Goal: Task Accomplishment & Management: Complete application form

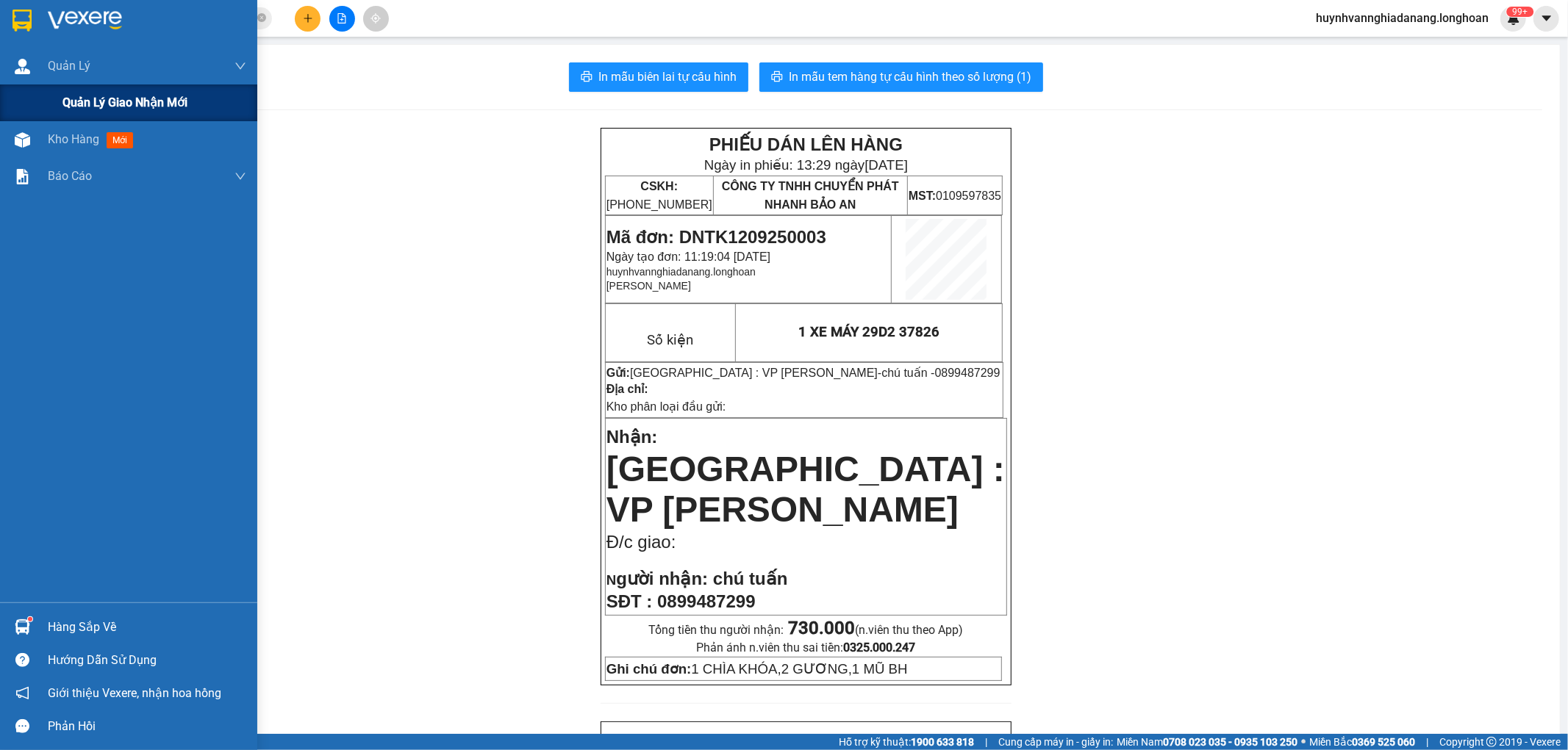
scroll to position [652, 0]
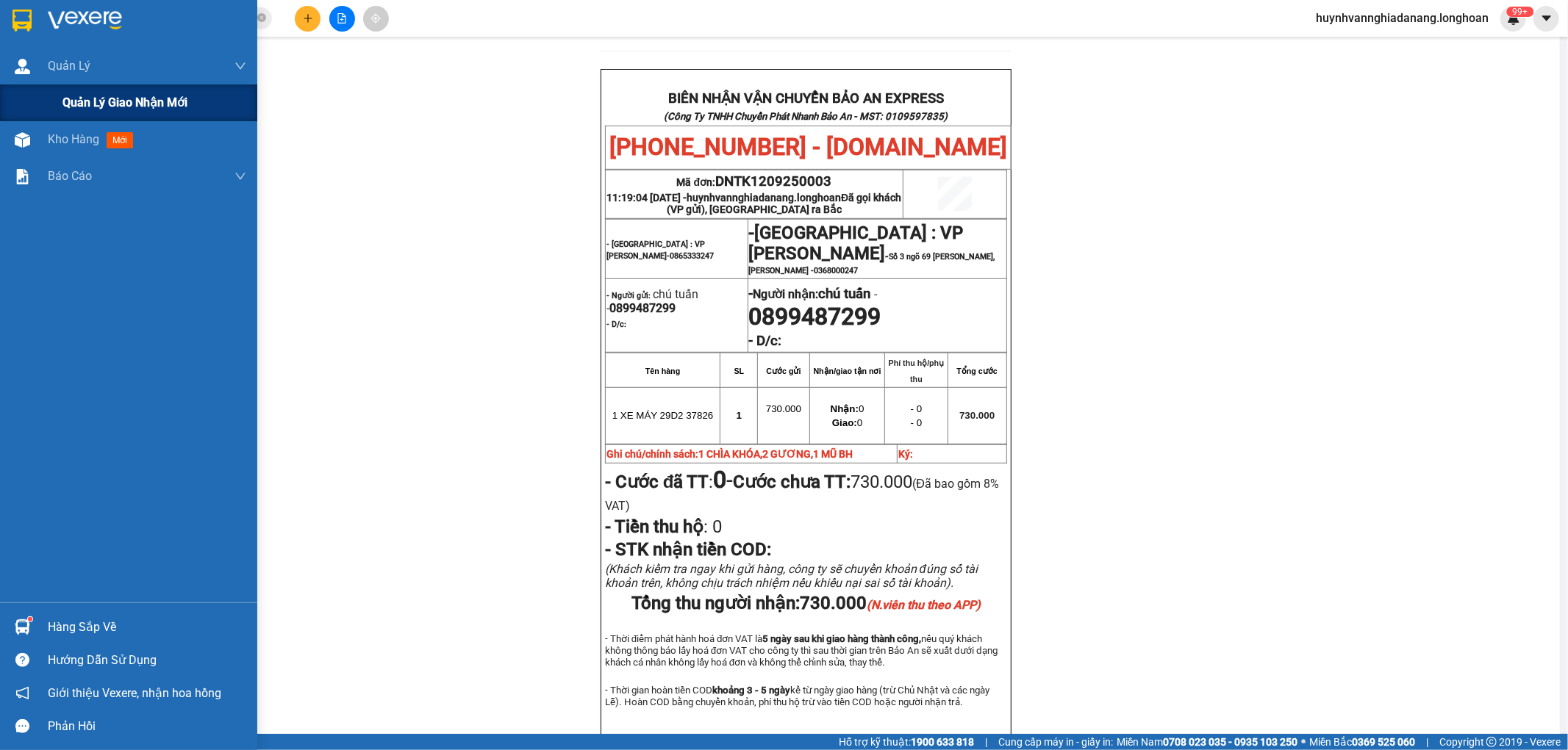
click at [70, 100] on span "Quản lý giao nhận mới" at bounding box center [124, 102] width 125 height 18
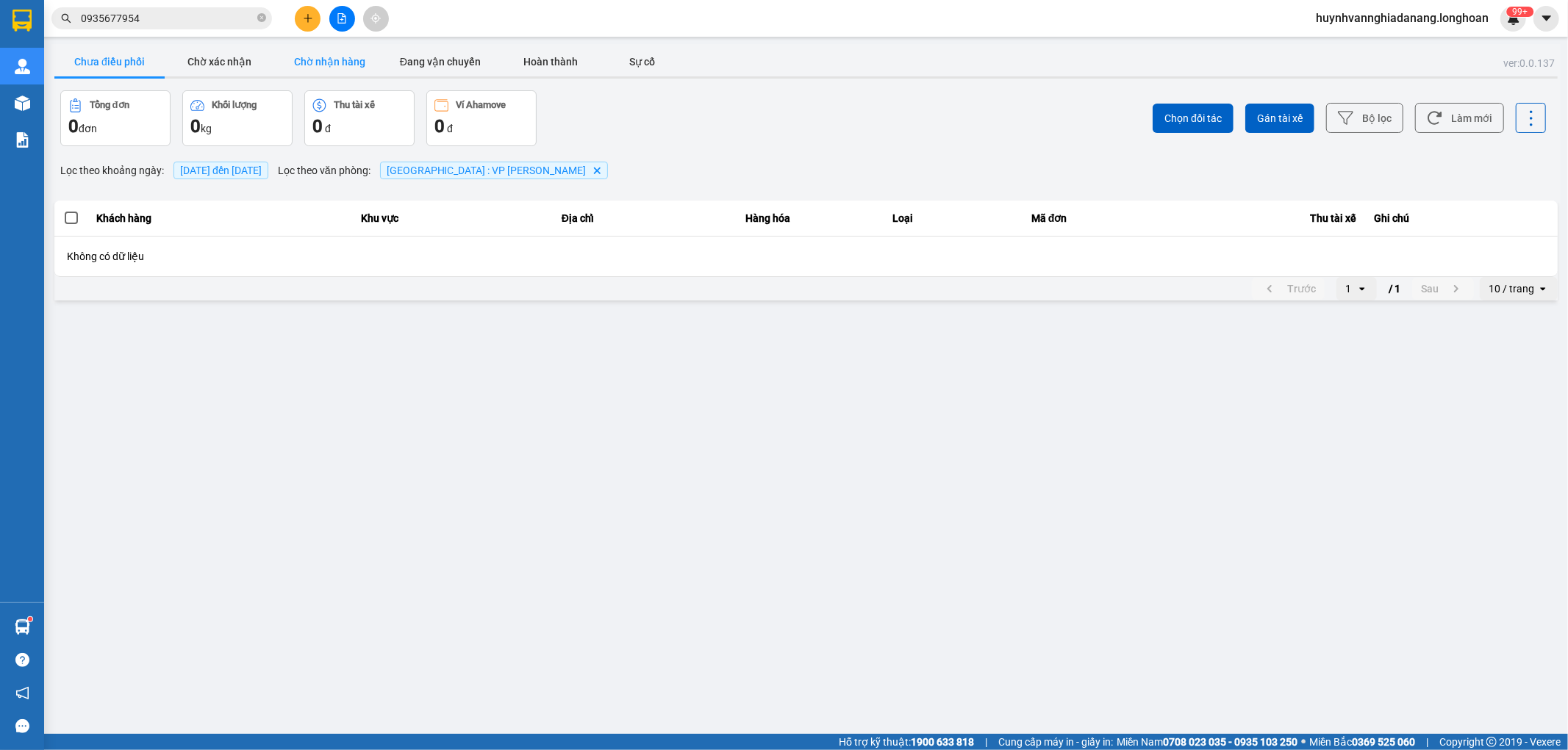
click at [359, 64] on button "Chờ nhận hàng" at bounding box center [330, 62] width 110 height 30
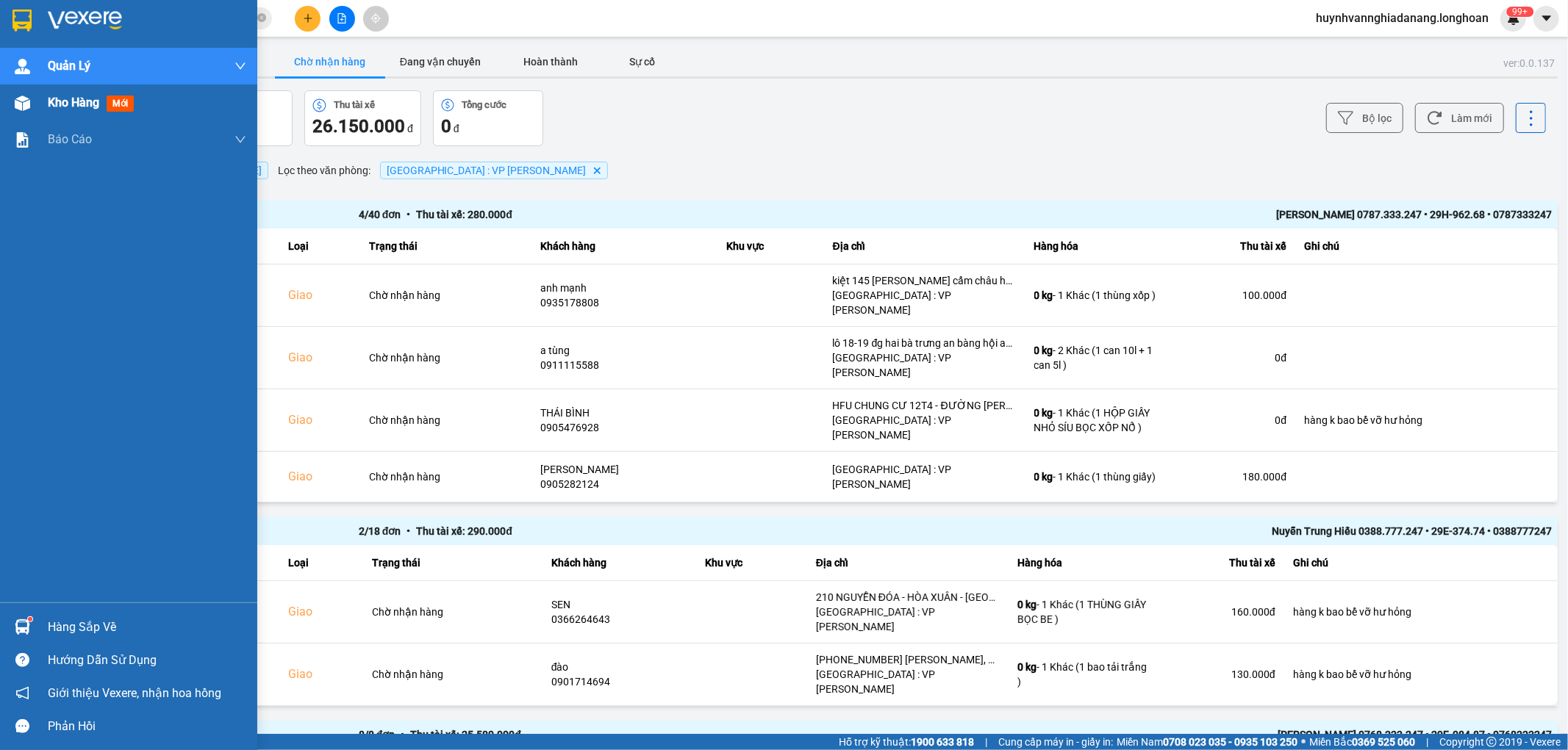
click at [59, 106] on span "Kho hàng" at bounding box center [74, 102] width 52 height 14
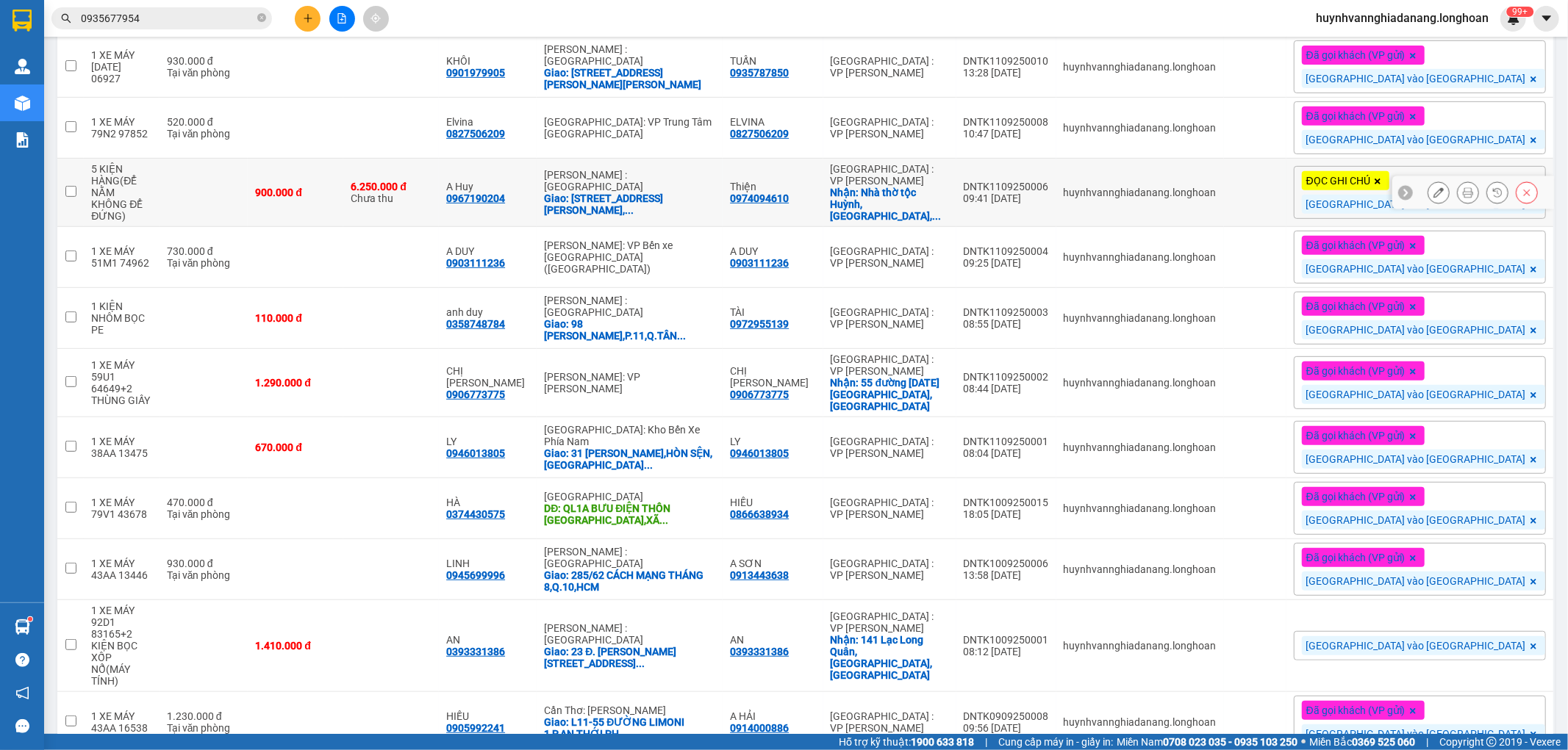
scroll to position [765, 0]
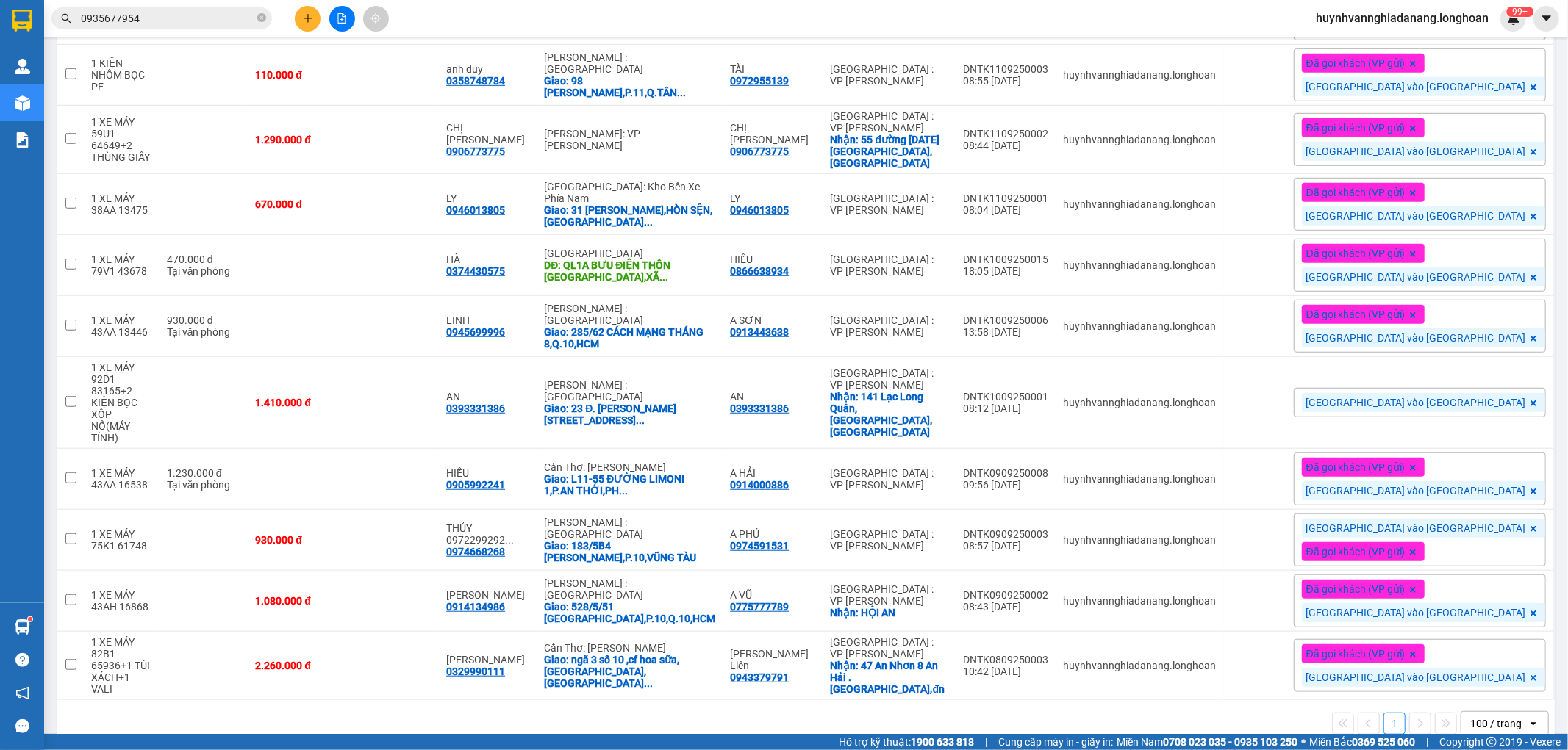
click at [305, 25] on button at bounding box center [307, 18] width 26 height 26
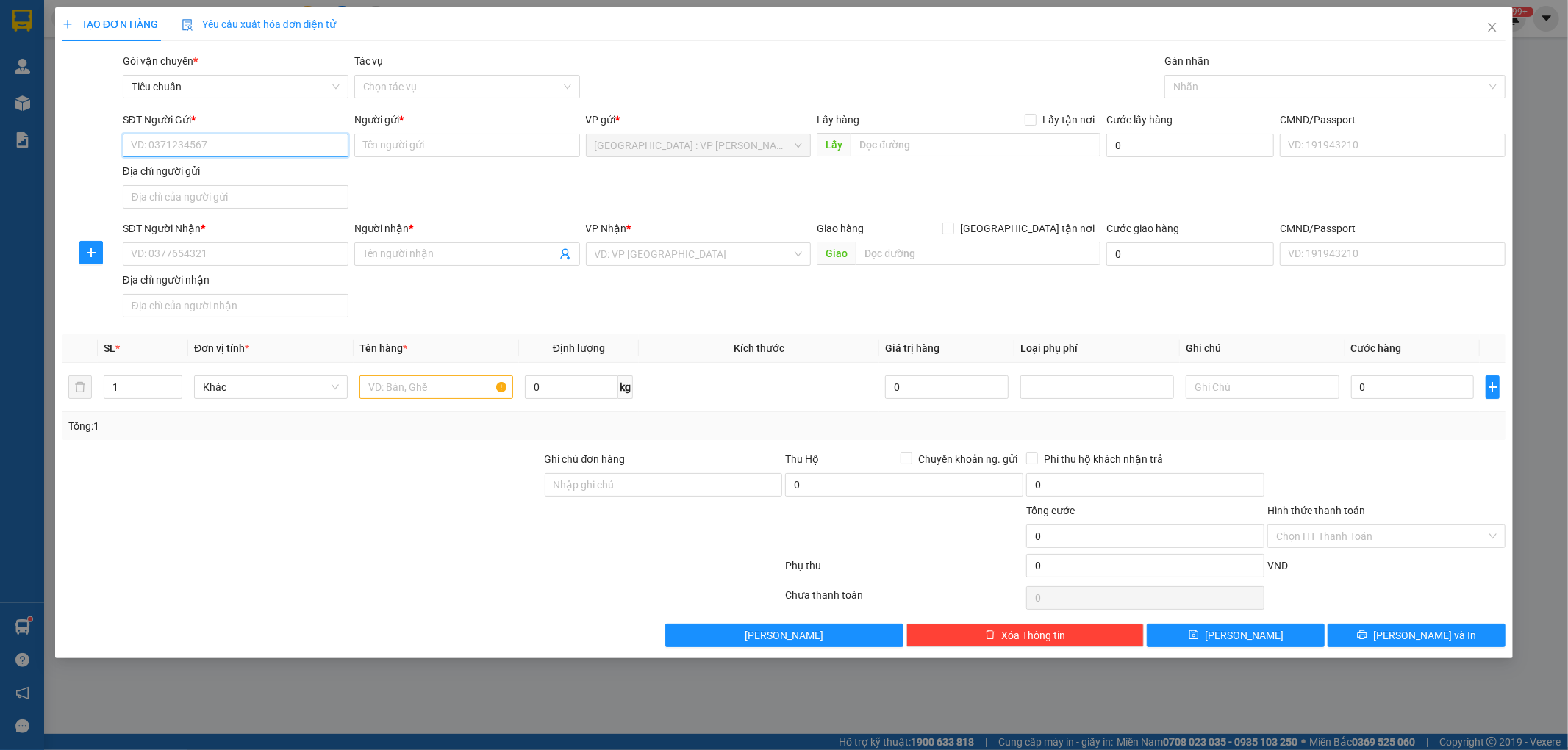
click at [221, 149] on input "SĐT Người Gửi *" at bounding box center [235, 146] width 226 height 24
type input "0904436509"
click at [283, 169] on div "0904436509 - LONG - KHO ĐN" at bounding box center [235, 175] width 208 height 16
type input "LONG - KHO ĐN"
type input "0904436509"
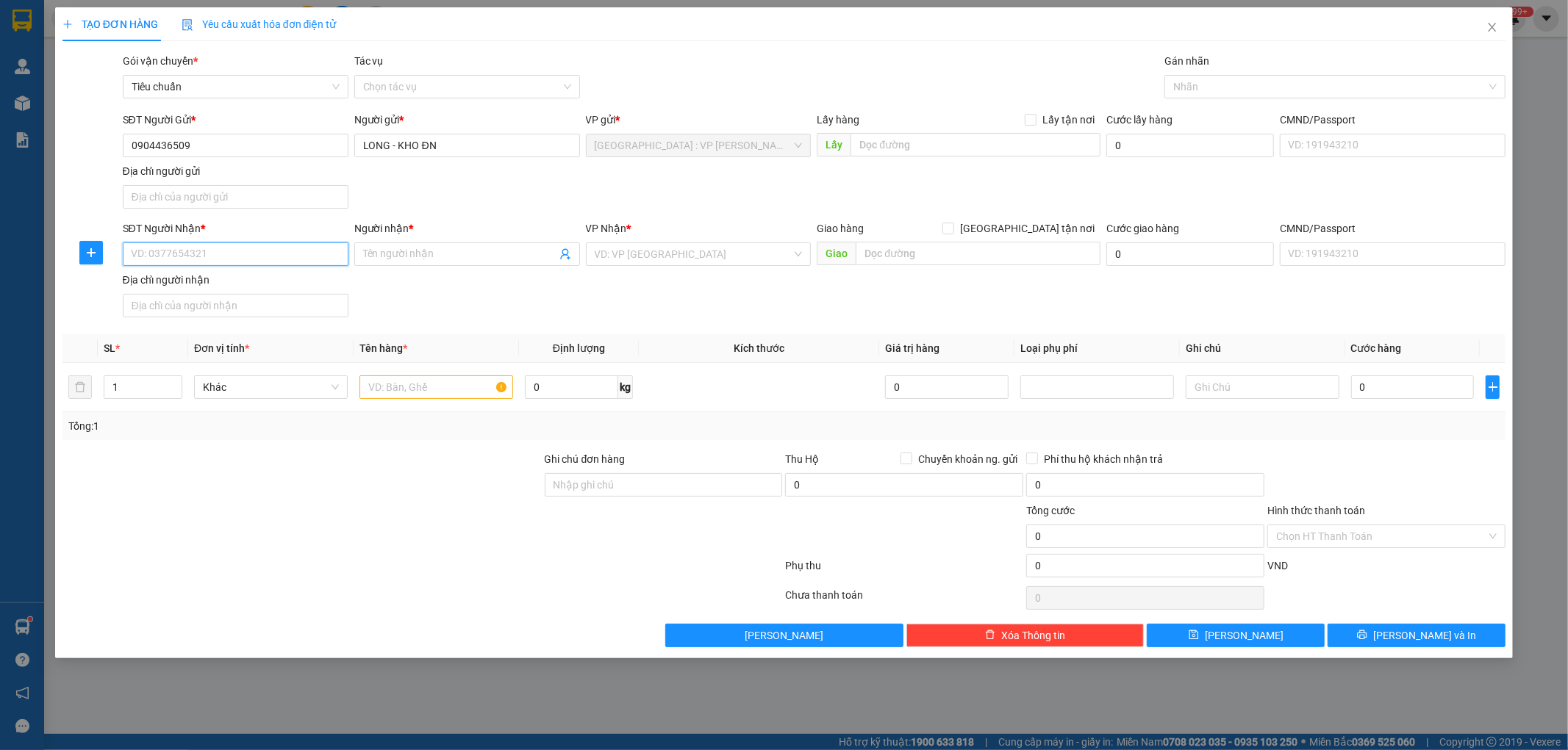
click at [273, 254] on input "SĐT Người Nhận *" at bounding box center [235, 254] width 226 height 24
click at [237, 328] on div "0906388241 - A VŨ" at bounding box center [235, 331] width 208 height 16
type input "0906388241"
type input "A VŨ"
checkbox input "true"
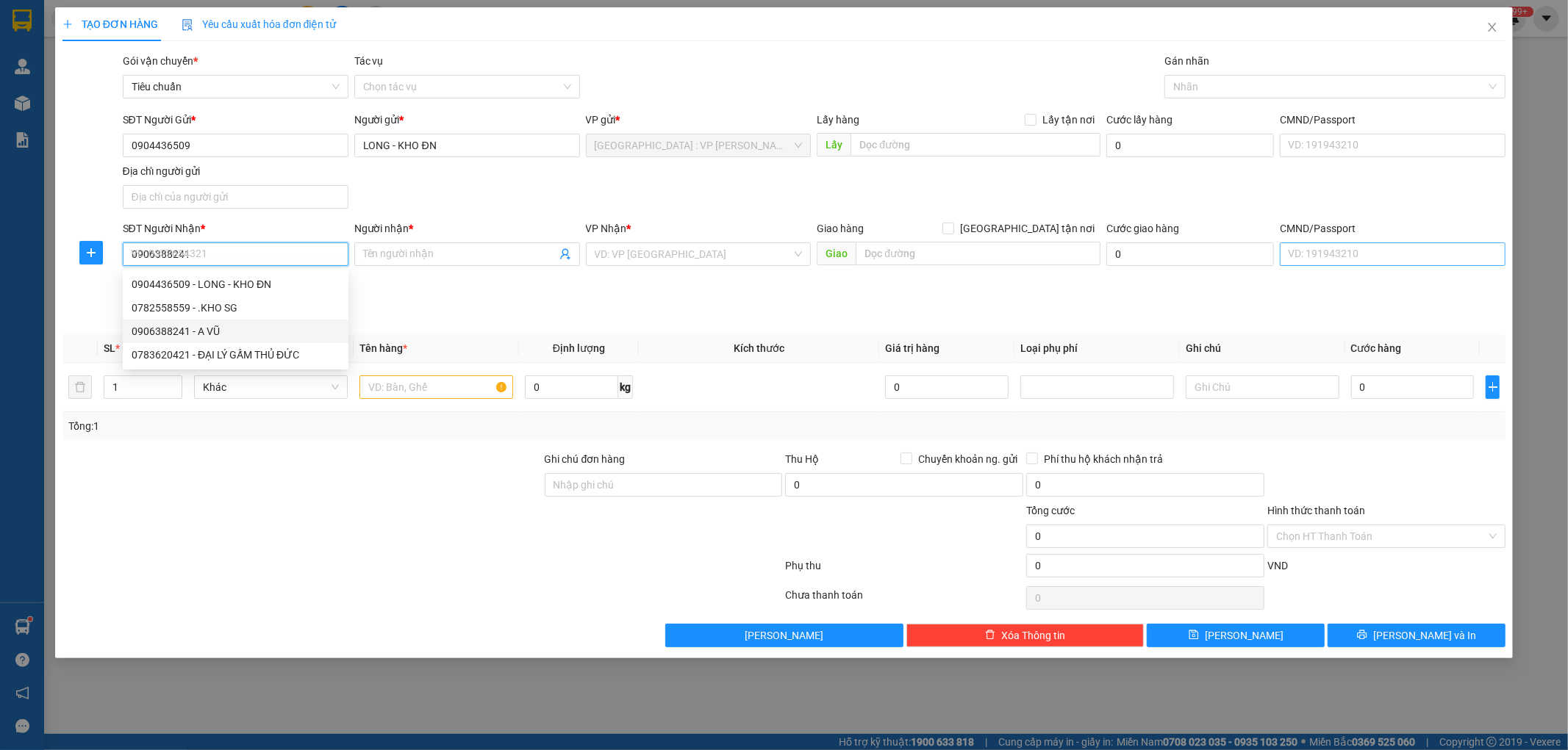
type input "325 [PERSON_NAME],P.2,Q.10,HCM"
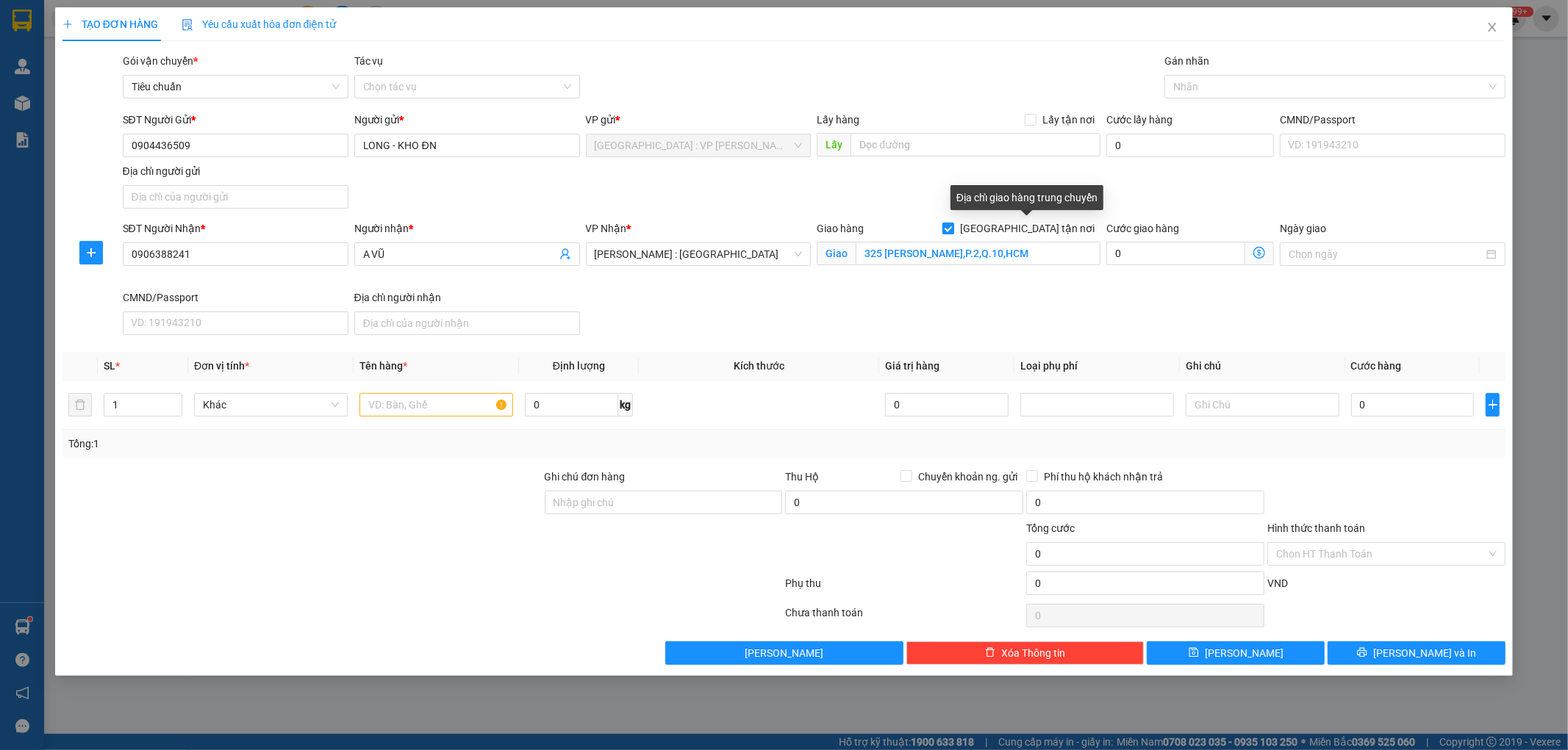
click at [953, 229] on input "[GEOGRAPHIC_DATA] tận nơi" at bounding box center [948, 228] width 10 height 10
checkbox input "false"
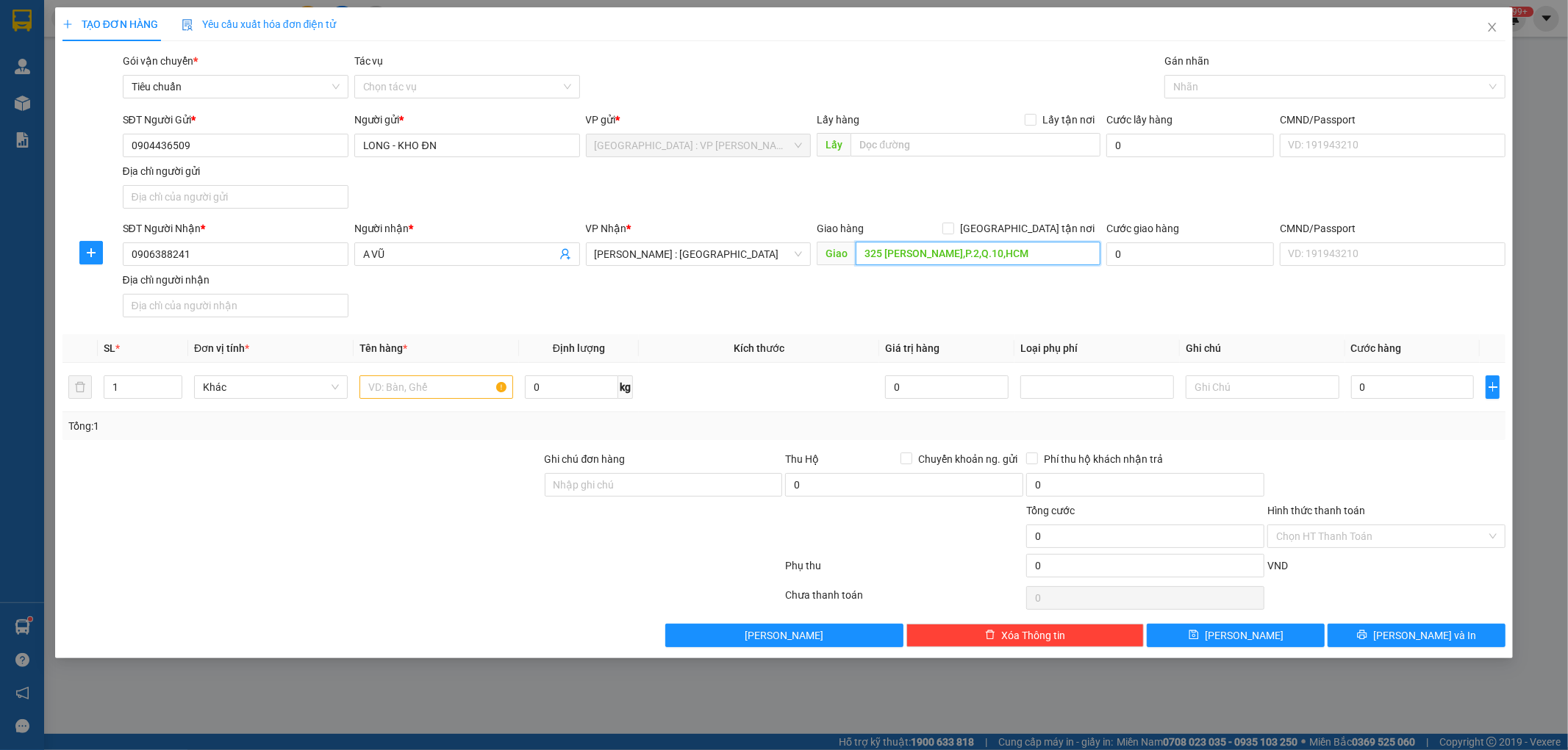
click at [975, 251] on input "325 [PERSON_NAME],P.2,Q.10,HCM" at bounding box center [978, 254] width 245 height 24
click at [750, 251] on span "[PERSON_NAME] : [GEOGRAPHIC_DATA]" at bounding box center [699, 254] width 208 height 22
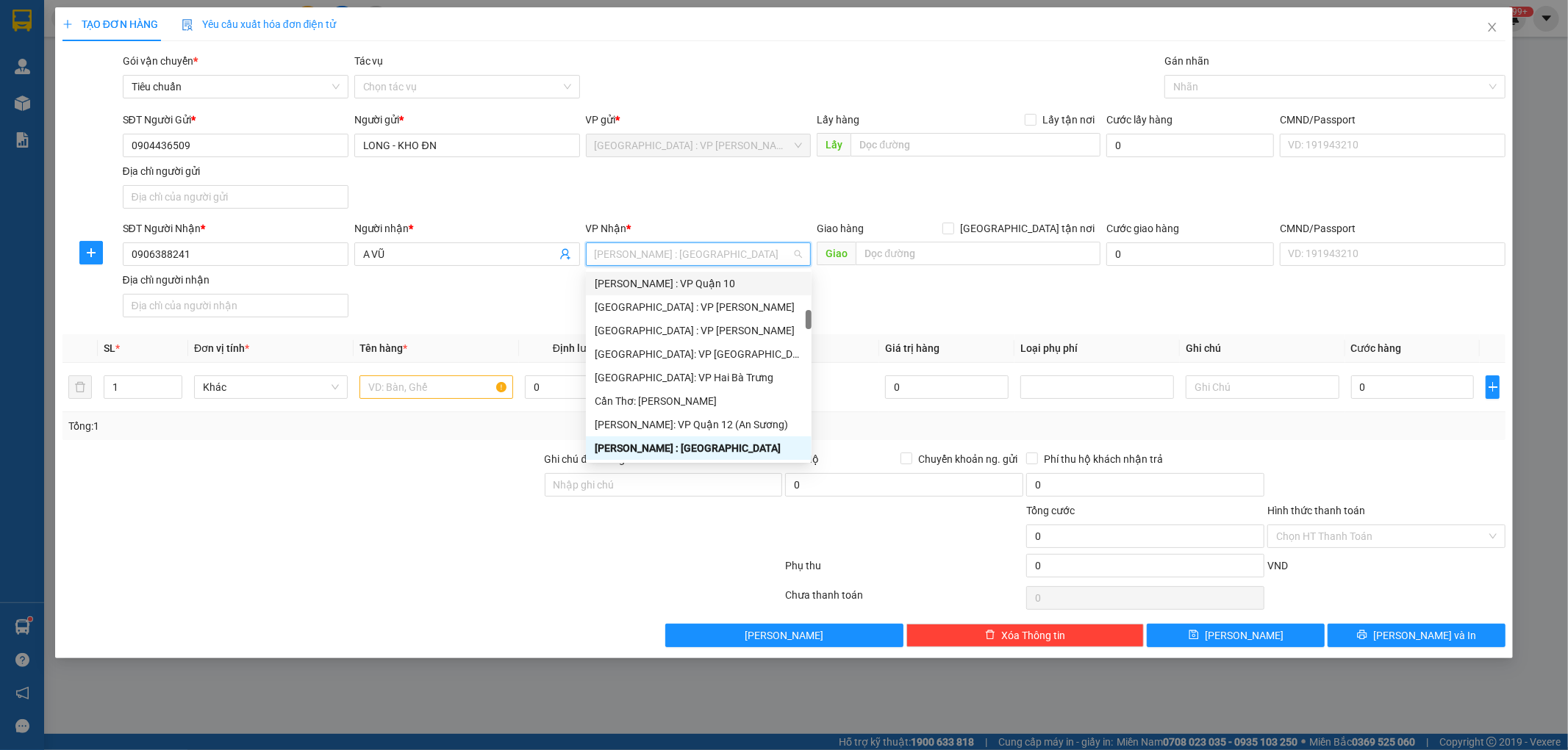
click at [725, 288] on div "[PERSON_NAME] : VP Quận 10" at bounding box center [699, 284] width 208 height 16
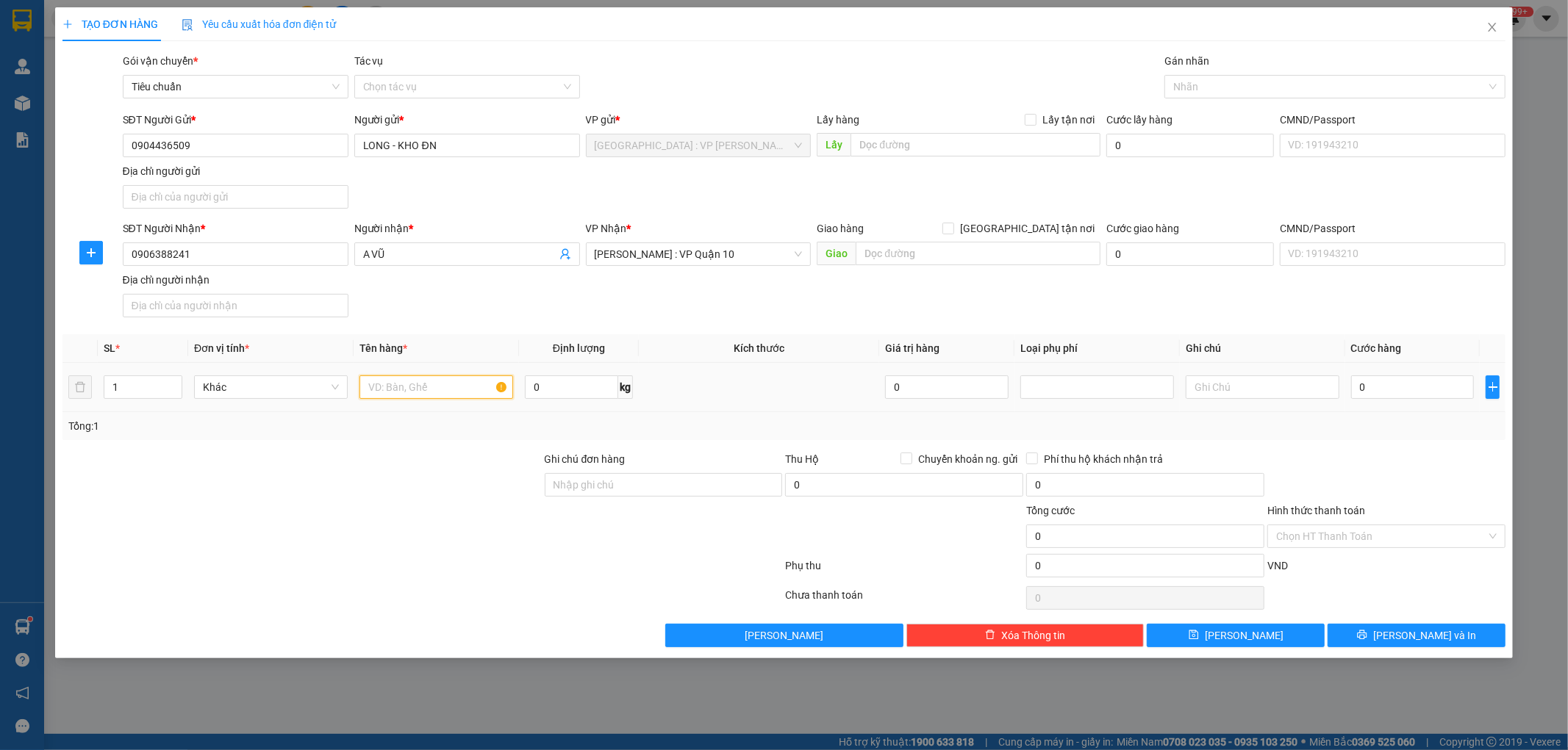
click at [401, 392] on input "text" at bounding box center [437, 388] width 154 height 24
type input "1 kiện giấy dẹp"
drag, startPoint x: 629, startPoint y: 487, endPoint x: 639, endPoint y: 487, distance: 10.0
click at [630, 487] on input "Ghi chú đơn hàng" at bounding box center [664, 485] width 238 height 24
type input "KHÔNG BAO HƯ VỠ,MÓP MÉO"
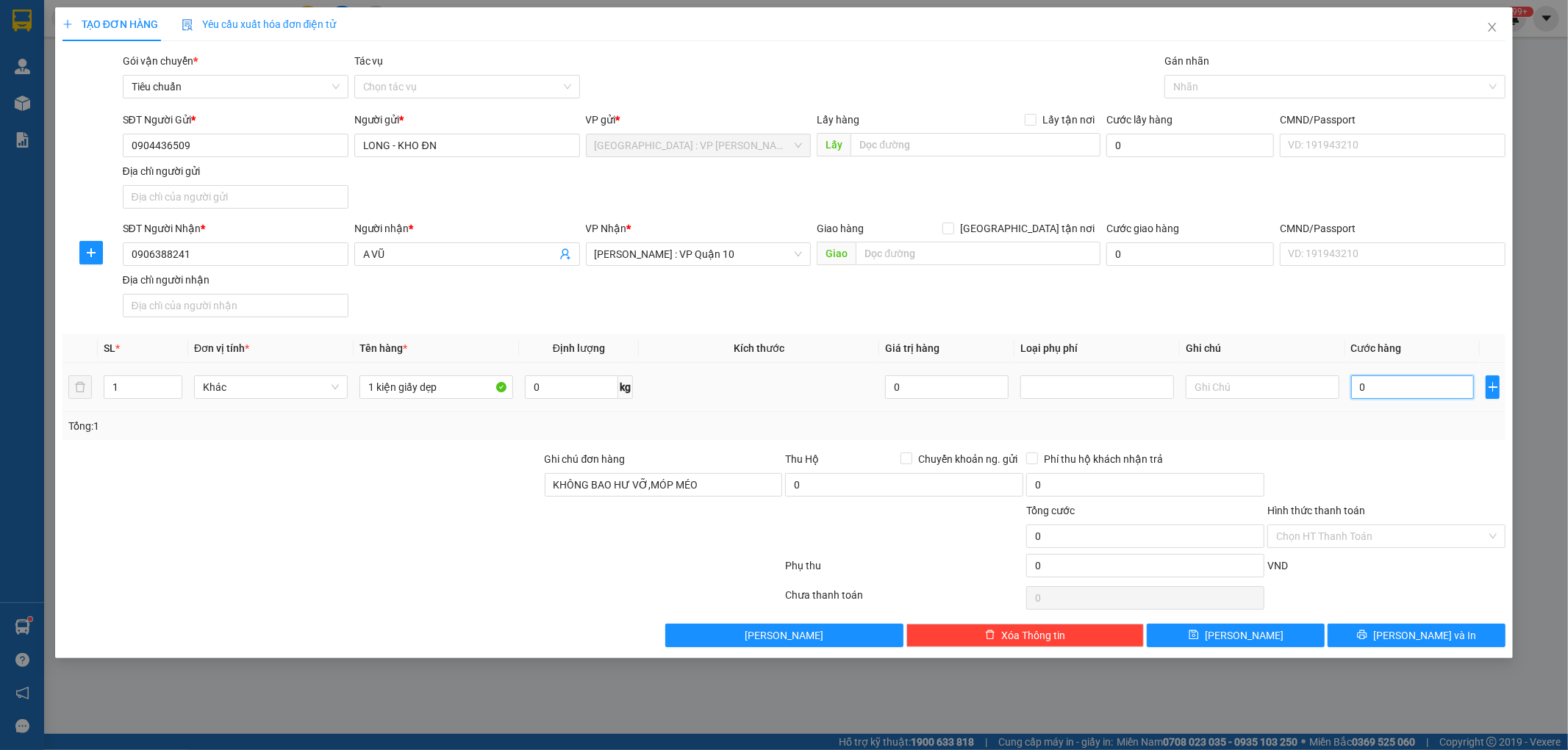
click at [1408, 383] on input "0" at bounding box center [1413, 388] width 124 height 24
type input "1"
type input "10"
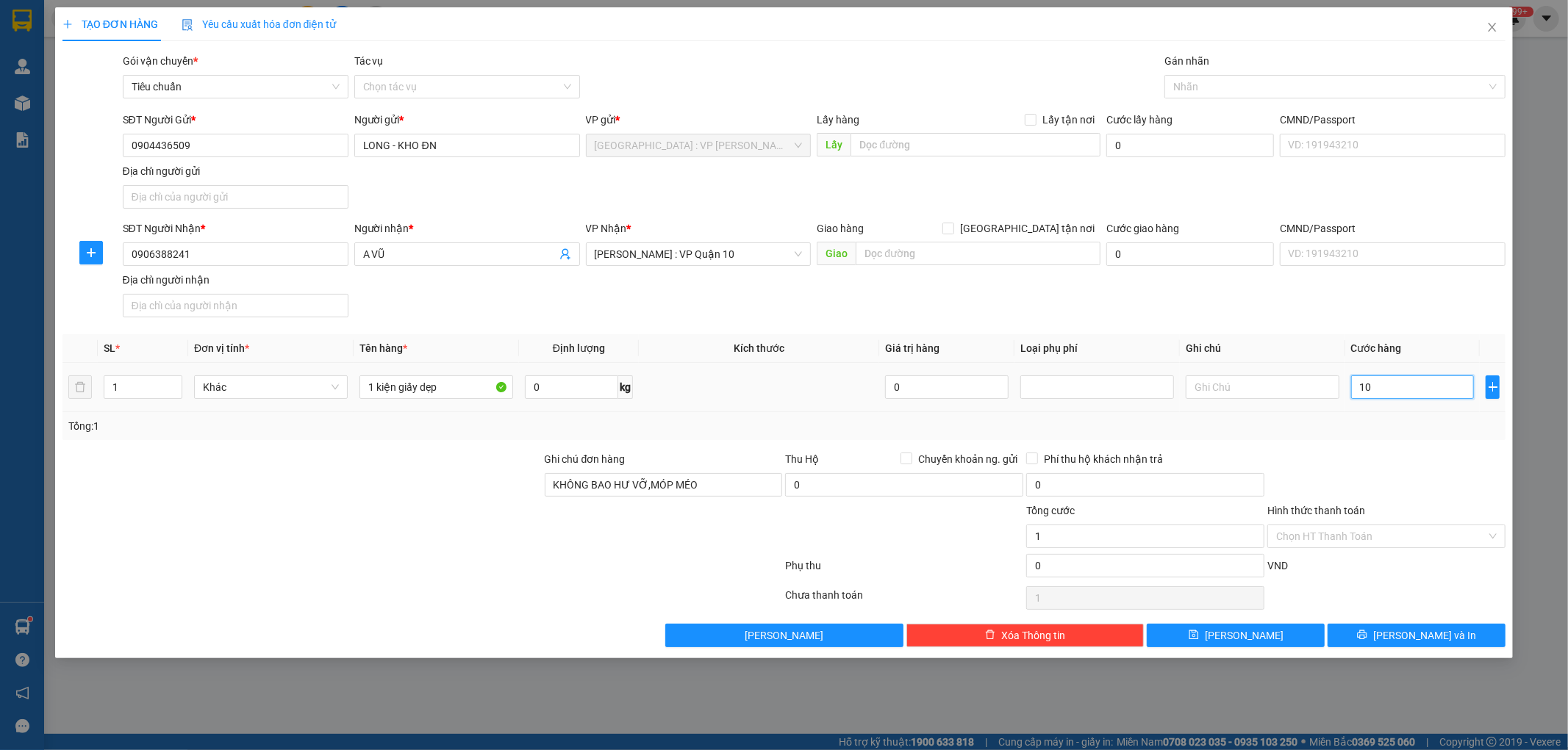
type input "10"
type input "100"
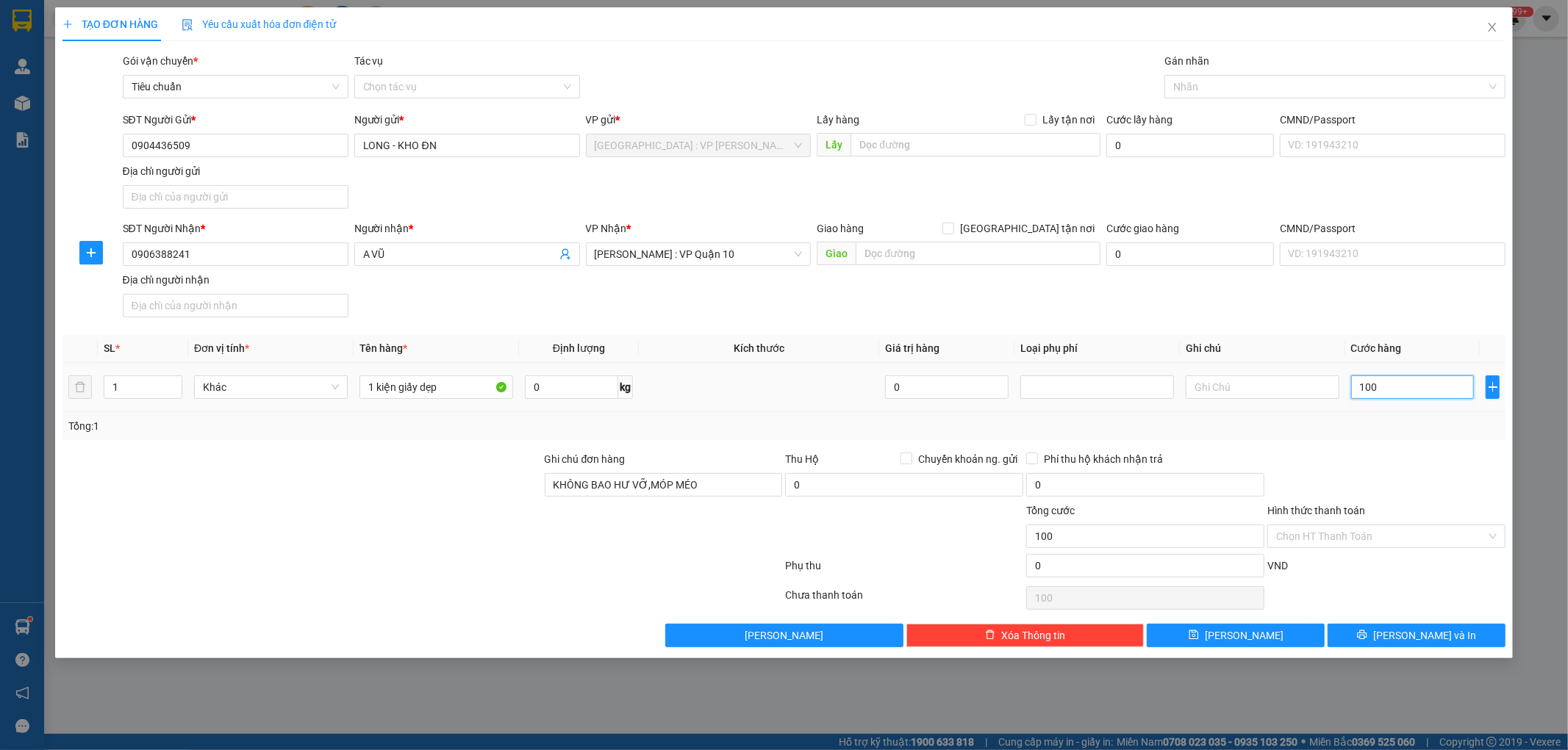
type input "1.000"
type input "10.000"
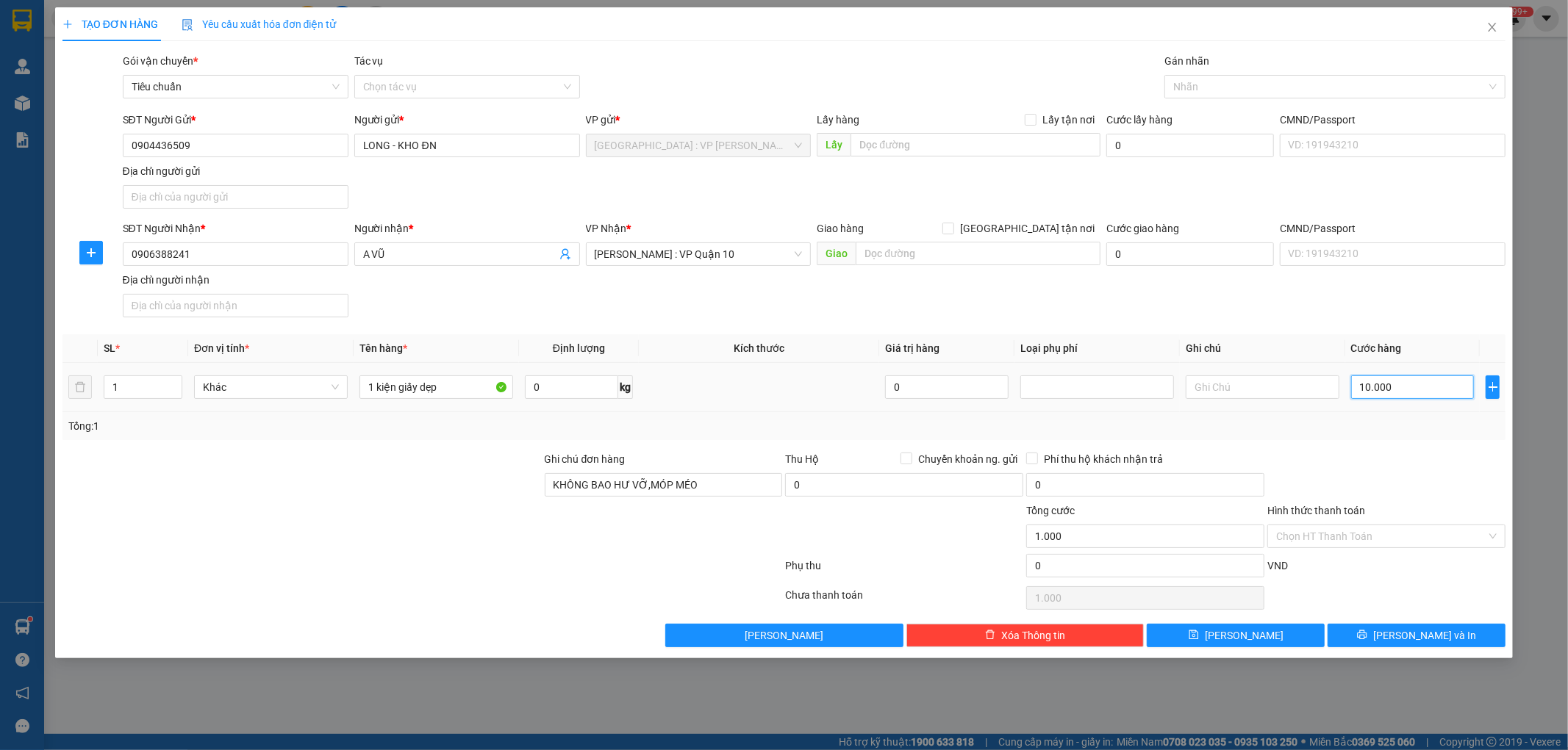
type input "10.000"
type input "100.000"
click at [1241, 76] on div "Nhãn" at bounding box center [1335, 87] width 341 height 24
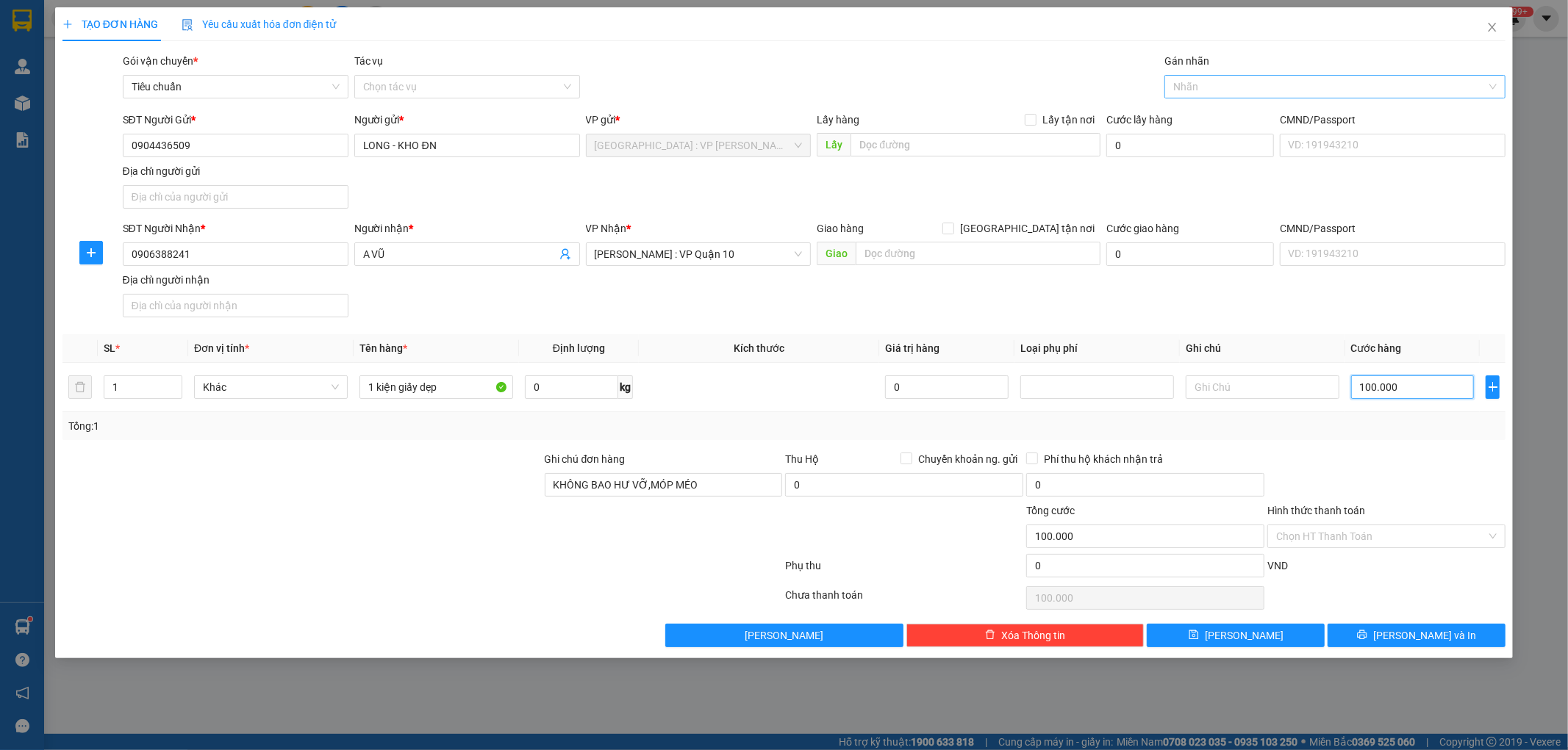
type input "100.000"
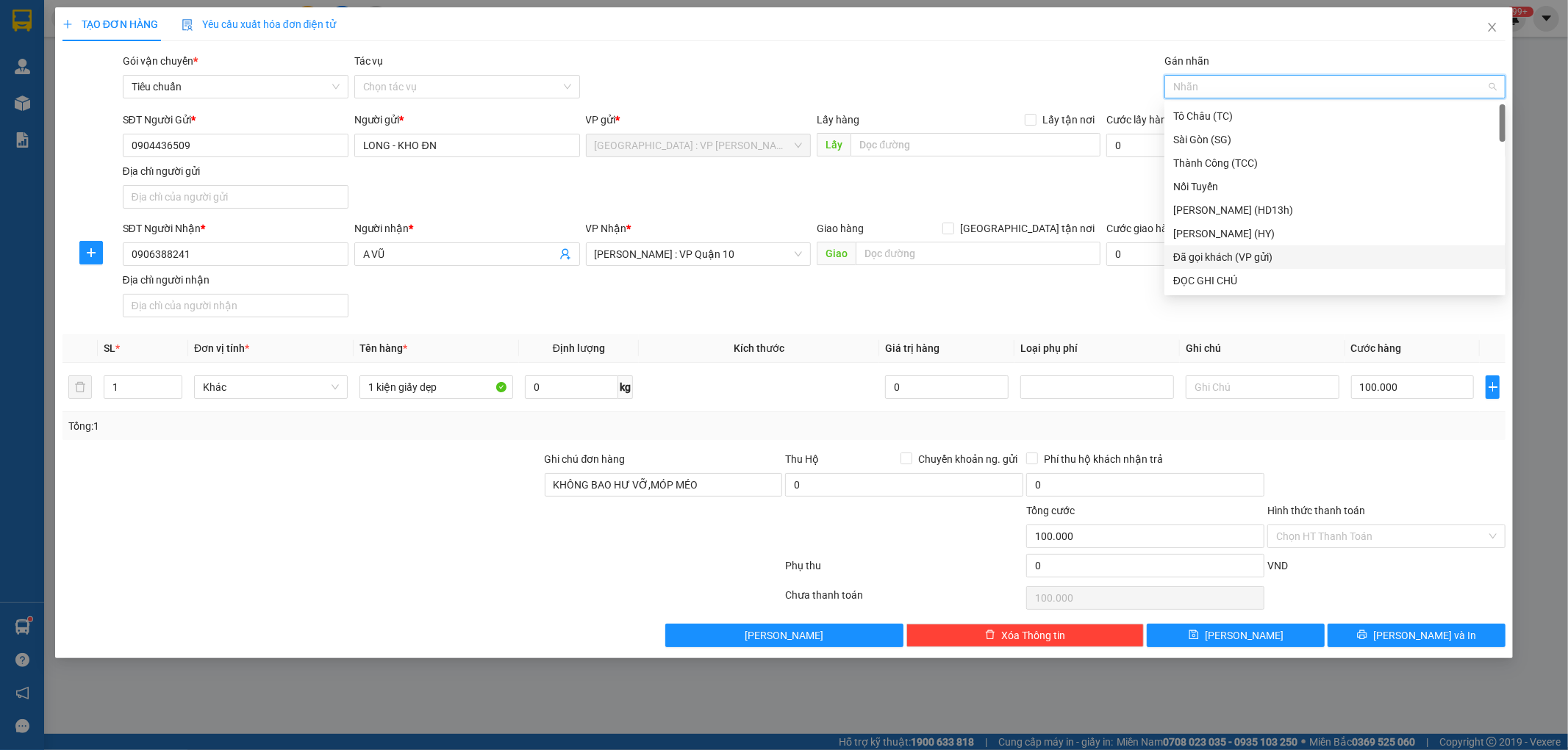
drag, startPoint x: 1258, startPoint y: 255, endPoint x: 1274, endPoint y: 260, distance: 16.8
click at [1259, 255] on div "Đã gọi khách (VP gửi)" at bounding box center [1335, 257] width 323 height 16
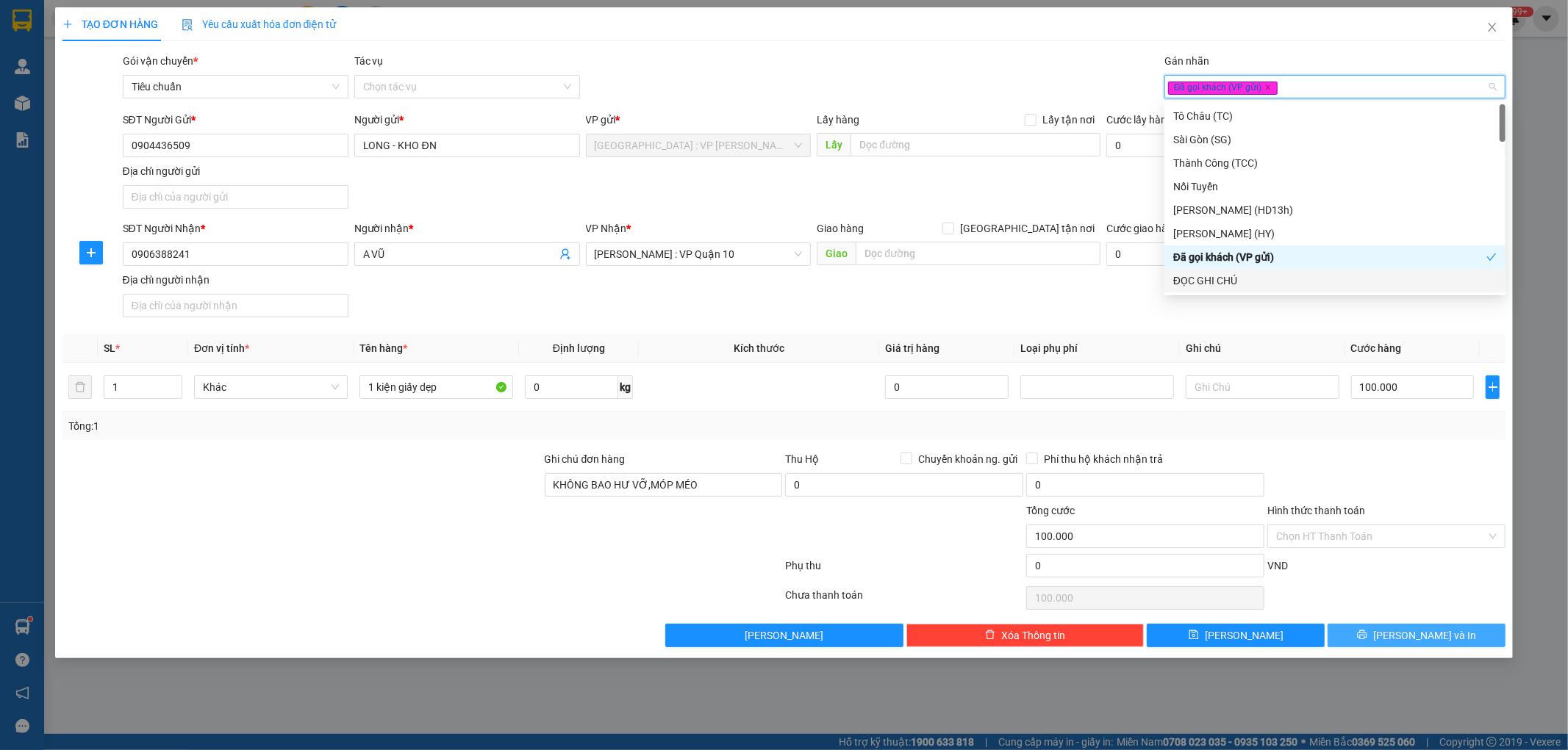
click at [1447, 635] on button "[PERSON_NAME] và In" at bounding box center [1416, 635] width 178 height 24
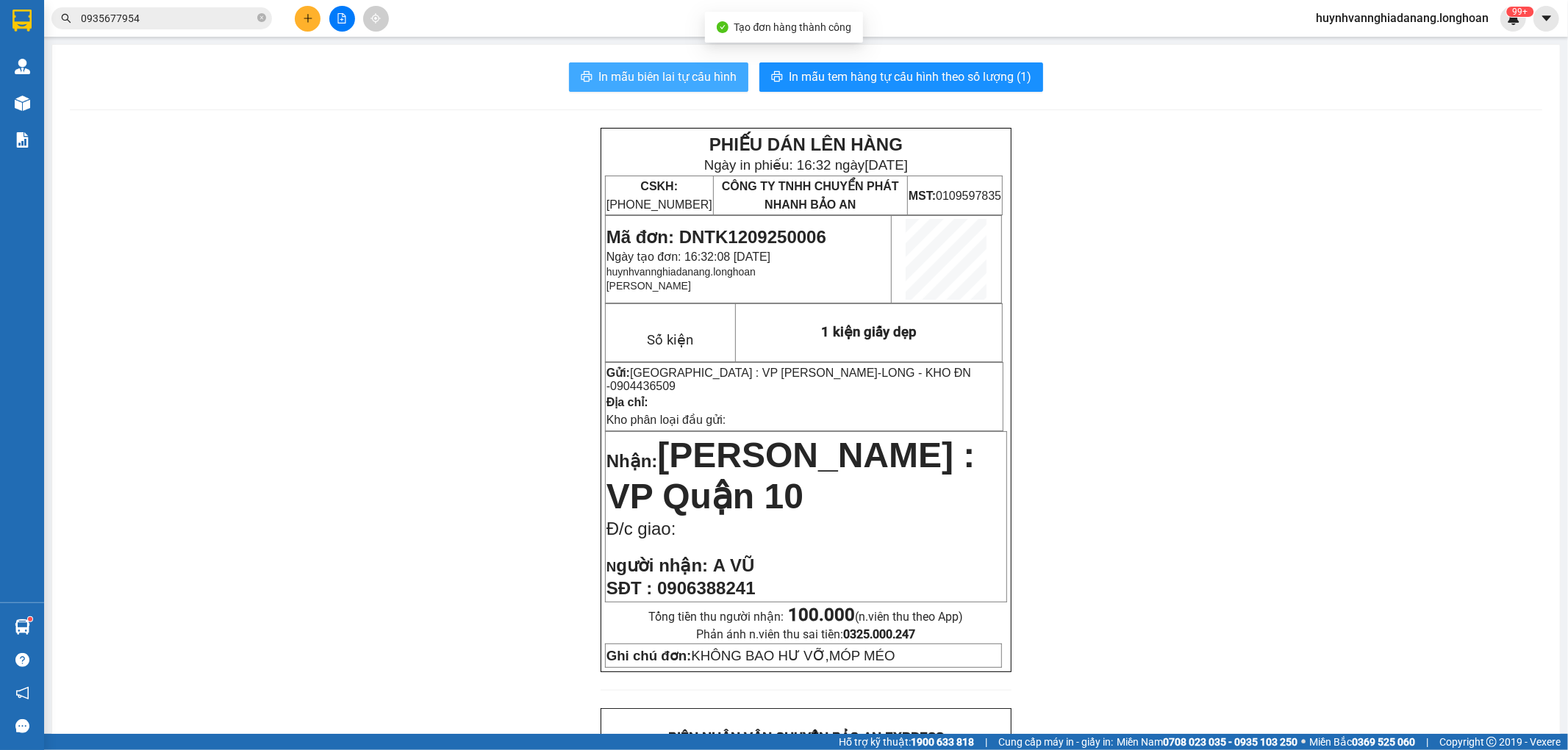
click at [688, 77] on span "In mẫu biên lai tự cấu hình" at bounding box center [667, 76] width 138 height 18
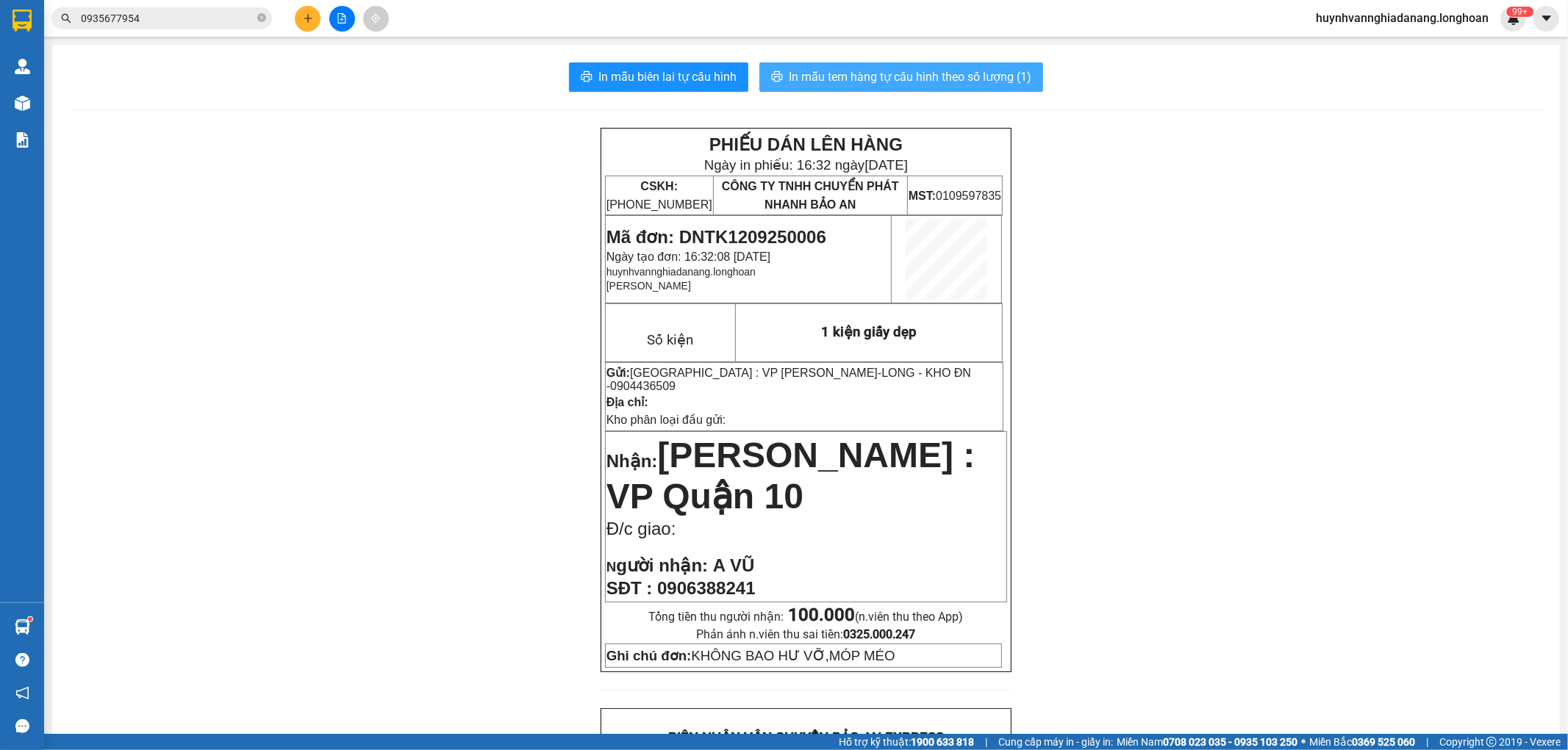
click at [864, 81] on span "In mẫu tem hàng tự cấu hình theo số lượng (1)" at bounding box center [910, 76] width 243 height 18
click at [304, 16] on icon "plus" at bounding box center [308, 18] width 10 height 10
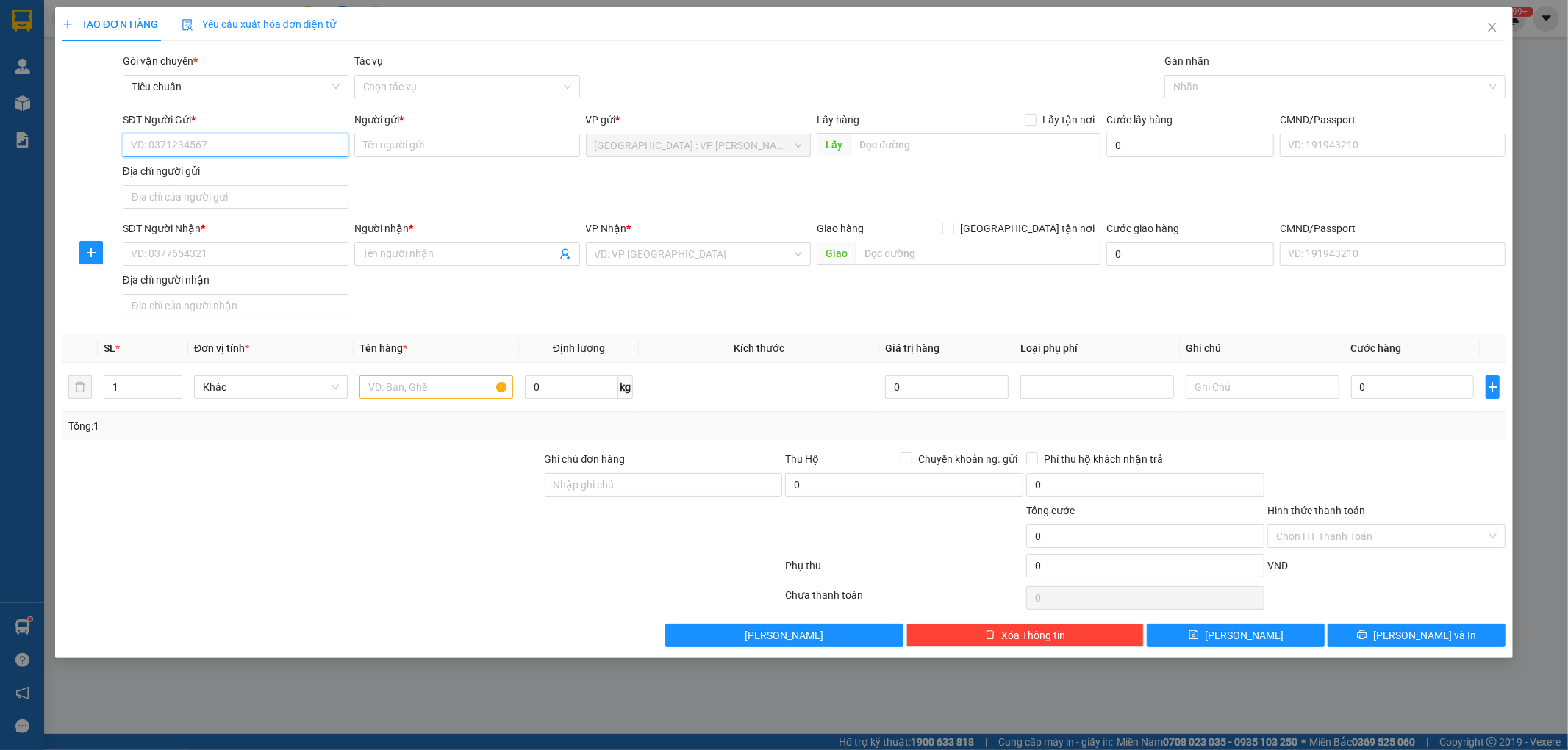
click at [215, 143] on input "SĐT Người Gửi *" at bounding box center [235, 146] width 226 height 24
click at [234, 170] on div "0943380639 - [PERSON_NAME]" at bounding box center [235, 175] width 208 height 16
type input "0943380639"
type input "[PERSON_NAME]"
type input "0943380639"
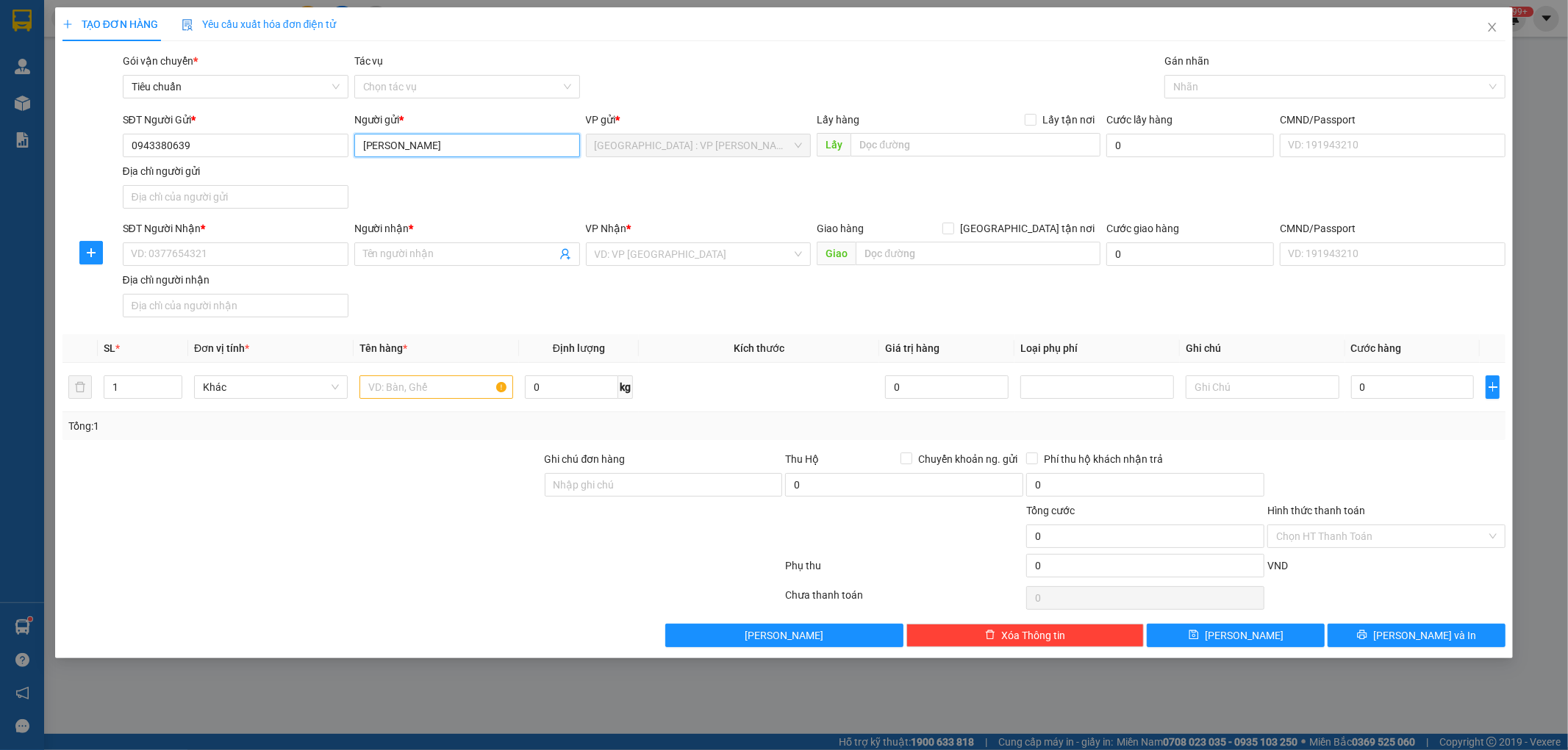
click at [387, 149] on input "[PERSON_NAME]" at bounding box center [467, 146] width 226 height 24
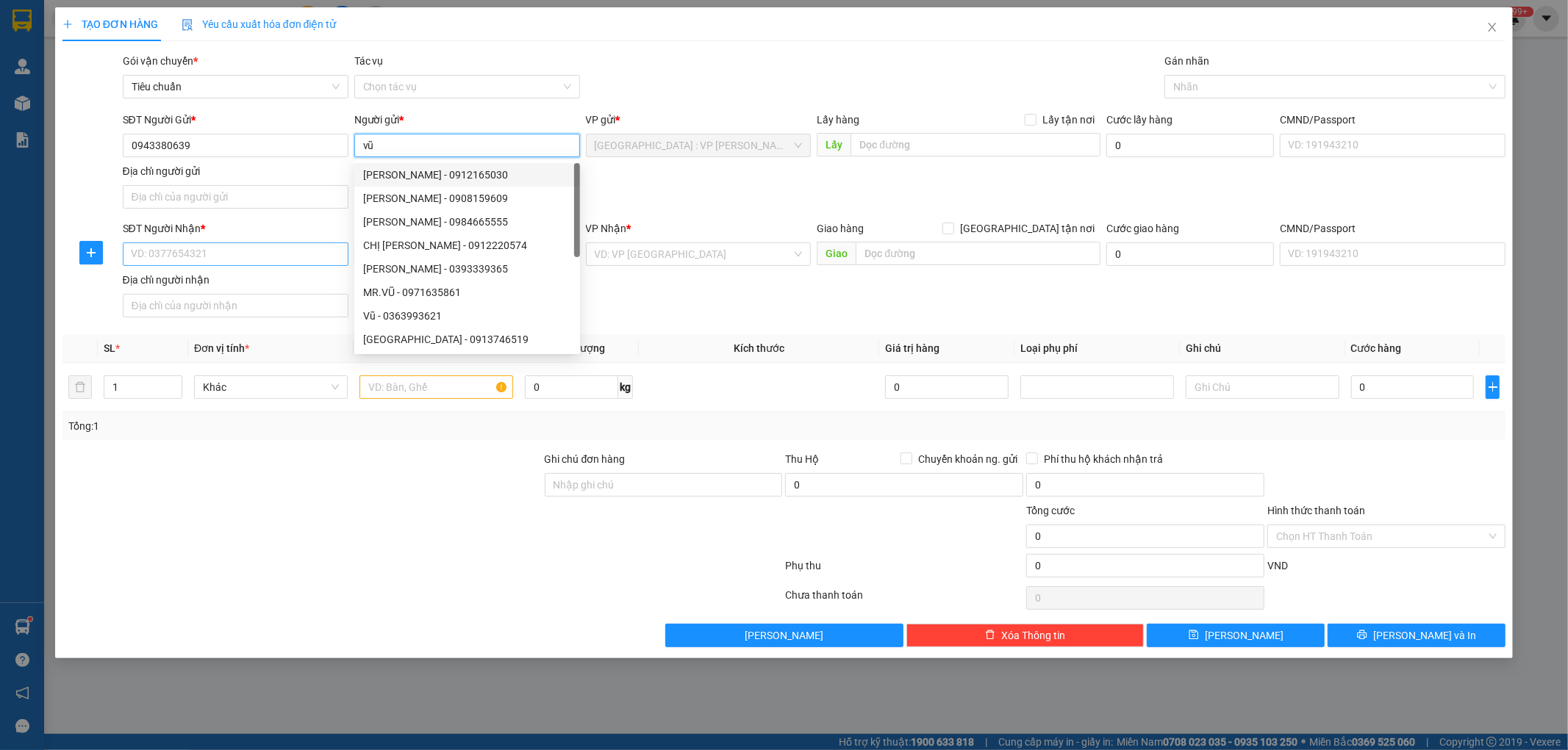
type input "vũ"
click at [203, 251] on input "SĐT Người Nhận *" at bounding box center [235, 254] width 226 height 24
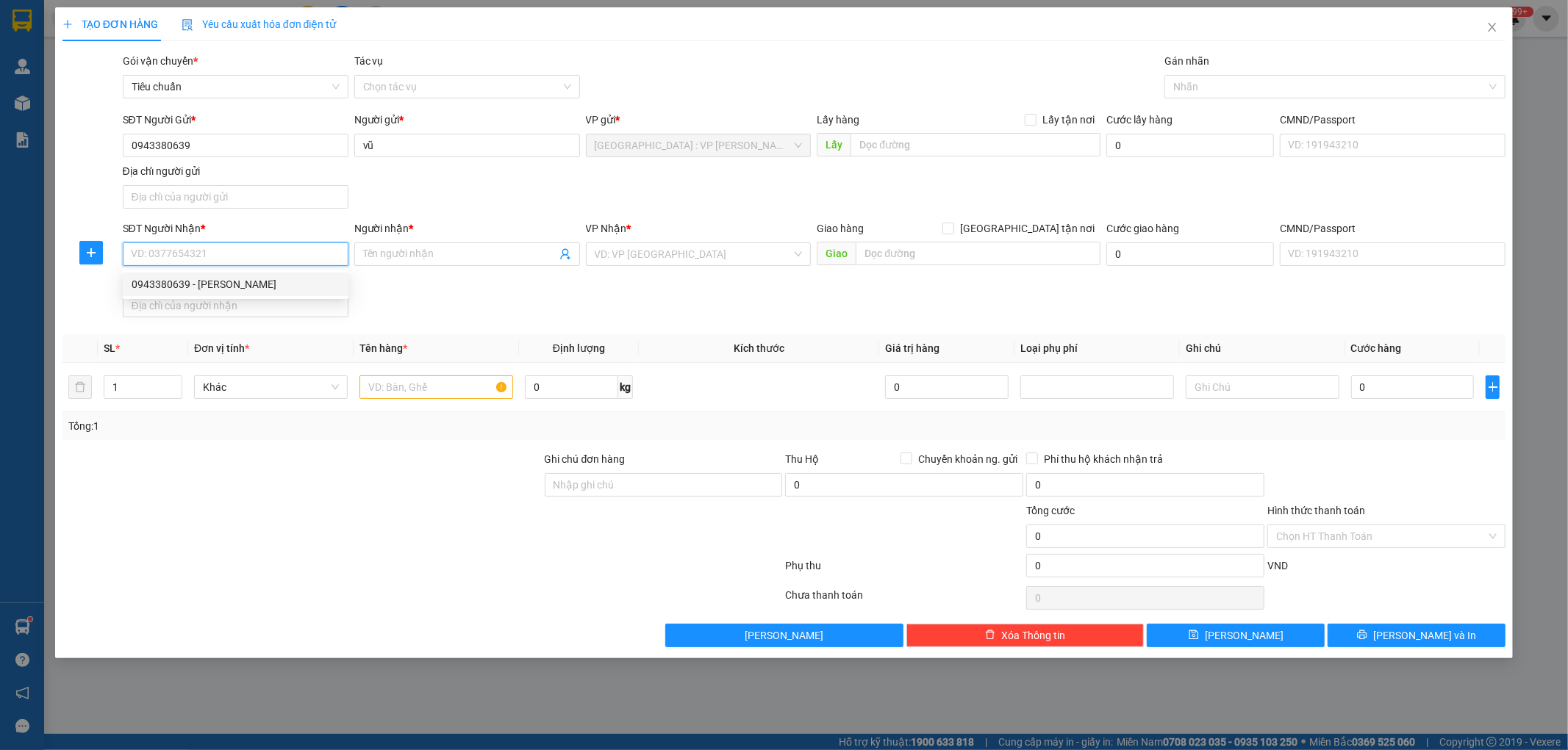
click at [229, 282] on div "0943380639 - [PERSON_NAME]" at bounding box center [235, 285] width 208 height 16
type input "0943380639"
type input "[PERSON_NAME]"
checkbox input "true"
type input "[GEOGRAPHIC_DATA] - 209 trường chinh"
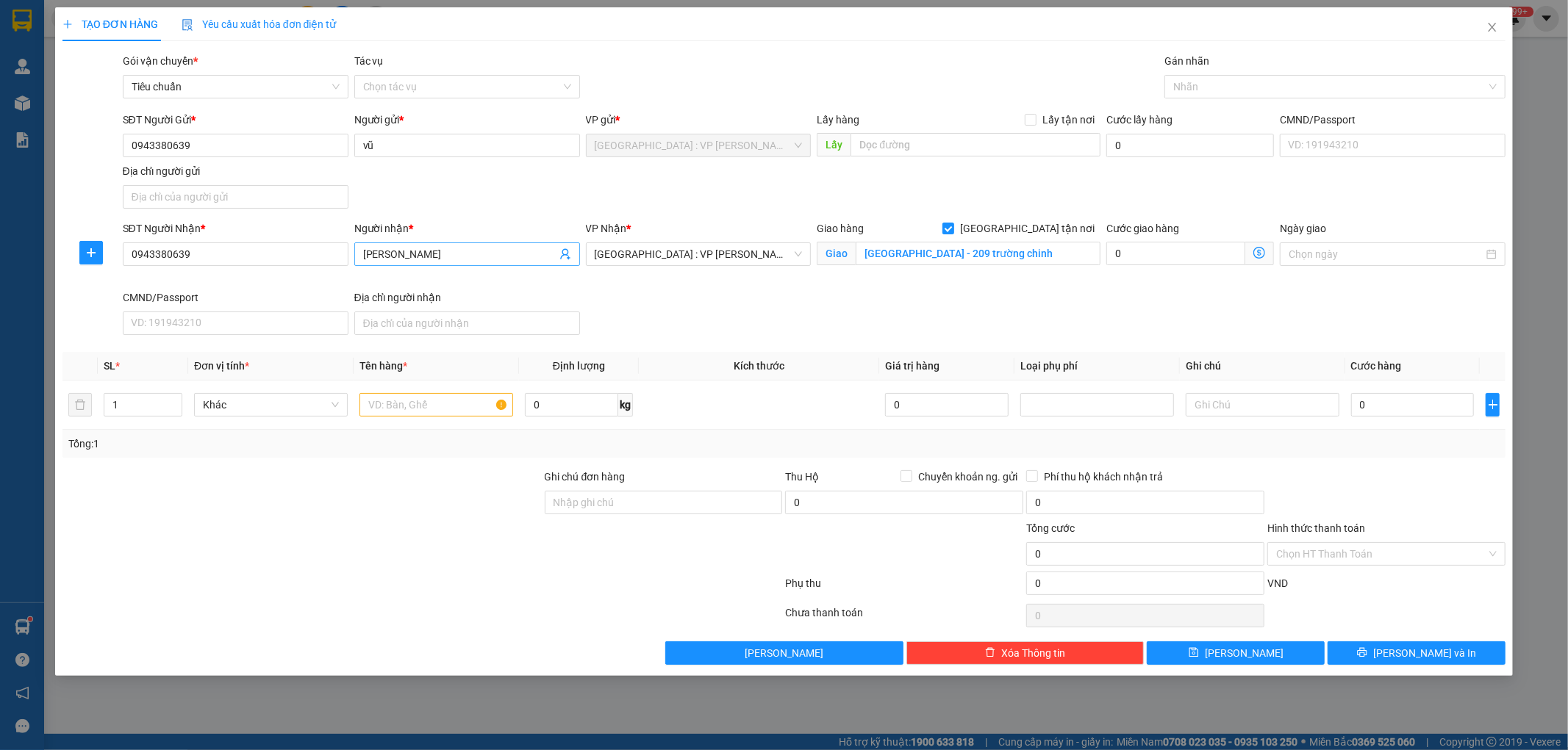
click at [388, 257] on input "[PERSON_NAME]" at bounding box center [460, 254] width 193 height 16
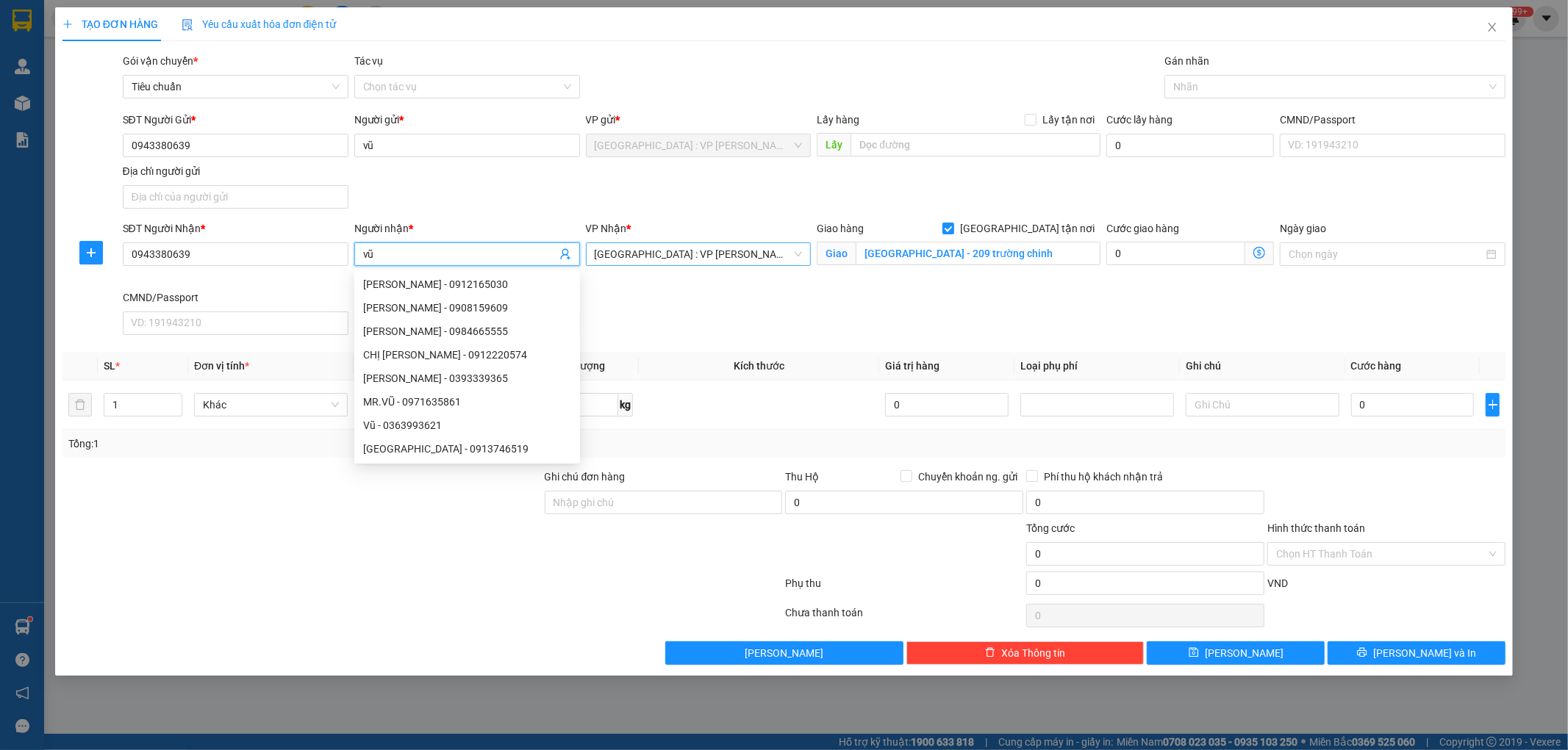
click at [759, 246] on span "[GEOGRAPHIC_DATA] : VP [PERSON_NAME]" at bounding box center [699, 254] width 208 height 22
type input "vũ"
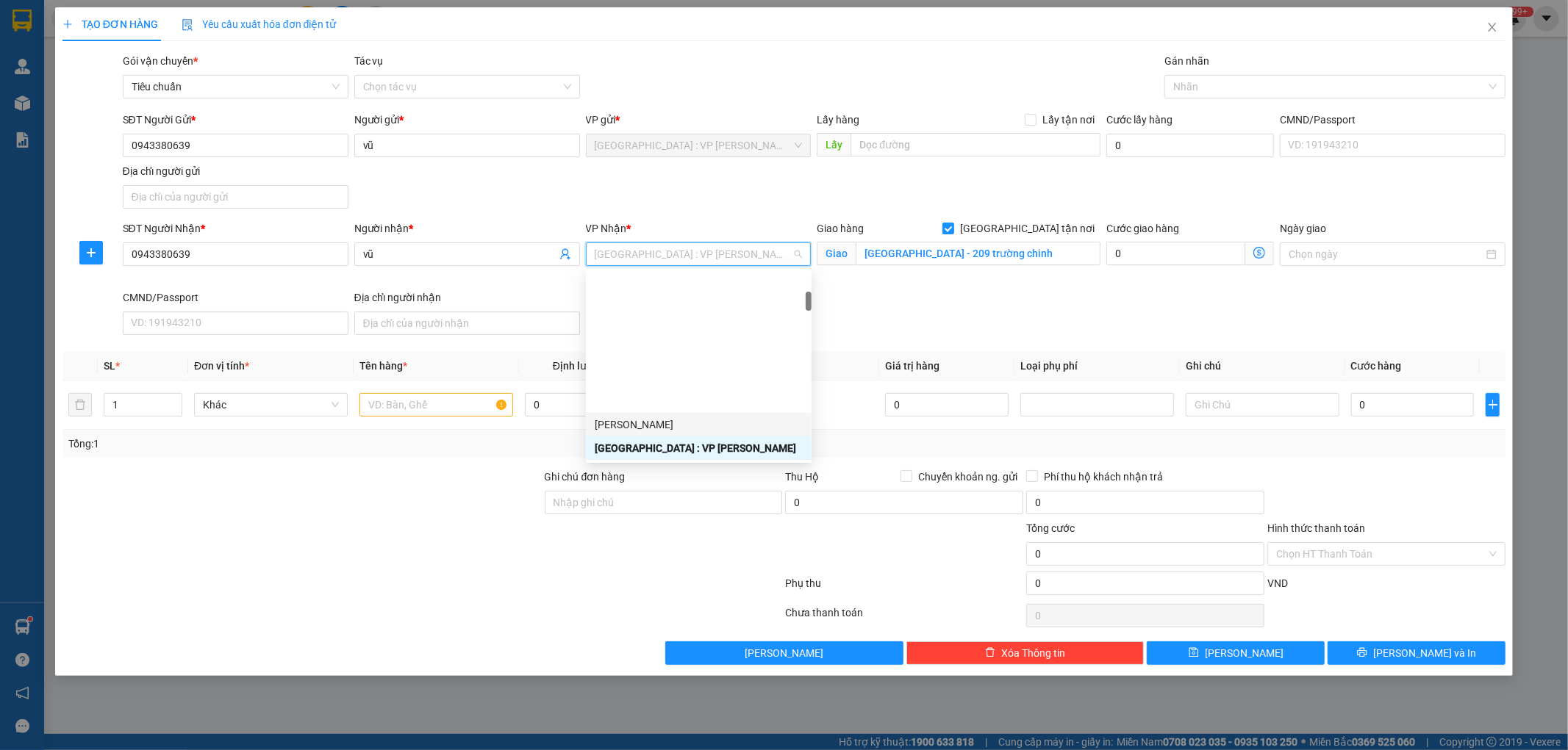
scroll to position [186, 0]
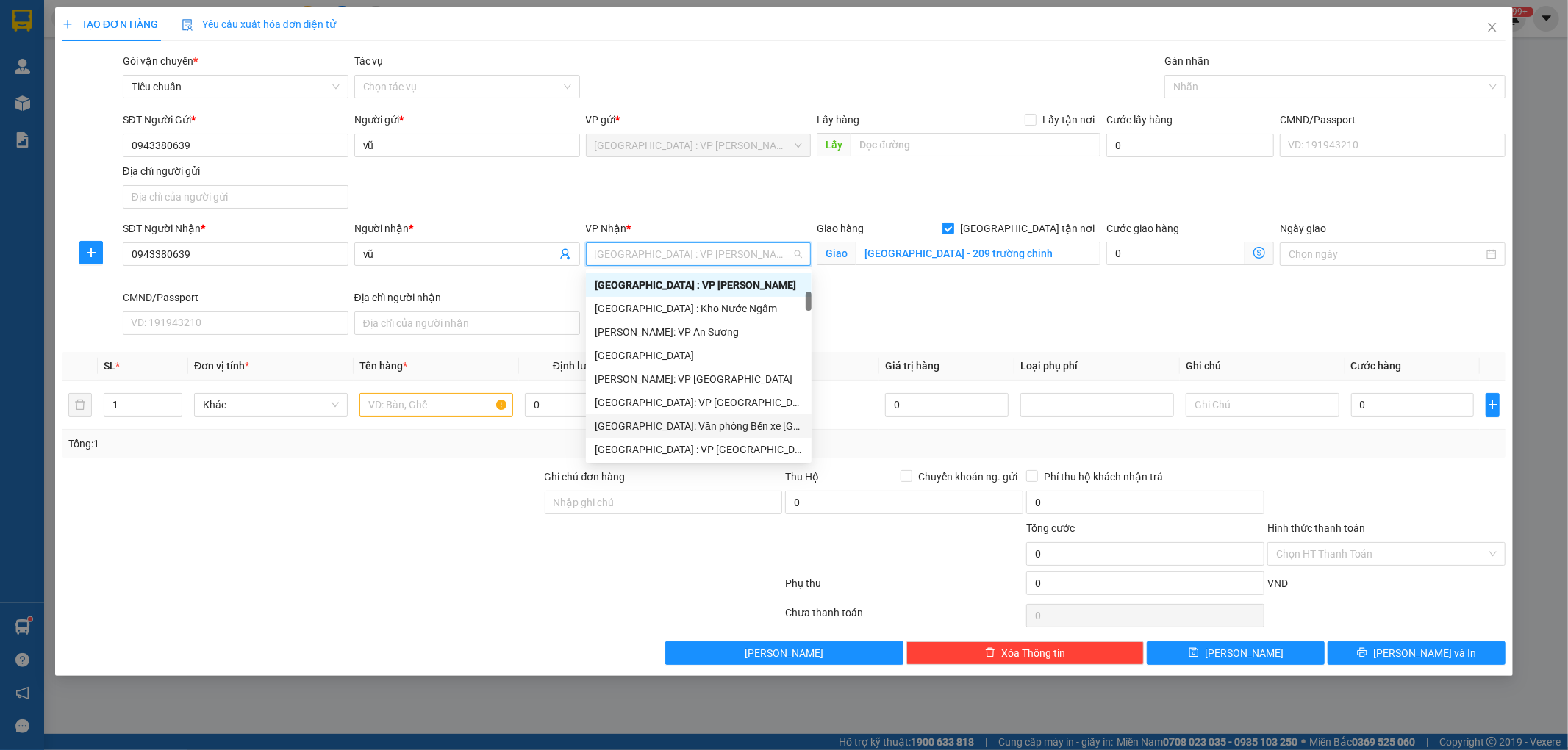
click at [761, 419] on div "[GEOGRAPHIC_DATA]: Văn phòng Bến xe [GEOGRAPHIC_DATA]" at bounding box center [699, 426] width 208 height 16
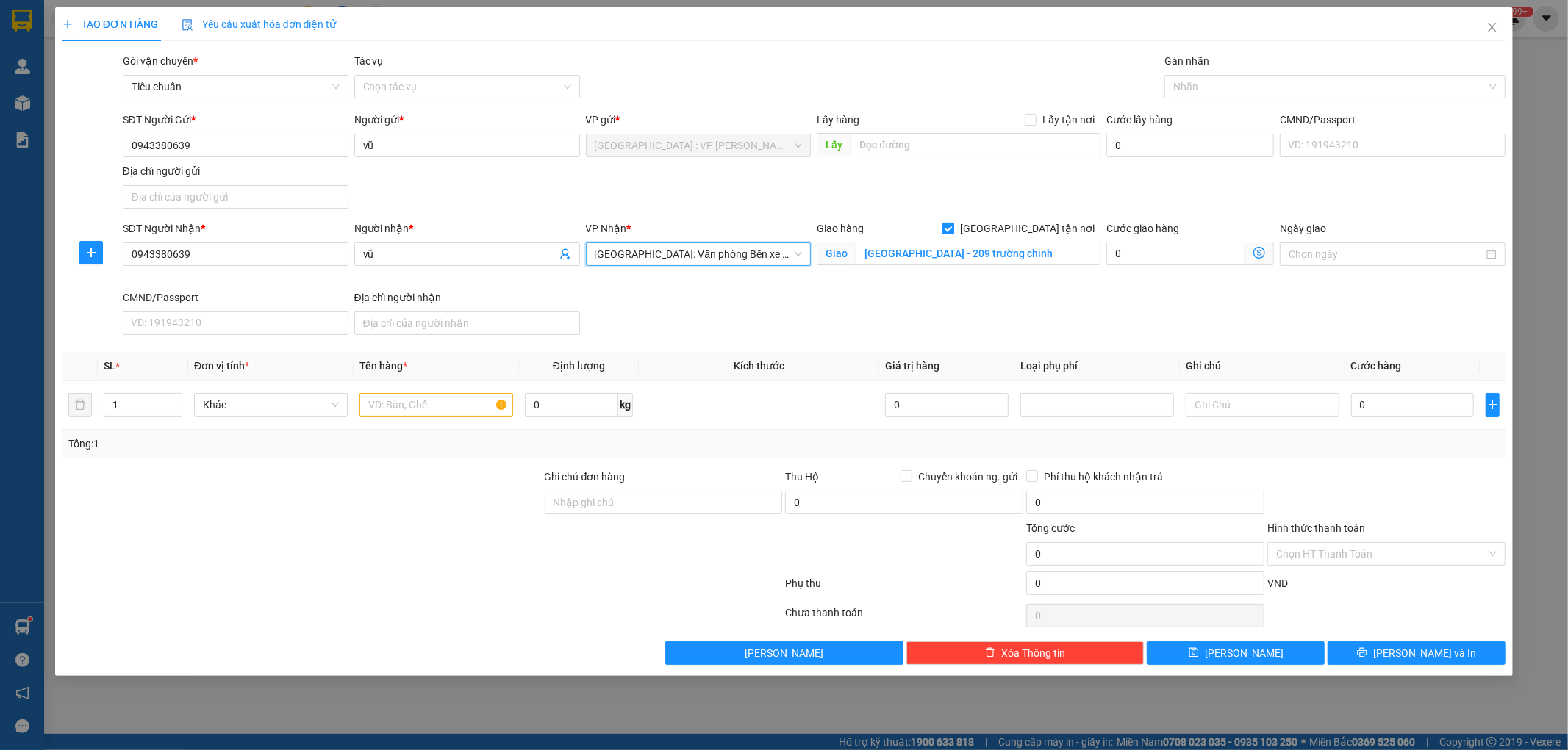
click at [953, 232] on input "[GEOGRAPHIC_DATA] tận nơi" at bounding box center [948, 228] width 10 height 10
checkbox input "false"
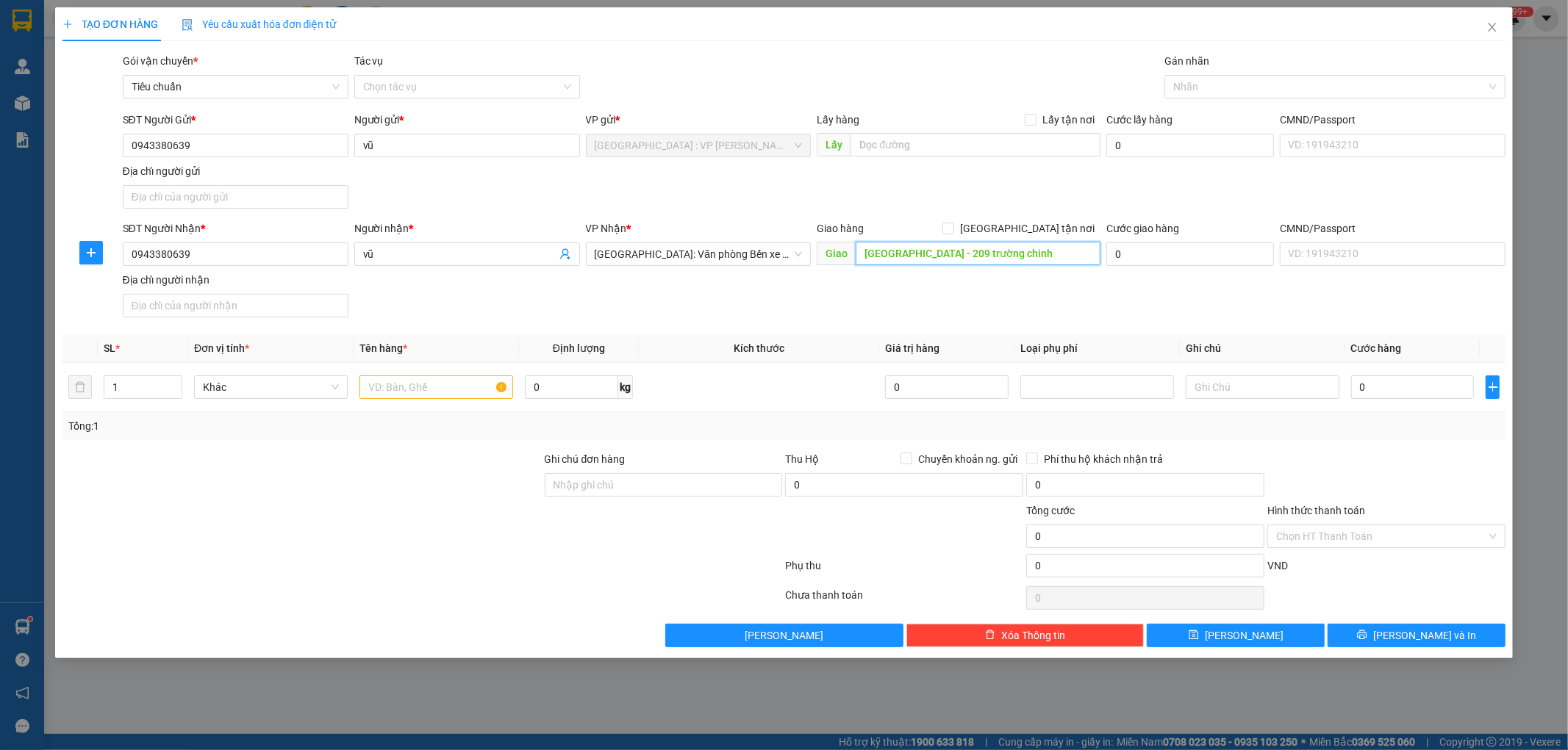
click at [975, 249] on input "[GEOGRAPHIC_DATA] - 209 trường chinh" at bounding box center [978, 254] width 245 height 24
click at [380, 390] on input "text" at bounding box center [437, 388] width 154 height 24
type input "1 xe máy 15B3 48897"
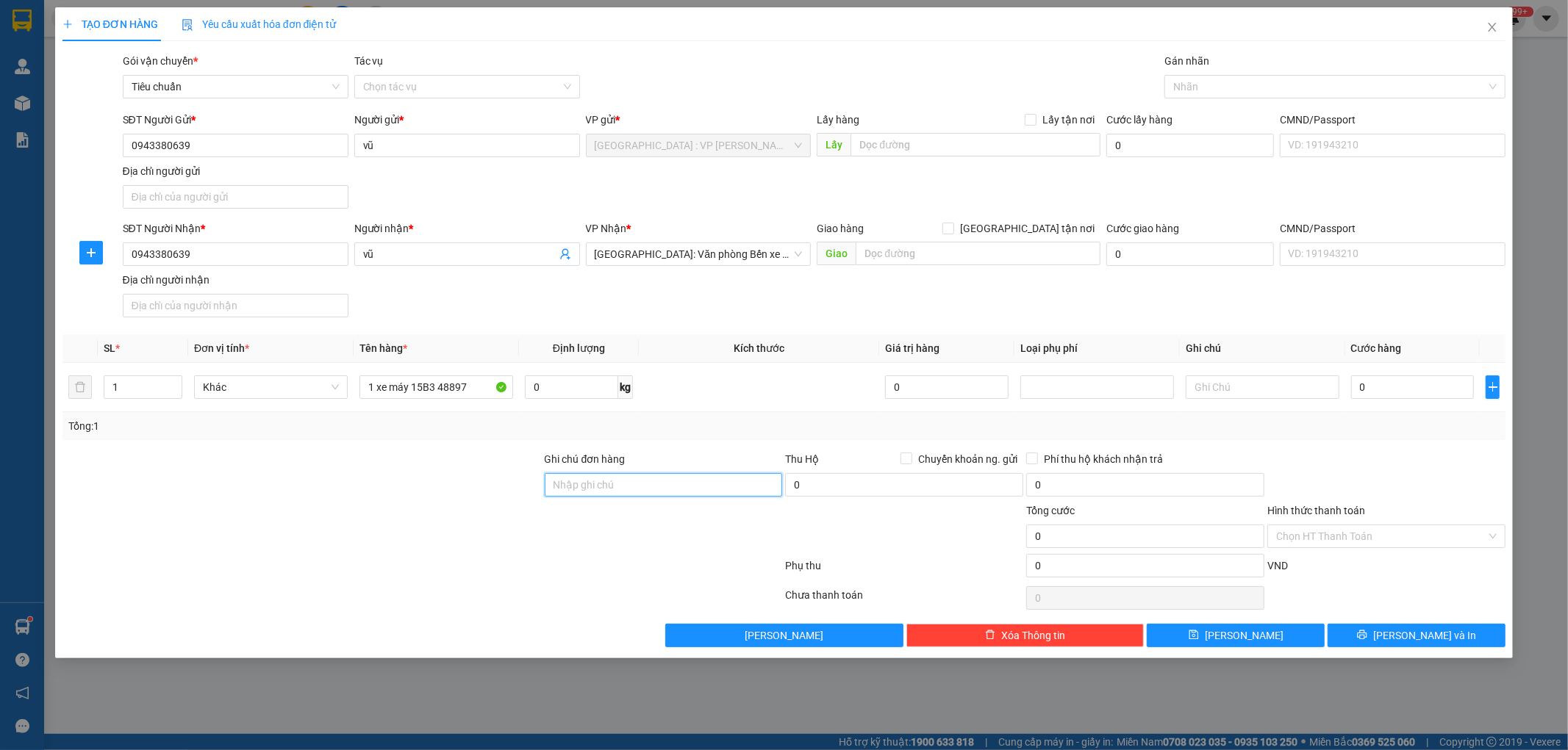
click at [639, 486] on input "Ghi chú đơn hàng" at bounding box center [664, 485] width 238 height 24
click at [622, 487] on input "1 CHÌA KHÓA,2 GƯƠNG" at bounding box center [664, 485] width 238 height 24
click at [688, 491] on input "1 CHÌA KHÓA,1 GƯƠNG" at bounding box center [664, 485] width 238 height 24
type input "1 CHÌA KHÓA,1 GƯƠNG,1 MŨ BH"
click at [1416, 391] on input "0" at bounding box center [1413, 388] width 124 height 24
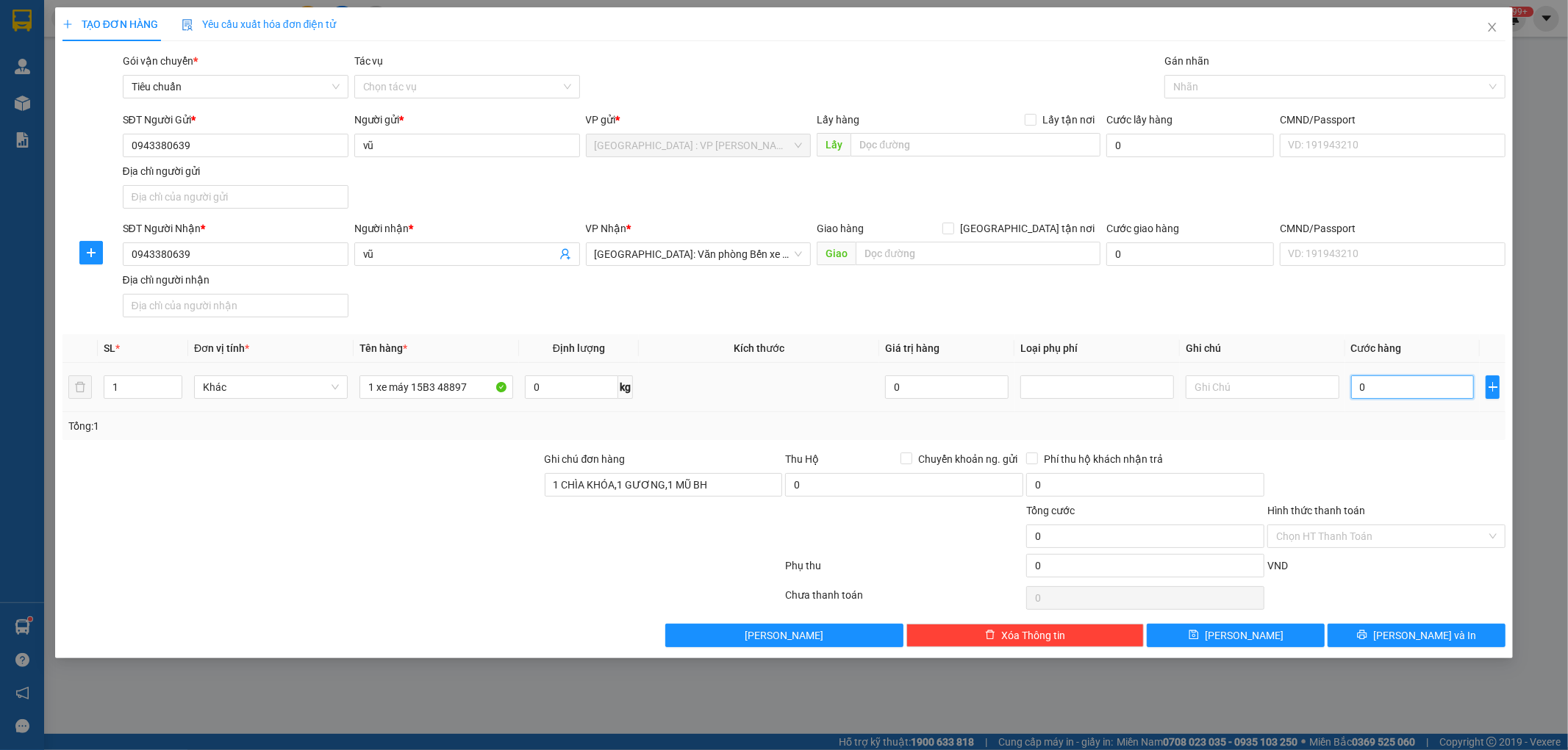
type input "8"
type input "83"
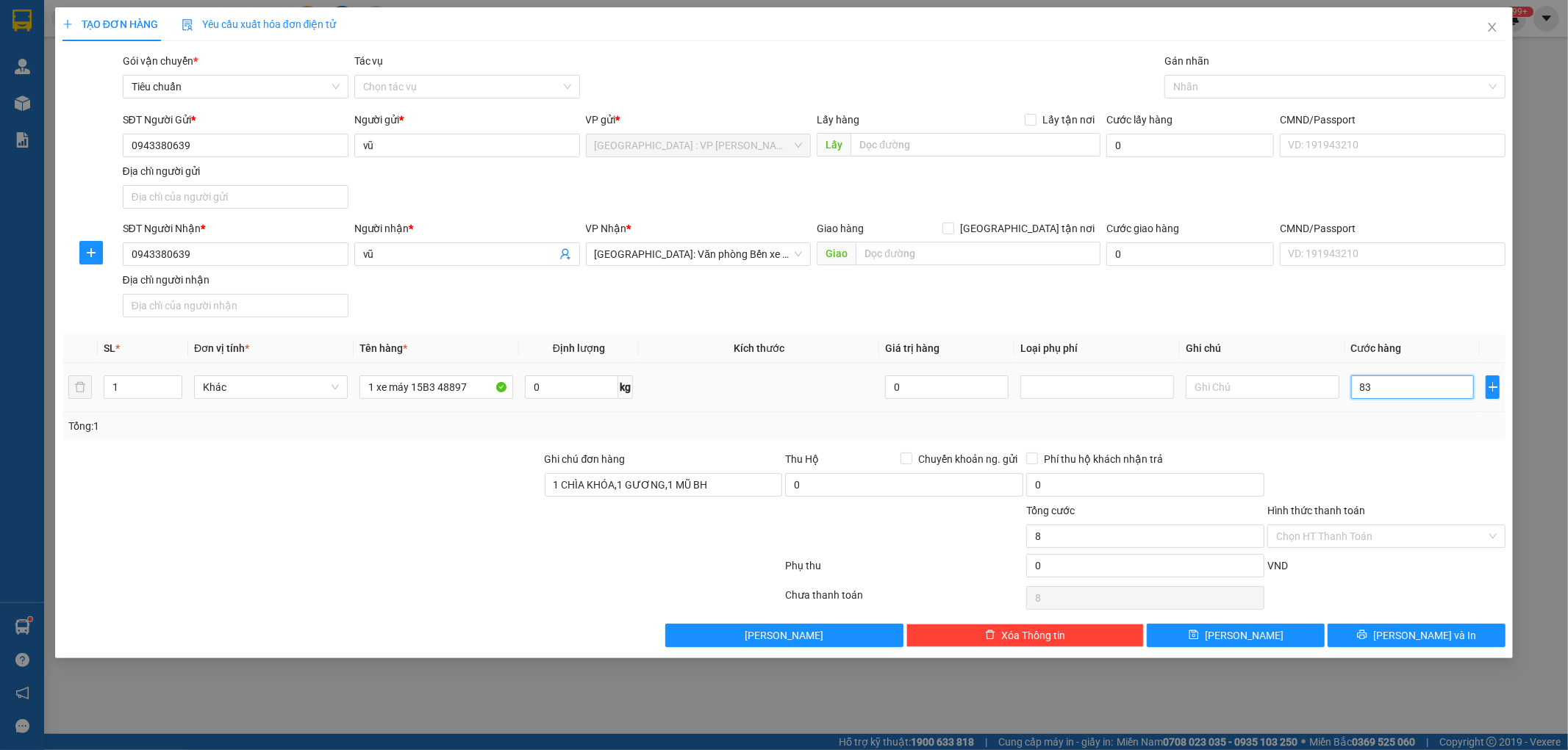
type input "83"
type input "830"
type input "8.300"
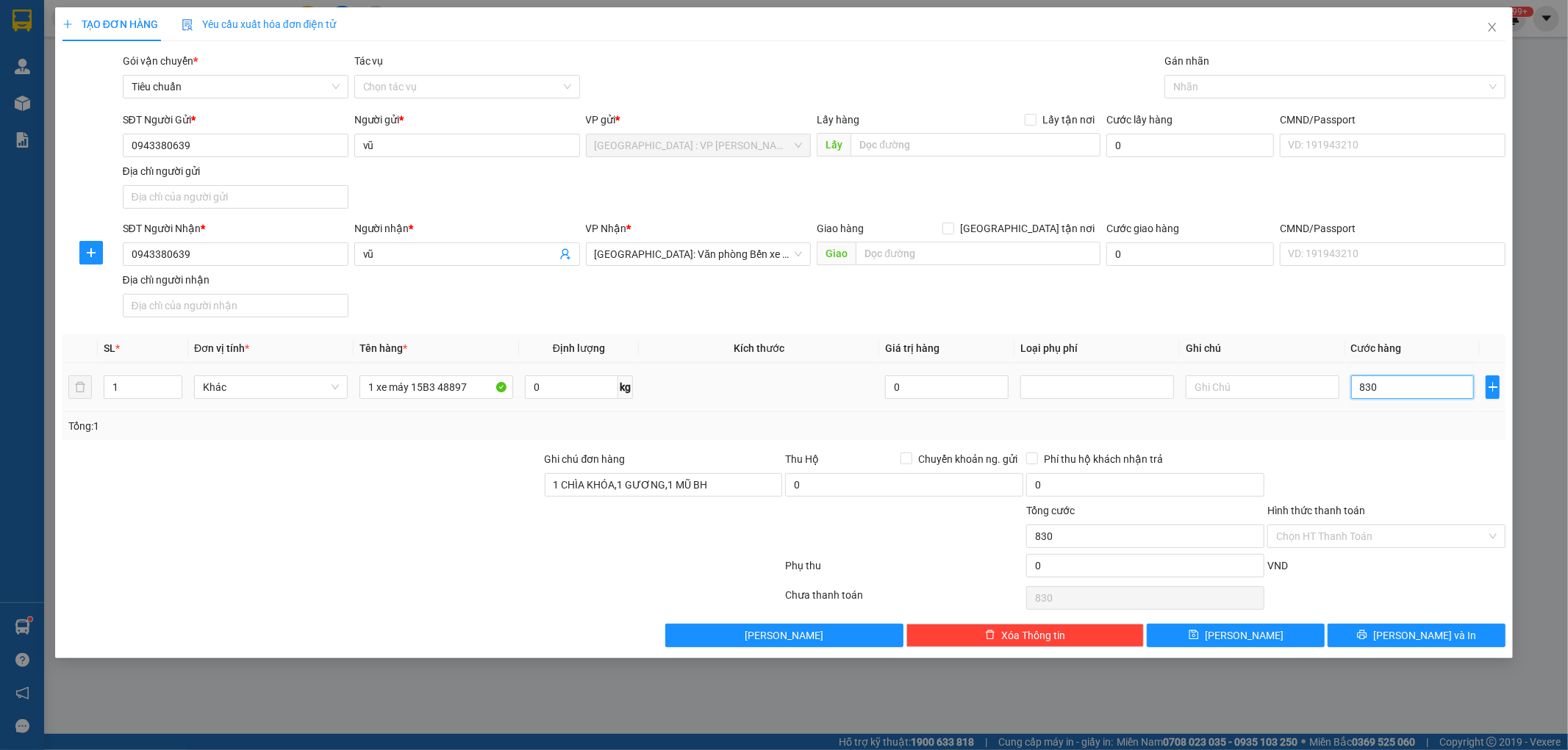
type input "8.300"
type input "83.000"
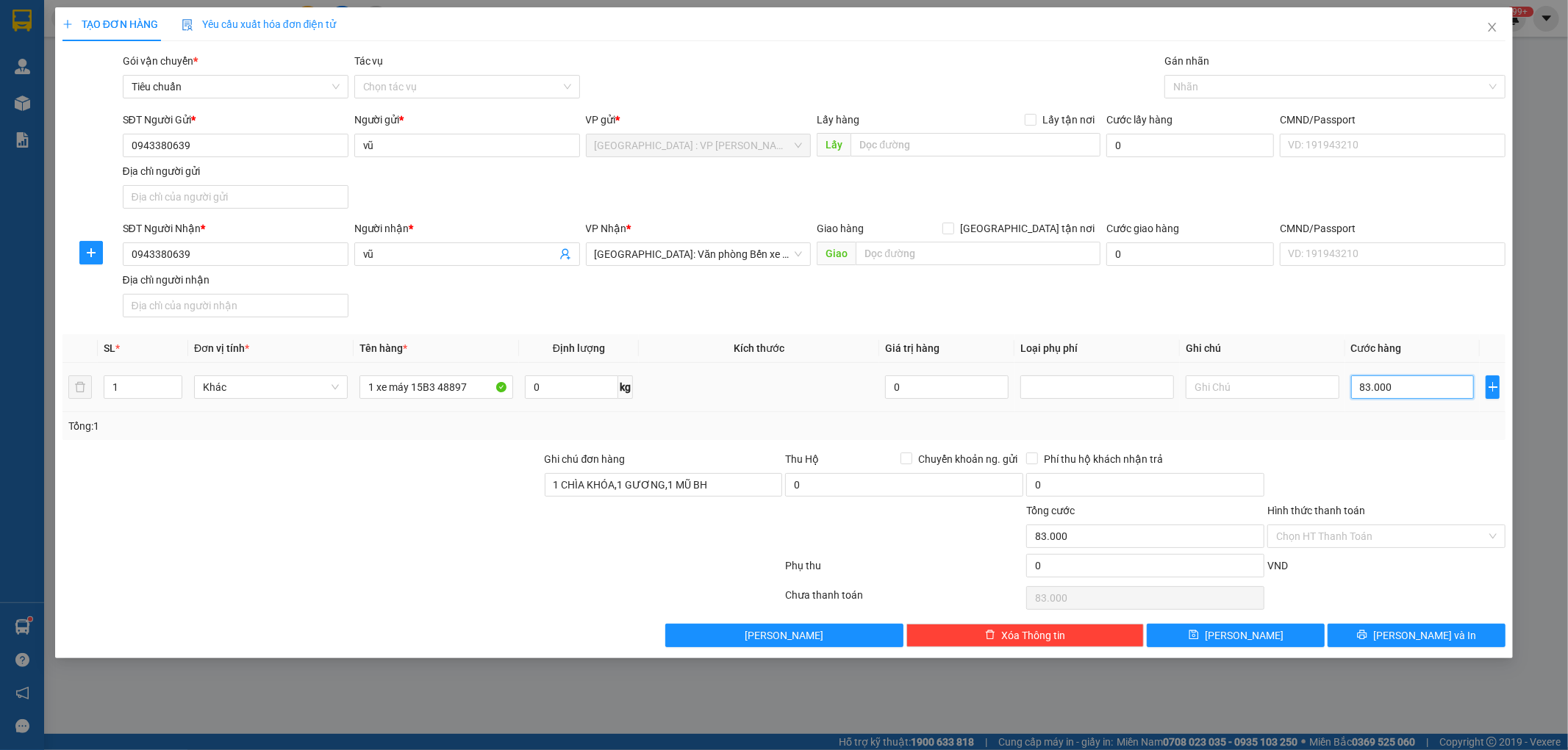
type input "830.000"
click at [1254, 84] on div at bounding box center [1328, 87] width 319 height 18
type input "830.000"
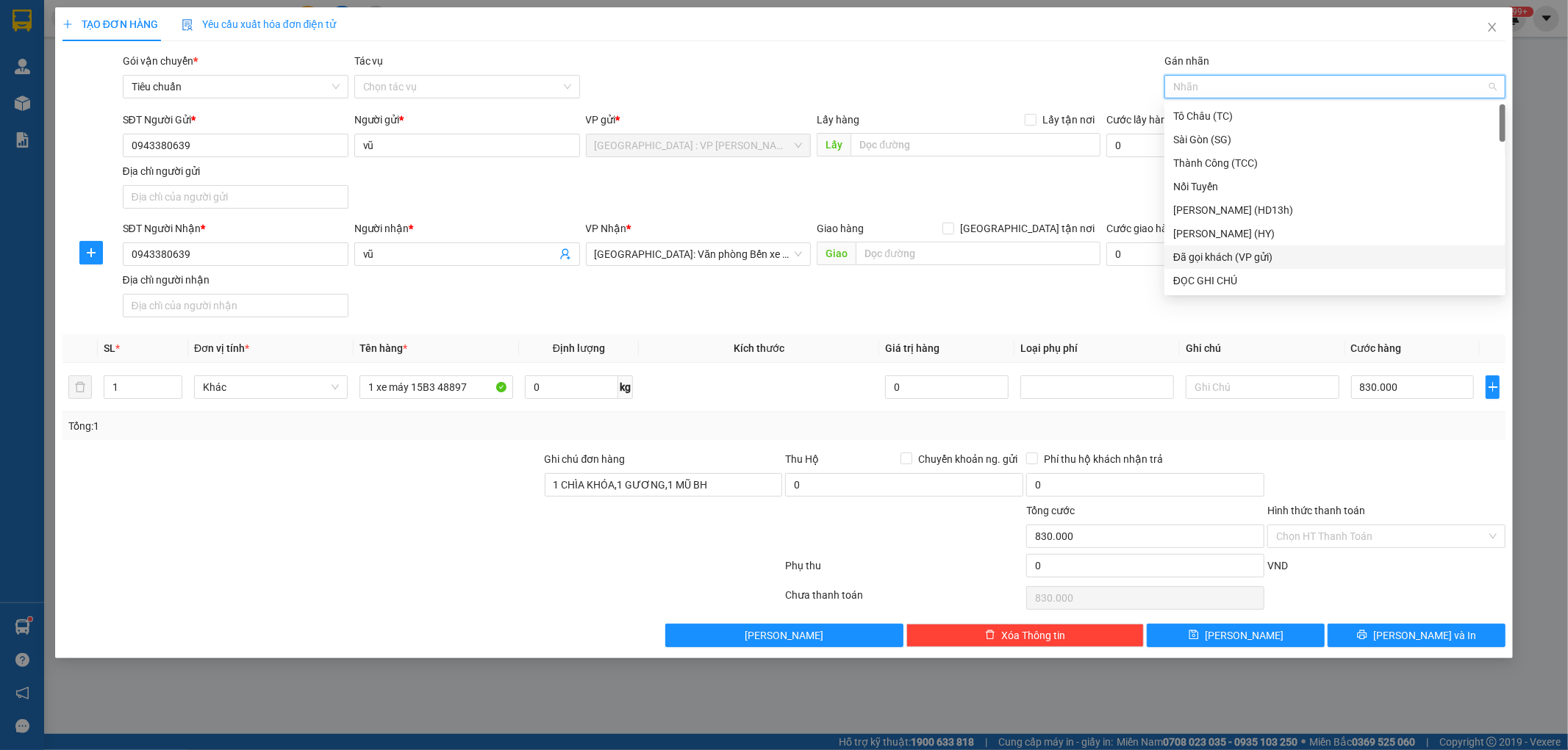
click at [1283, 254] on div "Đã gọi khách (VP gửi)" at bounding box center [1335, 257] width 323 height 16
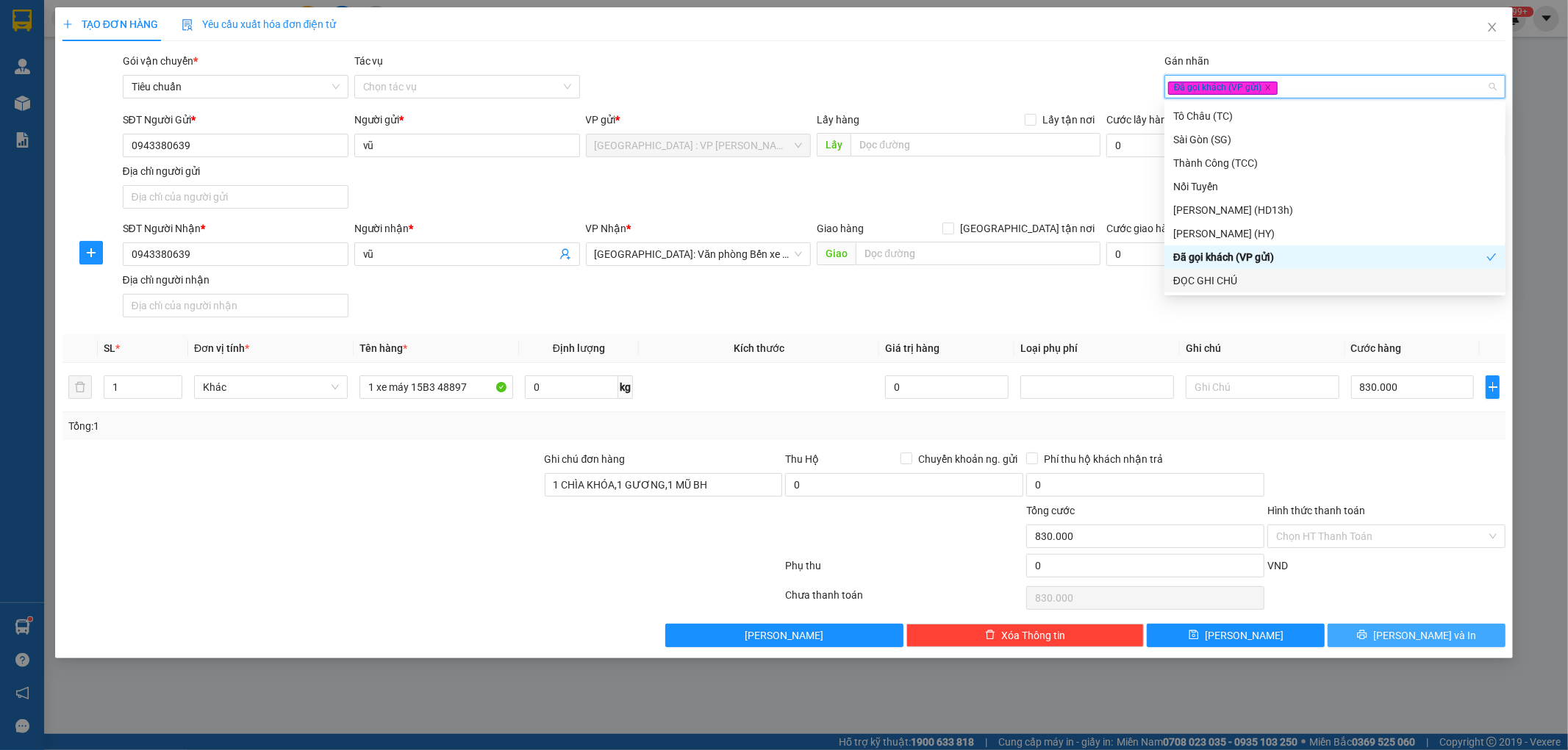
click at [1426, 634] on span "[PERSON_NAME] và In" at bounding box center [1424, 635] width 103 height 16
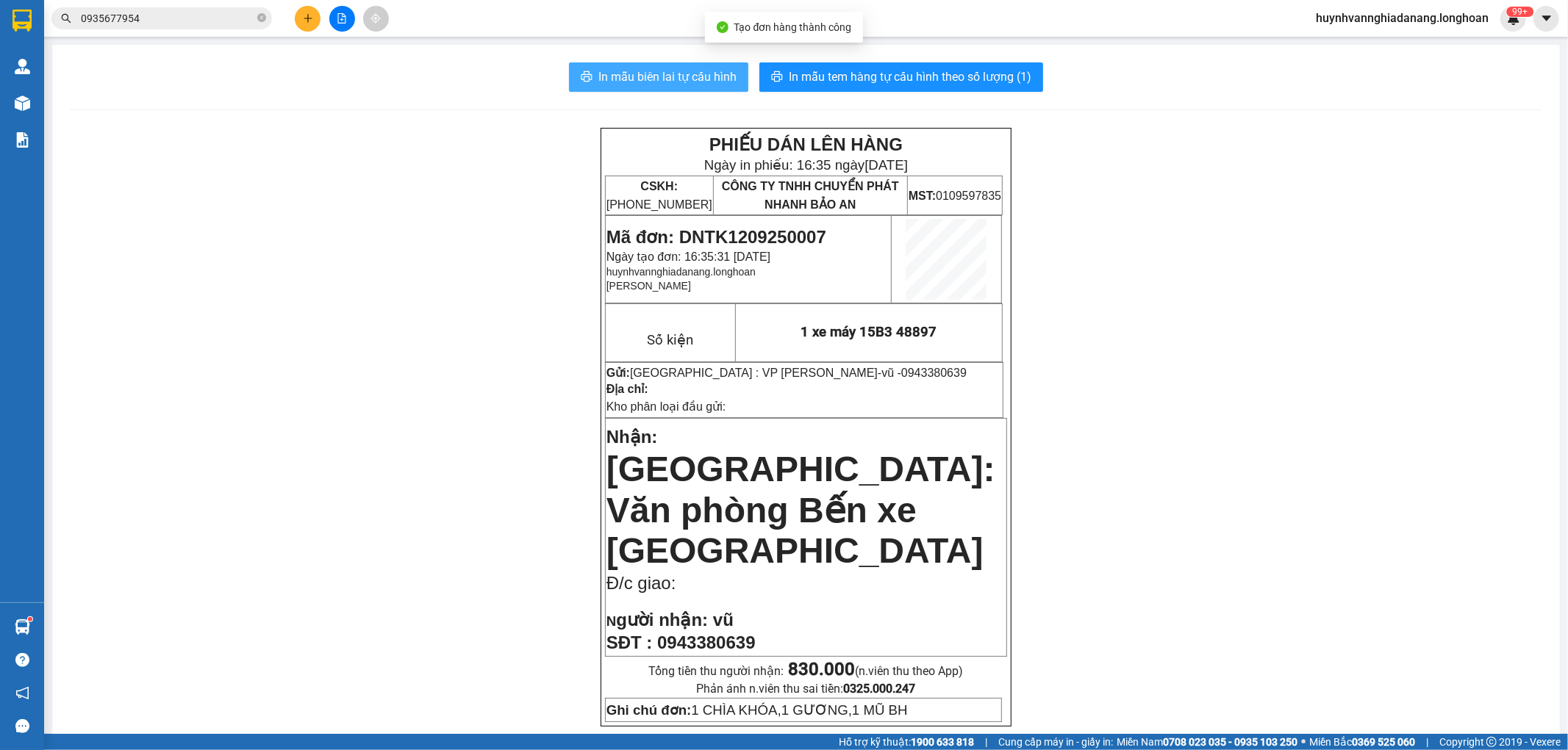
click at [658, 81] on span "In mẫu biên lai tự cấu hình" at bounding box center [667, 76] width 138 height 18
click at [343, 13] on icon "file-add" at bounding box center [342, 18] width 10 height 10
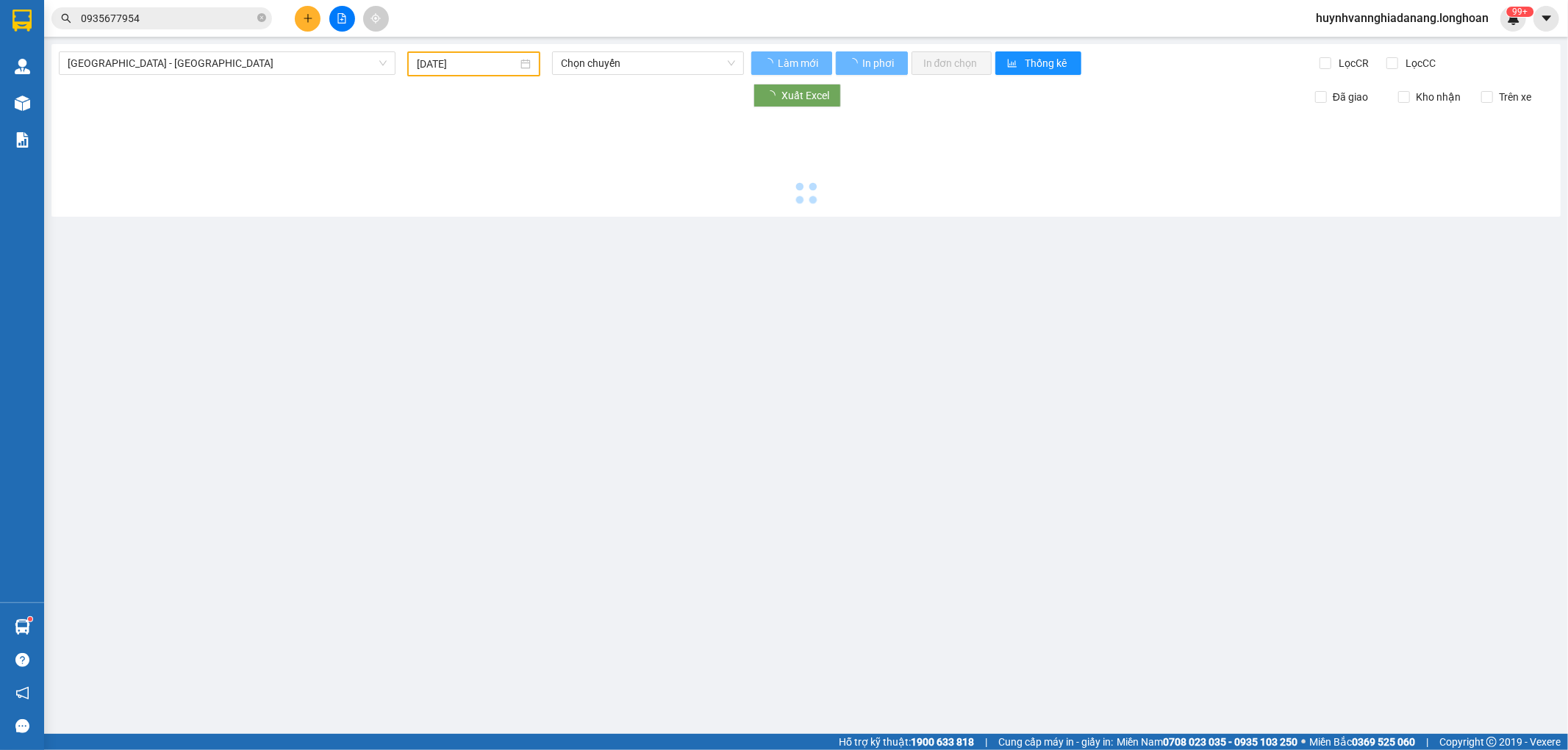
type input "[DATE]"
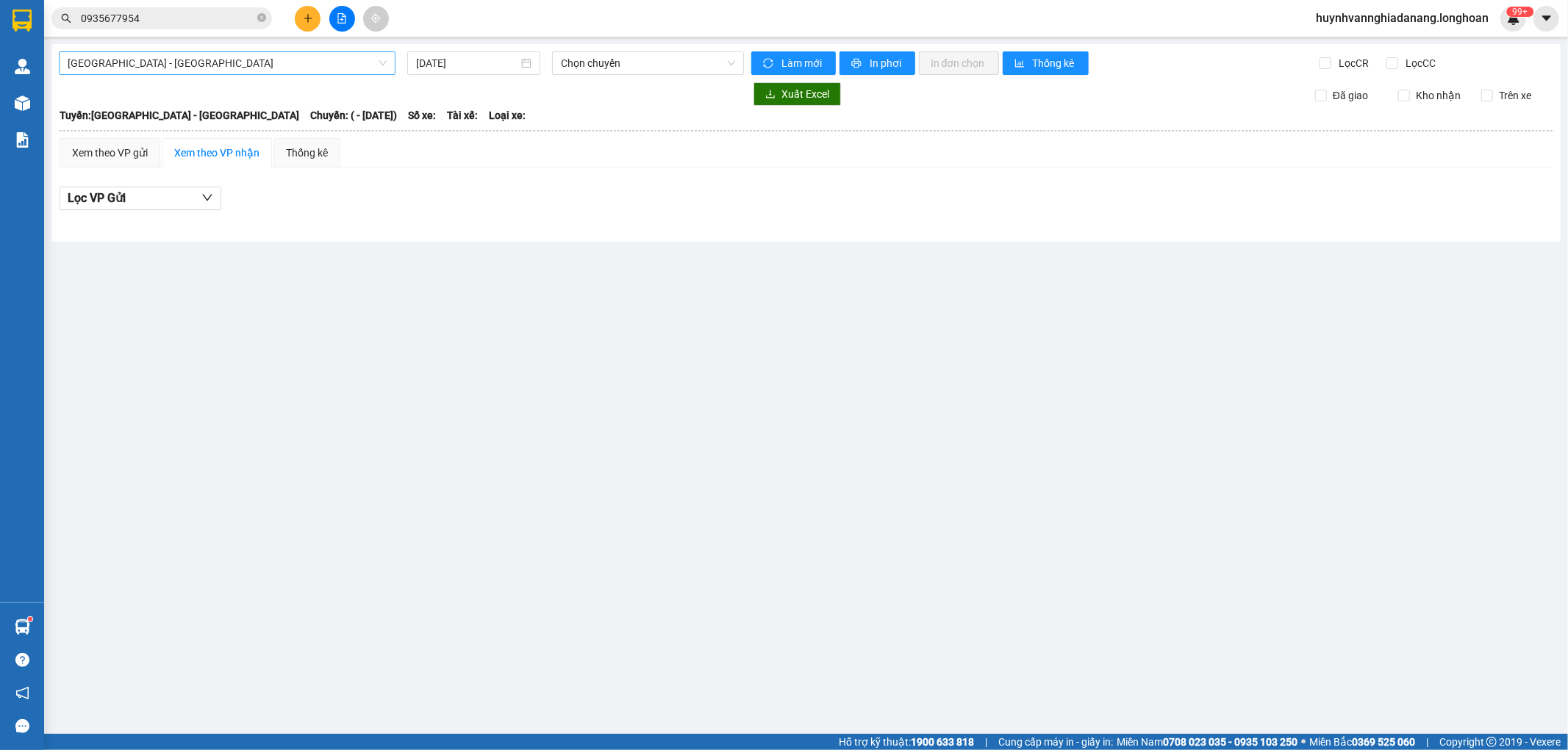
click at [246, 59] on span "[GEOGRAPHIC_DATA] - [GEOGRAPHIC_DATA]" at bounding box center [226, 64] width 319 height 22
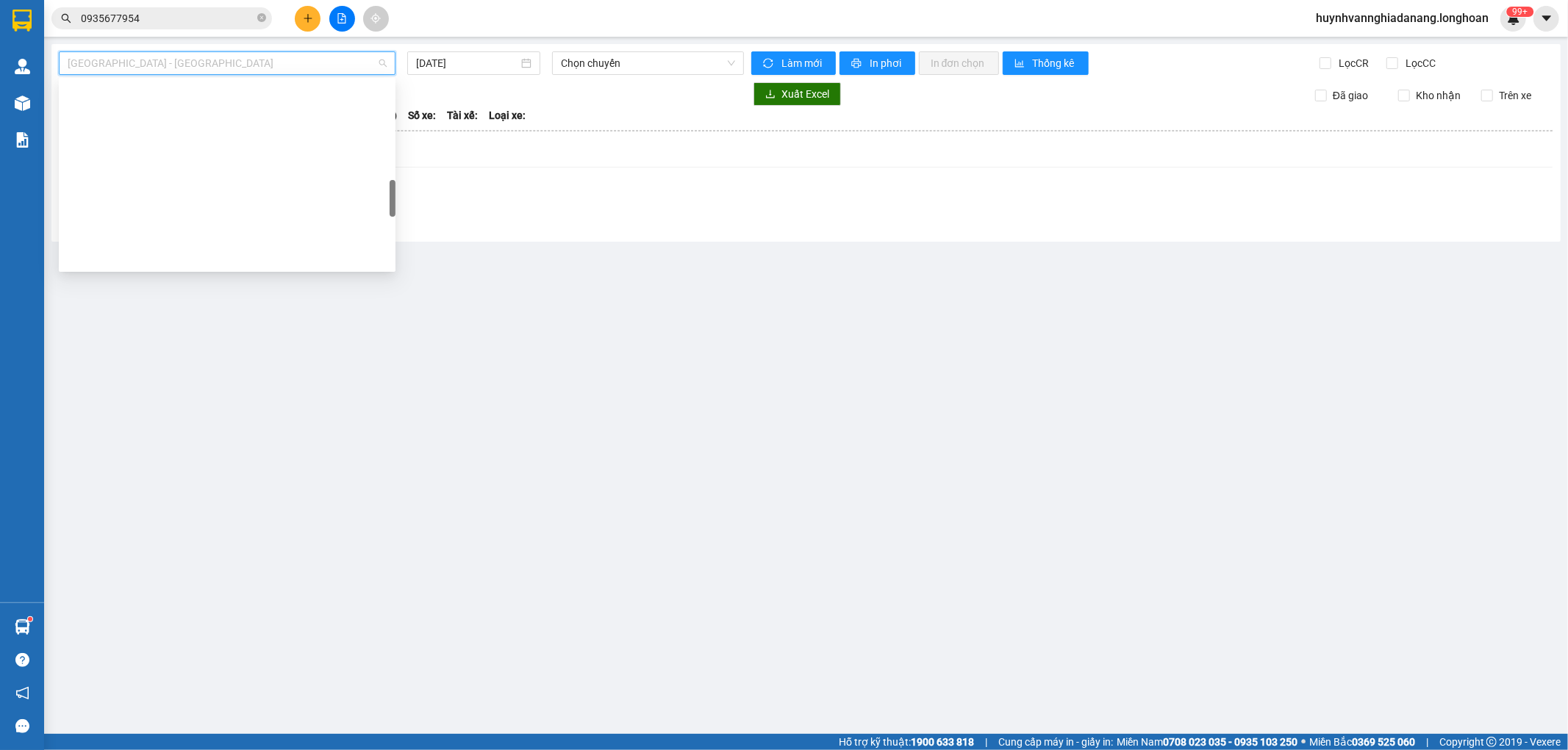
scroll to position [1010, 0]
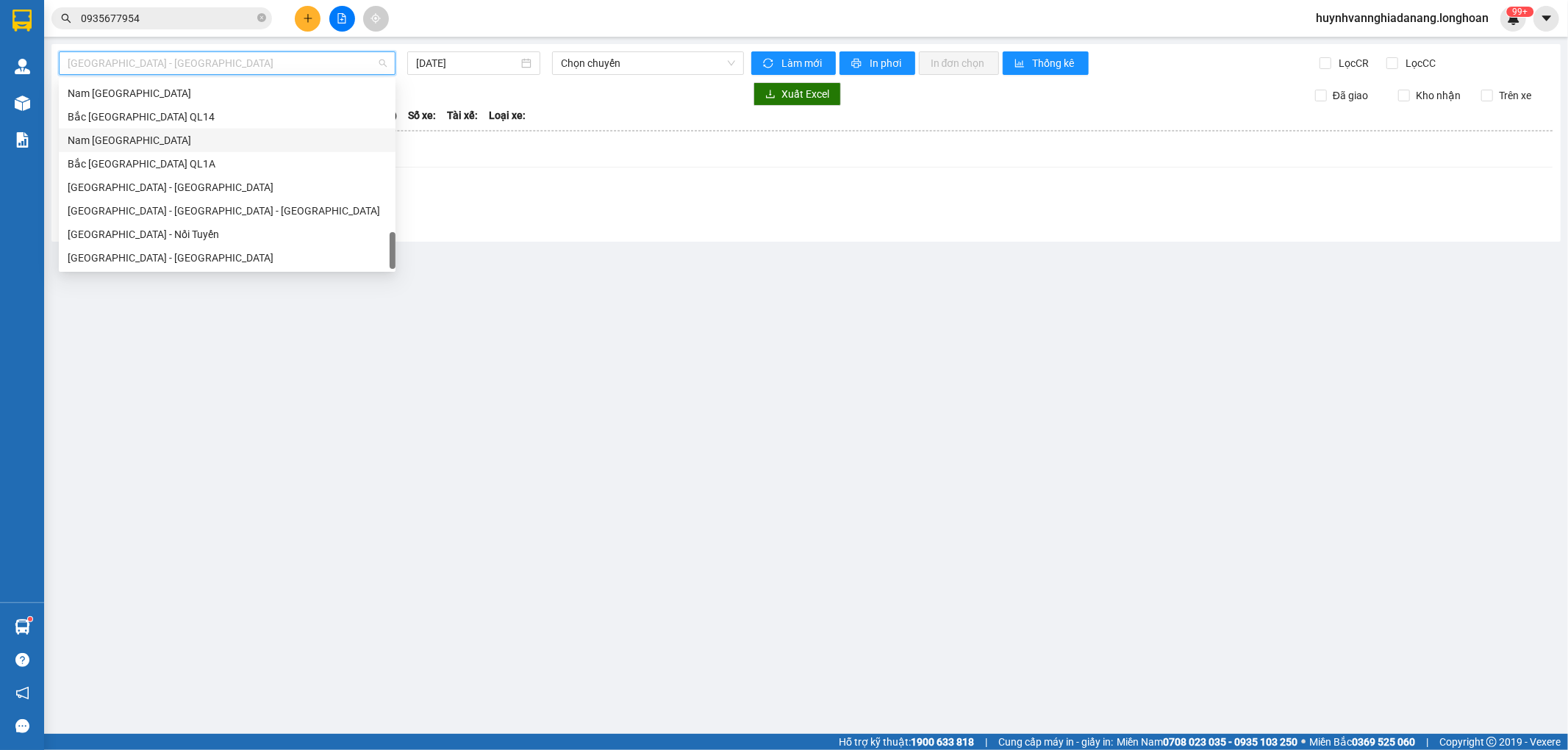
click at [127, 140] on div "Nam [GEOGRAPHIC_DATA]" at bounding box center [226, 141] width 319 height 16
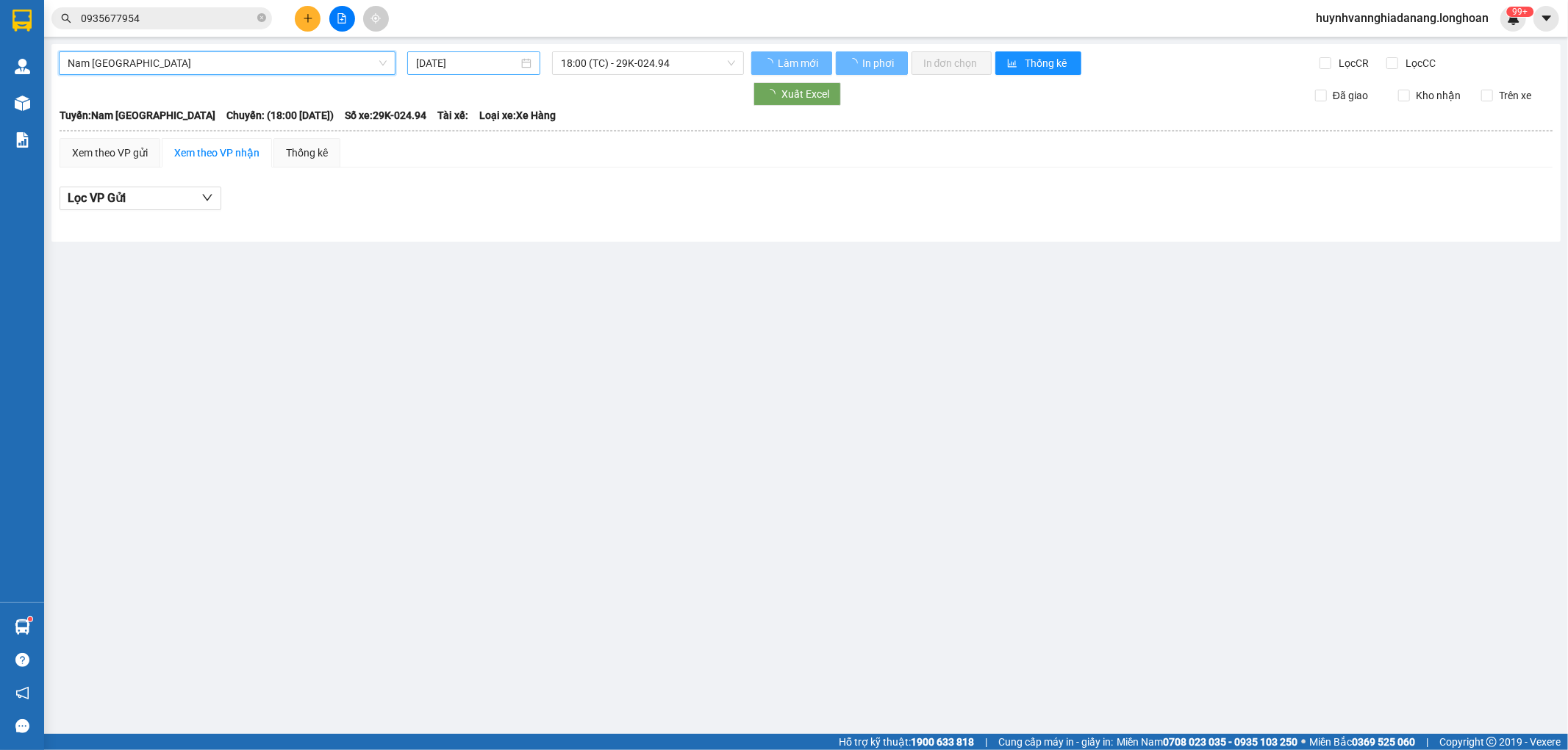
click at [491, 64] on input "[DATE]" at bounding box center [467, 64] width 102 height 16
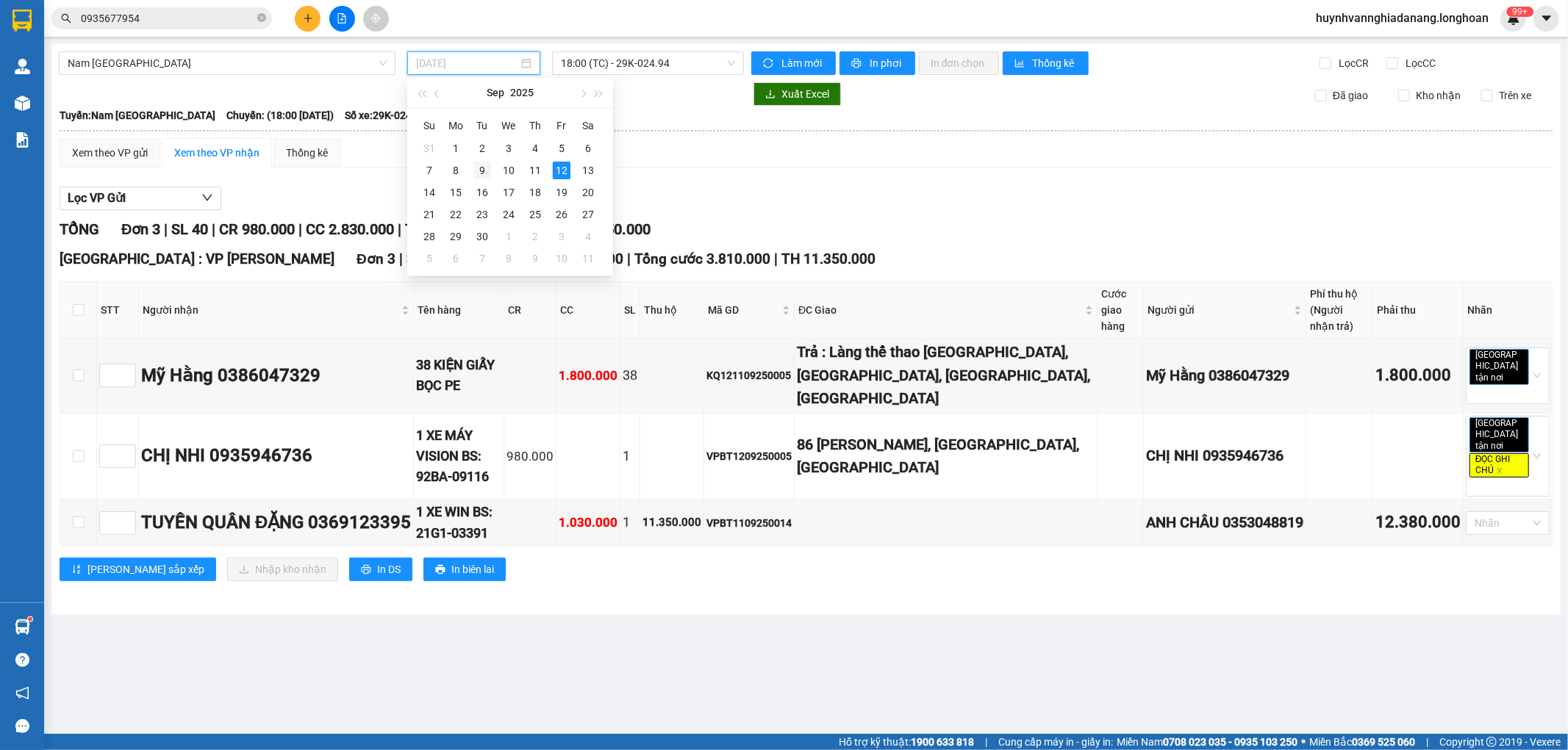
click at [482, 169] on div "9" at bounding box center [482, 171] width 18 height 18
type input "[DATE]"
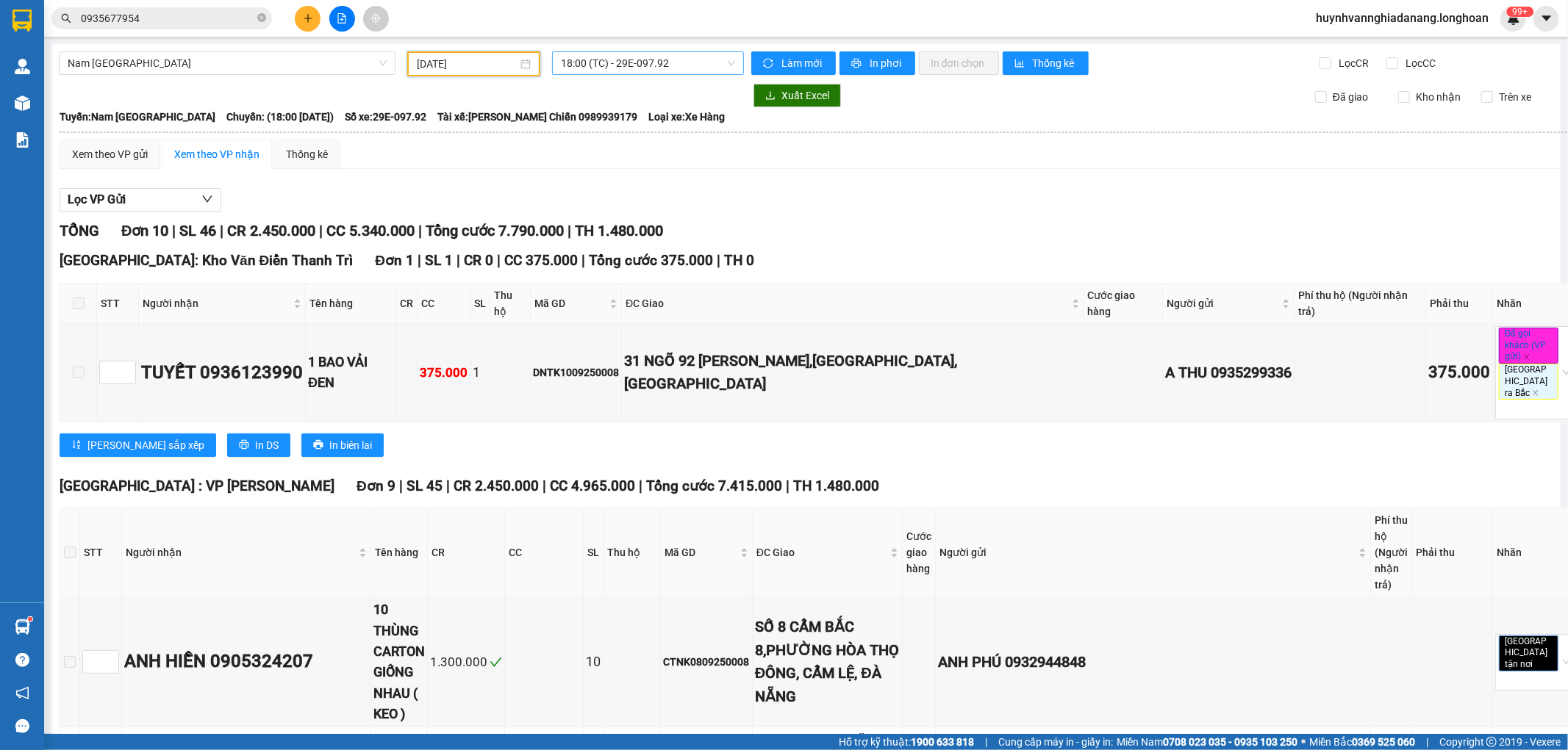
click at [682, 67] on span "18:00 (TC) - 29E-097.92" at bounding box center [647, 64] width 173 height 22
click at [640, 145] on div "22:00 (TC) - 29H-954.95" at bounding box center [614, 140] width 115 height 16
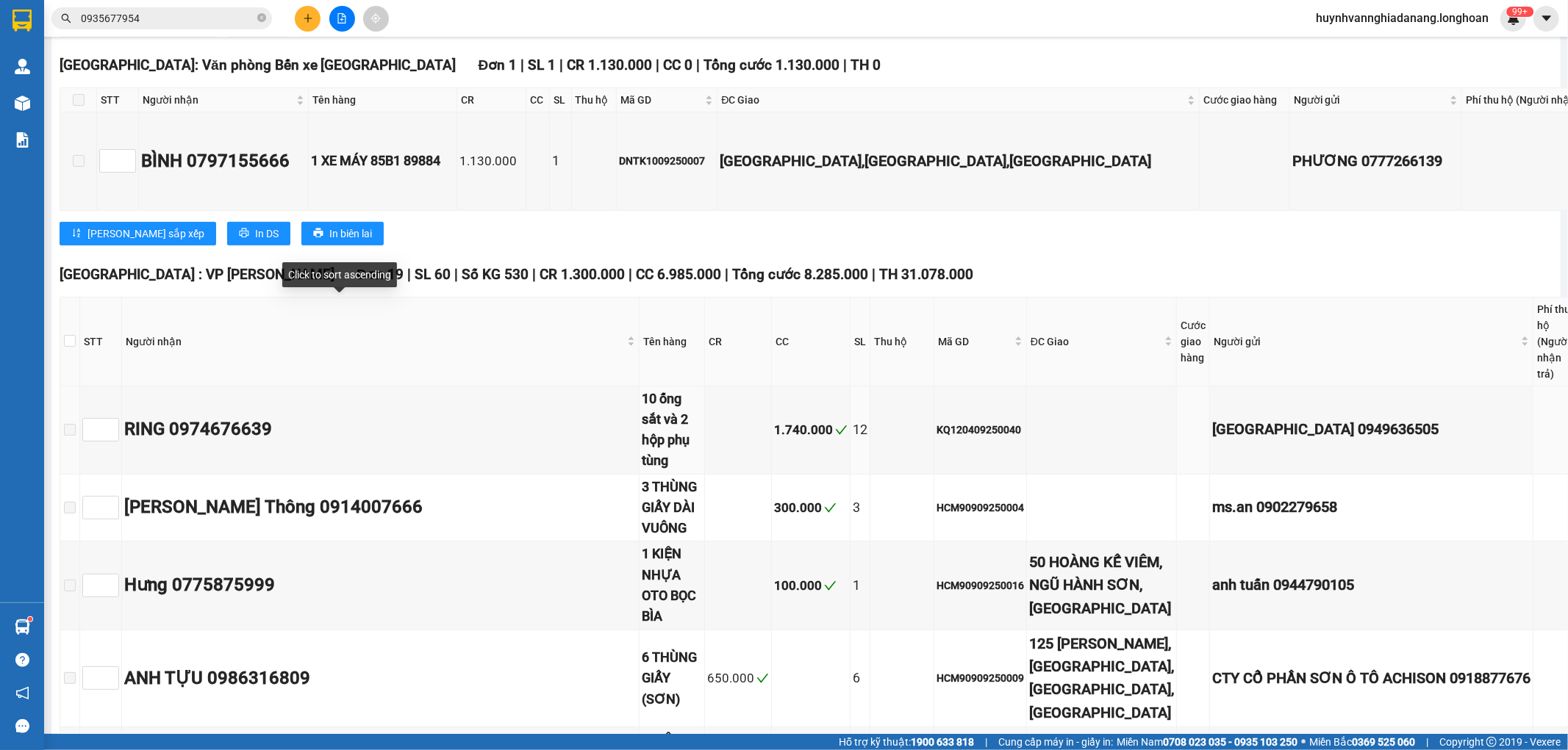
scroll to position [408, 0]
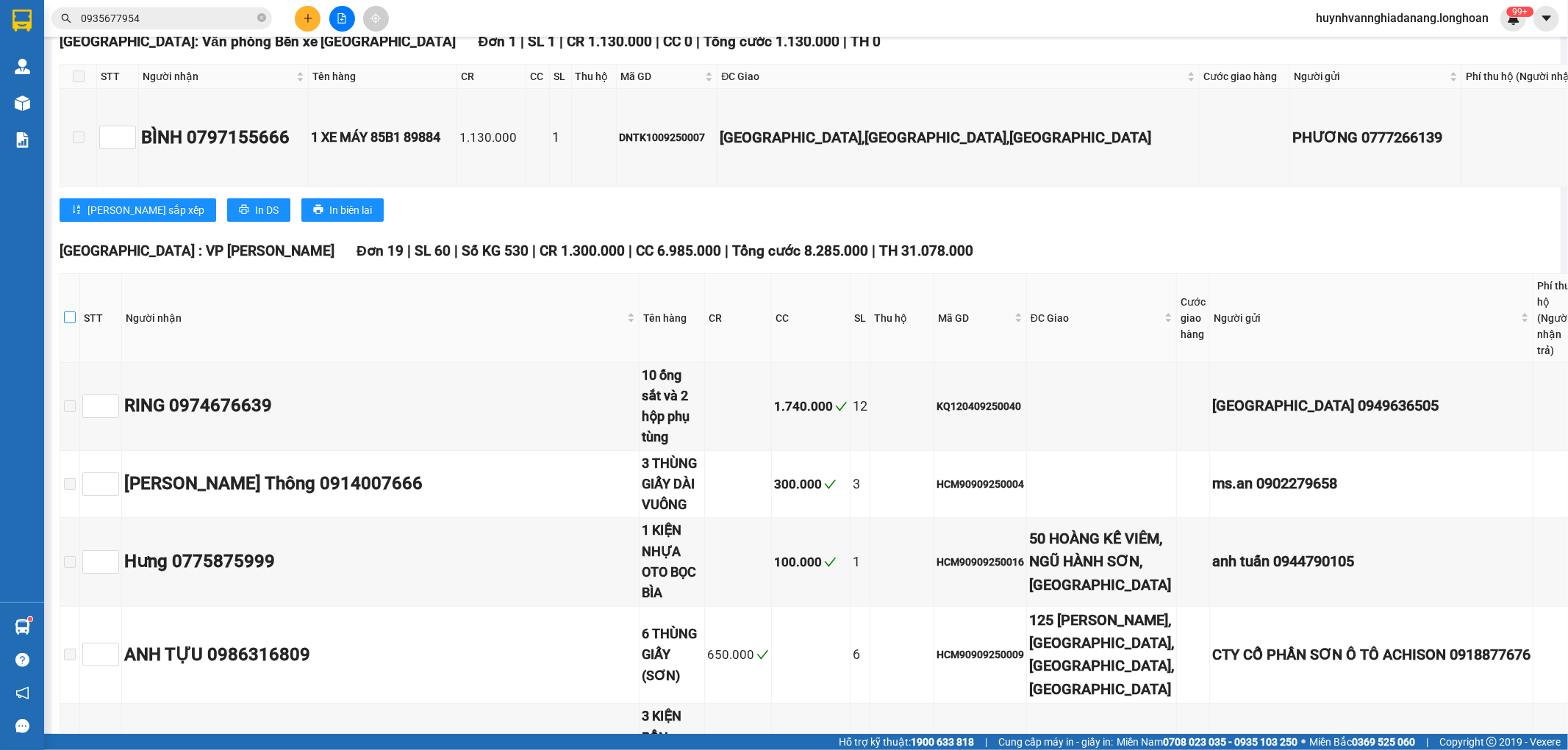
click at [67, 311] on input "checkbox" at bounding box center [70, 317] width 12 height 12
checkbox input "true"
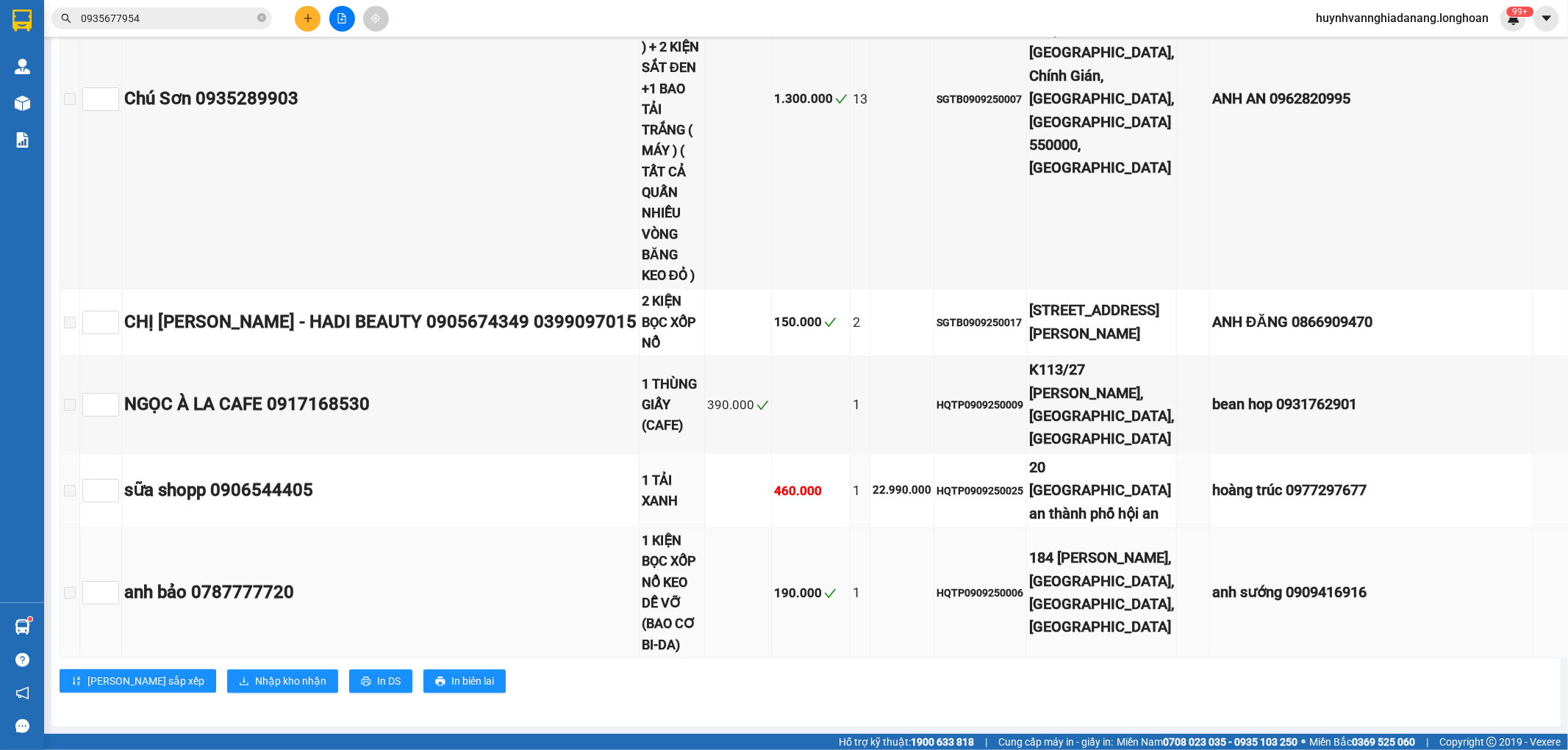
scroll to position [3085, 0]
click at [255, 673] on span "Nhập kho nhận" at bounding box center [291, 681] width 71 height 16
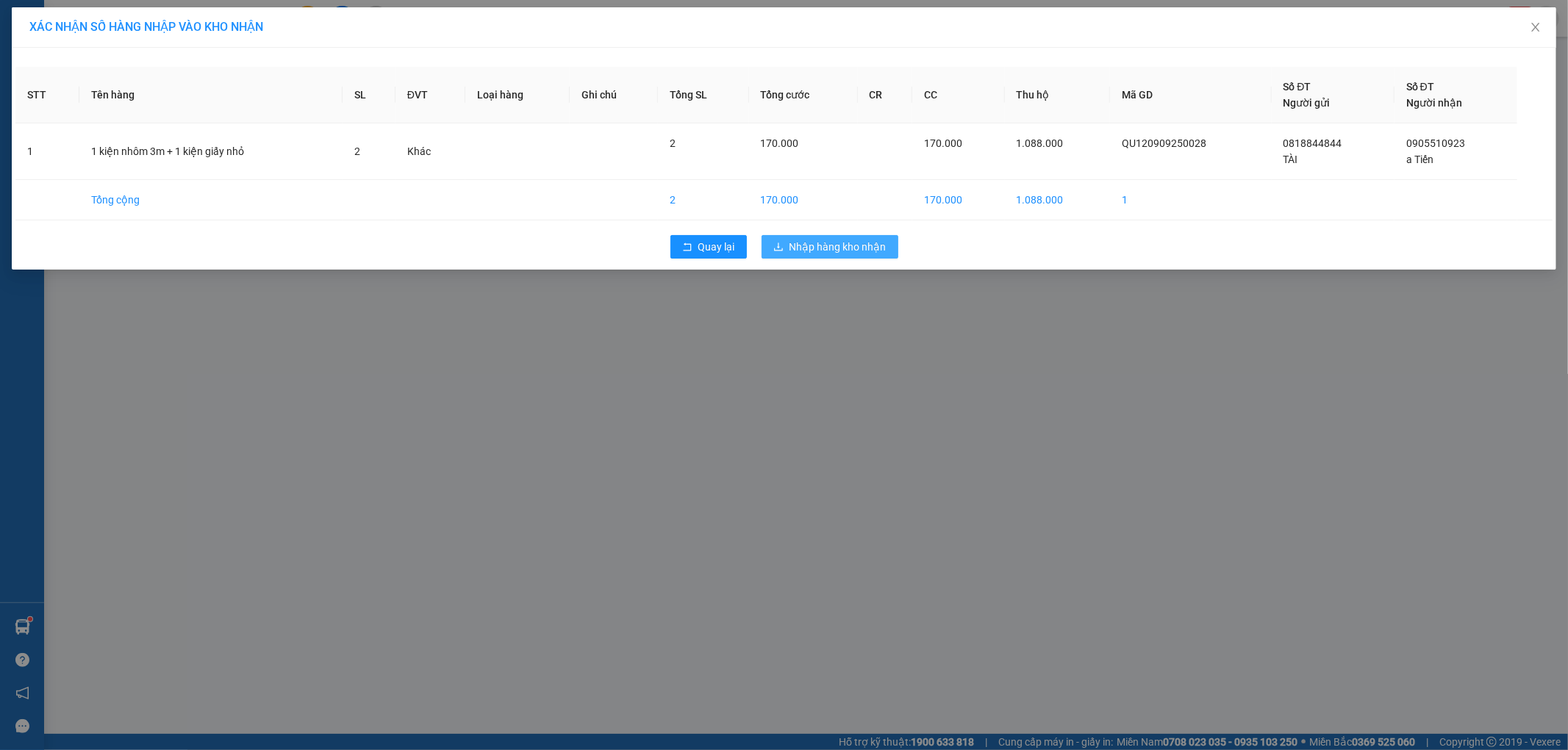
click at [821, 246] on span "Nhập hàng kho nhận" at bounding box center [838, 247] width 97 height 16
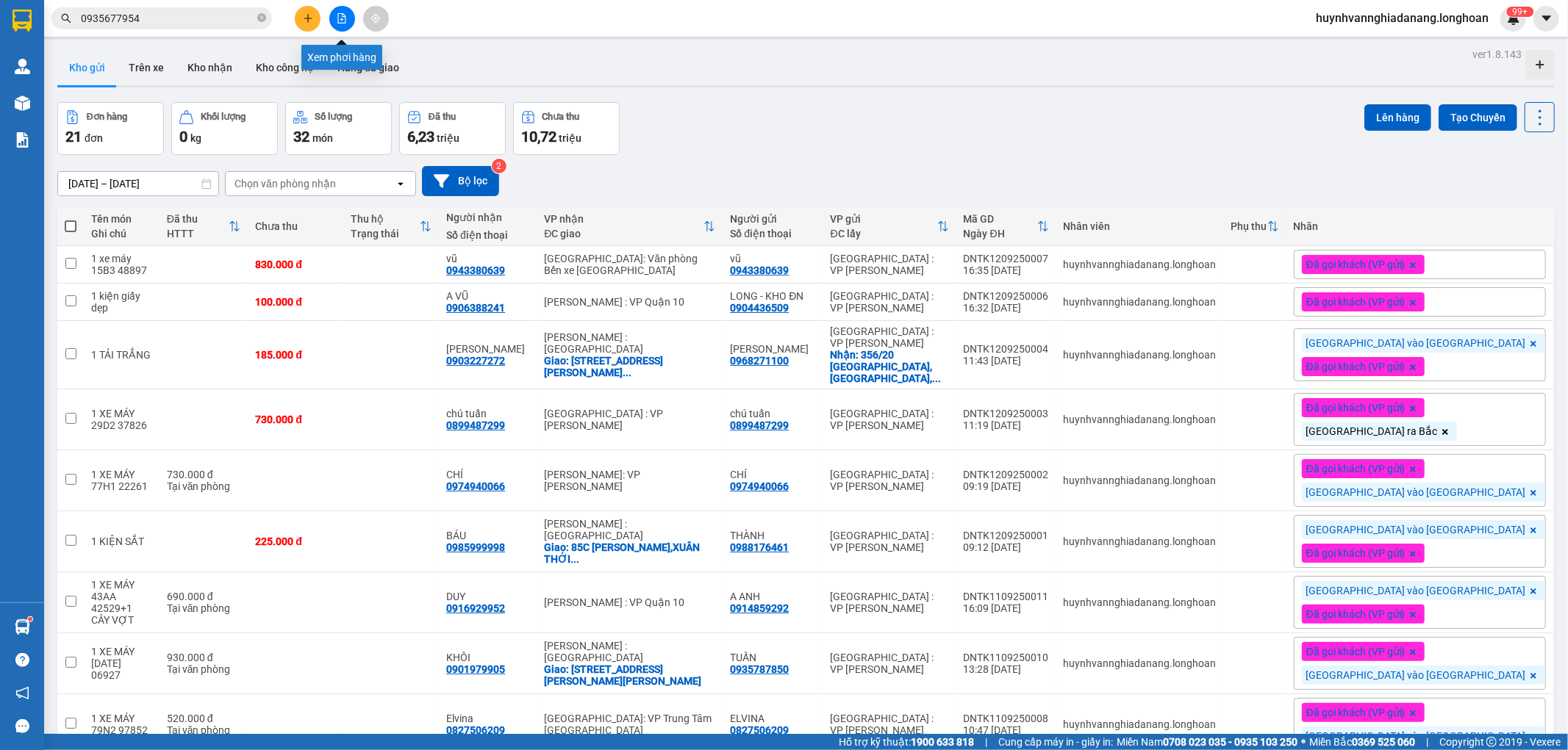
click at [343, 25] on button at bounding box center [342, 18] width 26 height 26
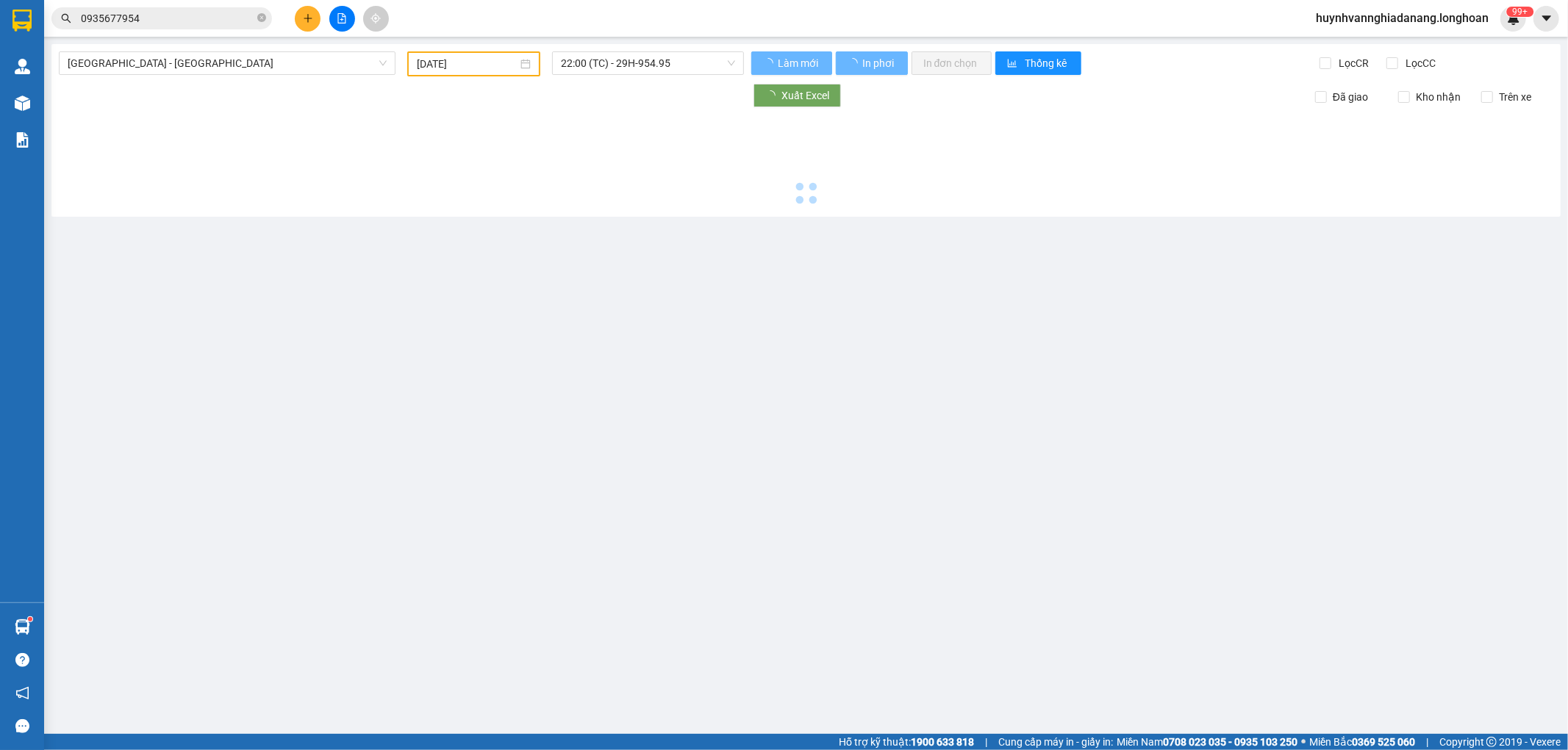
type input "[DATE]"
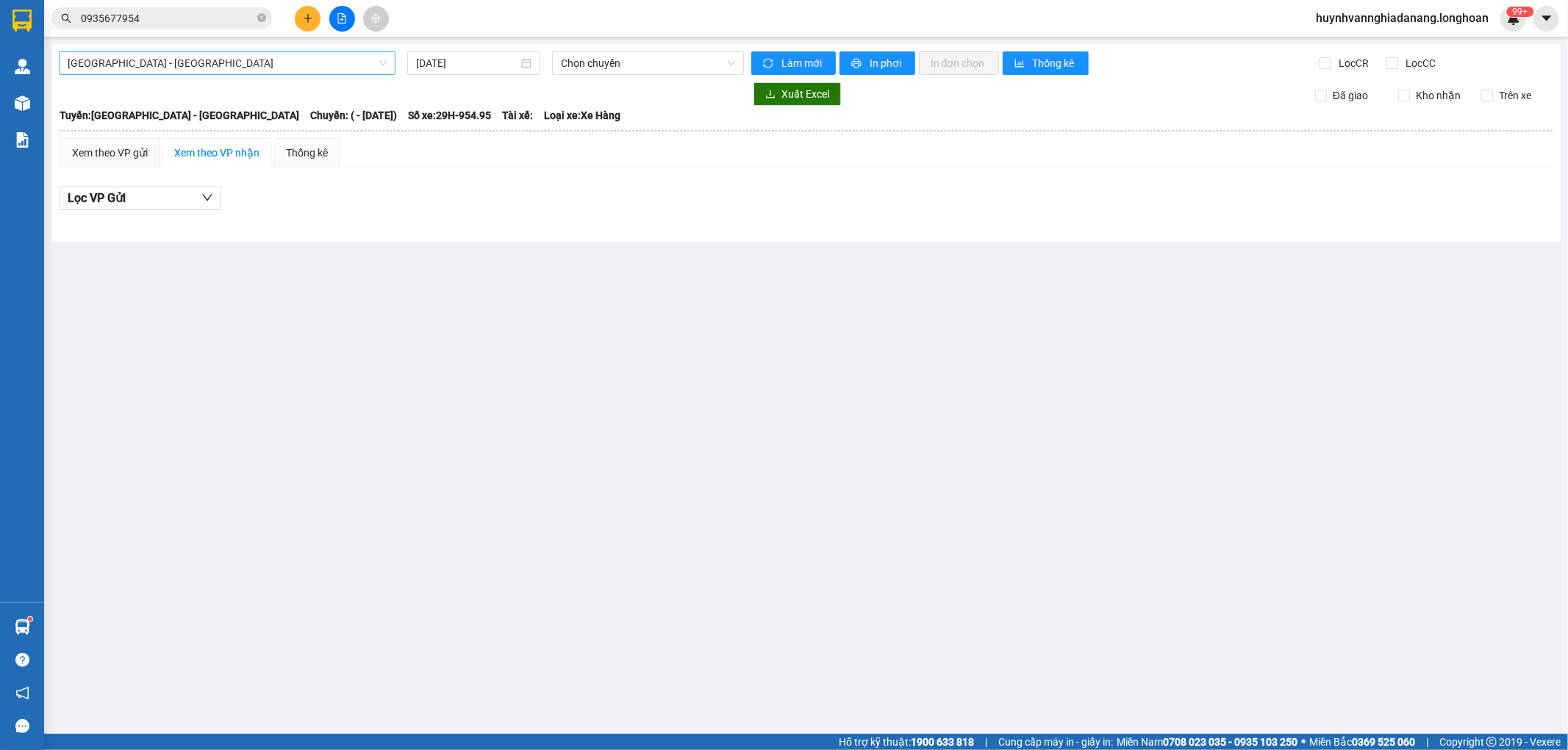
click at [262, 56] on span "[GEOGRAPHIC_DATA] - [GEOGRAPHIC_DATA]" at bounding box center [226, 64] width 319 height 22
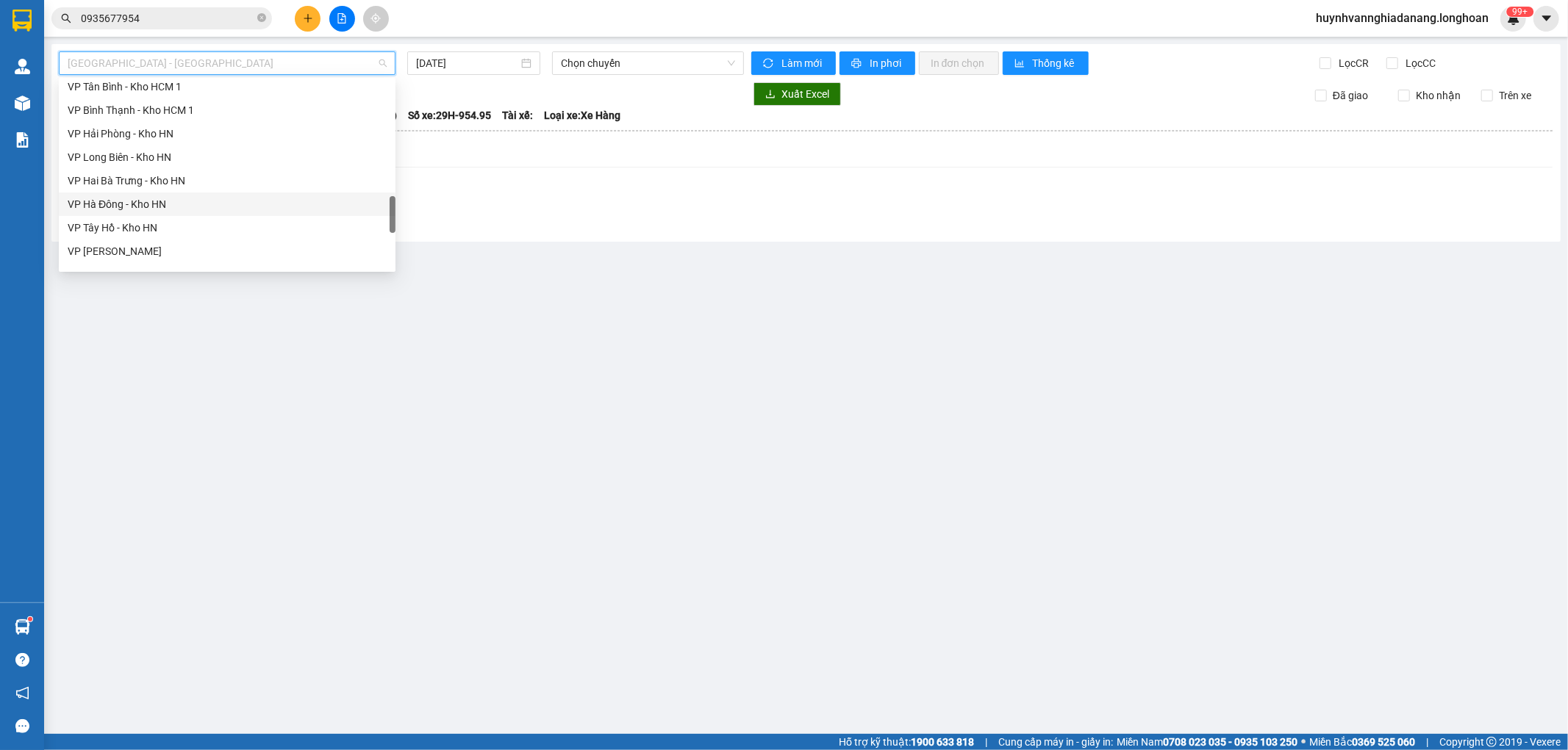
scroll to position [1010, 0]
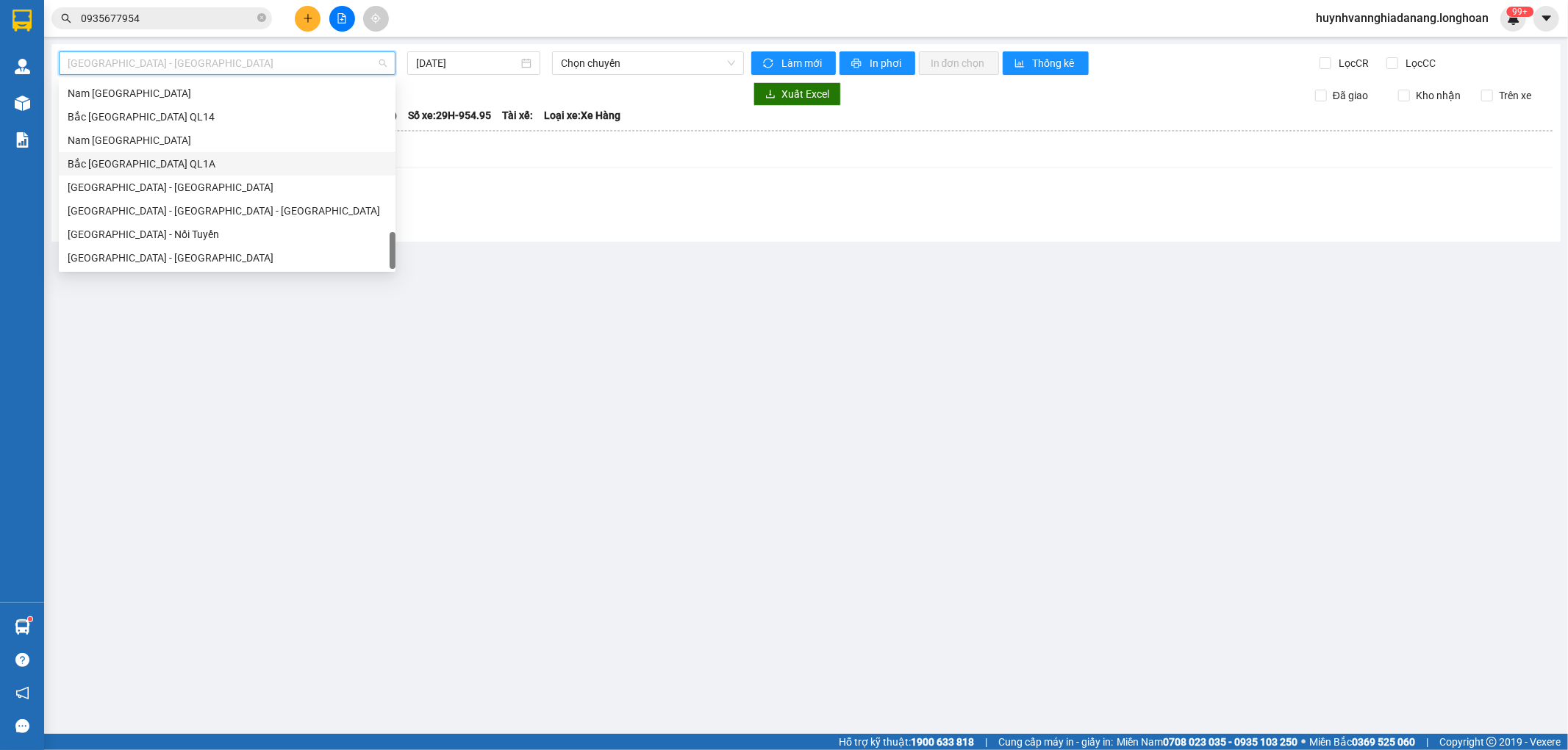
click at [171, 166] on div "Bắc [GEOGRAPHIC_DATA] QL1A" at bounding box center [226, 164] width 319 height 16
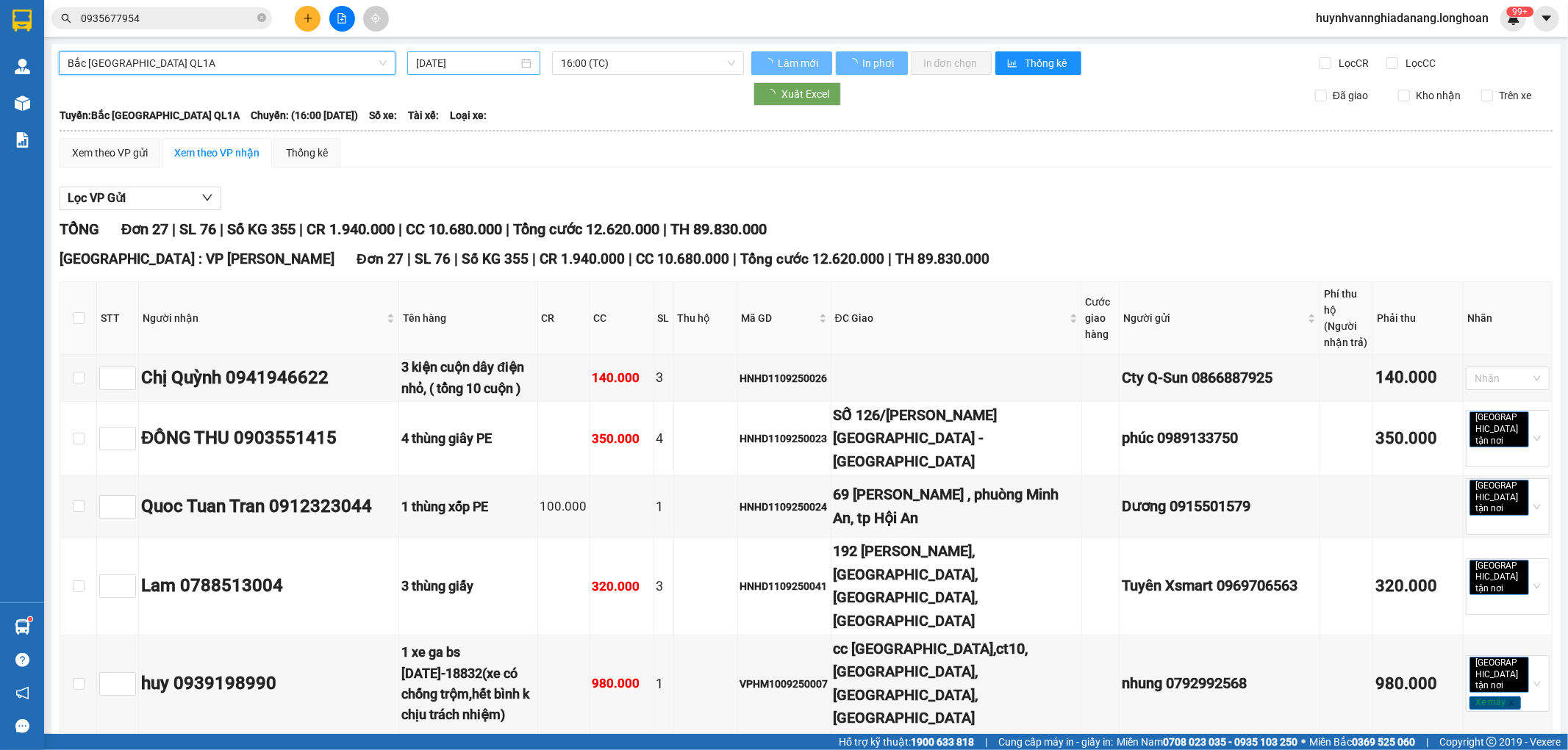
click at [493, 66] on input "[DATE]" at bounding box center [467, 64] width 102 height 16
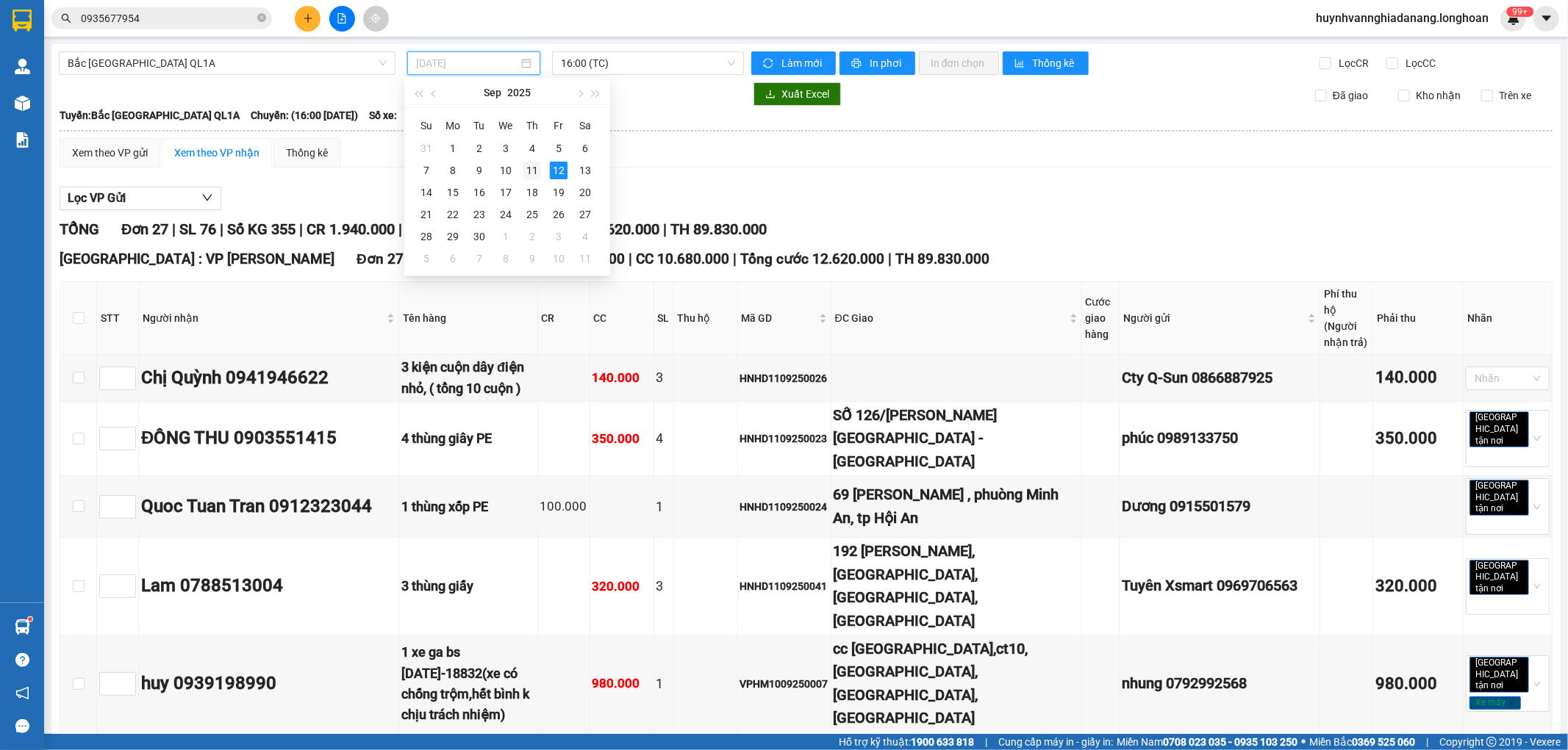
click at [532, 172] on div "11" at bounding box center [532, 171] width 18 height 18
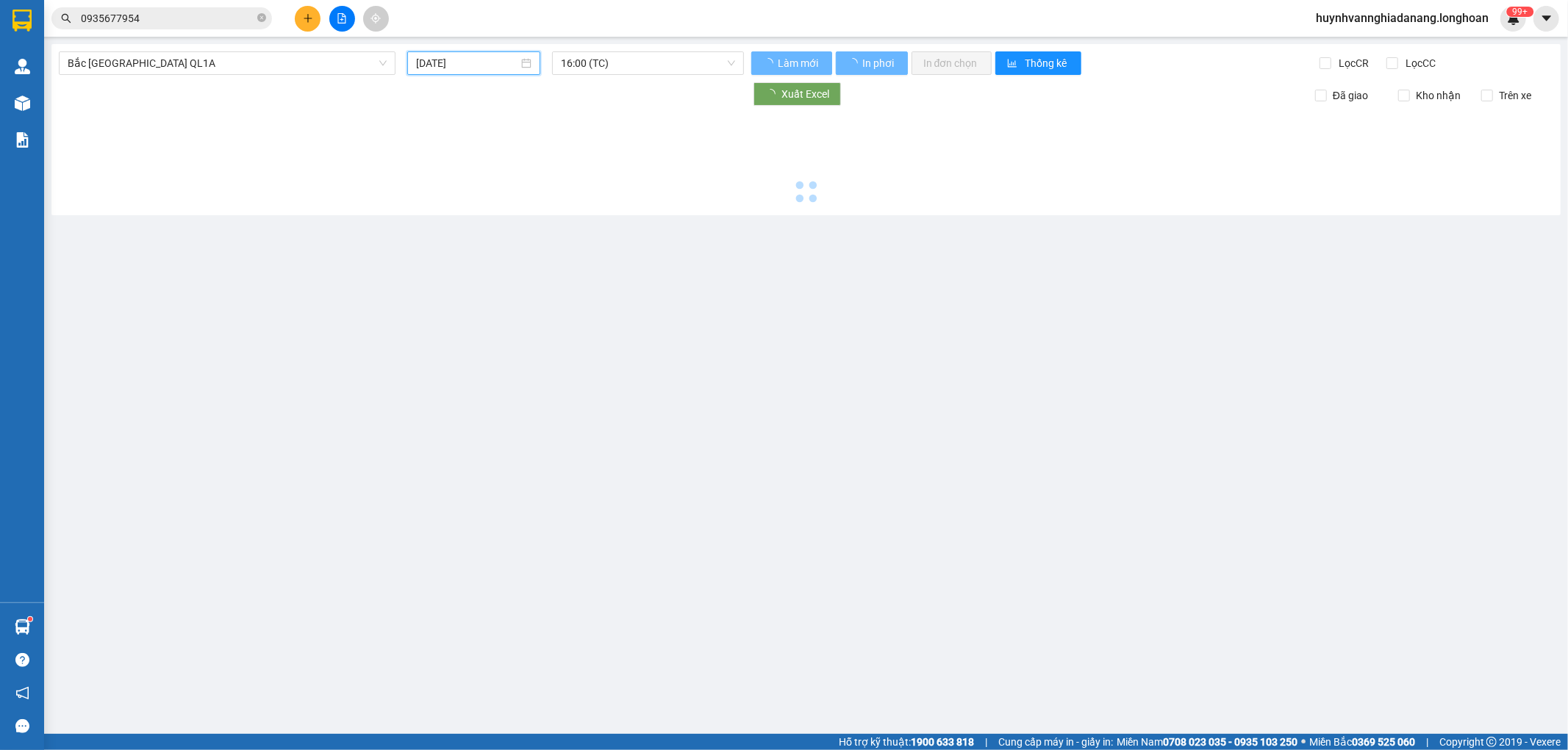
type input "[DATE]"
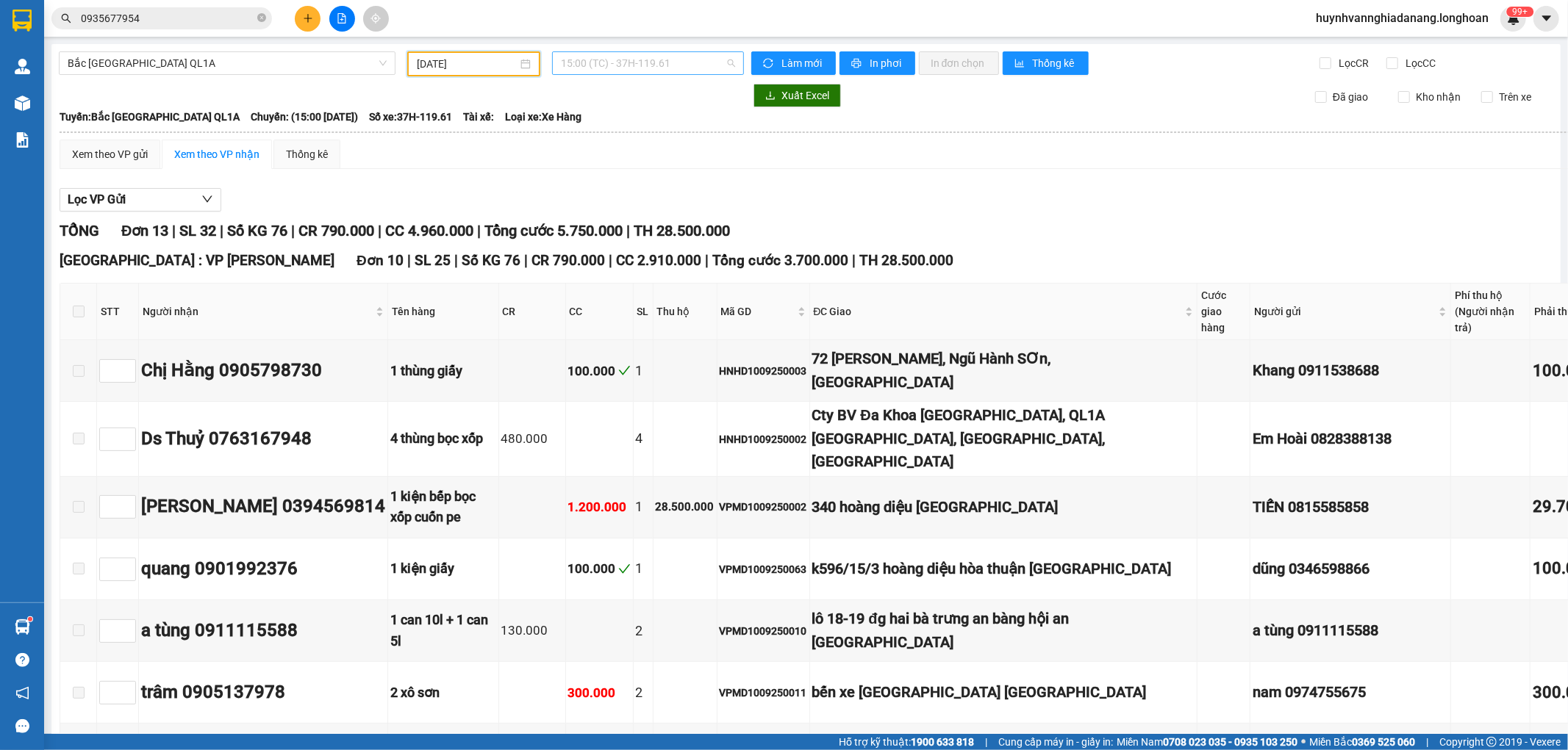
click at [674, 63] on span "15:00 (TC) - 37H-119.61" at bounding box center [647, 64] width 173 height 22
click at [658, 180] on div "23:00 (TC) - 29H-954.95" at bounding box center [614, 186] width 115 height 16
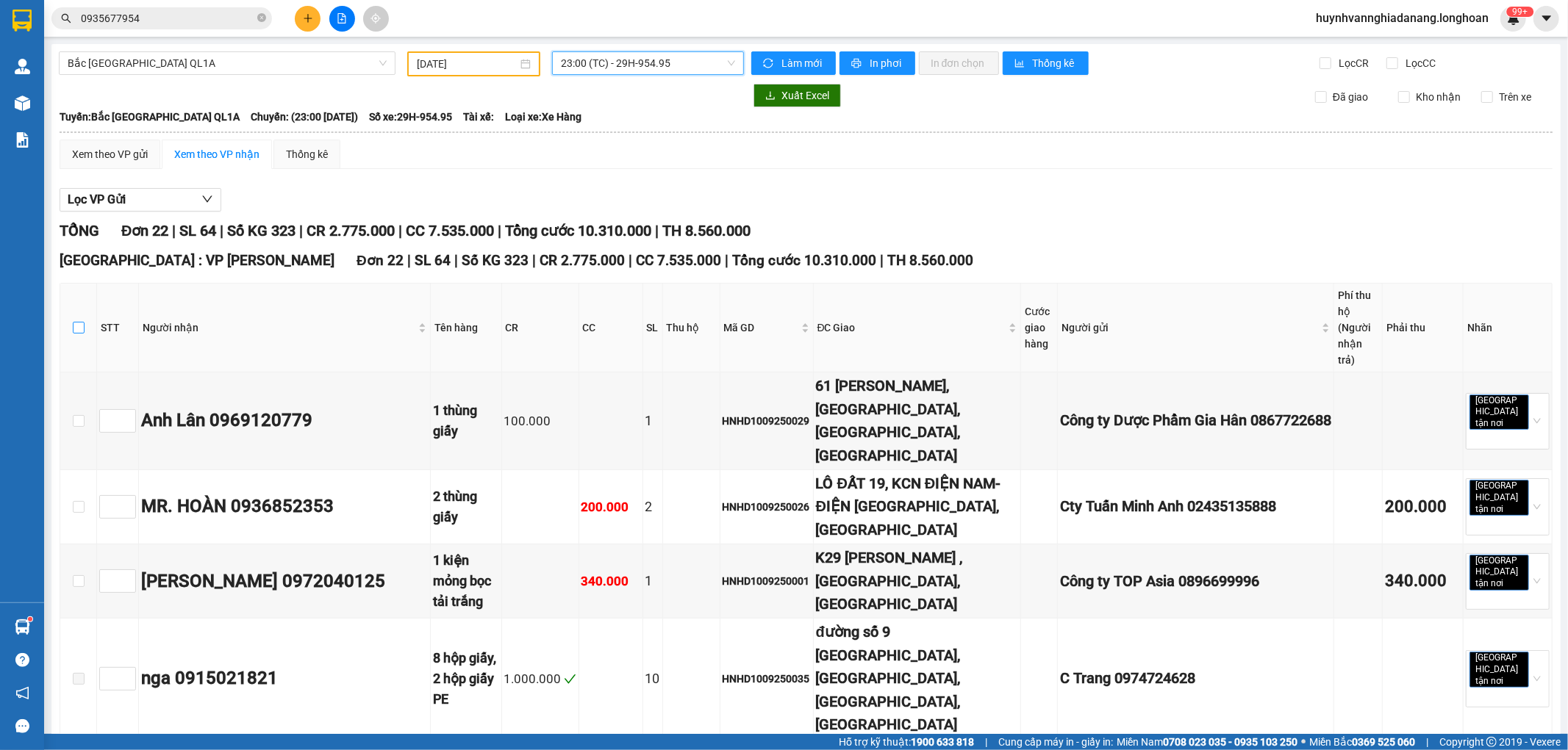
click at [78, 322] on input "checkbox" at bounding box center [78, 328] width 12 height 12
checkbox input "true"
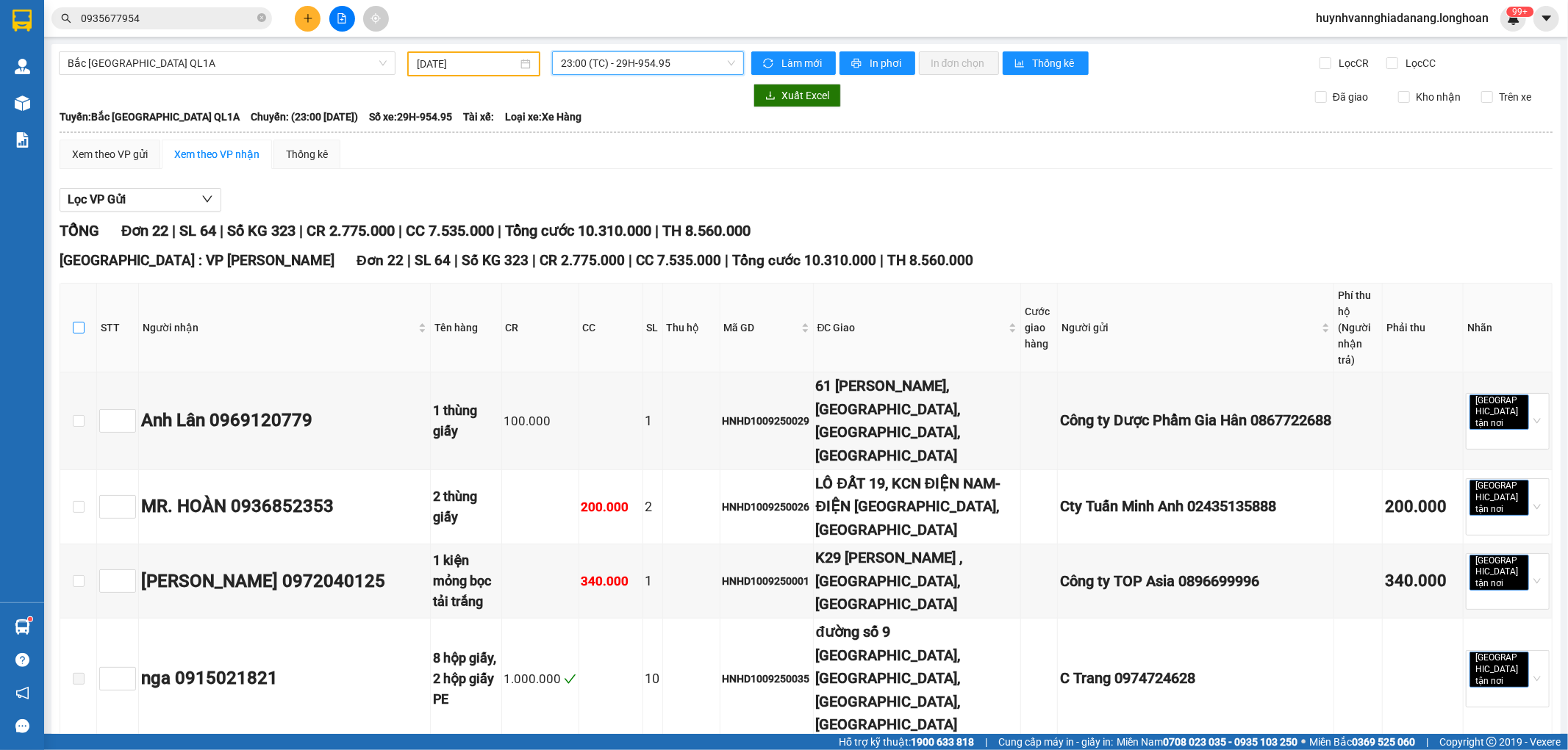
checkbox input "true"
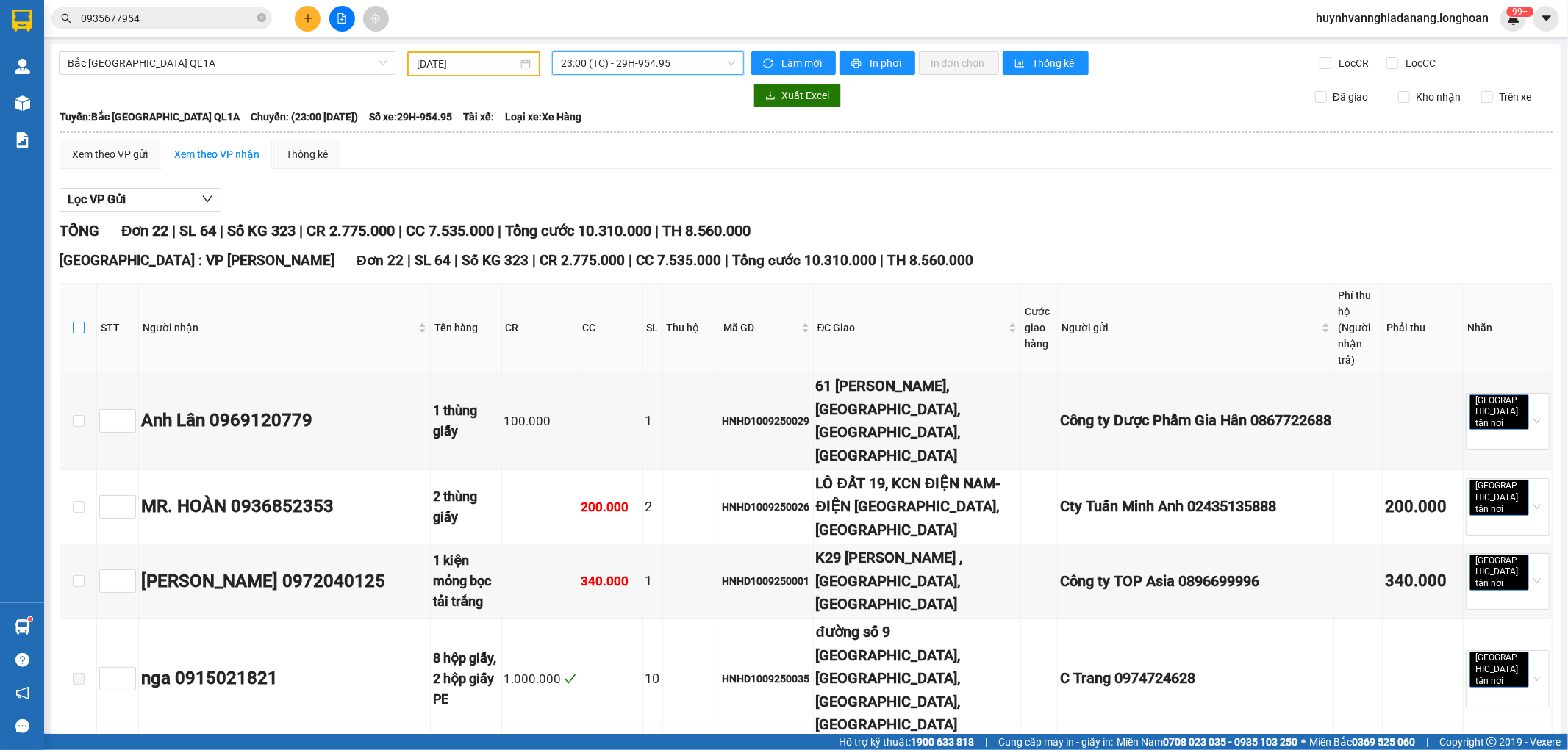
checkbox input "true"
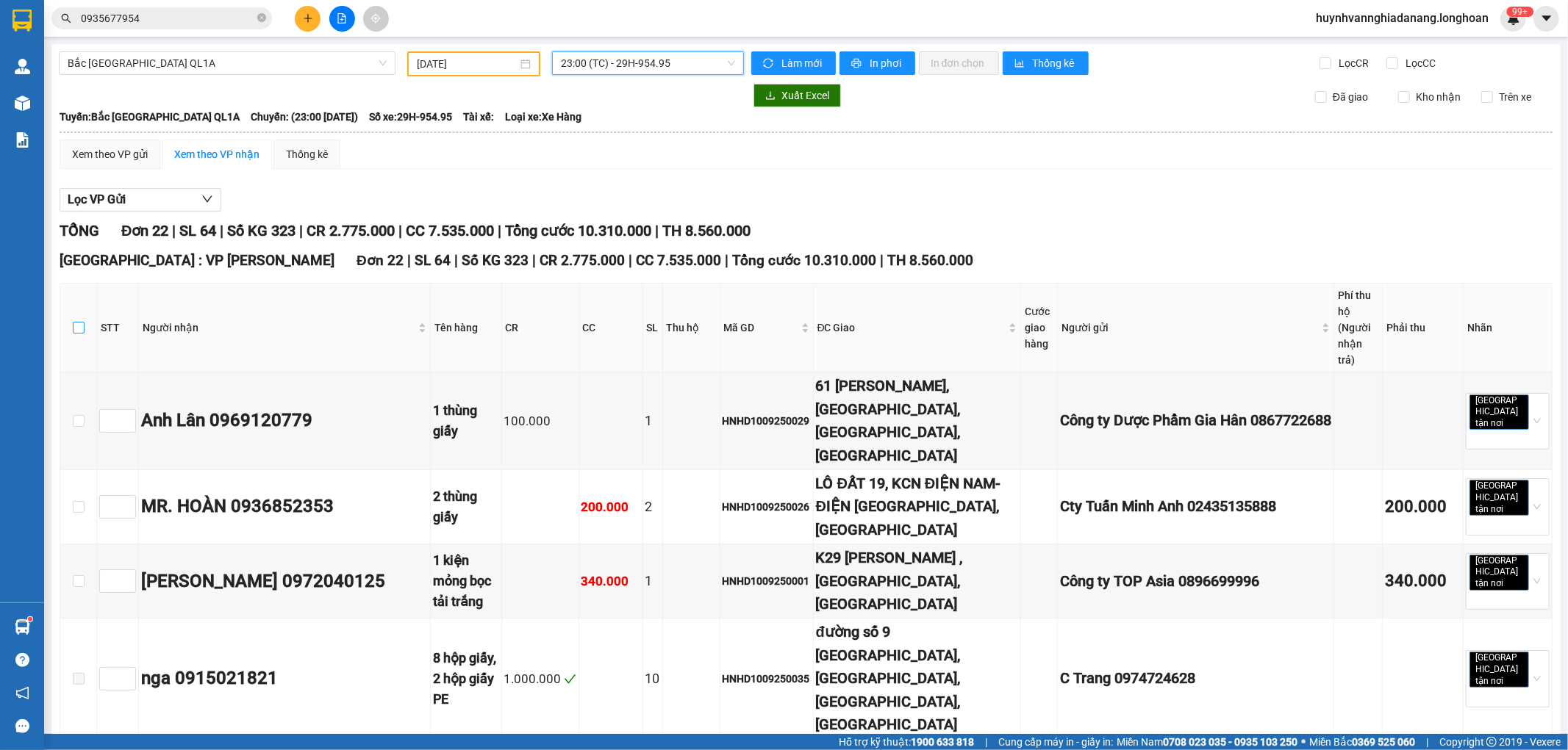
checkbox input "true"
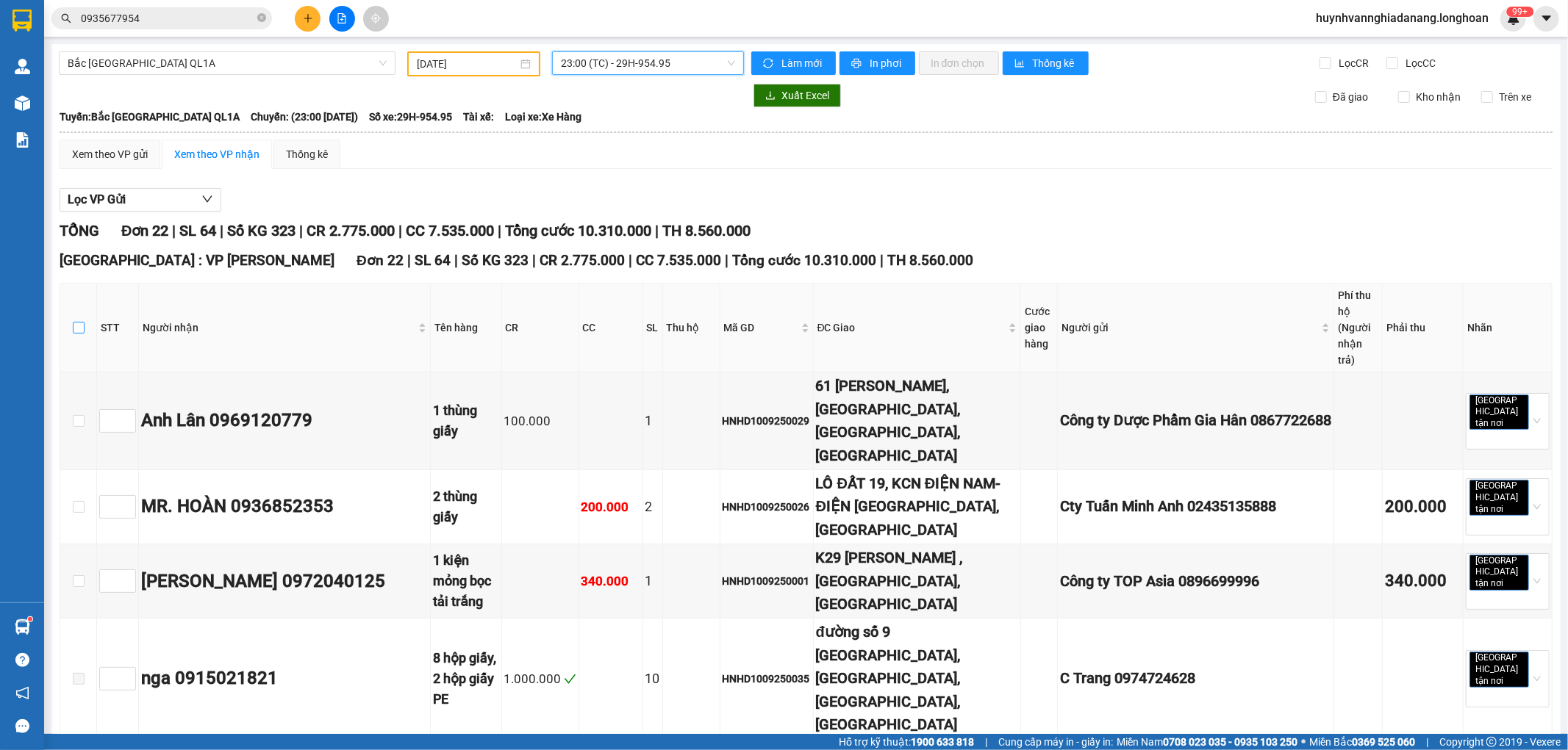
checkbox input "true"
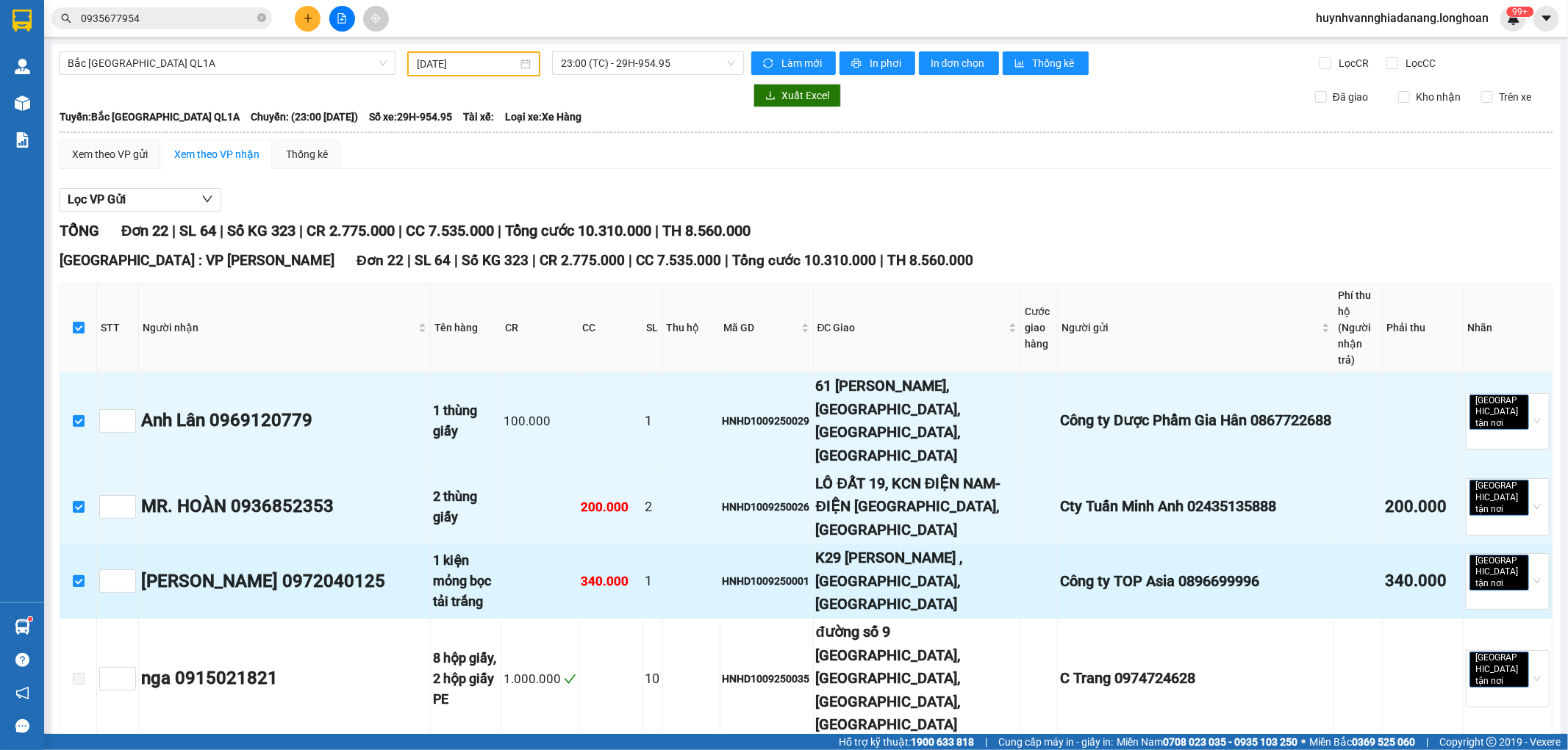
click at [82, 575] on input "checkbox" at bounding box center [78, 581] width 12 height 12
checkbox input "false"
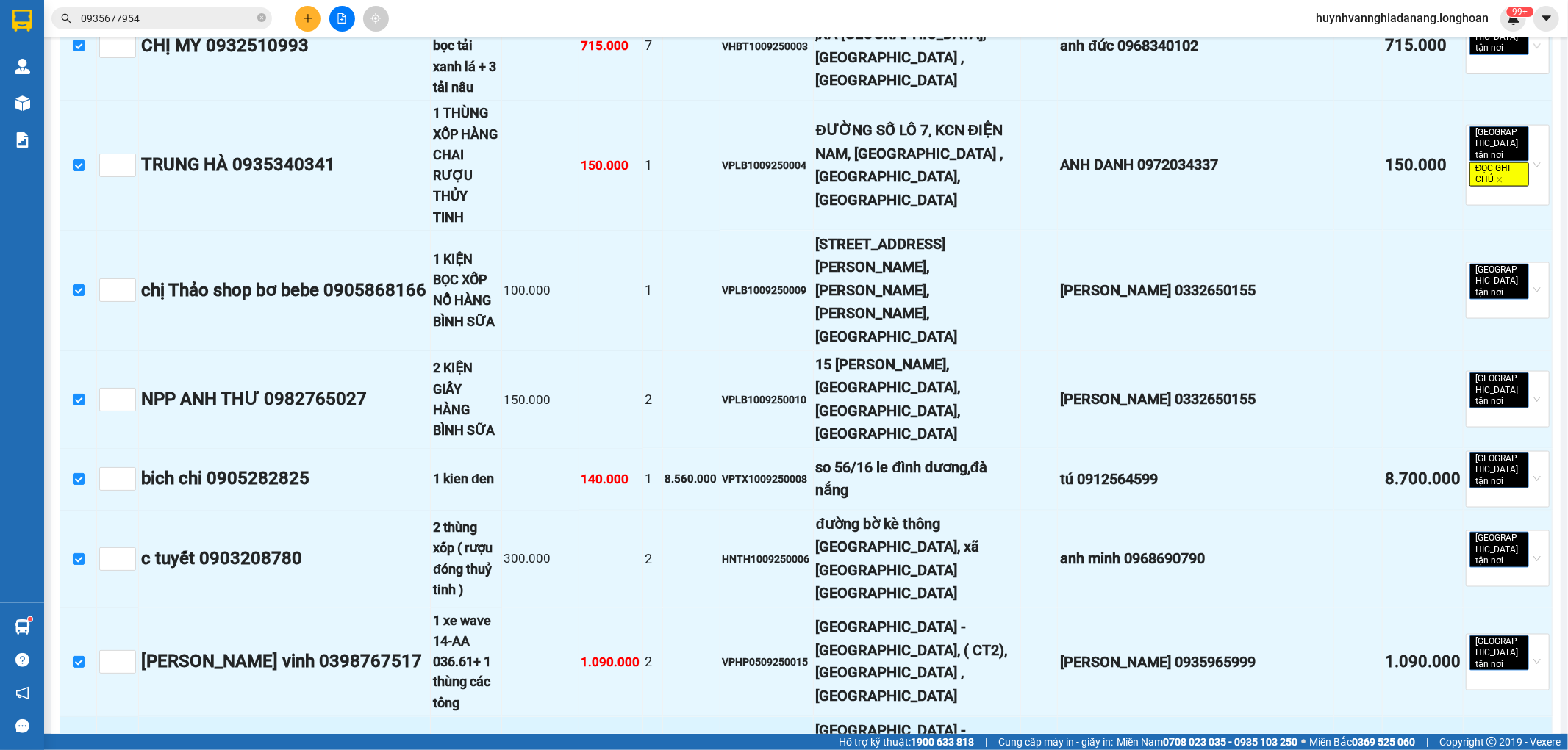
scroll to position [1693, 0]
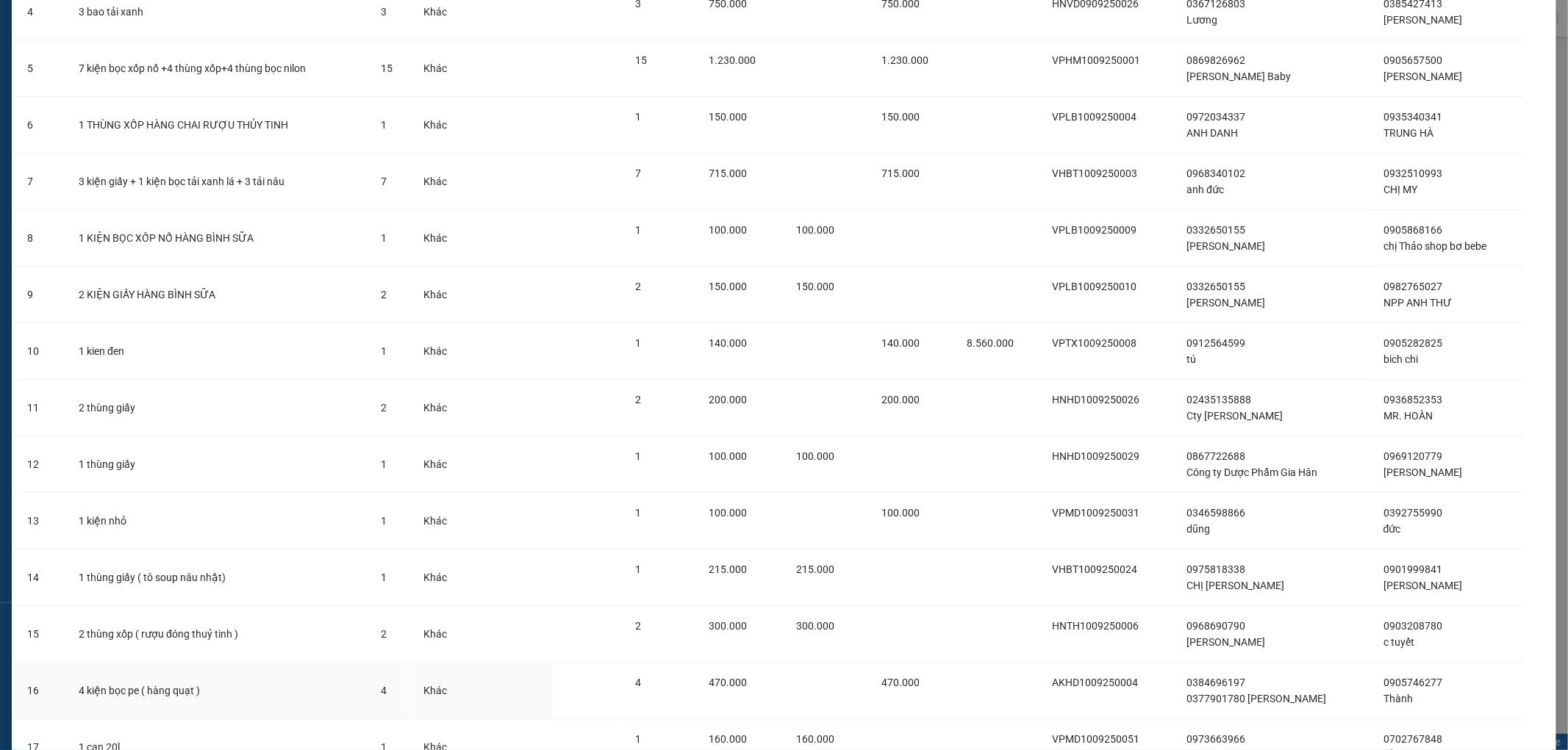
scroll to position [613, 0]
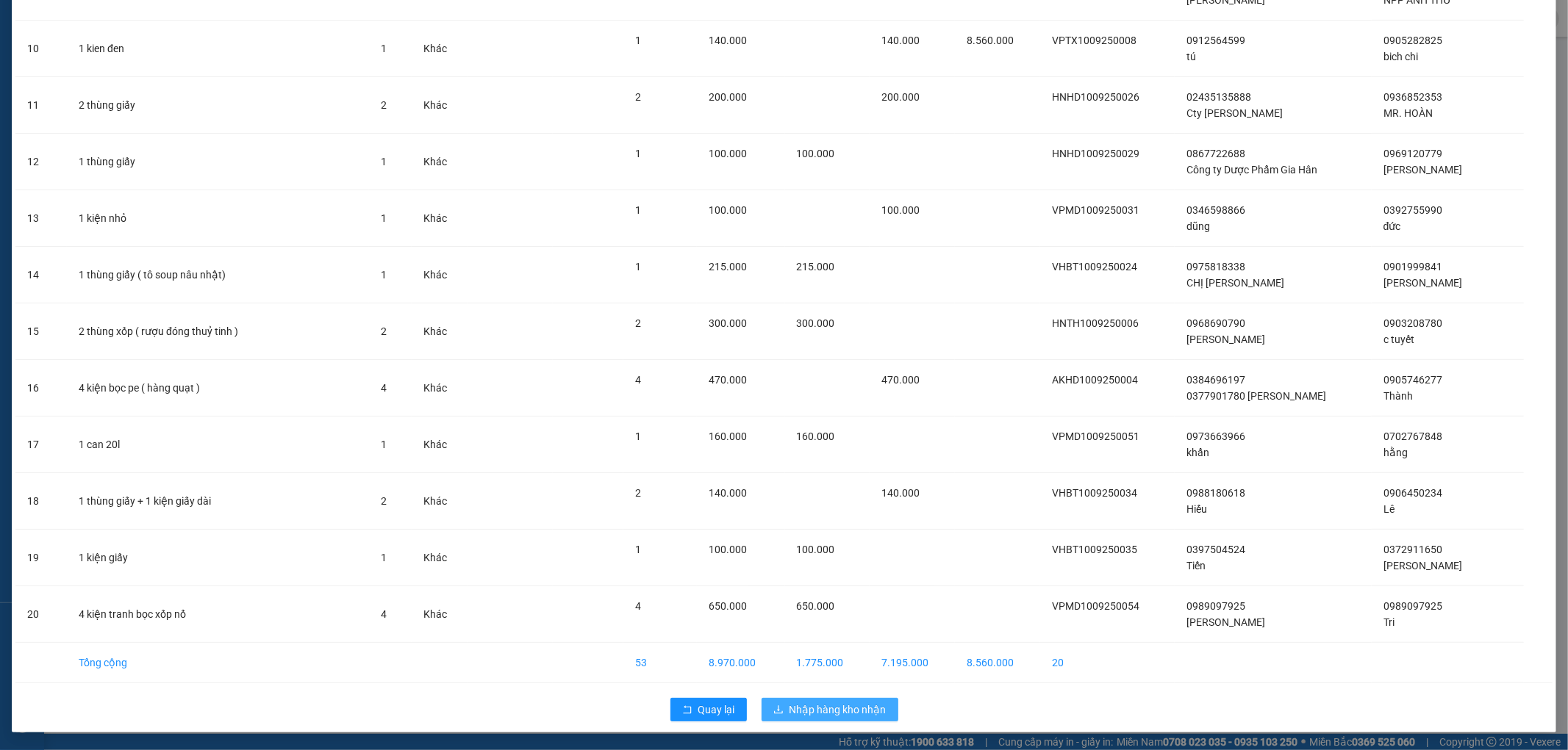
drag, startPoint x: 832, startPoint y: 703, endPoint x: 830, endPoint y: 695, distance: 8.2
click at [832, 703] on span "Nhập hàng kho nhận" at bounding box center [838, 710] width 97 height 16
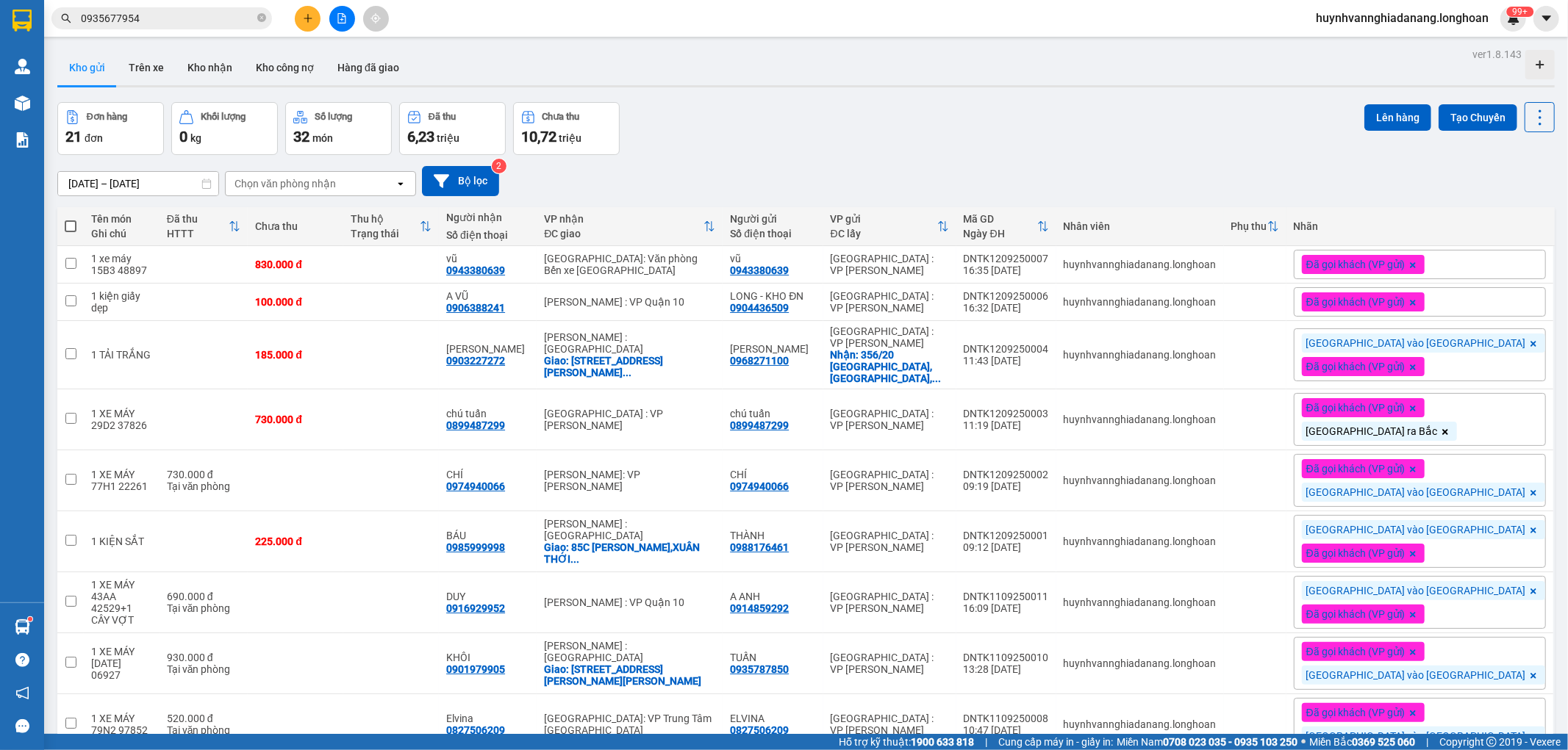
click at [340, 18] on icon "file-add" at bounding box center [342, 18] width 10 height 10
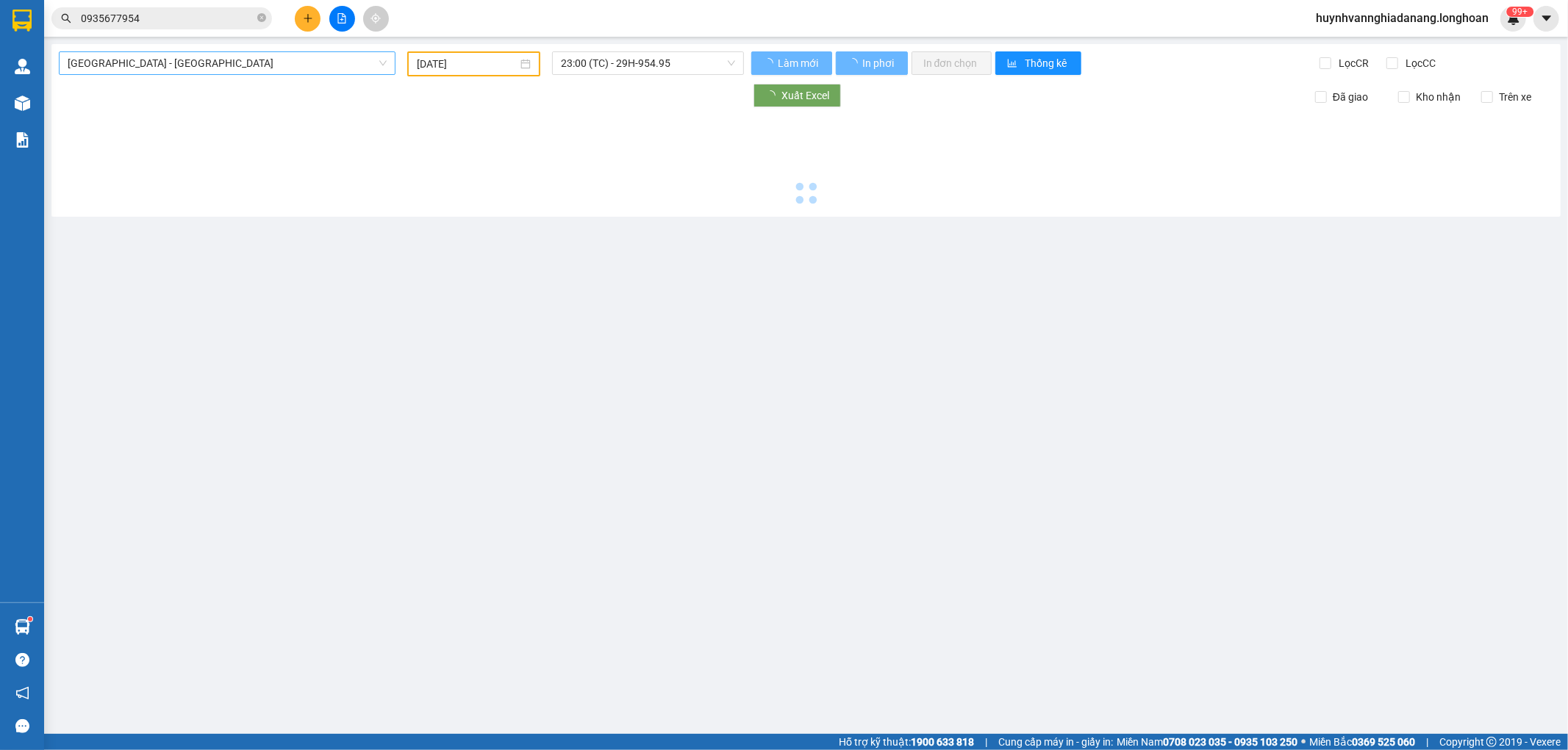
click at [312, 64] on span "[GEOGRAPHIC_DATA] - [GEOGRAPHIC_DATA]" at bounding box center [226, 64] width 319 height 22
type input "[DATE]"
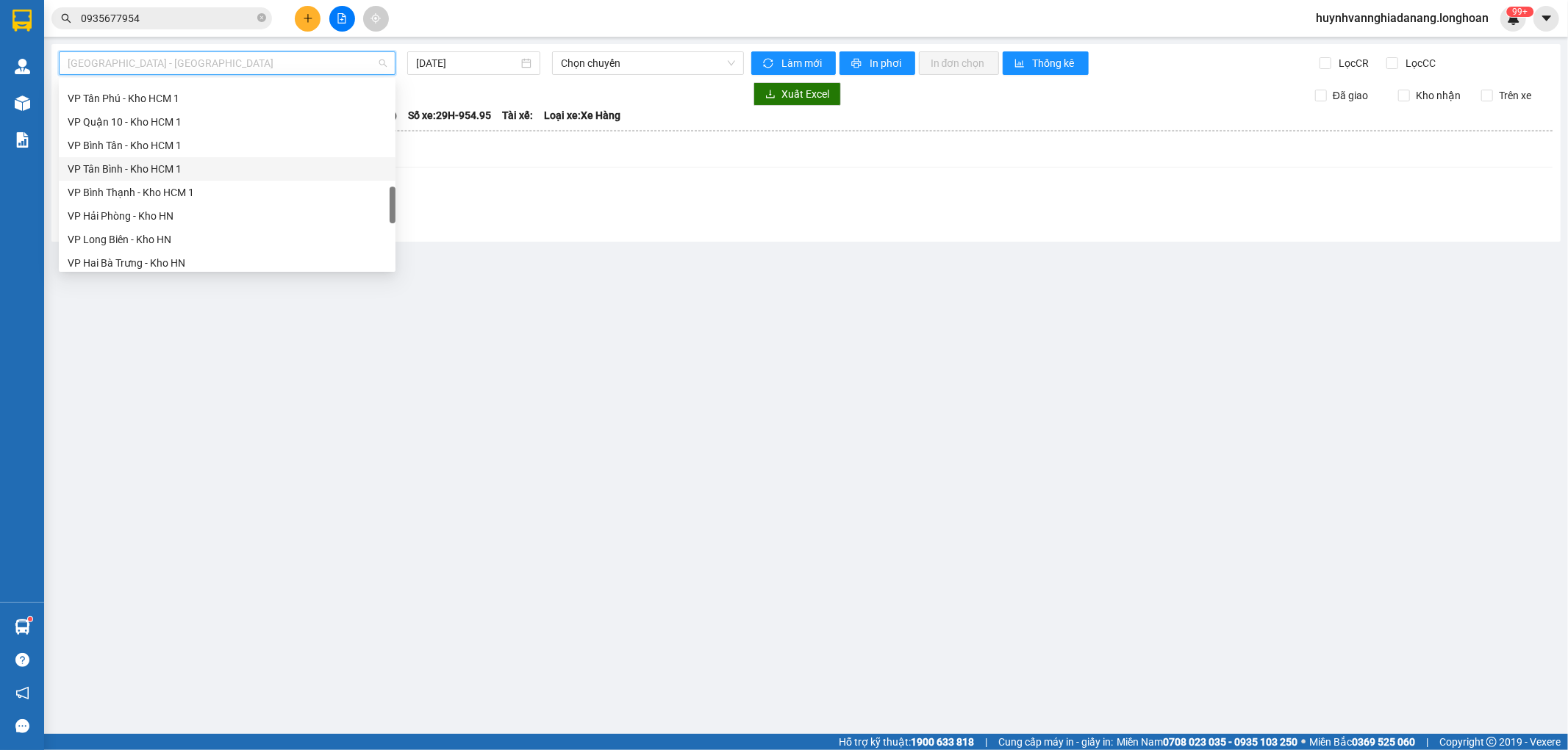
scroll to position [1010, 0]
click at [198, 161] on div "Bắc [GEOGRAPHIC_DATA] QL1A" at bounding box center [226, 164] width 319 height 16
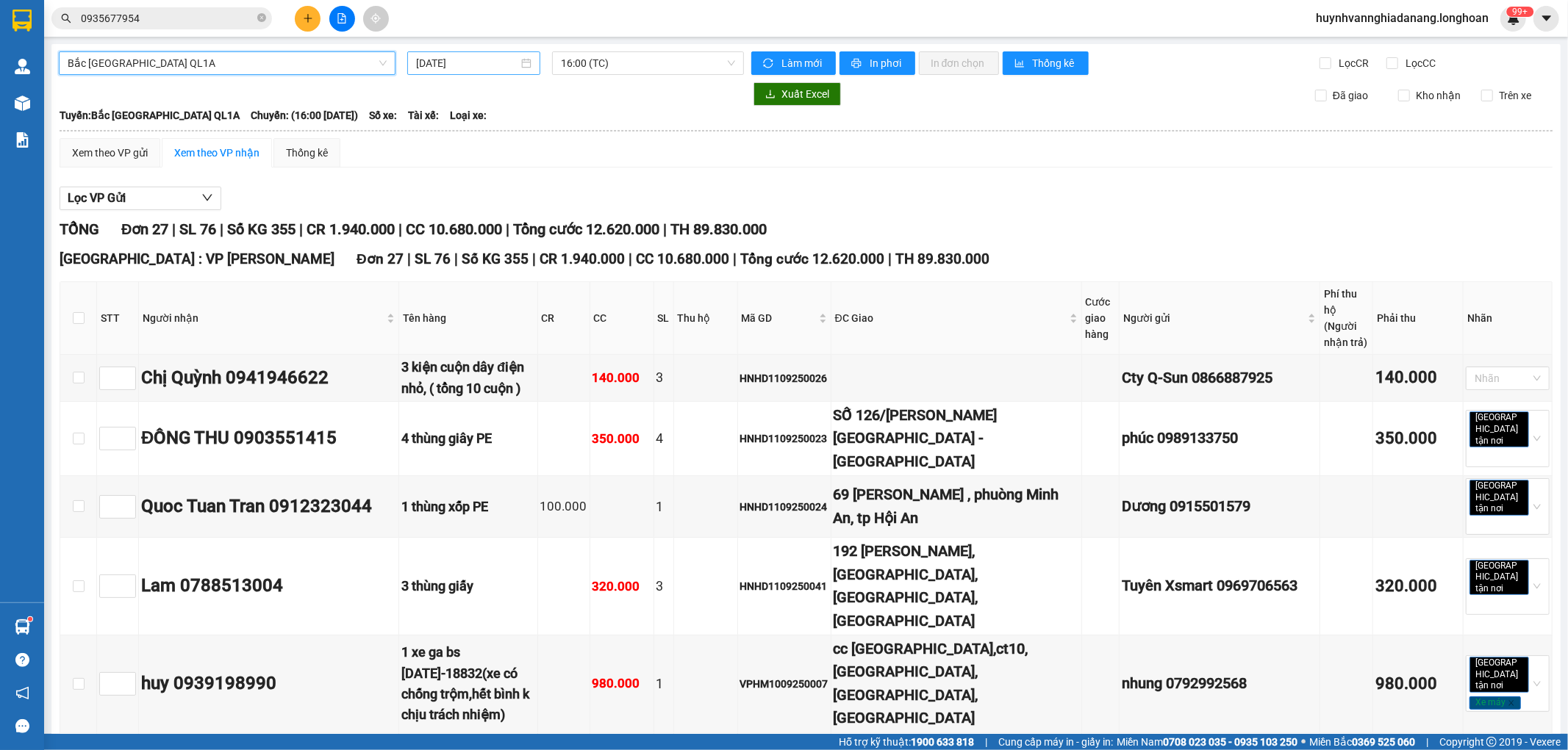
click at [474, 62] on input "[DATE]" at bounding box center [467, 64] width 102 height 16
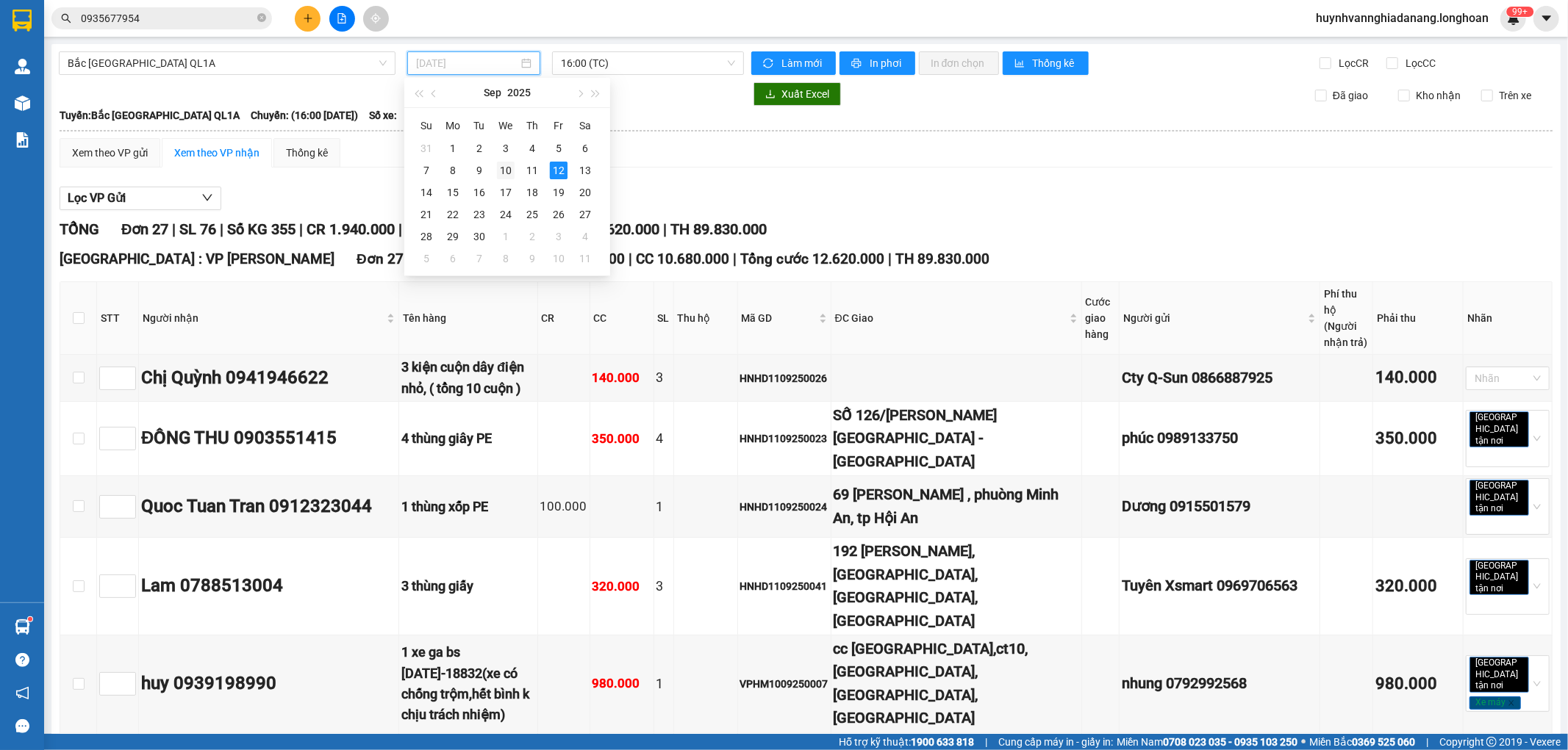
click at [500, 169] on div "10" at bounding box center [506, 171] width 18 height 18
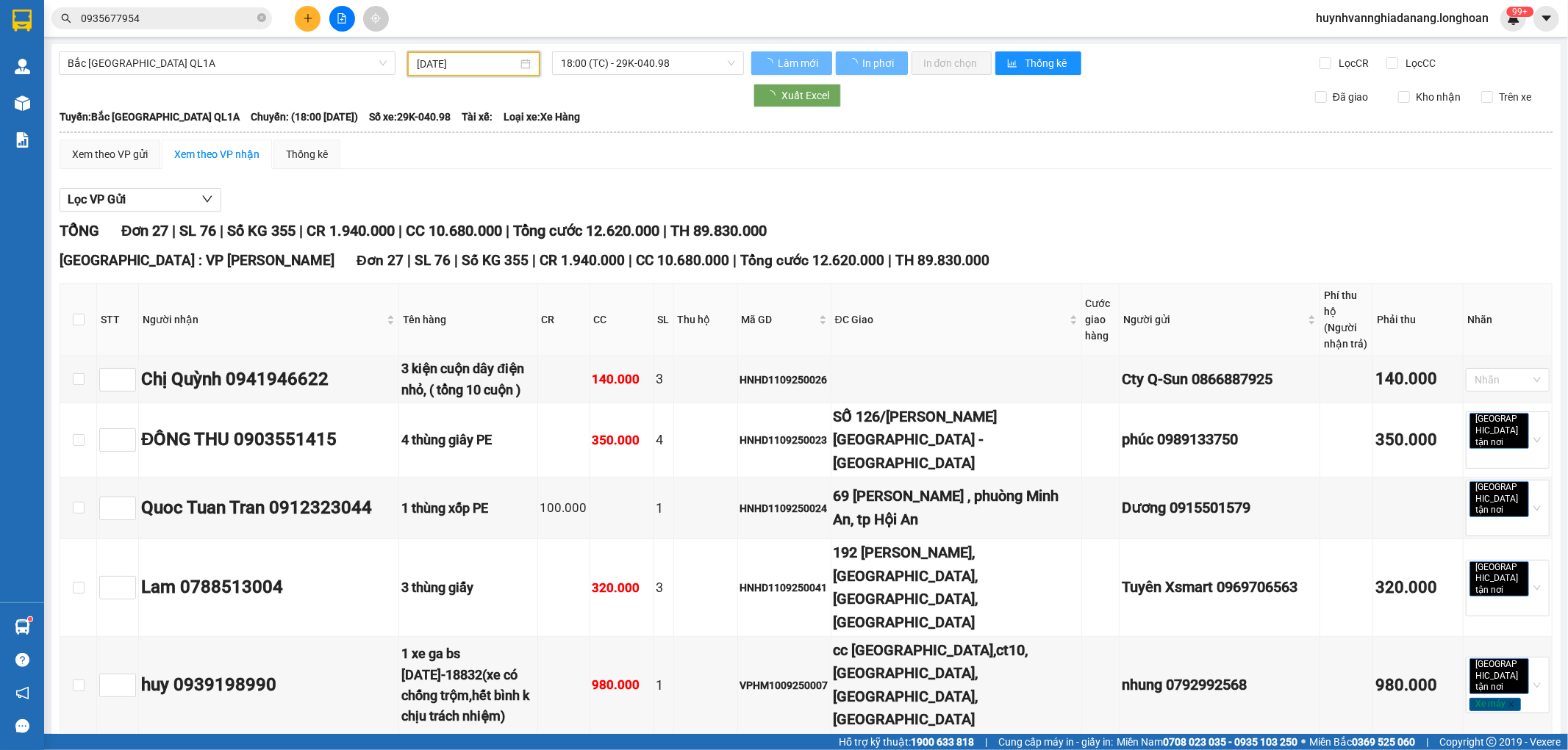
type input "[DATE]"
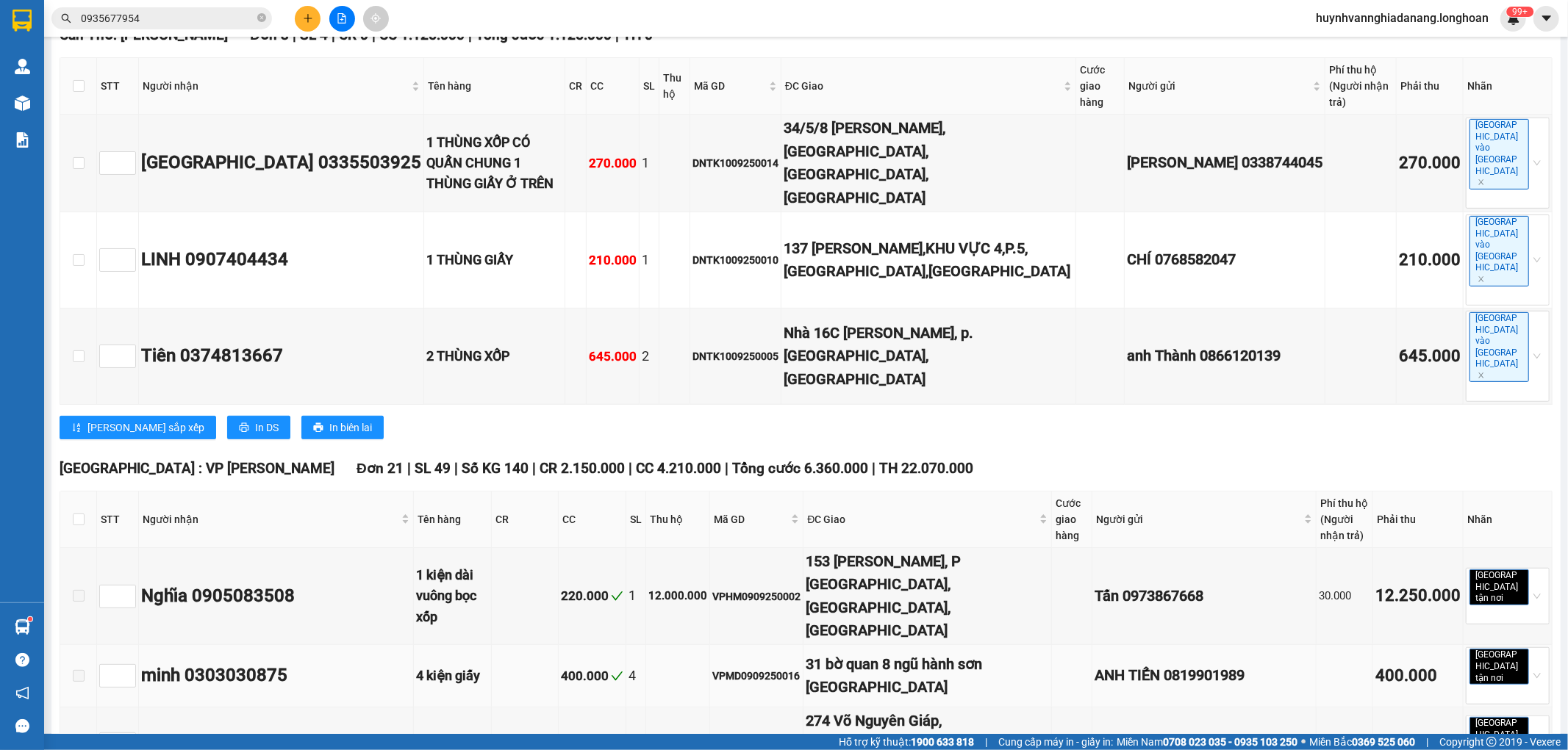
scroll to position [490, 0]
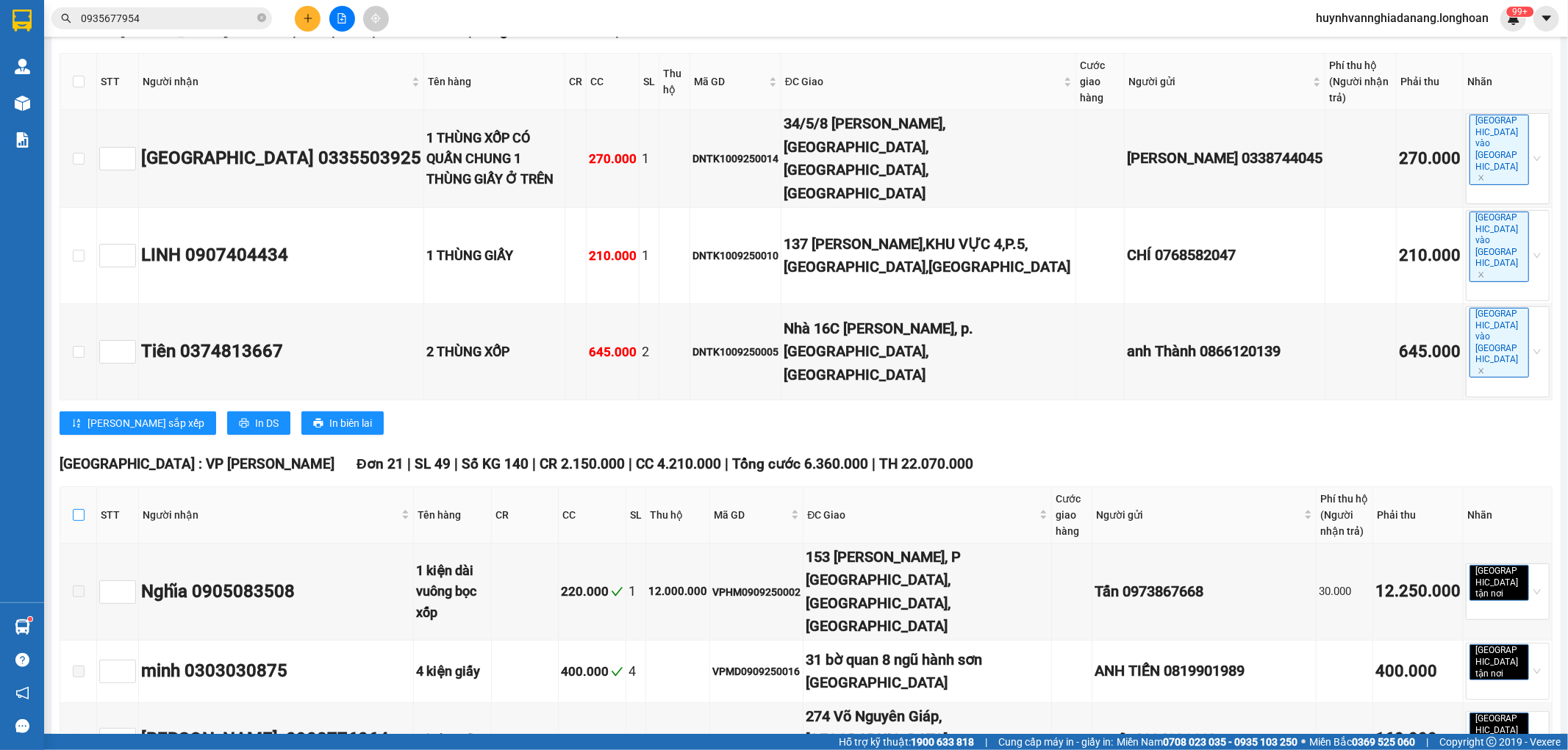
click at [81, 509] on input "checkbox" at bounding box center [78, 515] width 12 height 12
checkbox input "true"
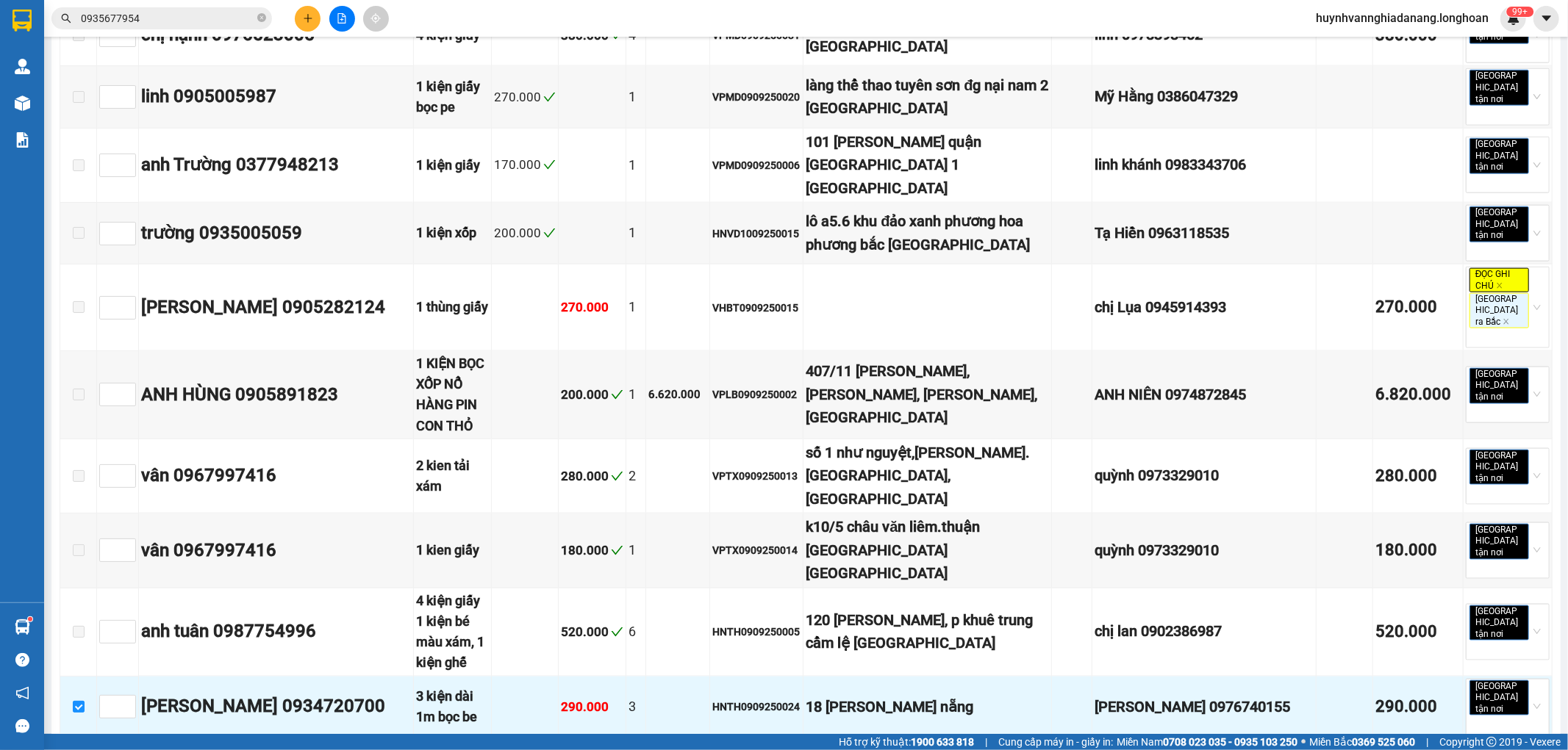
scroll to position [1521, 0]
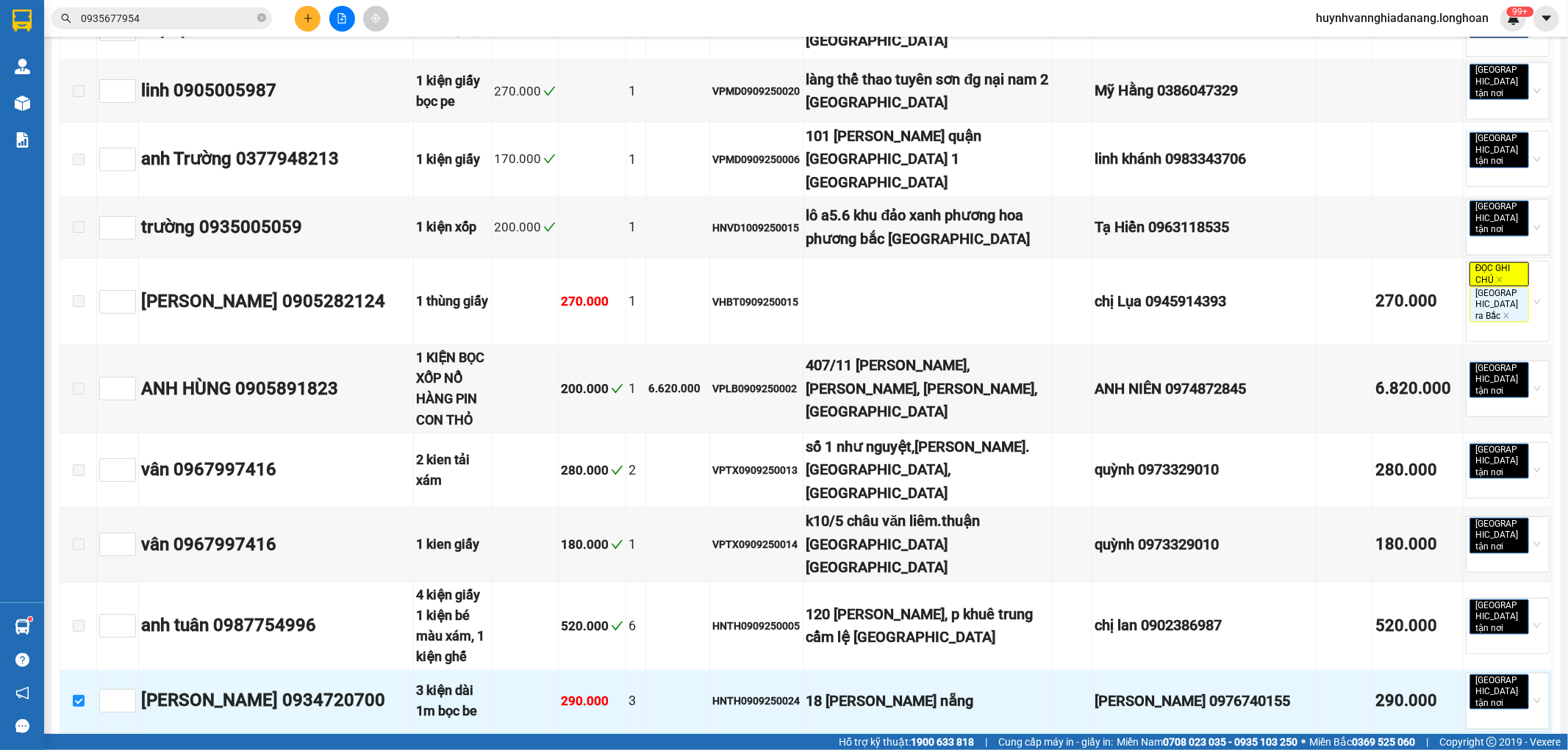
checkbox input "false"
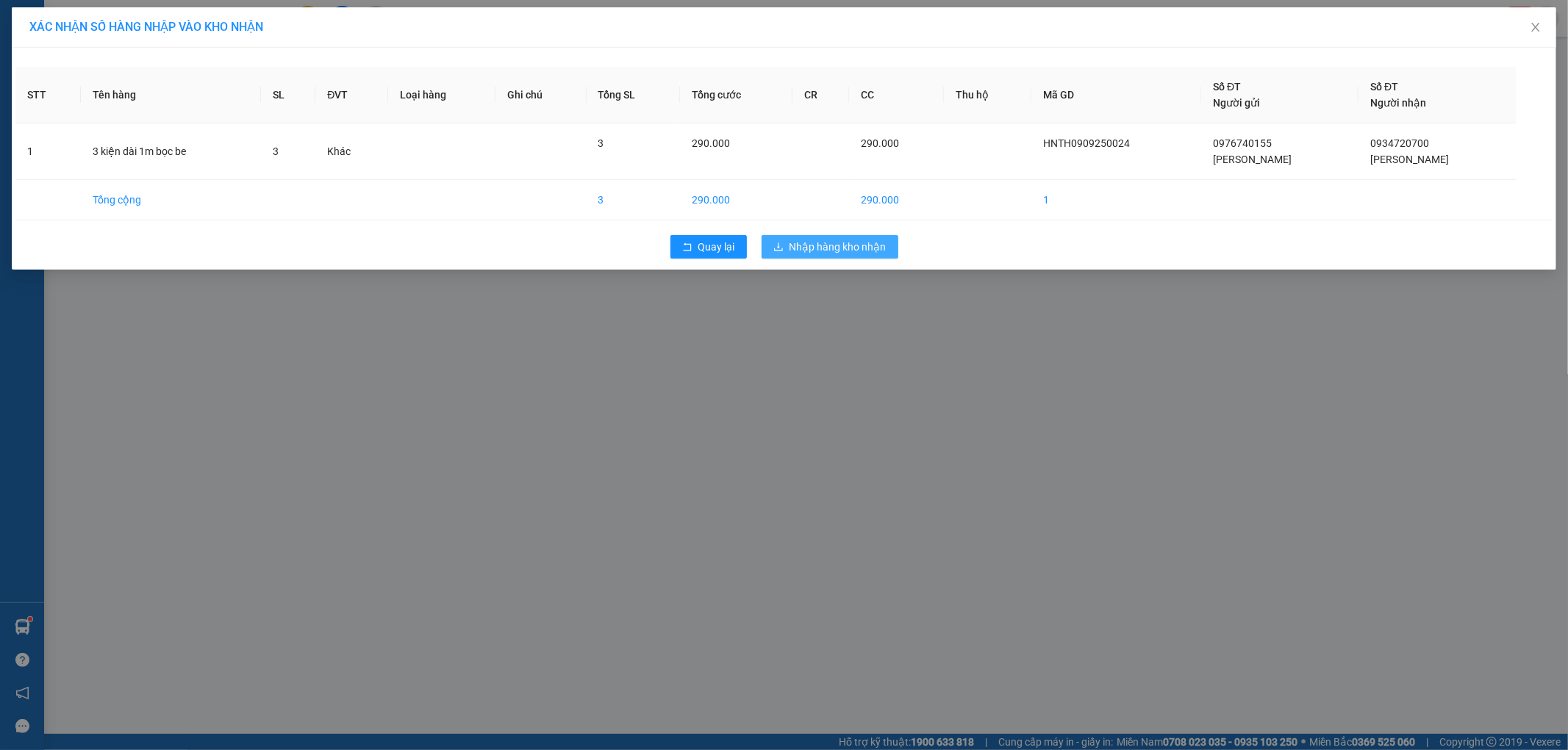
click at [833, 251] on span "Nhập hàng kho nhận" at bounding box center [838, 247] width 97 height 16
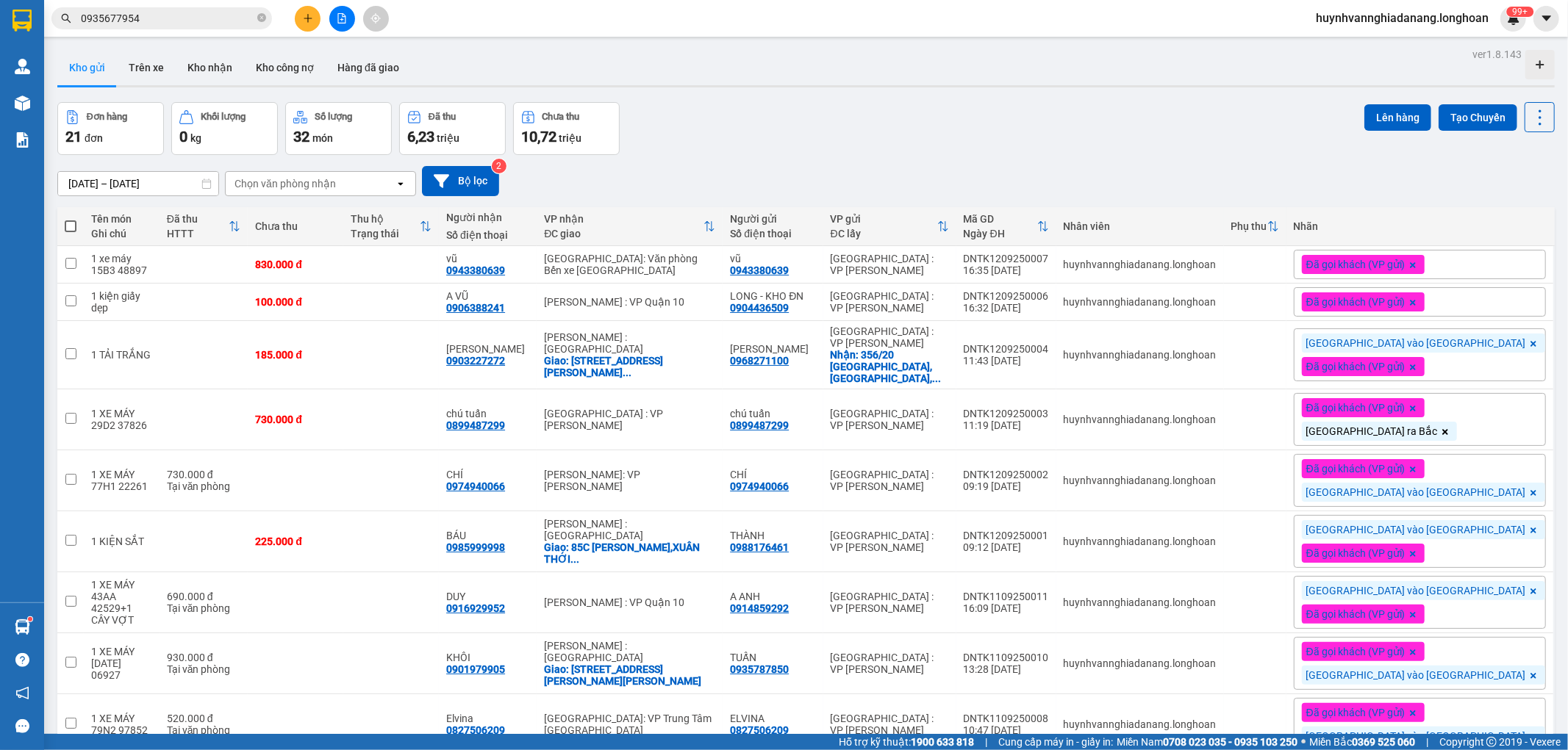
click at [1406, 268] on span "Đã gọi khách (VP gửi)" at bounding box center [1356, 265] width 99 height 13
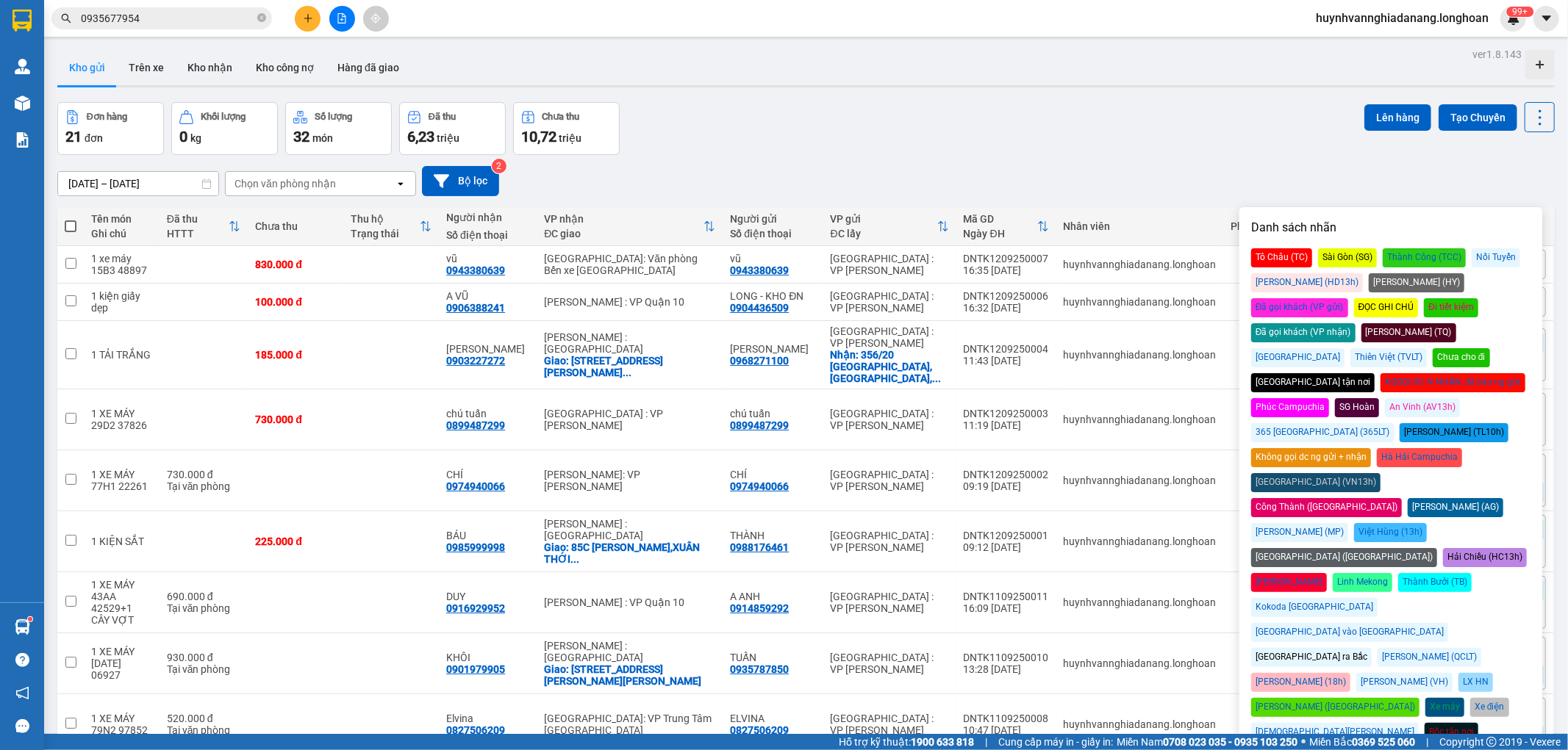
click at [1294, 648] on div "[GEOGRAPHIC_DATA] ra Bắc" at bounding box center [1311, 658] width 121 height 19
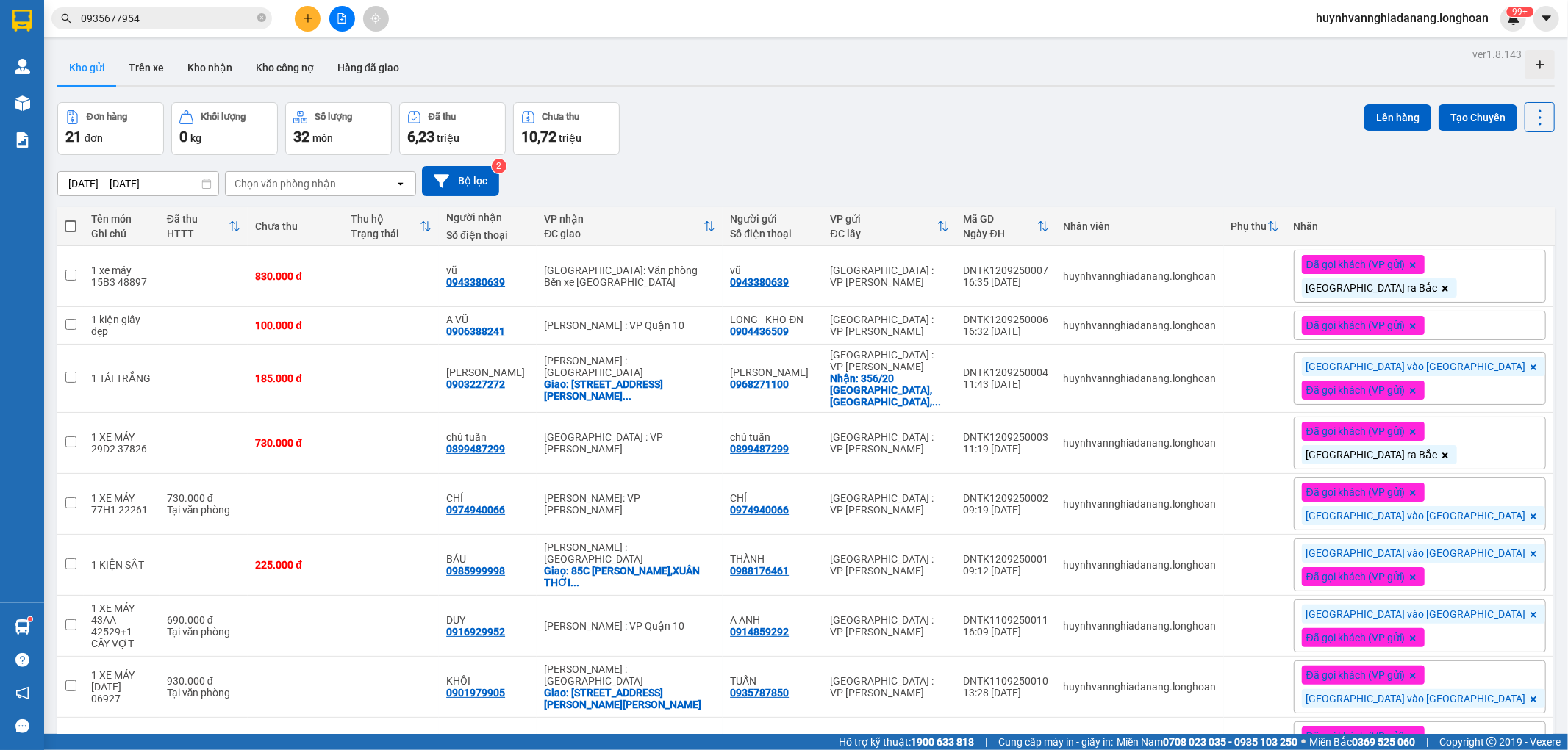
click at [1132, 137] on div "Đơn hàng 21 đơn Khối lượng 0 kg Số lượng 32 món Đã thu 6,23 triệu Chưa thu 10,7…" at bounding box center [806, 129] width 1498 height 53
click at [1406, 332] on span "Đã gọi khách (VP gửi)" at bounding box center [1356, 325] width 99 height 13
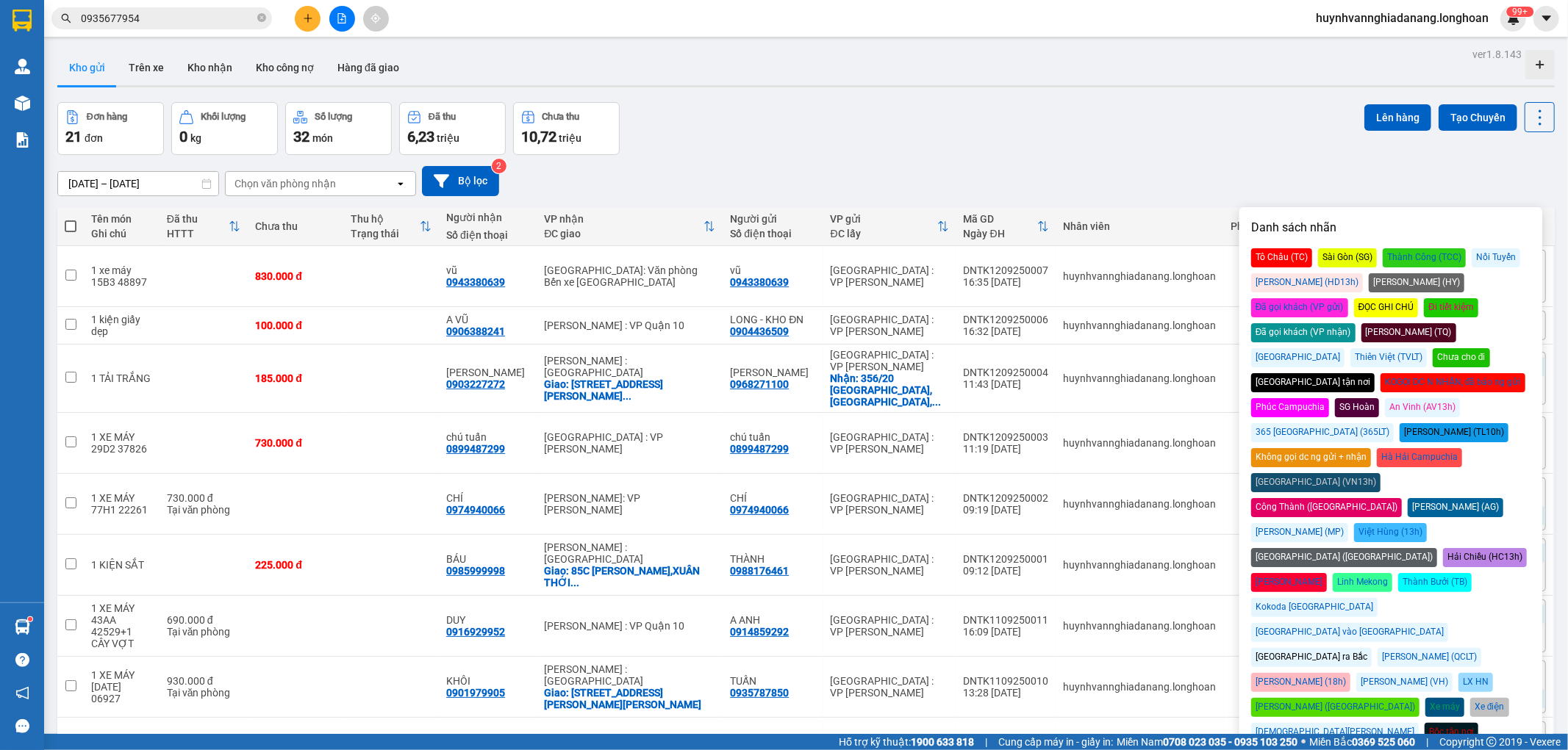
click at [1448, 623] on div "[GEOGRAPHIC_DATA] vào [GEOGRAPHIC_DATA]" at bounding box center [1350, 632] width 197 height 19
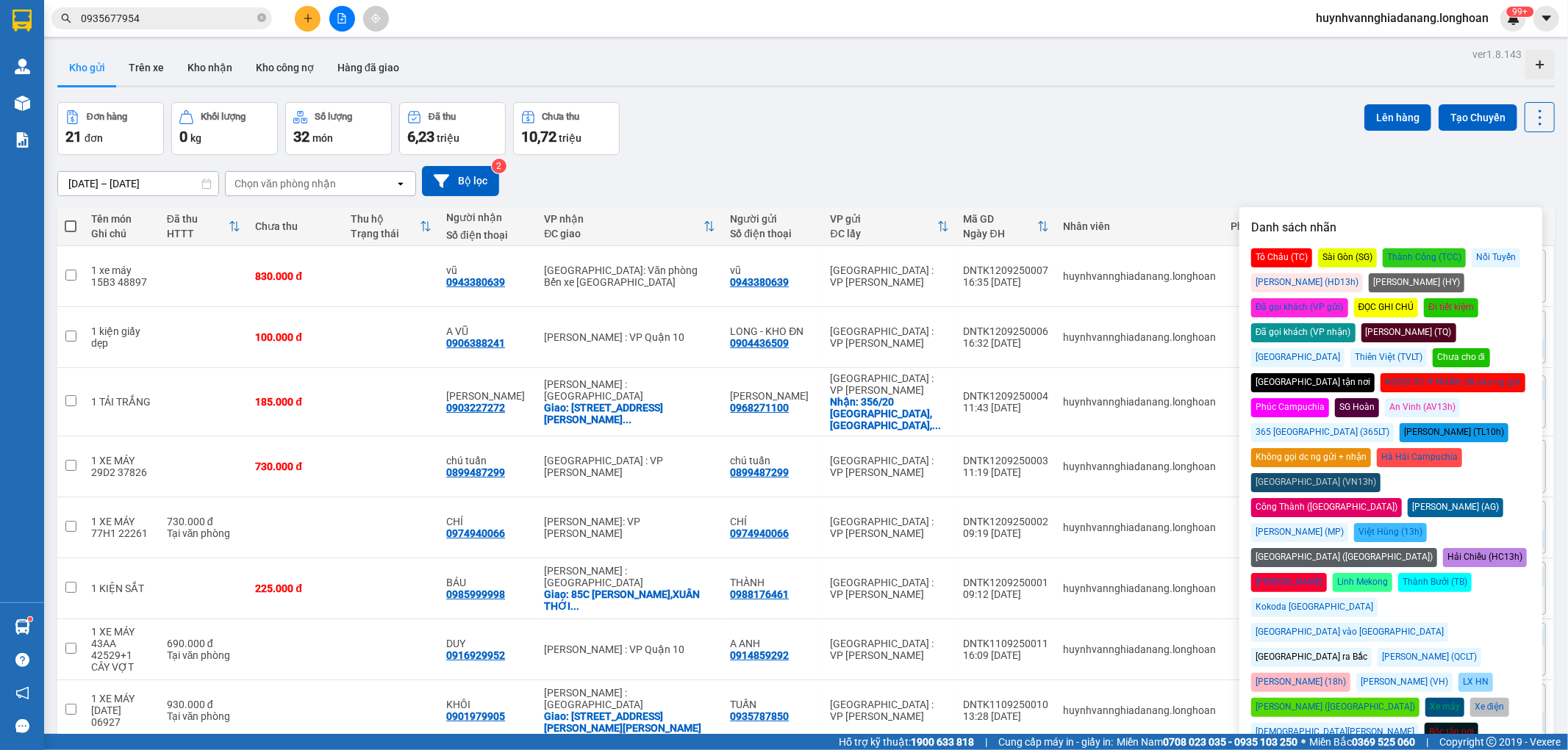
click at [1062, 140] on div "Đơn hàng 21 đơn Khối lượng 0 kg Số lượng 32 món Đã thu 6,23 triệu Chưa thu 10,7…" at bounding box center [806, 129] width 1498 height 53
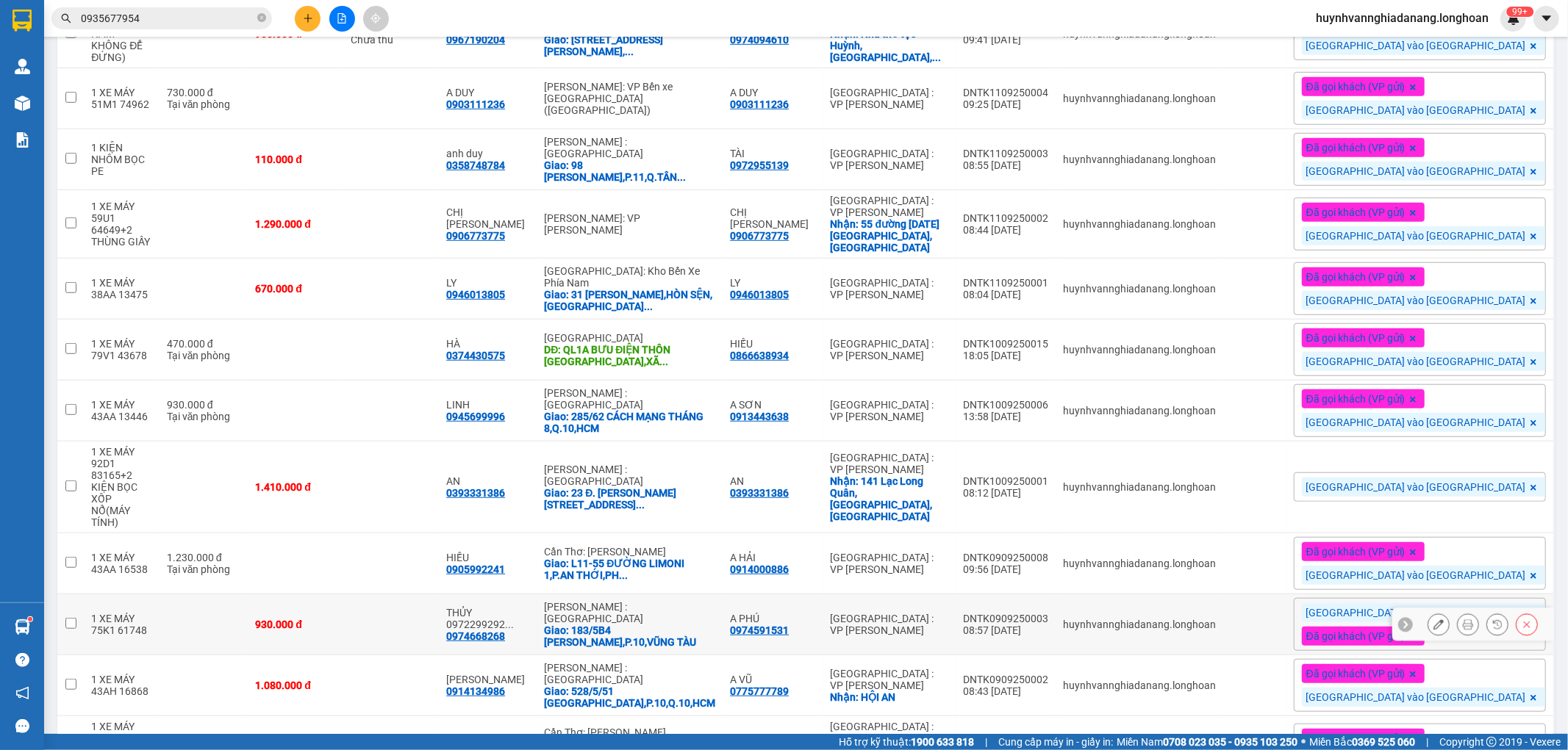
scroll to position [723, 0]
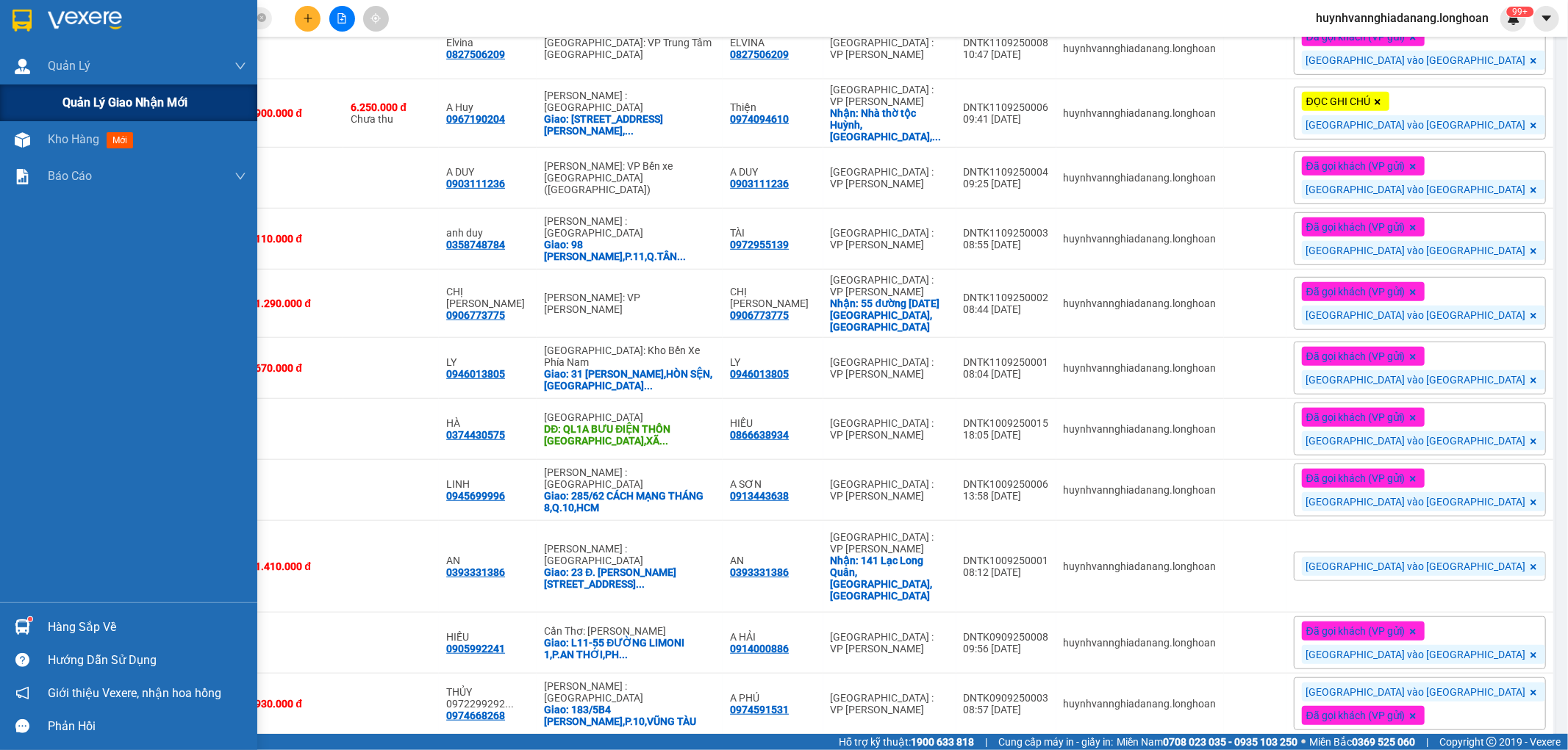
click at [54, 90] on div "Quản lý giao nhận mới" at bounding box center [129, 103] width 258 height 37
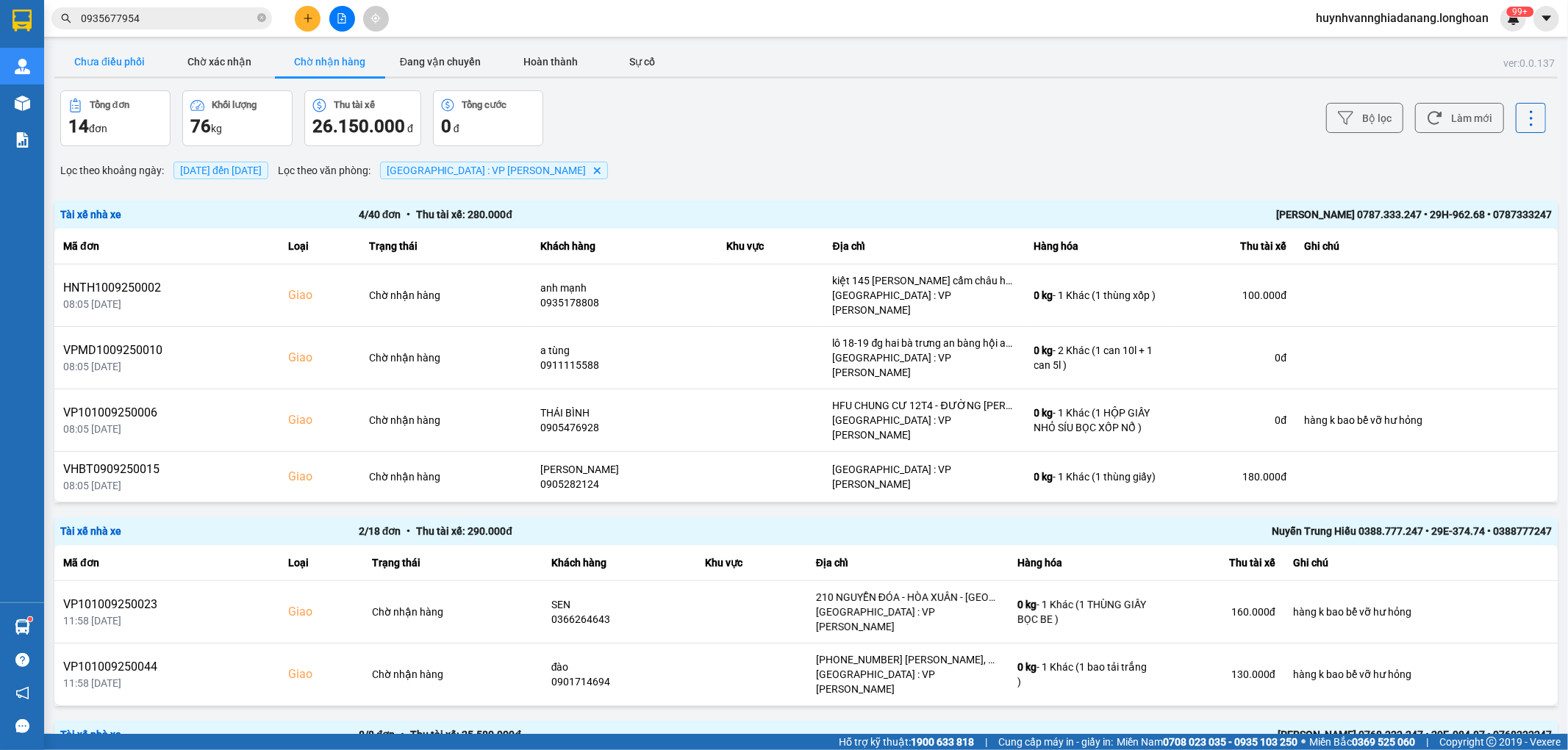
click at [99, 70] on button "Chưa điều phối" at bounding box center [110, 62] width 110 height 30
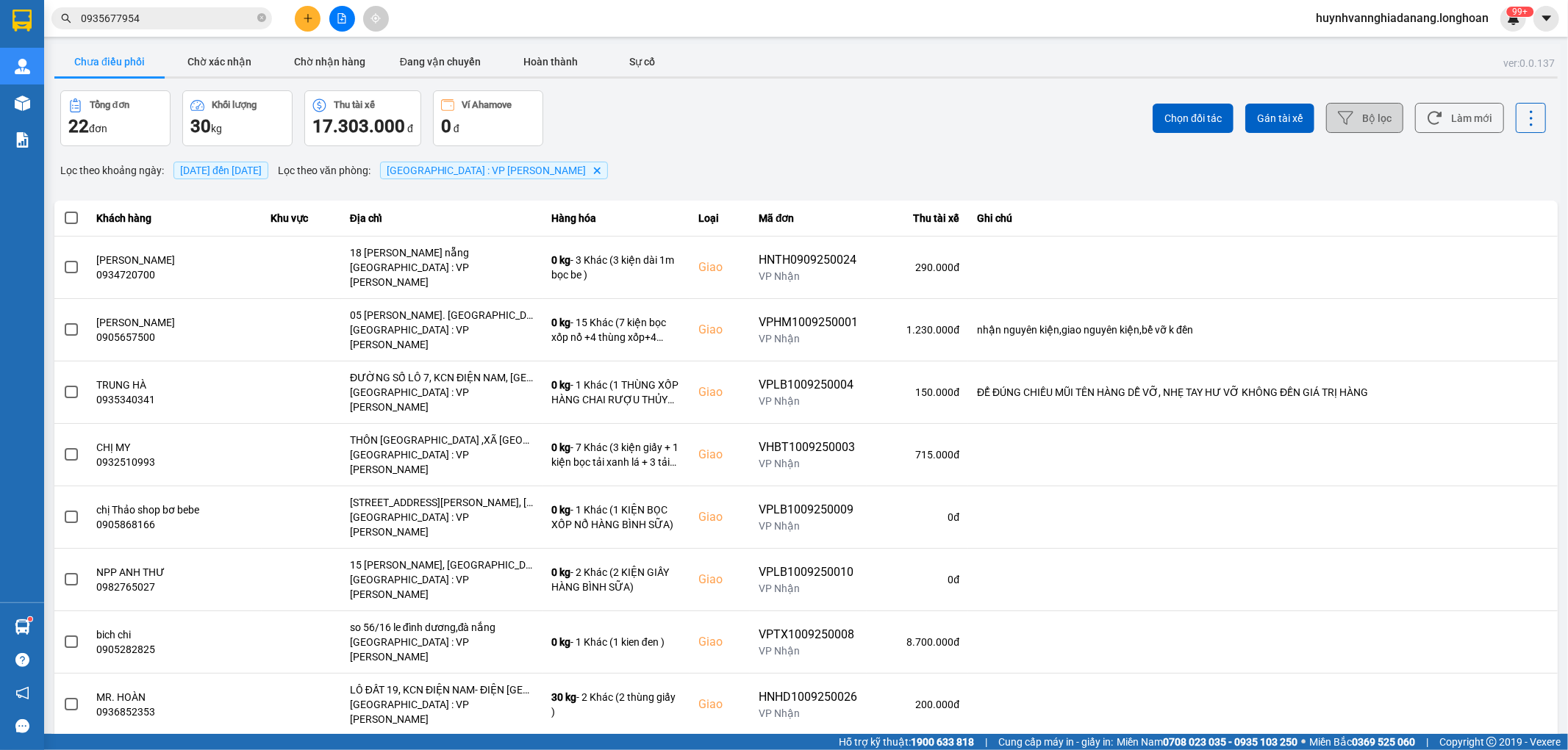
click at [1359, 120] on button "Bộ lọc" at bounding box center [1365, 118] width 77 height 30
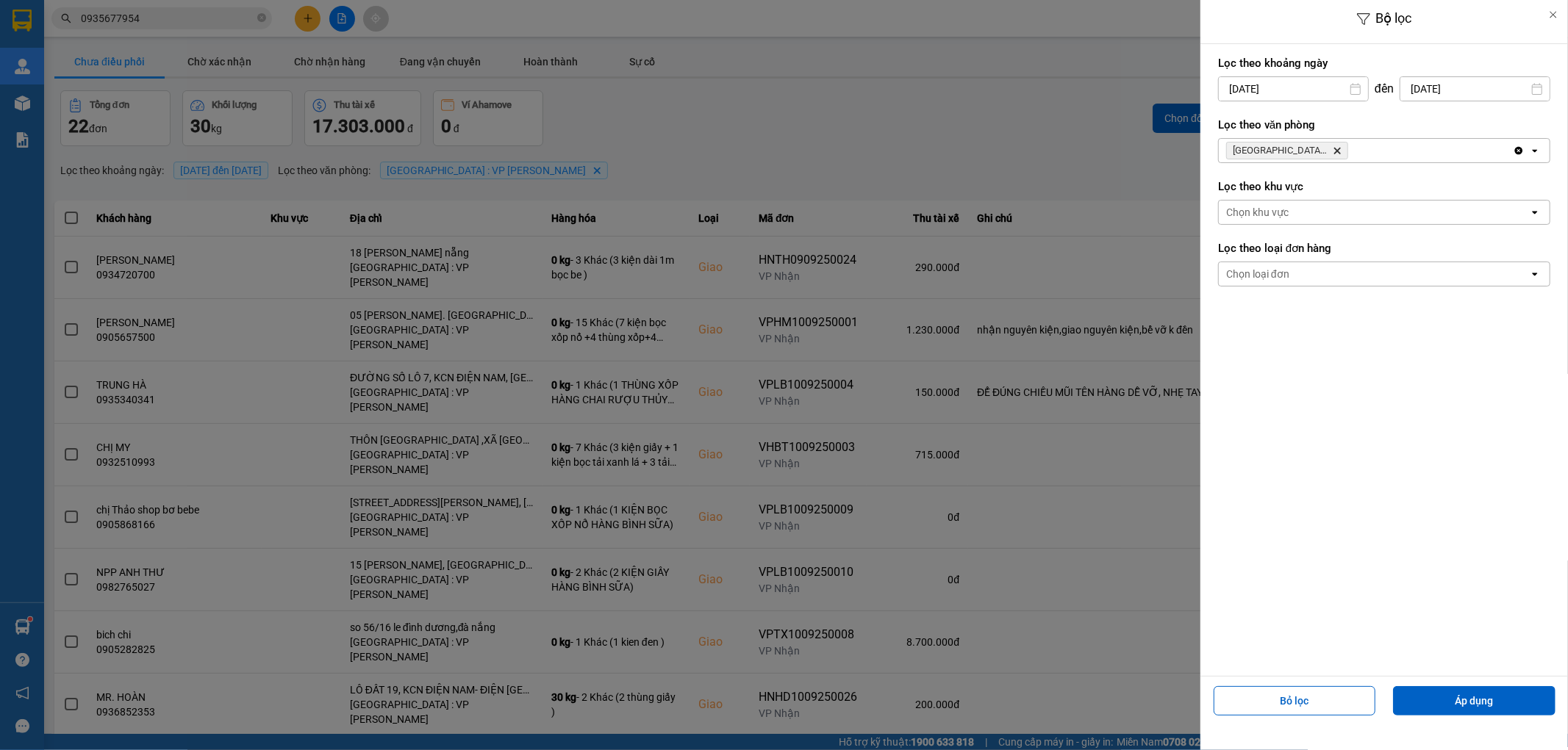
click at [1336, 86] on input "[DATE]" at bounding box center [1293, 89] width 149 height 24
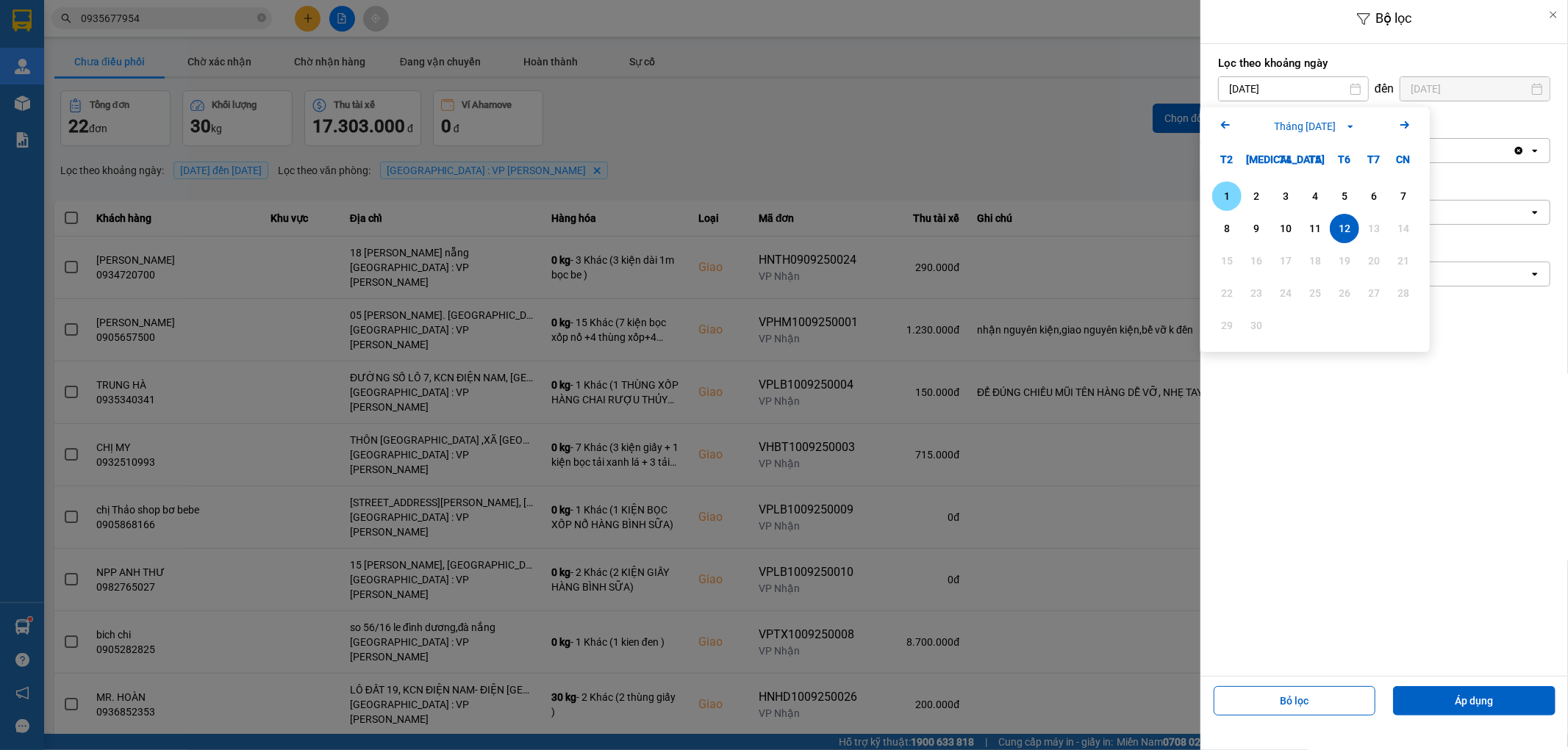
click at [1231, 199] on div "1" at bounding box center [1227, 196] width 21 height 18
type input "[DATE]"
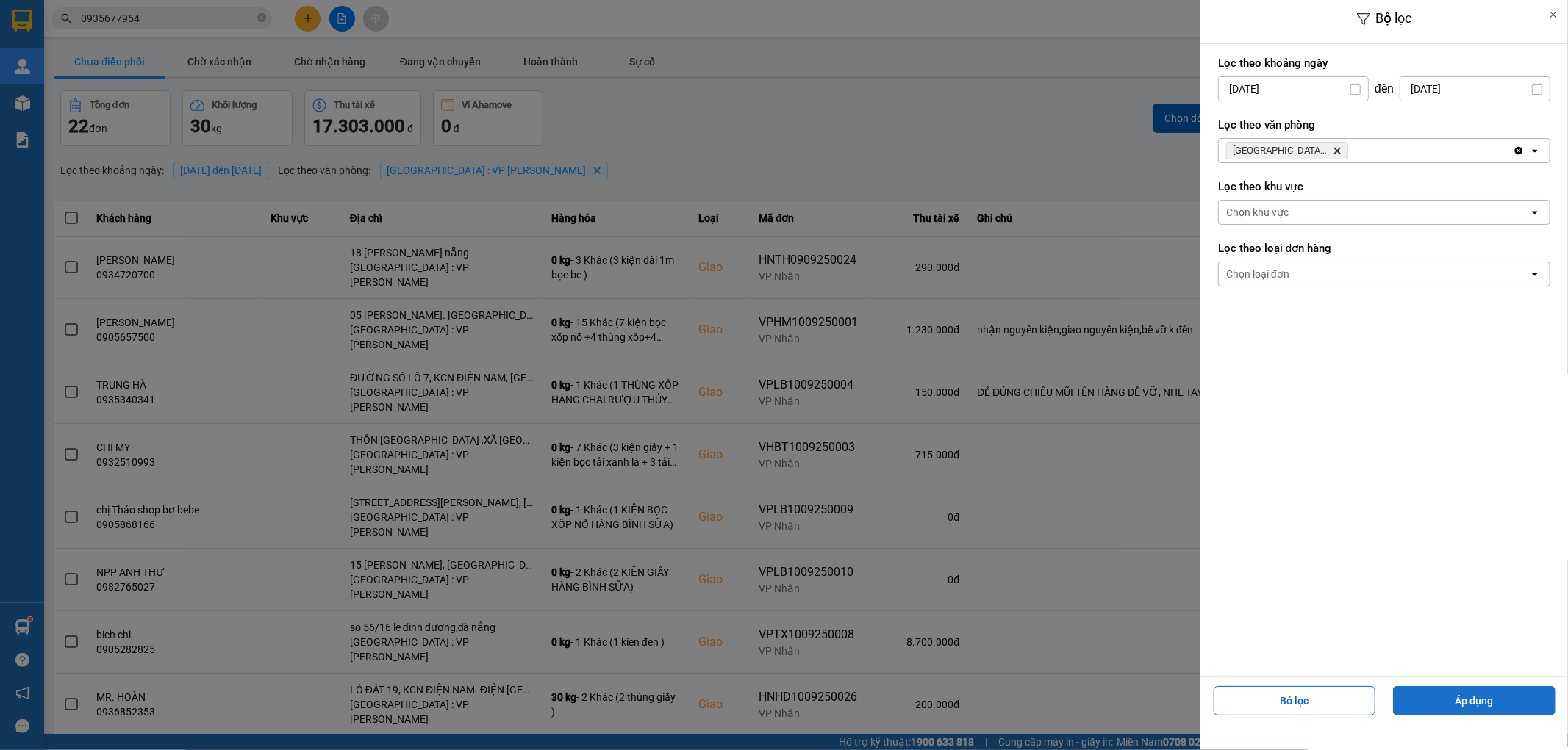
click at [1469, 703] on button "Áp dụng" at bounding box center [1475, 701] width 163 height 30
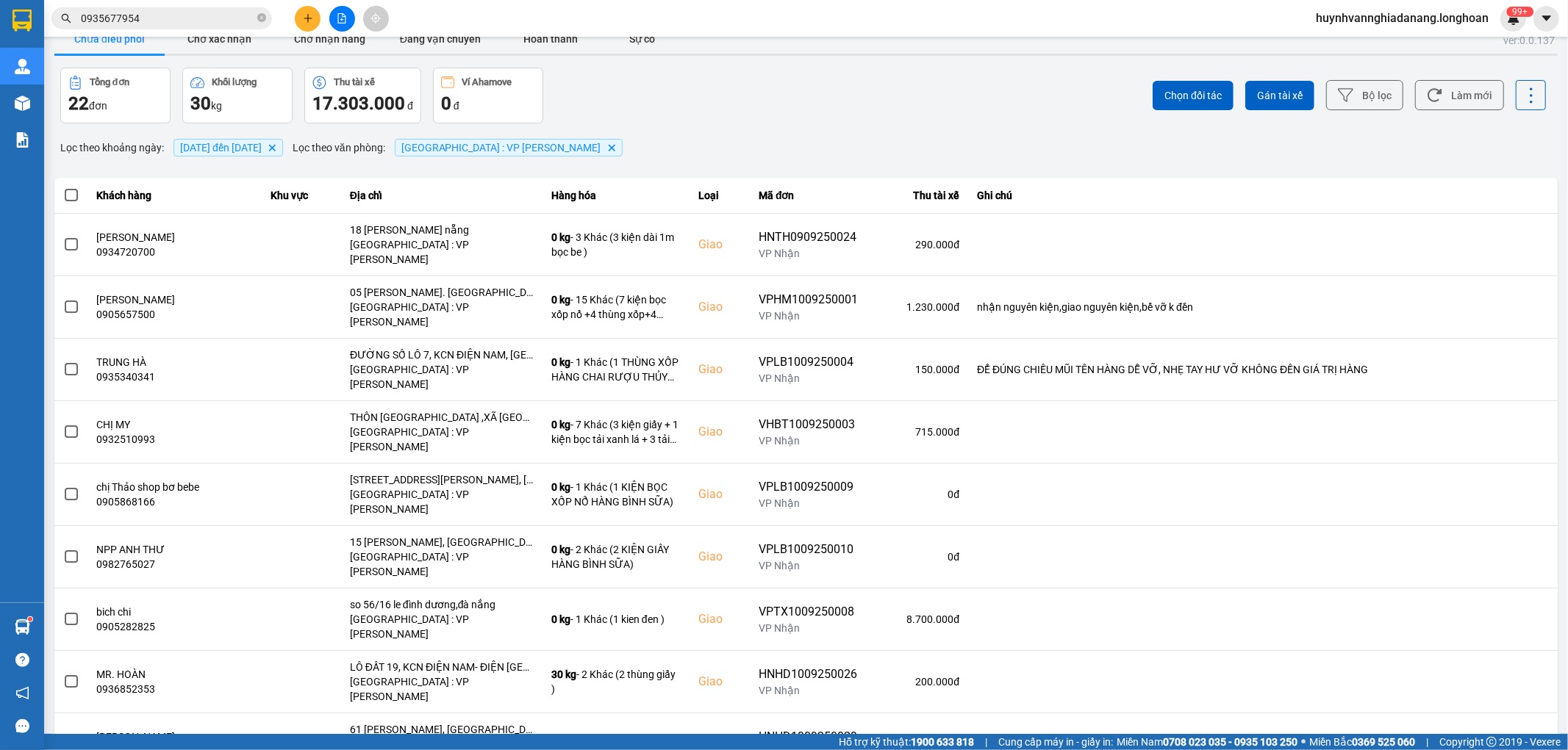
scroll to position [44, 0]
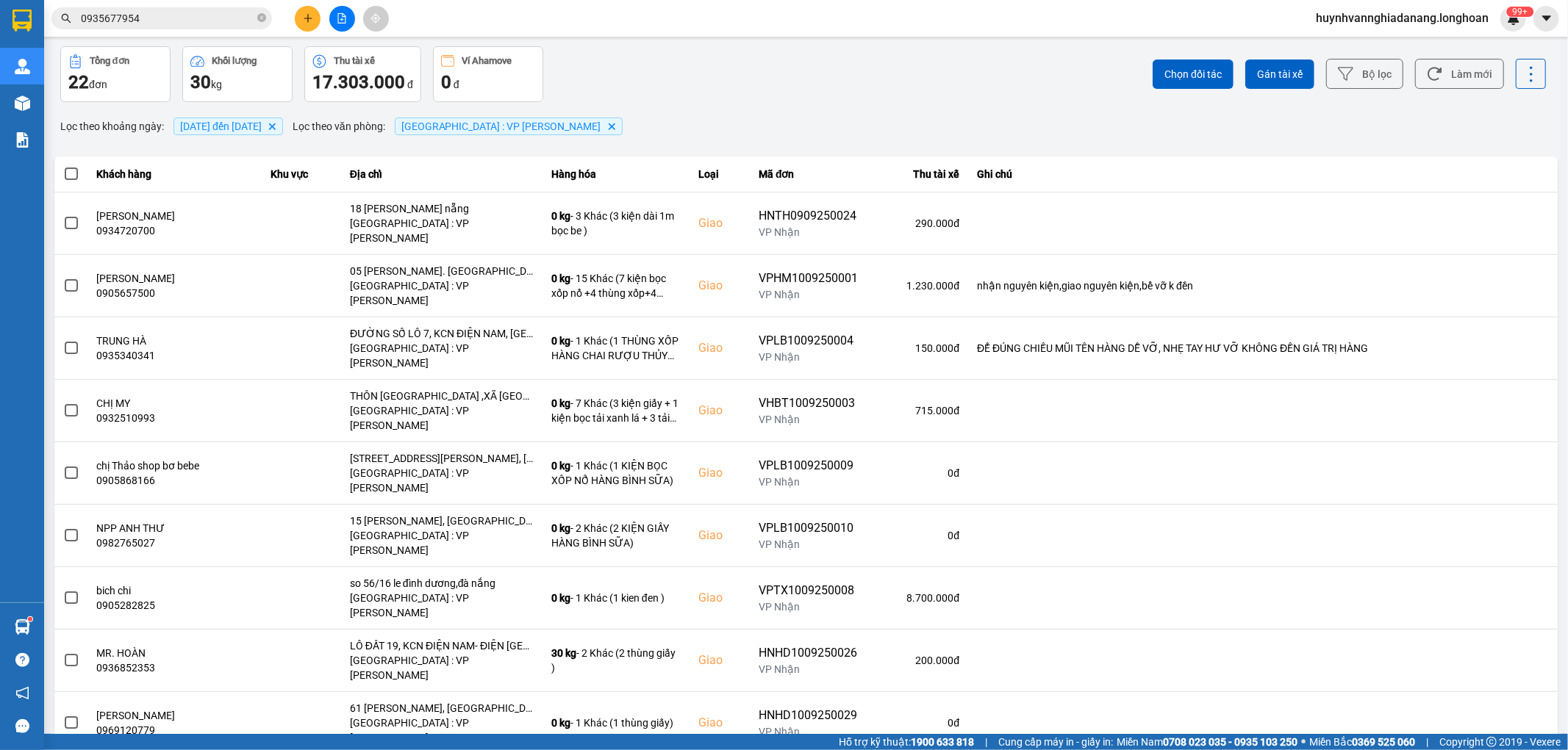
click at [1518, 682] on div "100 / trang" at bounding box center [1507, 681] width 54 height 15
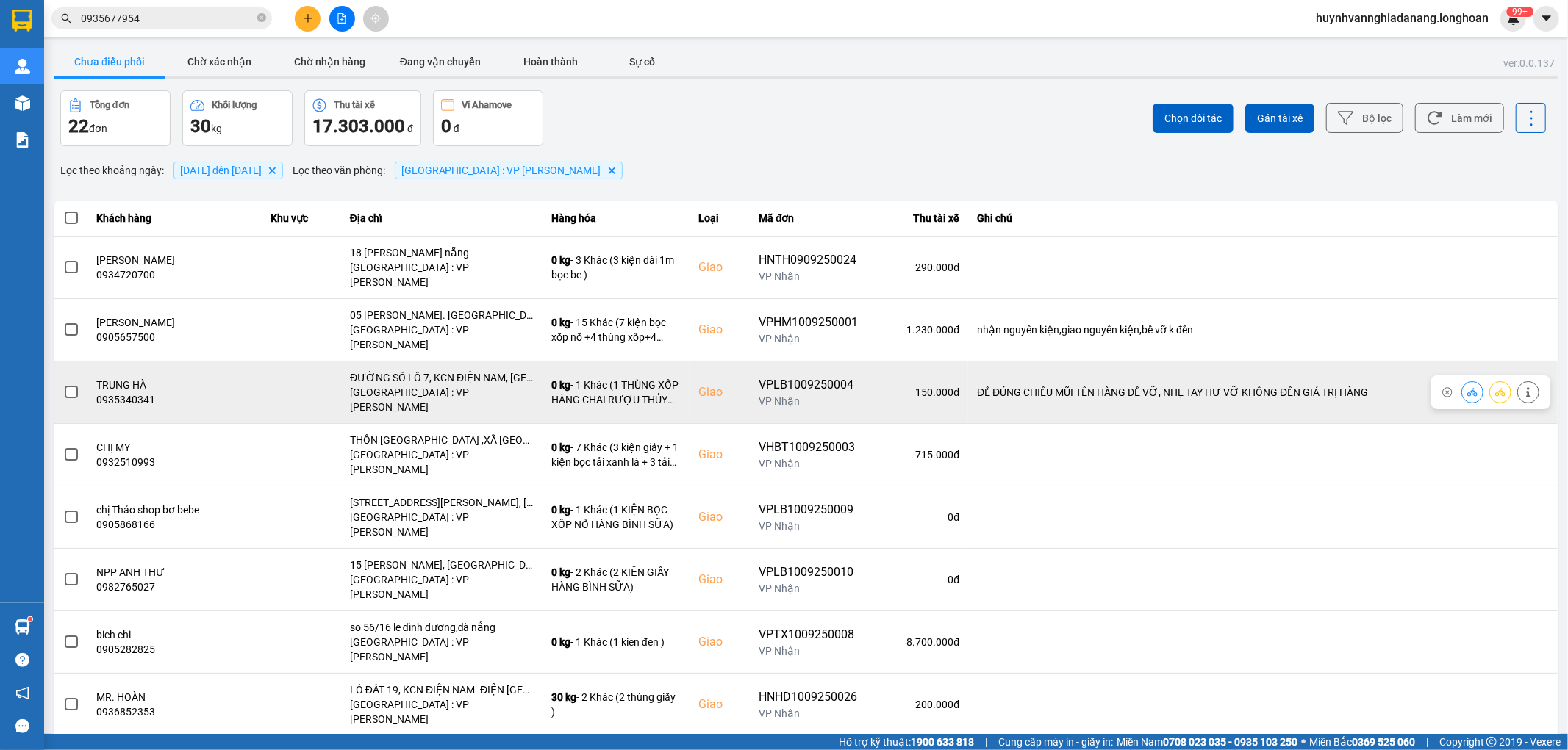
click at [68, 386] on span at bounding box center [71, 393] width 13 height 13
click at [63, 385] on input "checkbox" at bounding box center [63, 385] width 0 height 0
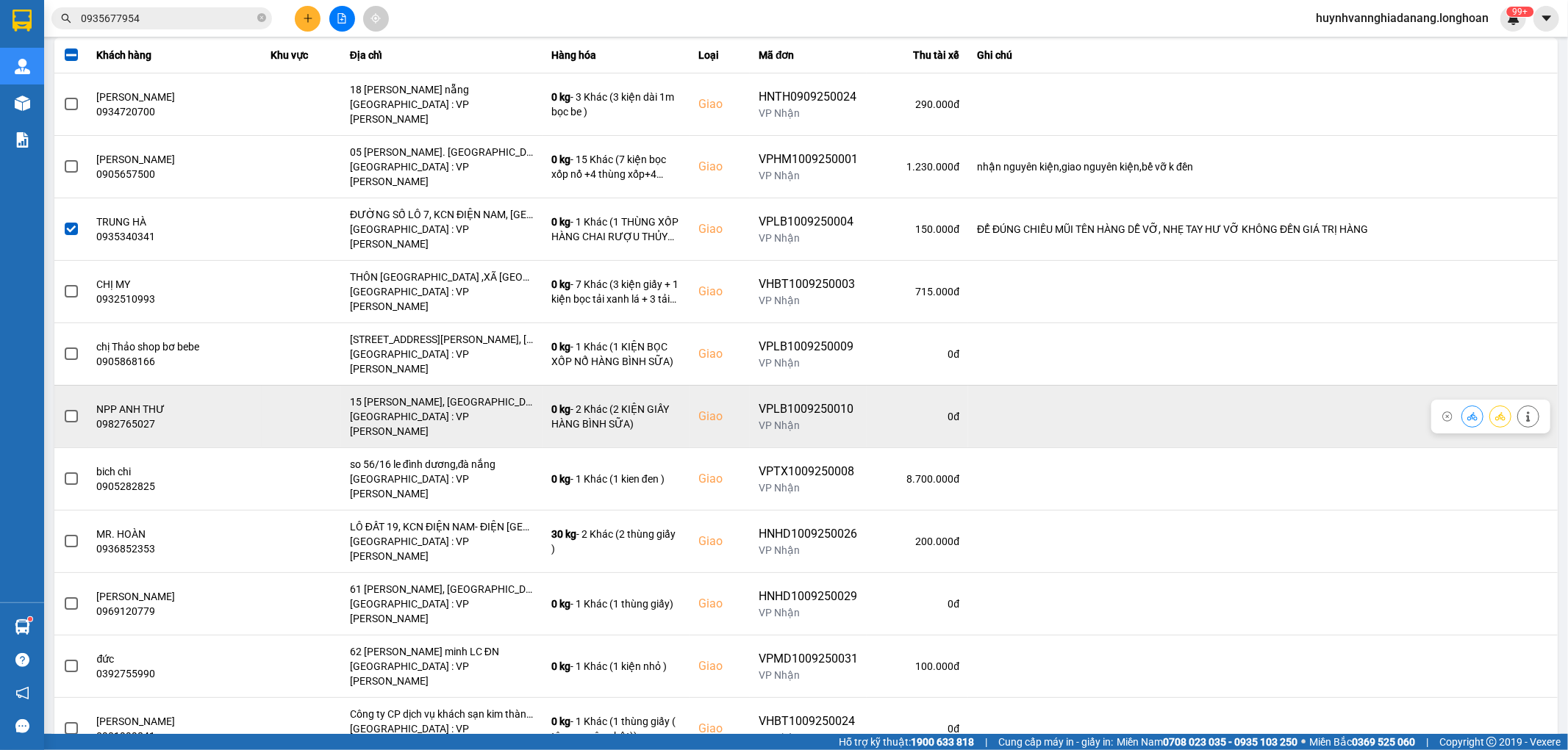
click at [69, 410] on span at bounding box center [71, 416] width 13 height 13
click at [63, 408] on input "checkbox" at bounding box center [63, 408] width 0 height 0
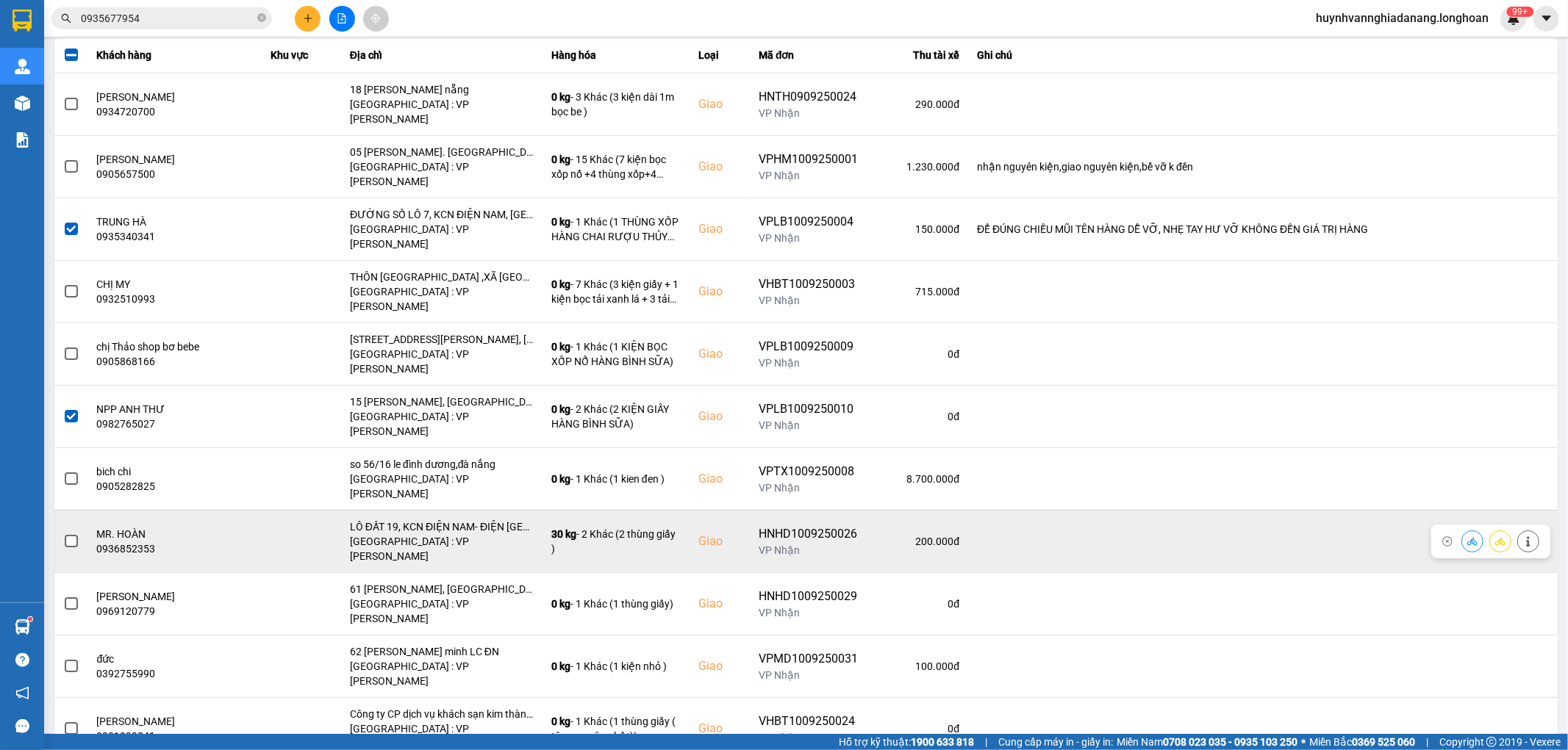
click at [68, 535] on span at bounding box center [71, 541] width 13 height 13
click at [63, 533] on input "checkbox" at bounding box center [63, 533] width 0 height 0
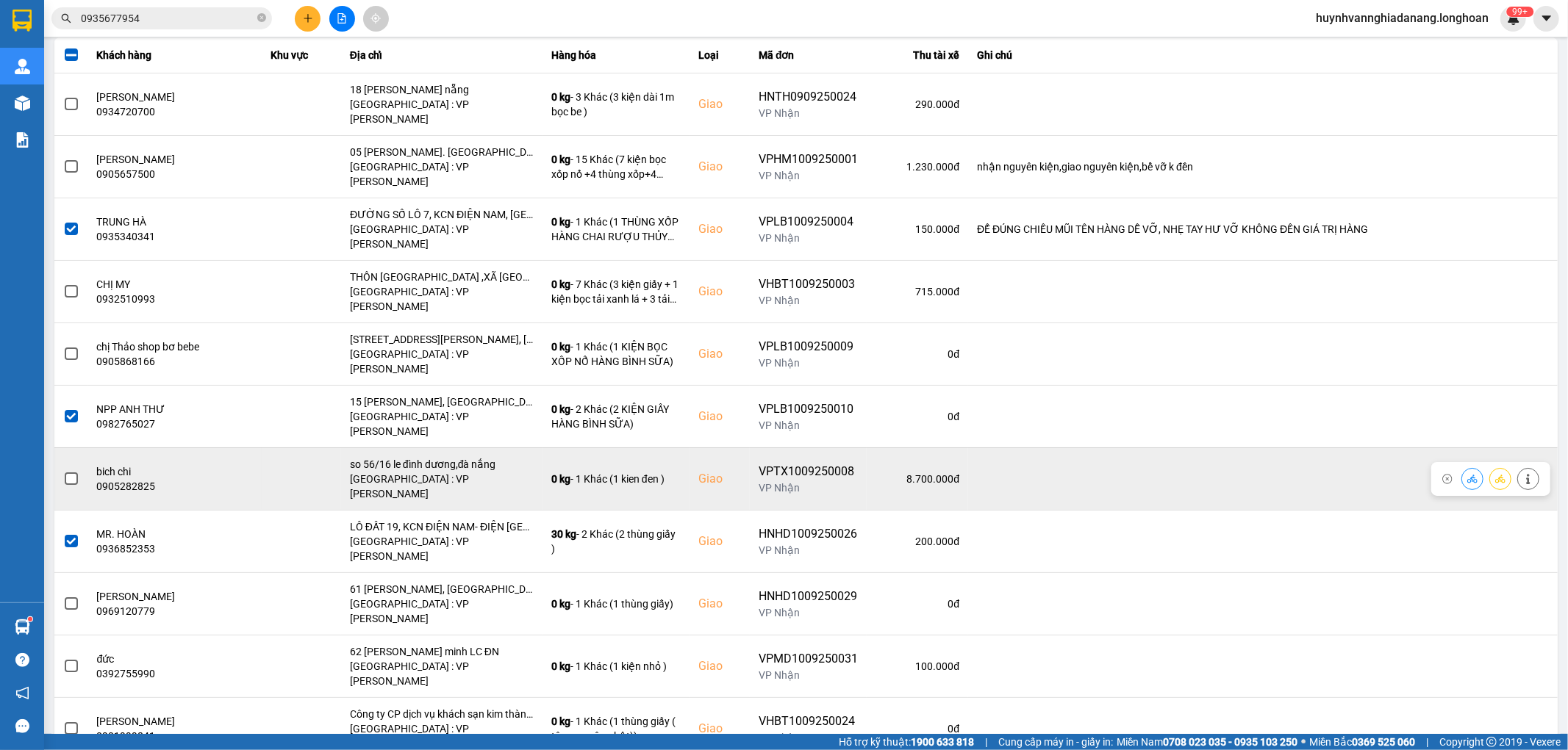
scroll to position [245, 0]
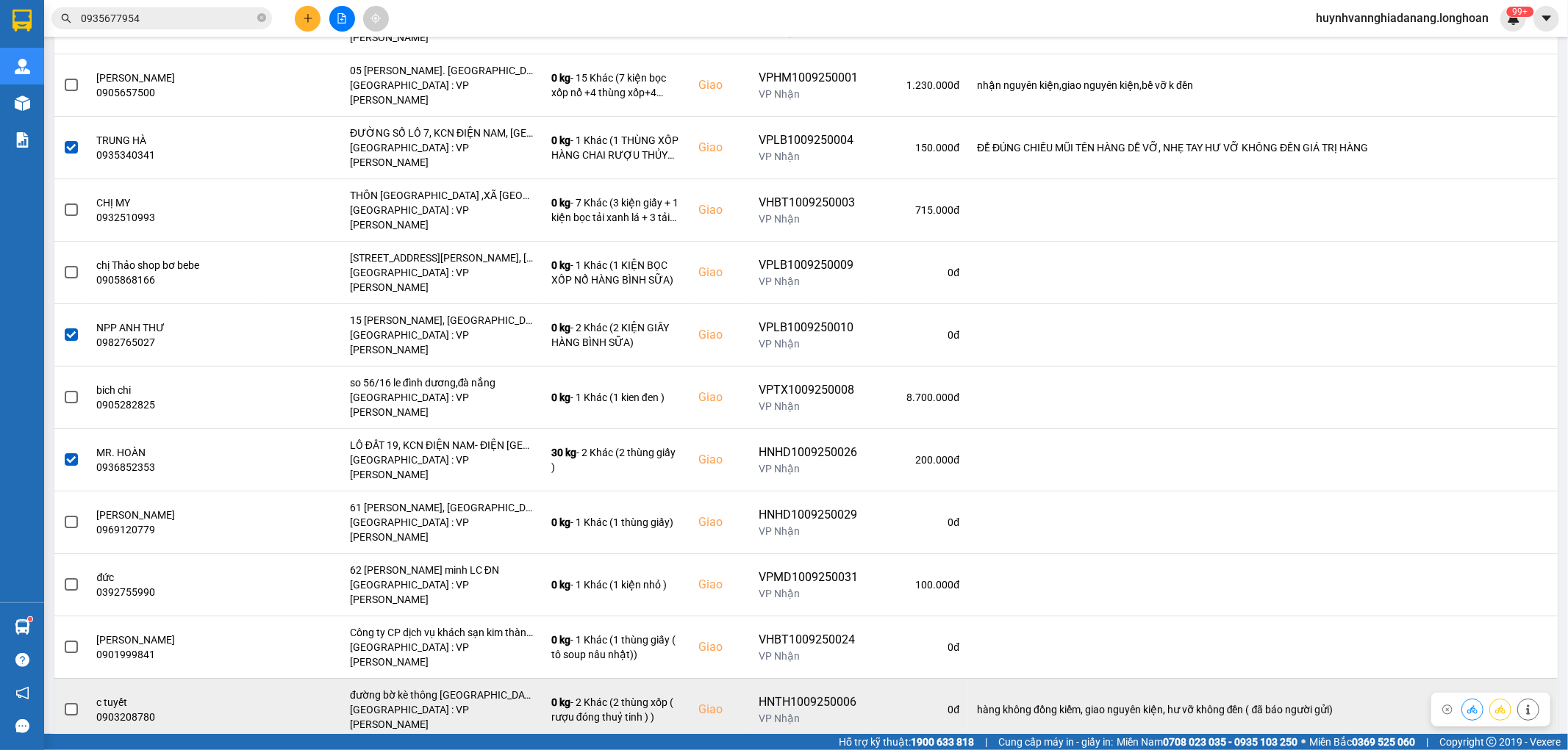
click at [74, 703] on span at bounding box center [71, 710] width 13 height 13
click at [63, 702] on input "checkbox" at bounding box center [63, 702] width 0 height 0
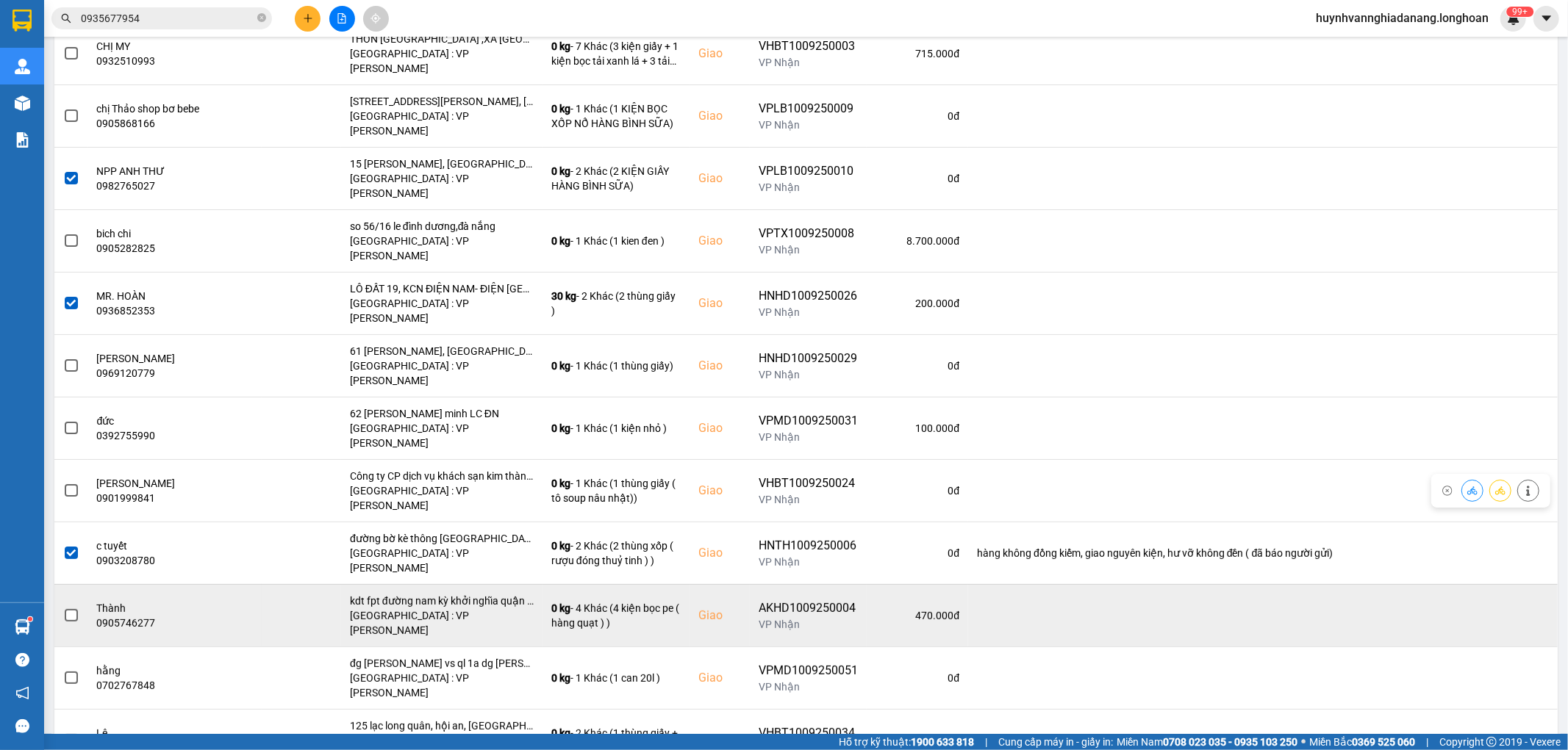
scroll to position [408, 0]
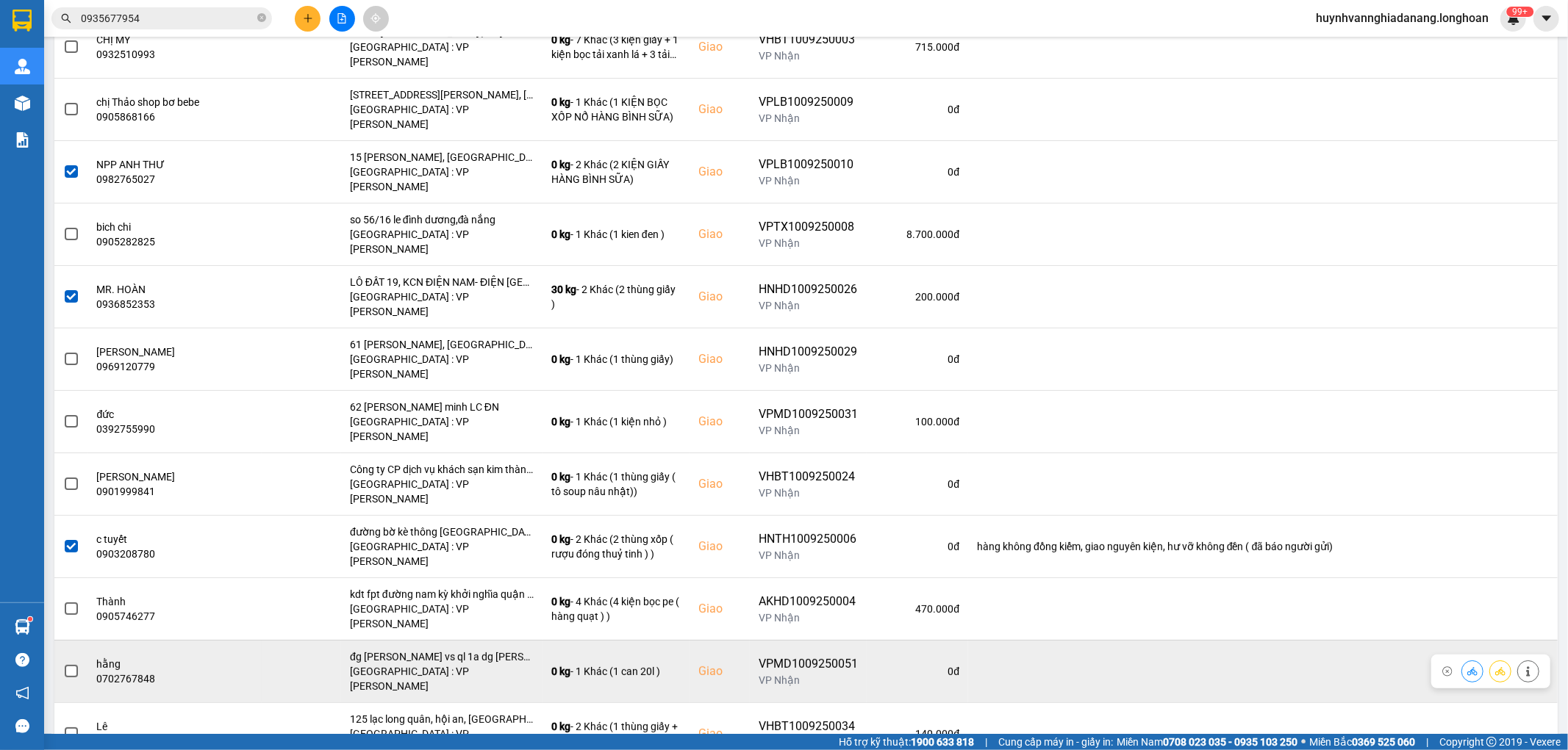
click at [72, 665] on span at bounding box center [71, 672] width 13 height 13
click at [63, 663] on input "checkbox" at bounding box center [63, 663] width 0 height 0
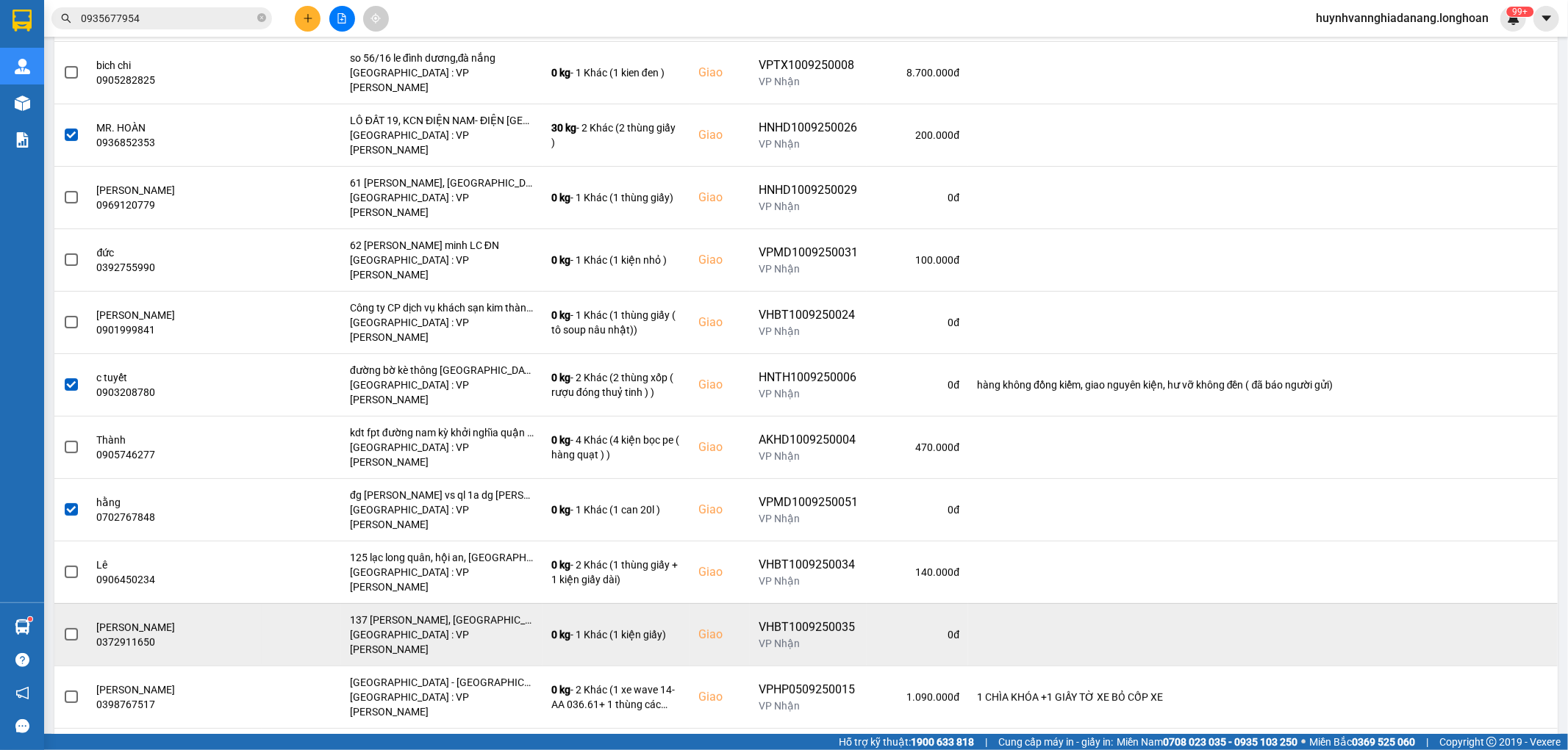
scroll to position [571, 0]
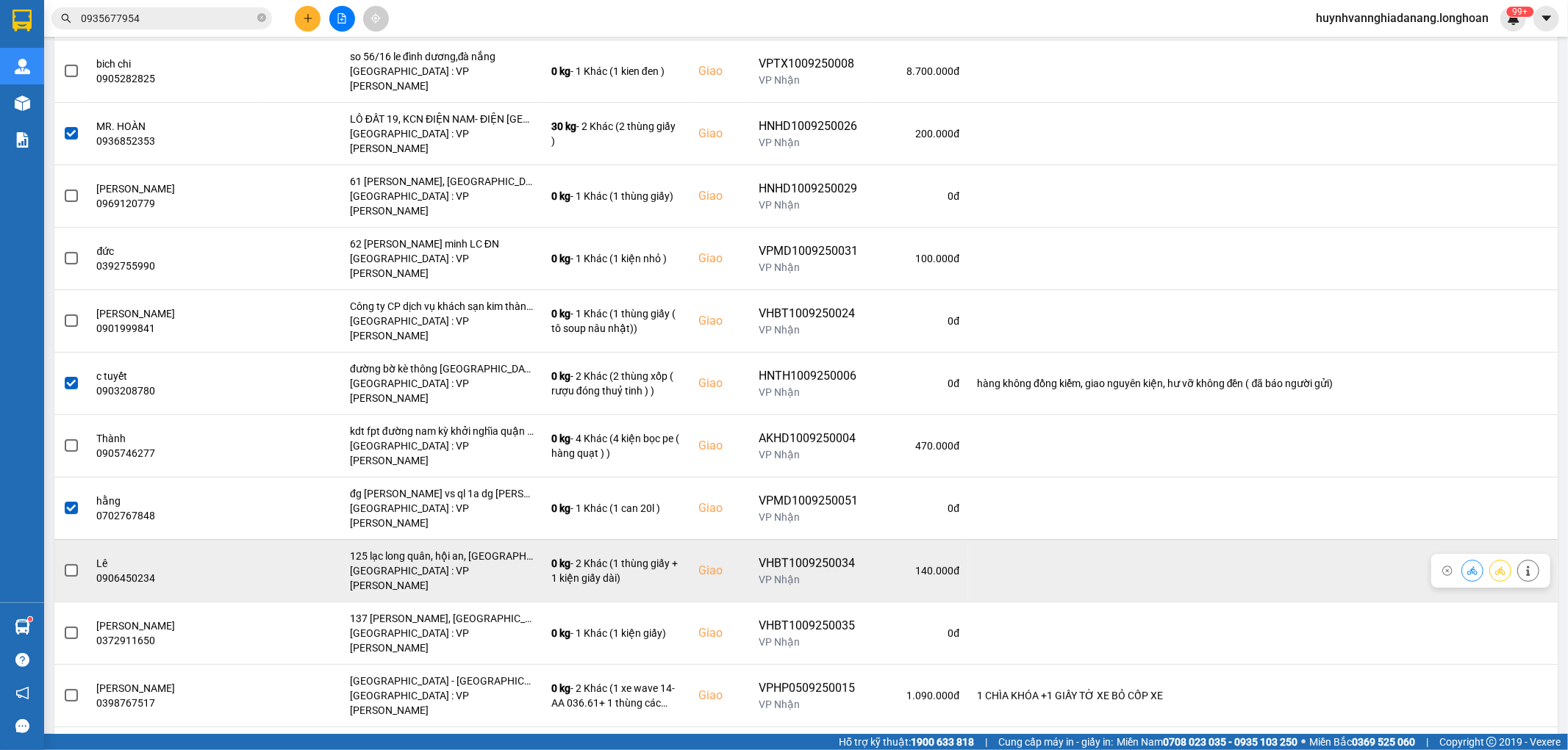
click at [75, 564] on span at bounding box center [71, 571] width 13 height 13
click at [63, 563] on input "checkbox" at bounding box center [63, 563] width 0 height 0
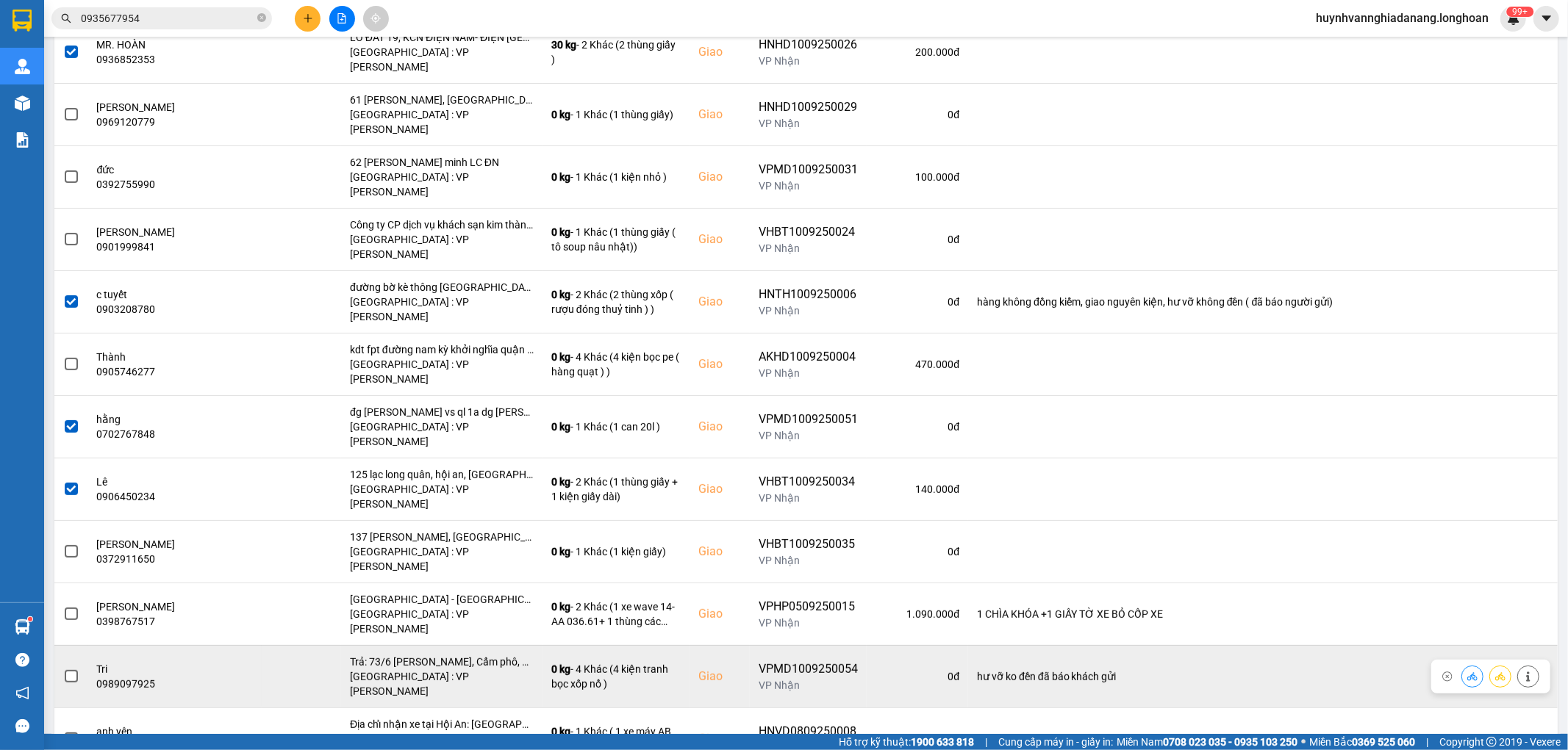
click at [71, 670] on span at bounding box center [71, 677] width 13 height 13
click at [63, 669] on input "checkbox" at bounding box center [63, 669] width 0 height 0
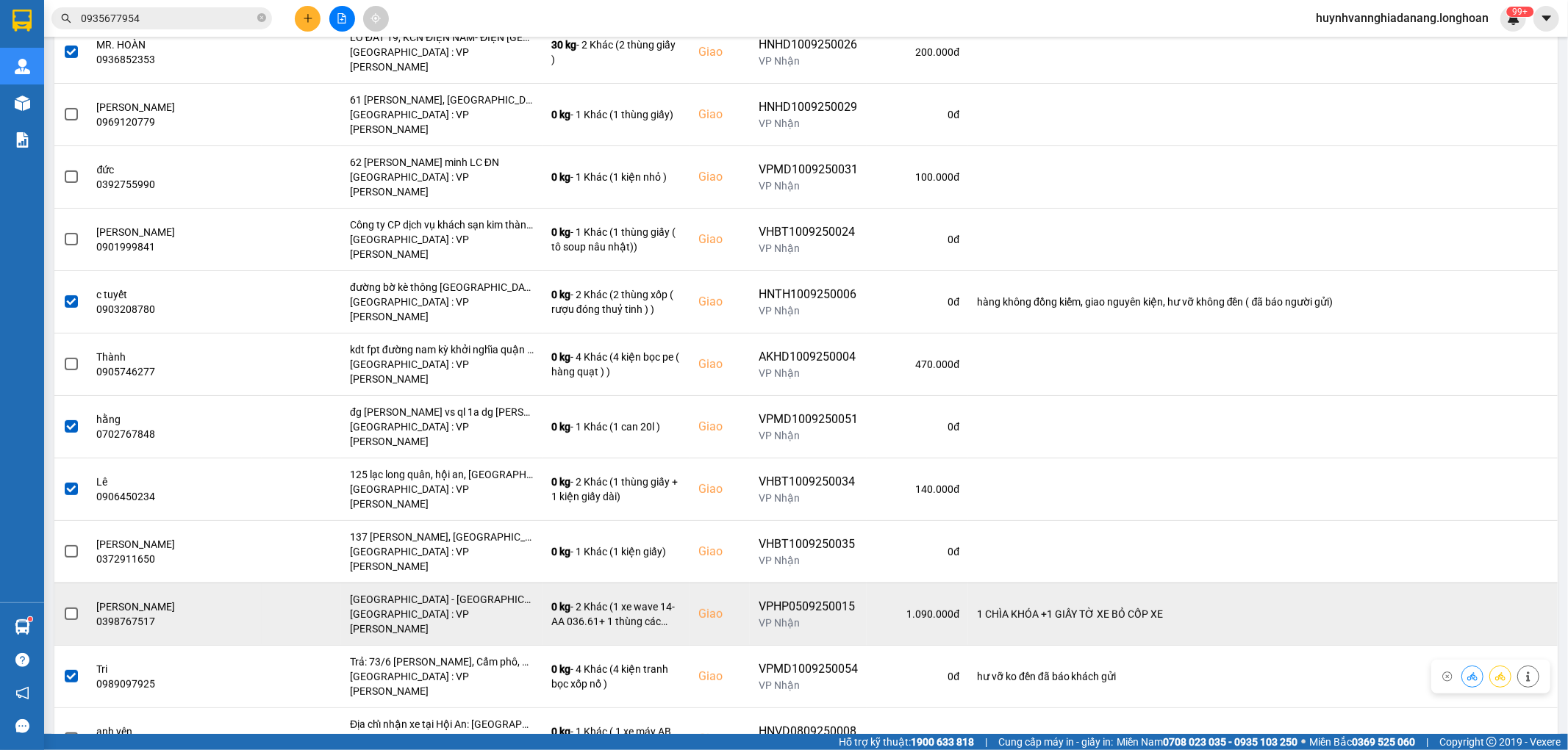
scroll to position [654, 0]
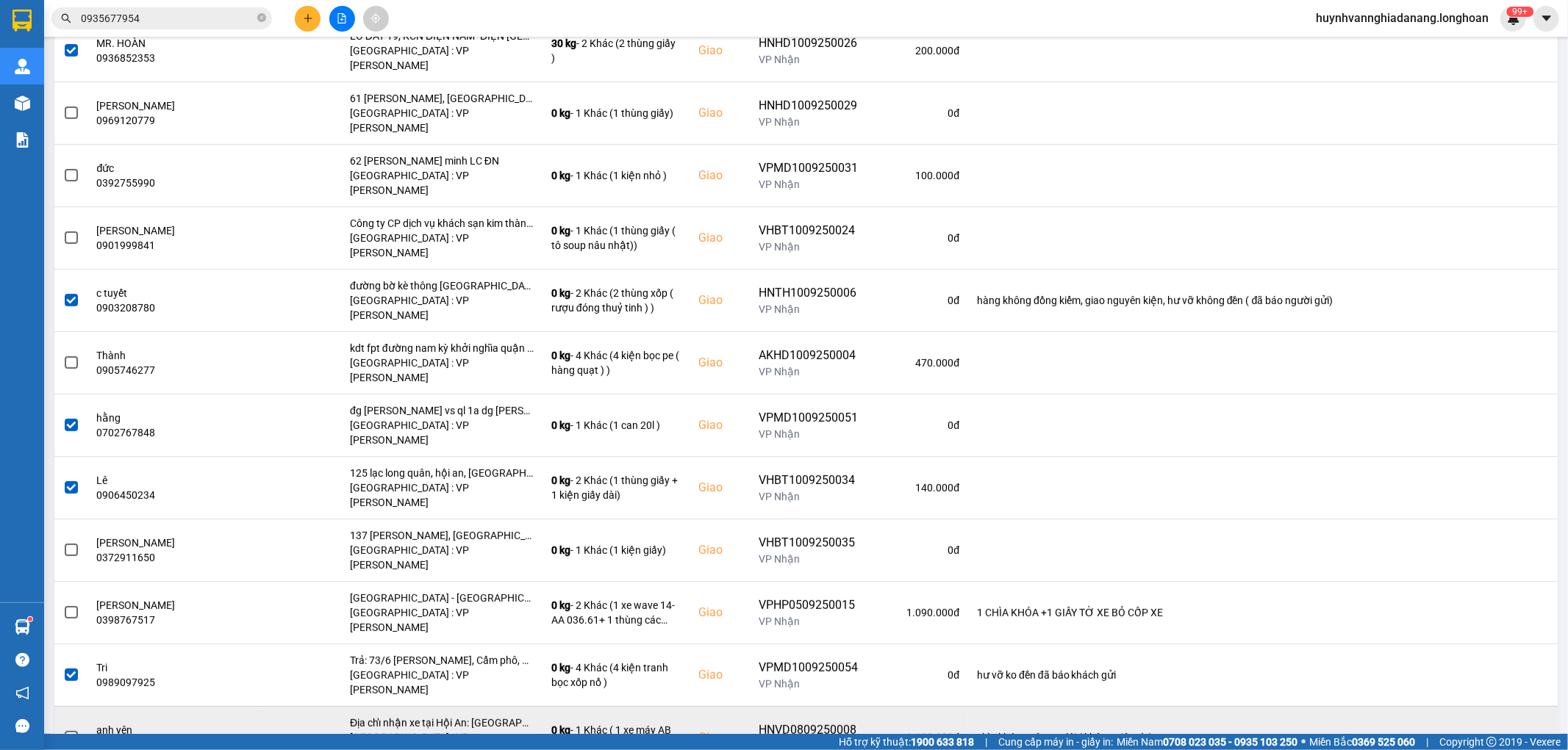
click at [69, 732] on span at bounding box center [71, 738] width 13 height 13
click at [63, 730] on input "checkbox" at bounding box center [63, 730] width 0 height 0
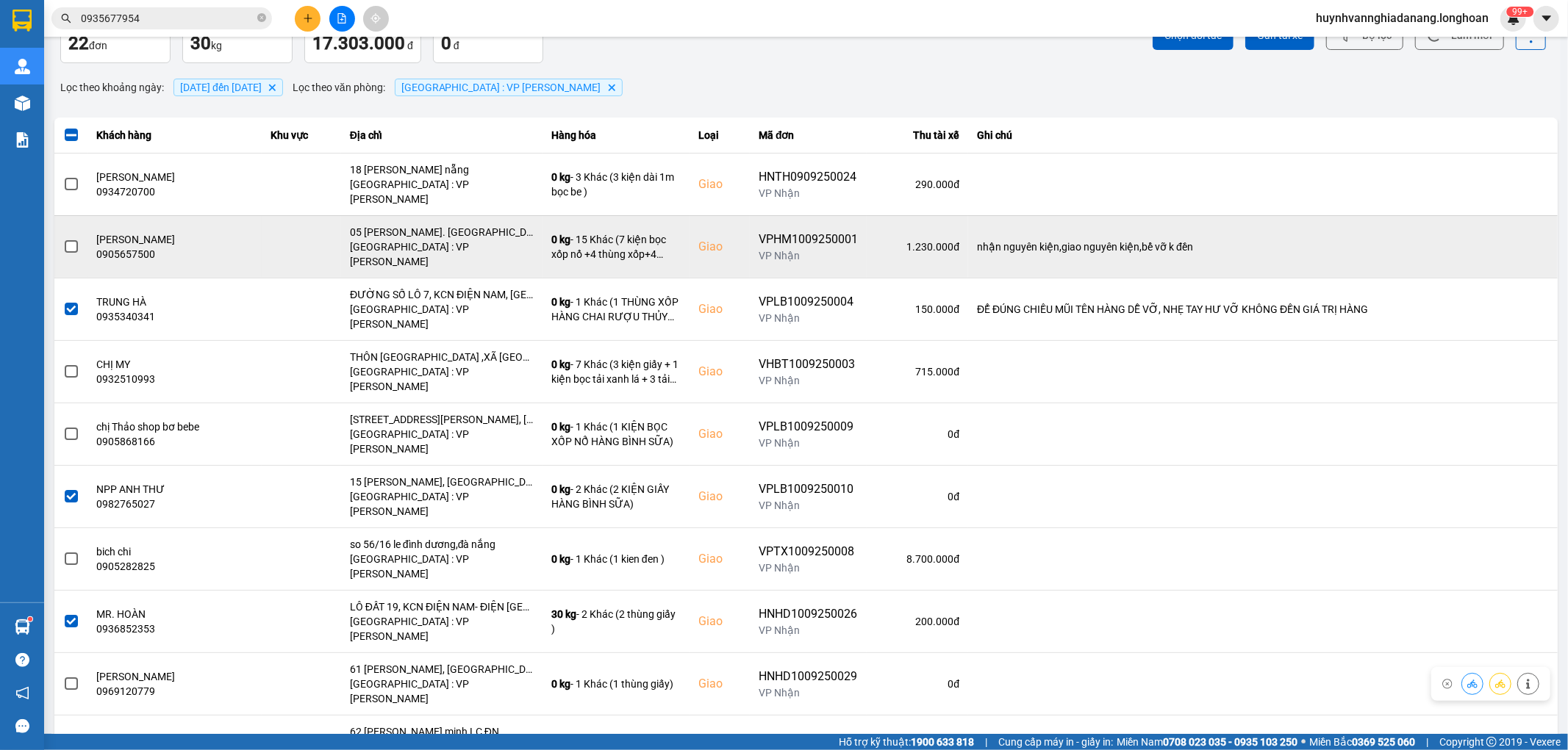
scroll to position [0, 0]
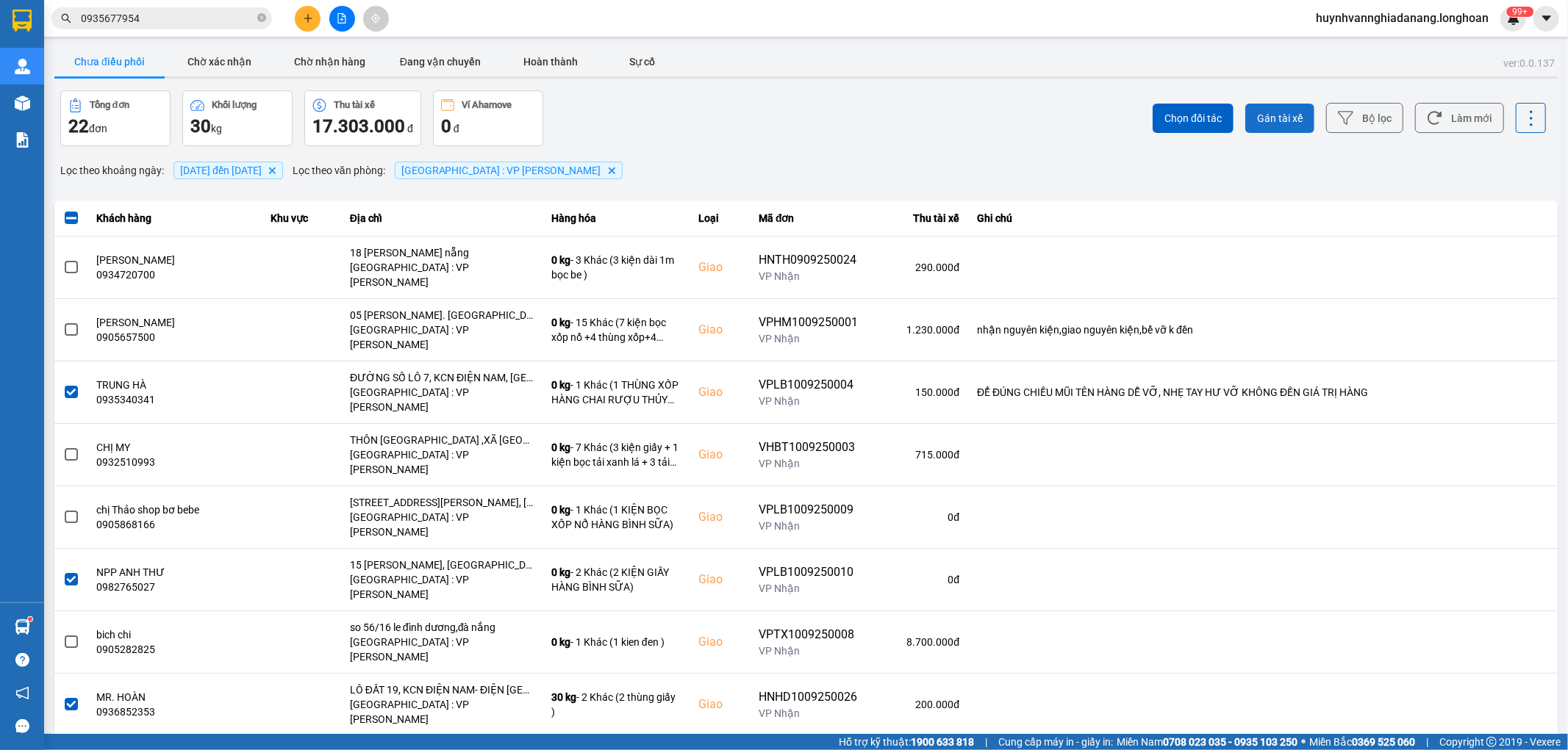
click at [1274, 123] on span "Gán tài xế" at bounding box center [1280, 118] width 46 height 15
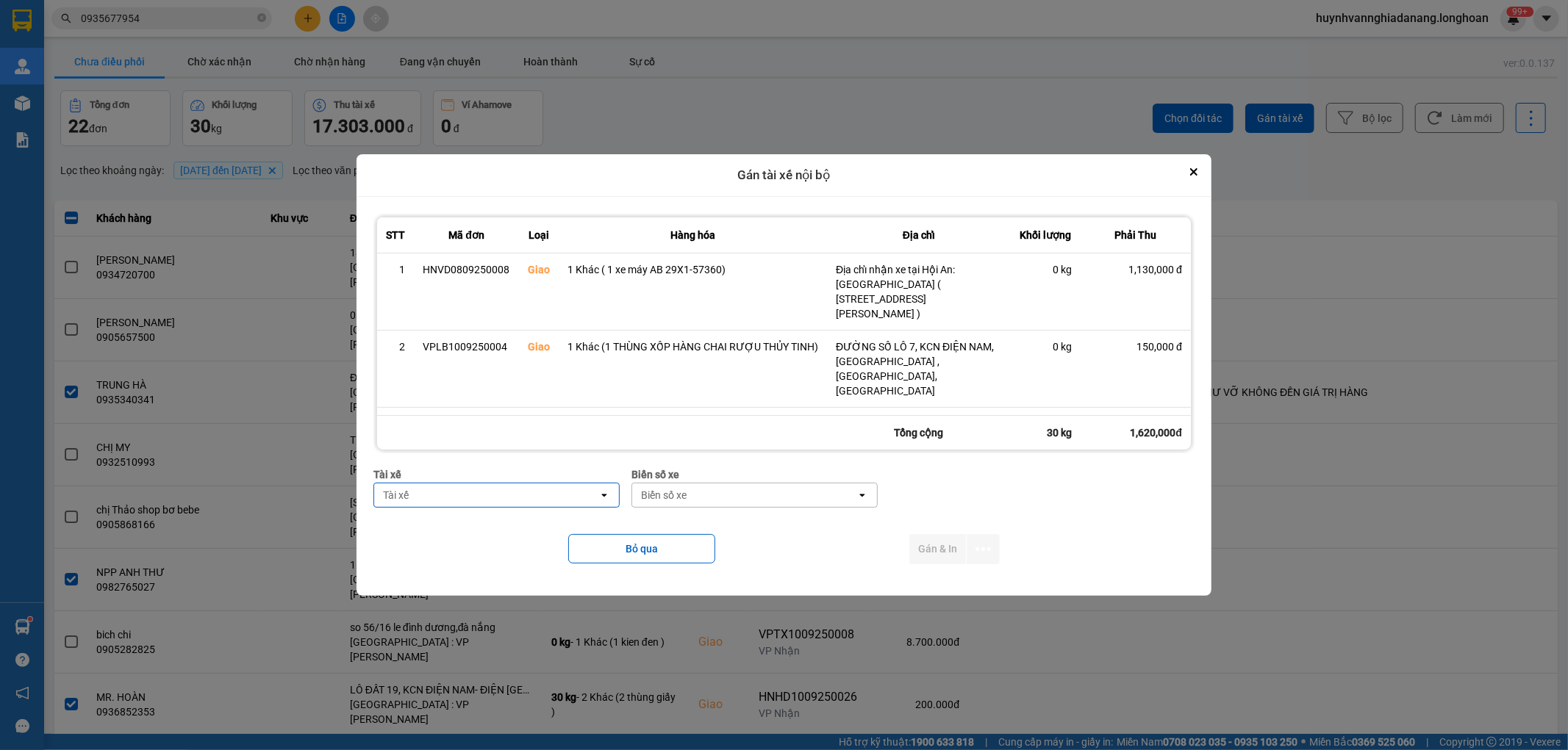
click at [505, 500] on div "Tài xế" at bounding box center [486, 496] width 224 height 24
type input "VI"
drag, startPoint x: 497, startPoint y: 554, endPoint x: 605, endPoint y: 533, distance: 110.0
click at [497, 554] on span "0768333247 - [PERSON_NAME] 0768.333.247" at bounding box center [491, 553] width 220 height 15
click at [715, 494] on div "Biển số xe" at bounding box center [759, 496] width 224 height 24
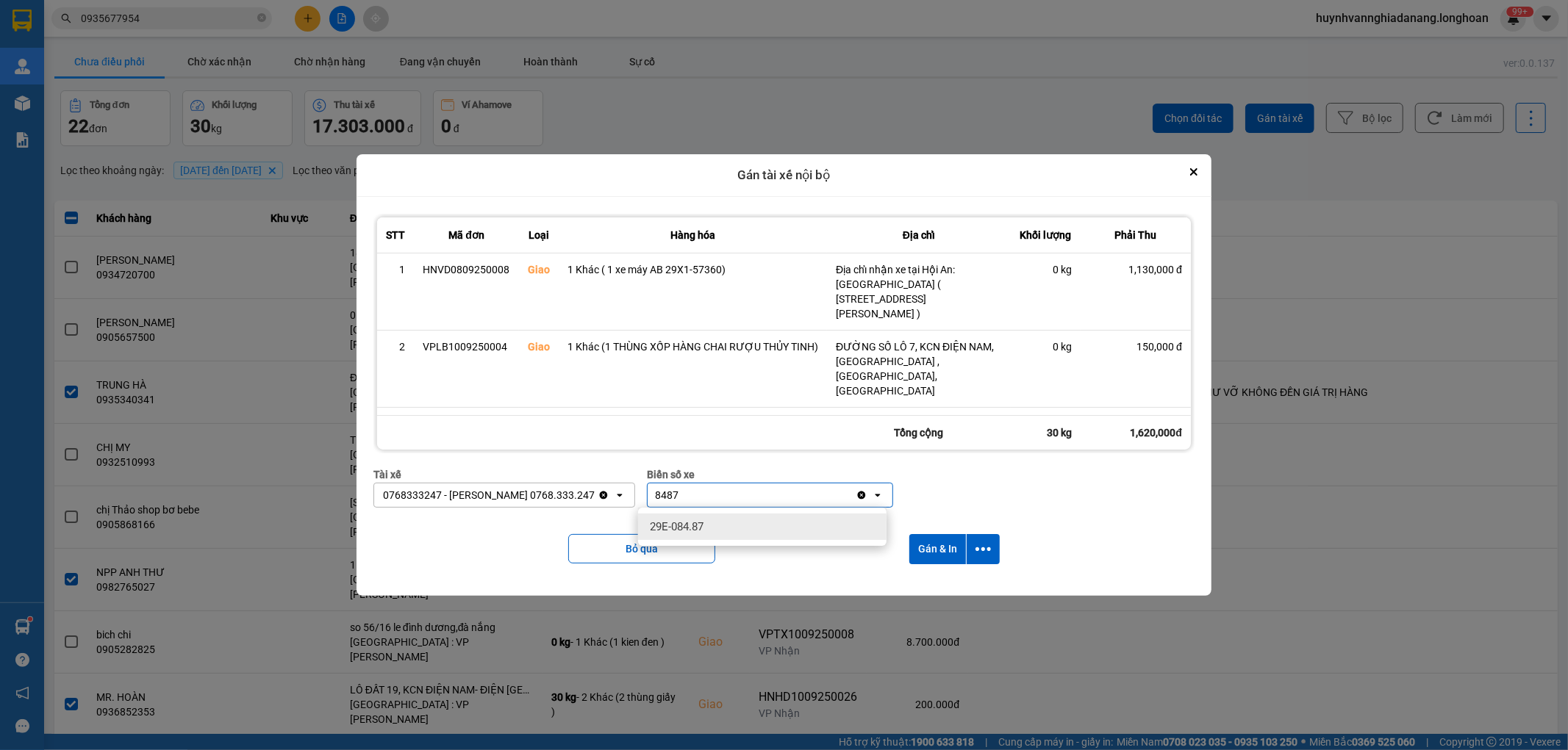
type input "8487"
click at [718, 529] on div "29E-084.87" at bounding box center [762, 527] width 249 height 27
click at [982, 552] on icon "dialog" at bounding box center [983, 549] width 16 height 16
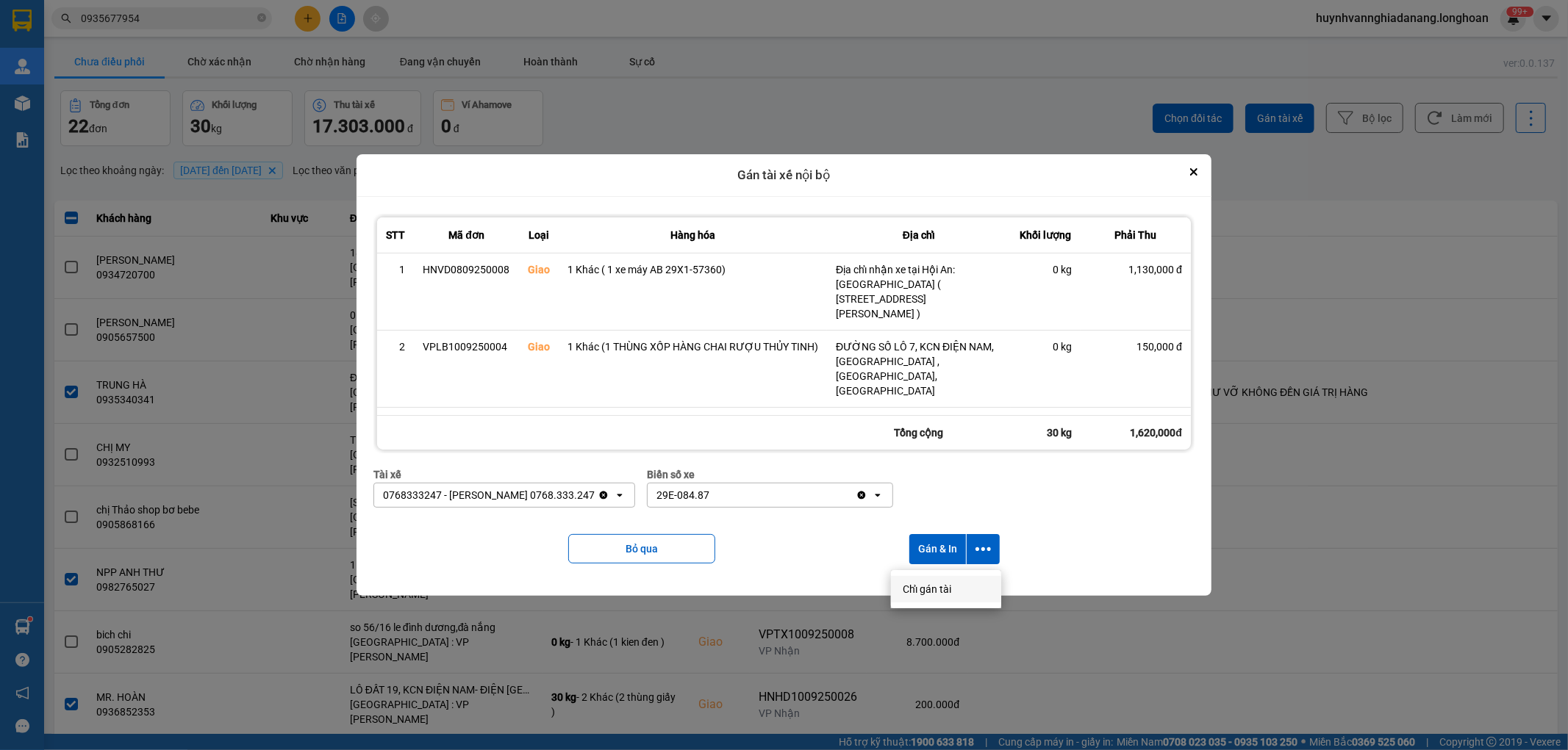
click at [946, 585] on span "Chỉ gán tài" at bounding box center [927, 589] width 49 height 15
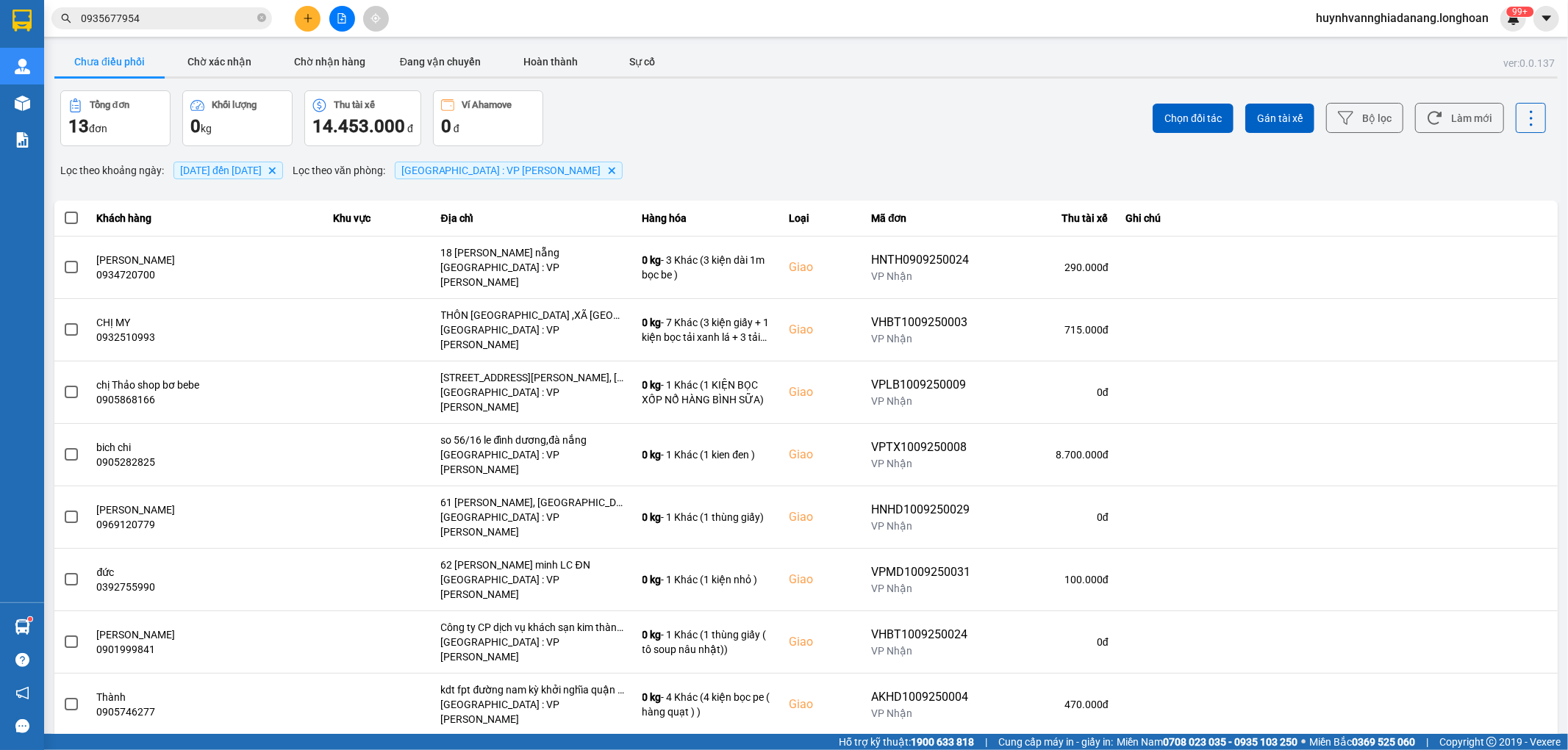
click at [69, 220] on span at bounding box center [71, 218] width 13 height 13
click at [63, 210] on input "checkbox" at bounding box center [63, 210] width 0 height 0
click at [1259, 115] on span "Gán tài xế" at bounding box center [1280, 118] width 46 height 15
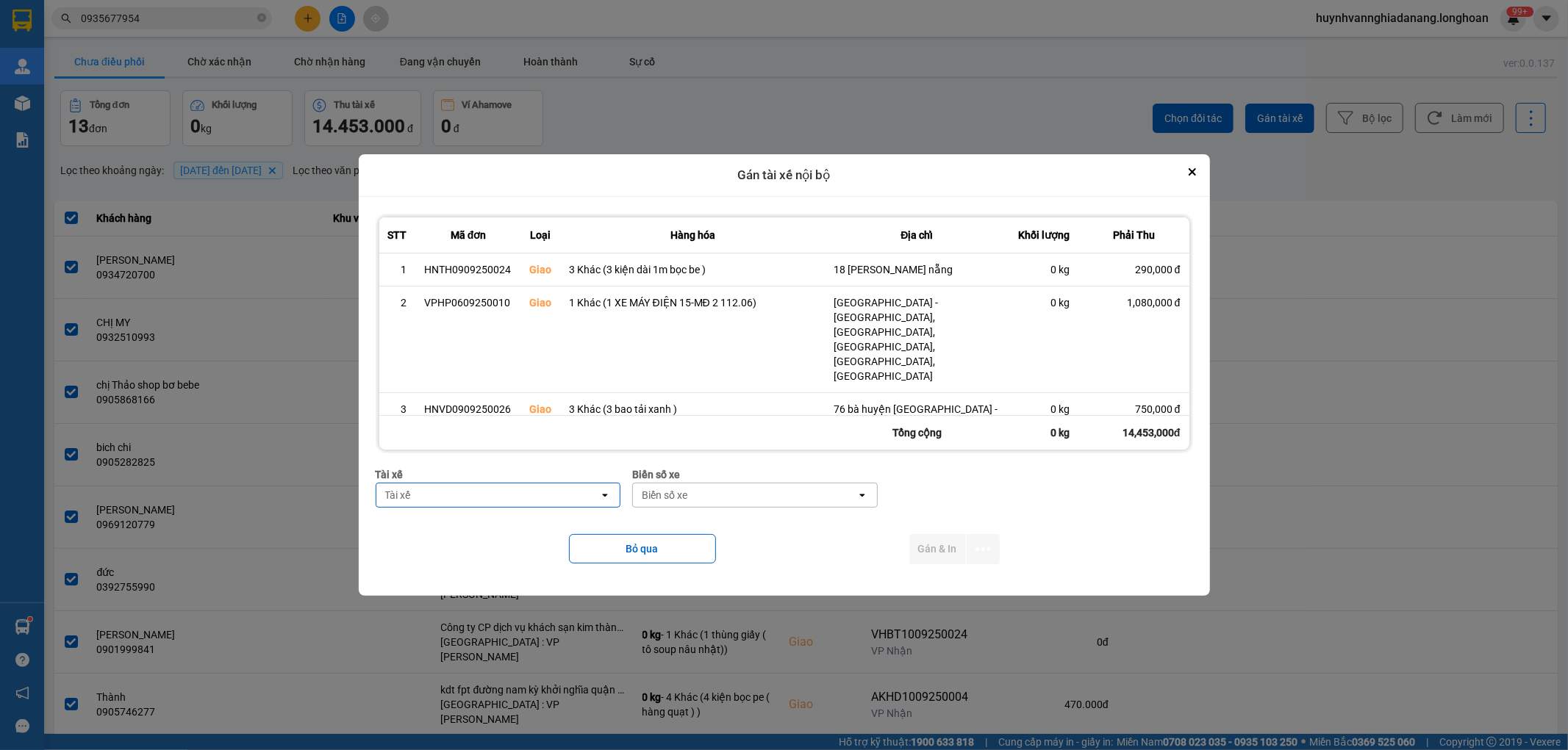
click at [488, 500] on div "Tài xế" at bounding box center [488, 496] width 223 height 24
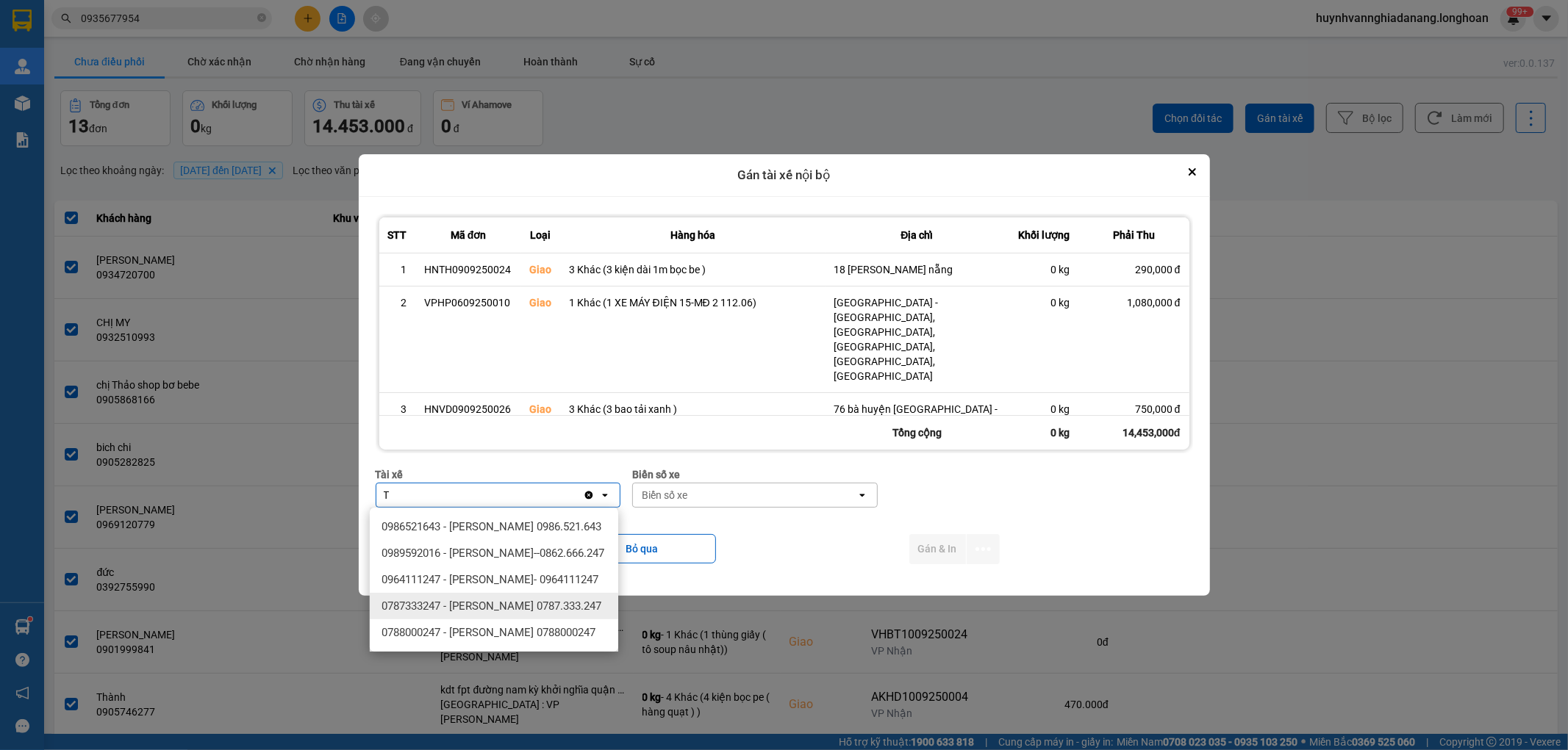
type input "T"
click at [517, 614] on span "0787333247 - [PERSON_NAME] 0787.333.247" at bounding box center [491, 607] width 220 height 15
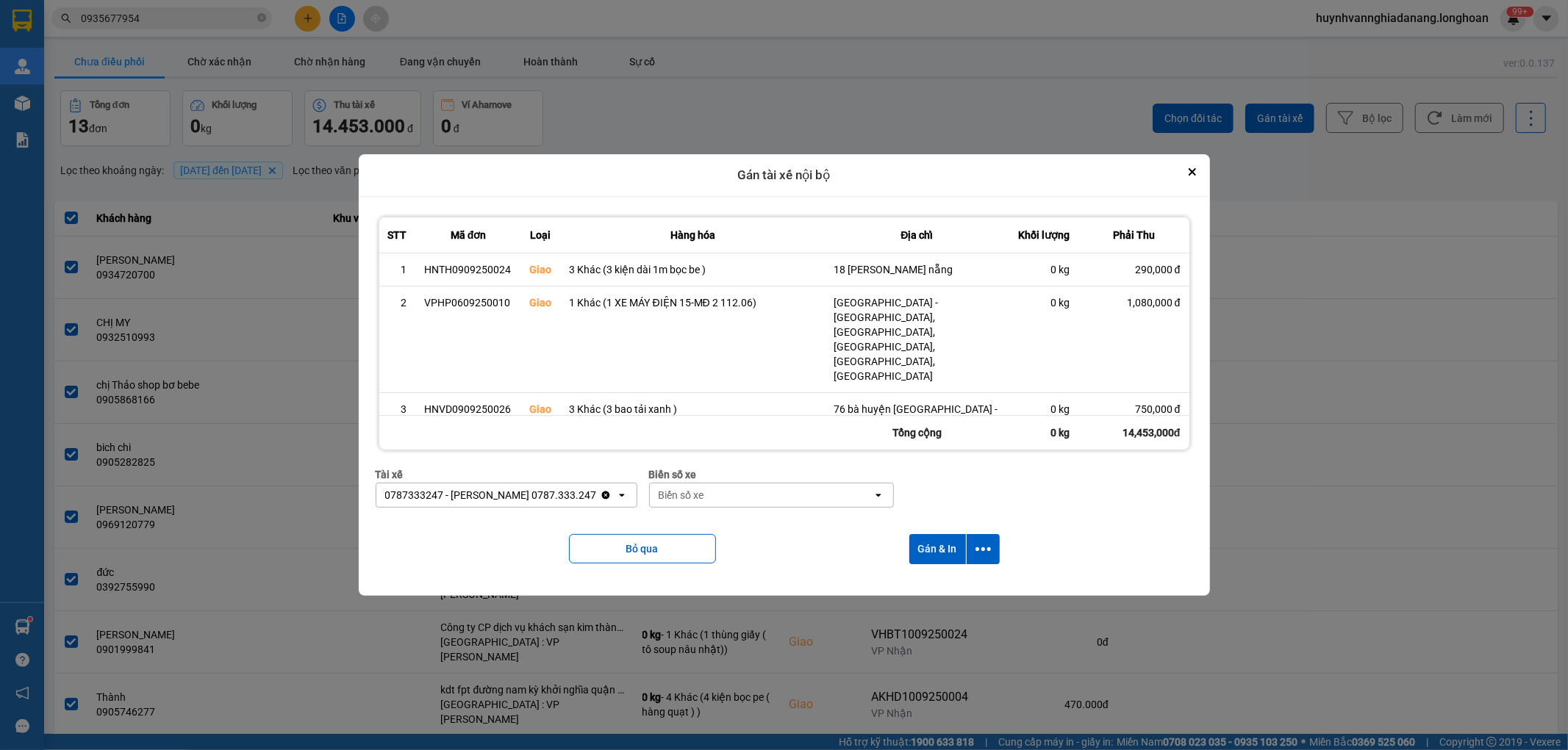
click at [718, 490] on div "Biển số xe" at bounding box center [761, 496] width 223 height 24
type input "6268"
click at [740, 521] on div "29H-962.68" at bounding box center [770, 527] width 249 height 27
click at [980, 547] on icon "dialog" at bounding box center [983, 549] width 16 height 16
click at [943, 589] on span "Chỉ gán tài" at bounding box center [926, 589] width 49 height 15
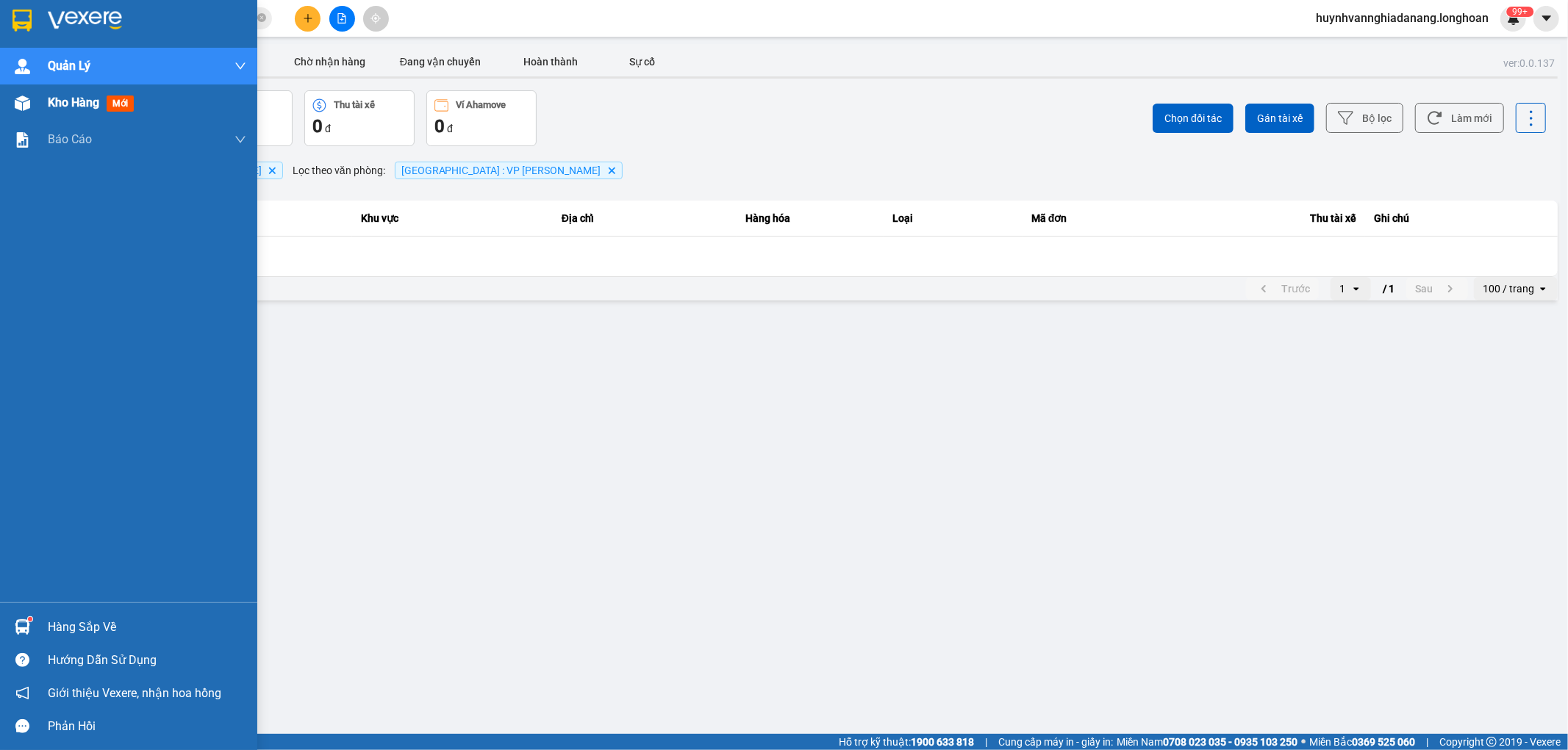
click at [57, 101] on span "Kho hàng" at bounding box center [74, 102] width 52 height 14
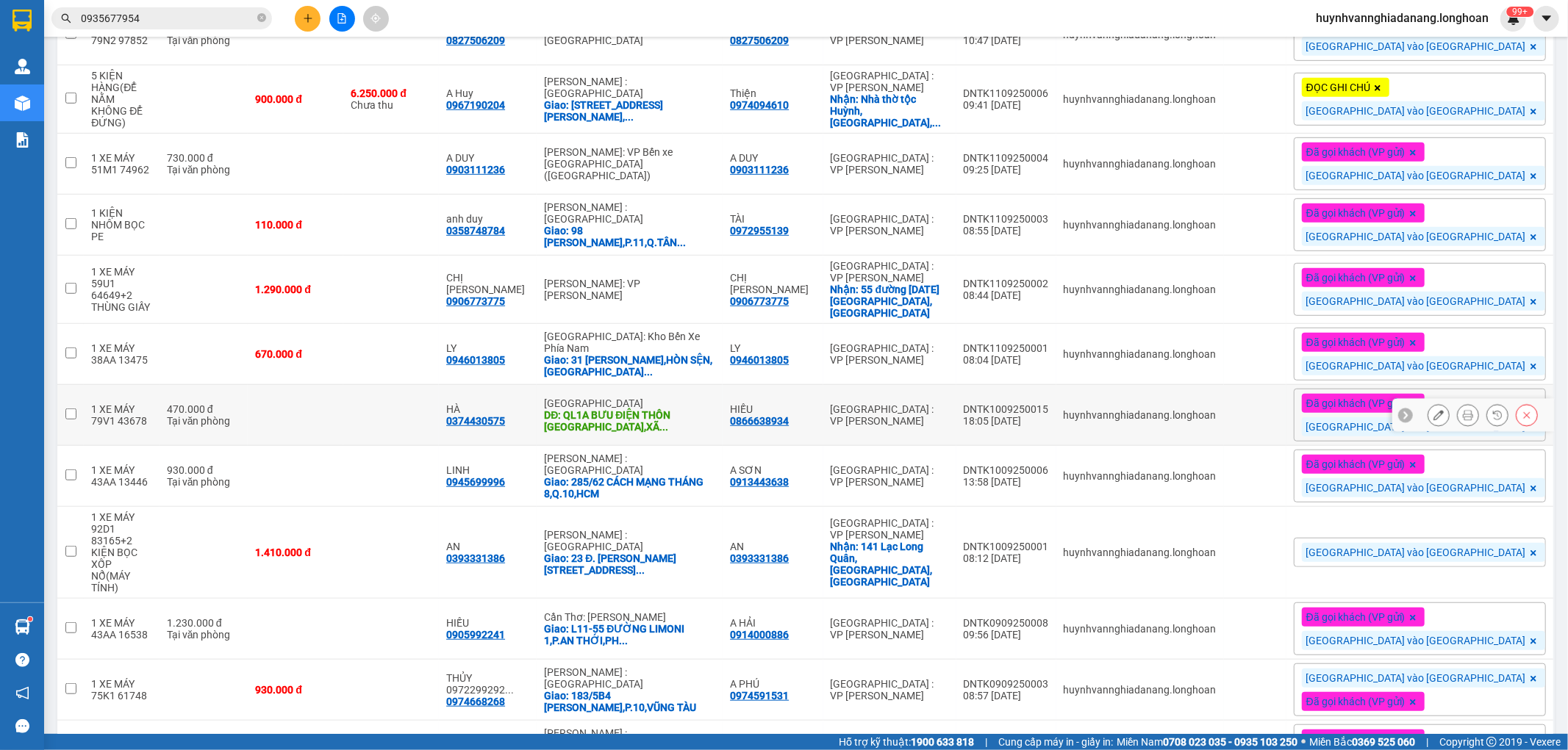
scroll to position [886, 0]
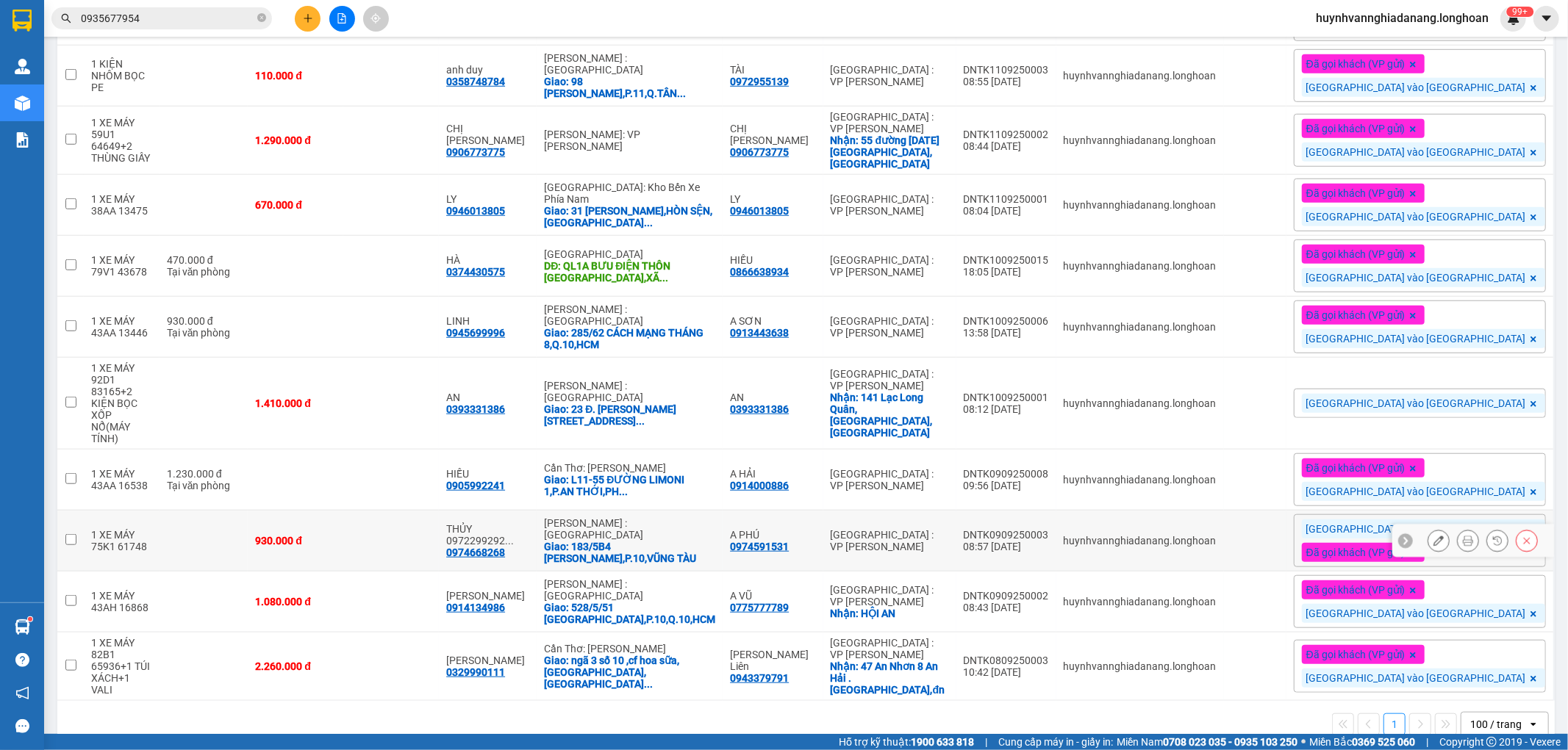
click at [75, 534] on input "checkbox" at bounding box center [70, 539] width 11 height 11
checkbox input "true"
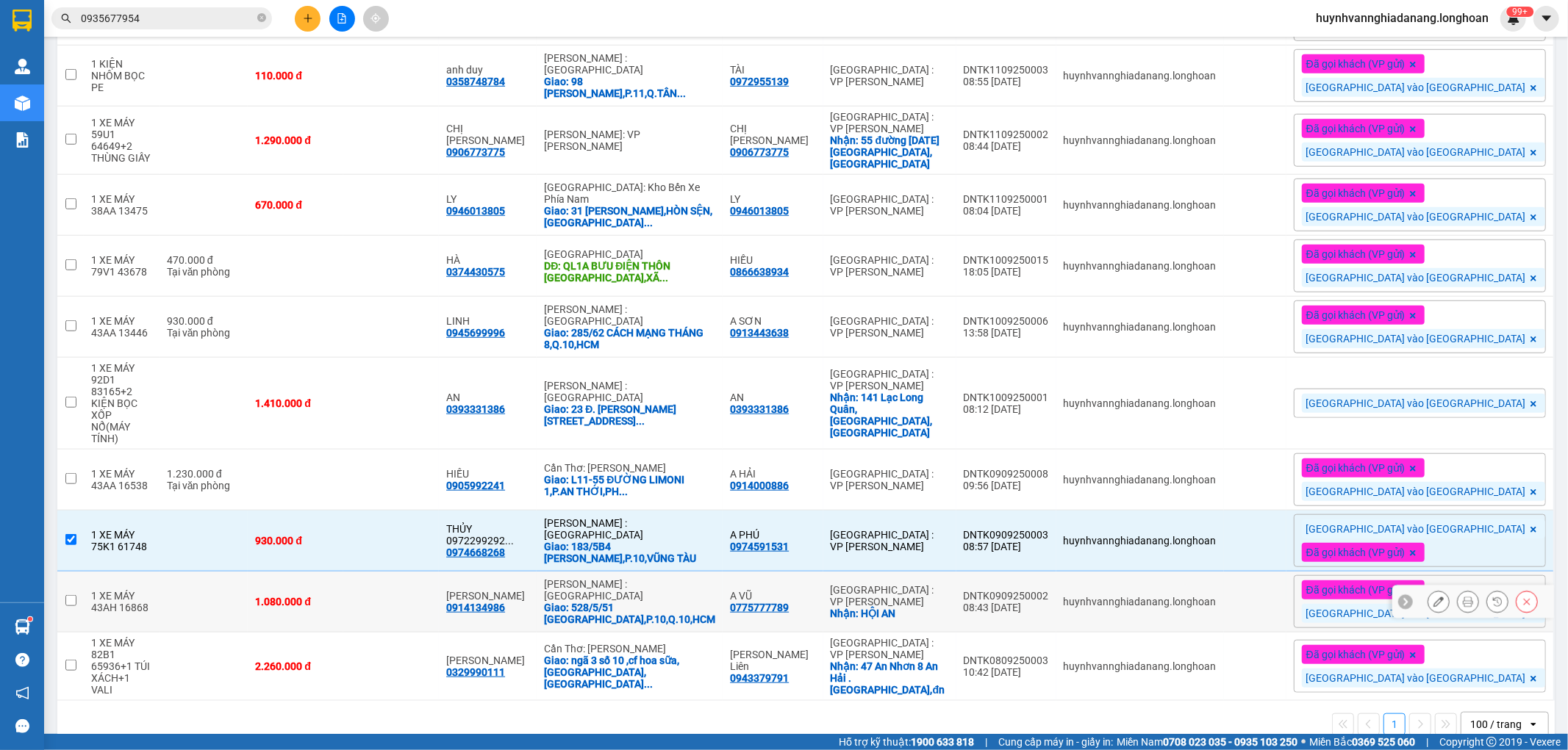
click at [70, 595] on input "checkbox" at bounding box center [70, 601] width 11 height 11
checkbox input "true"
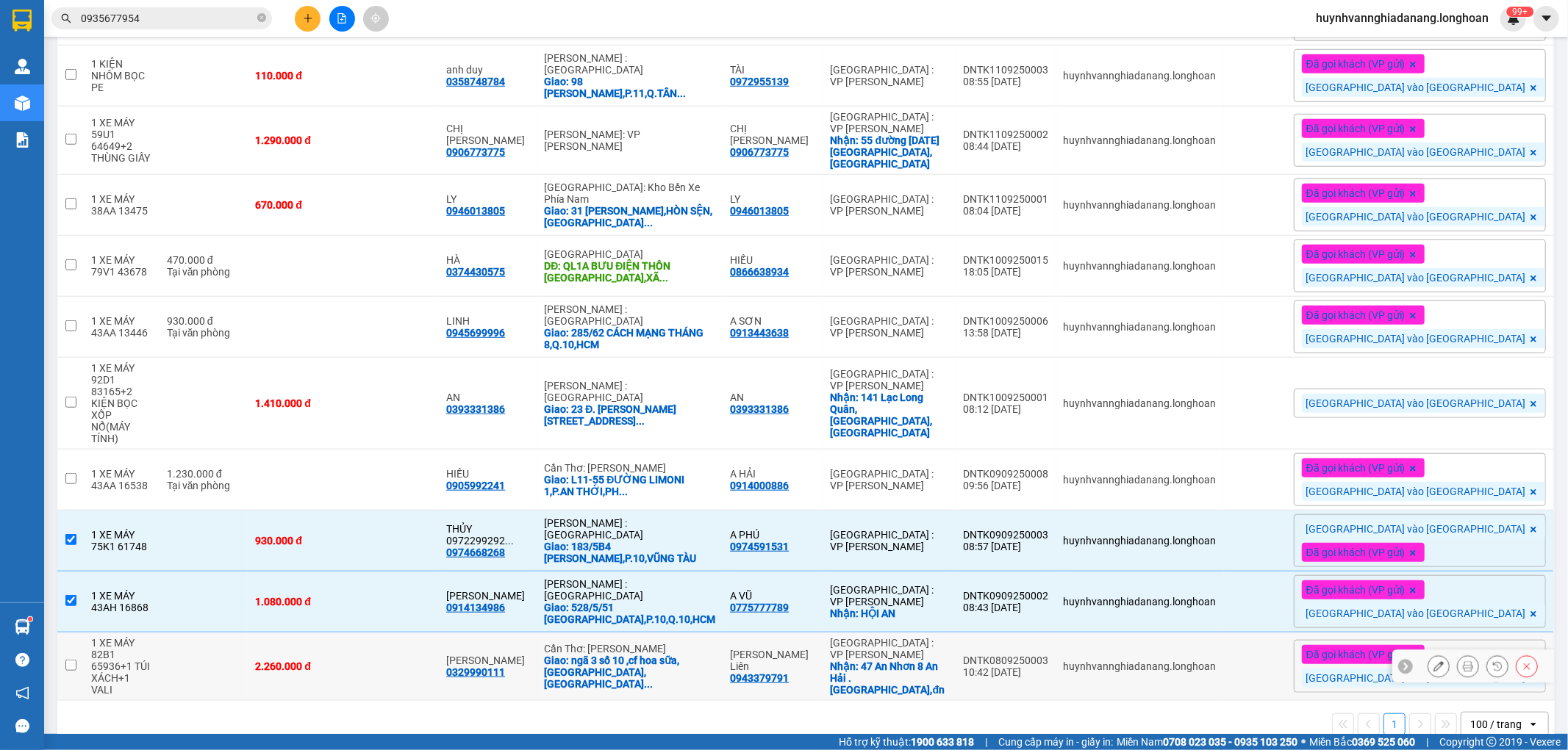
click at [78, 638] on td at bounding box center [70, 666] width 27 height 68
checkbox input "true"
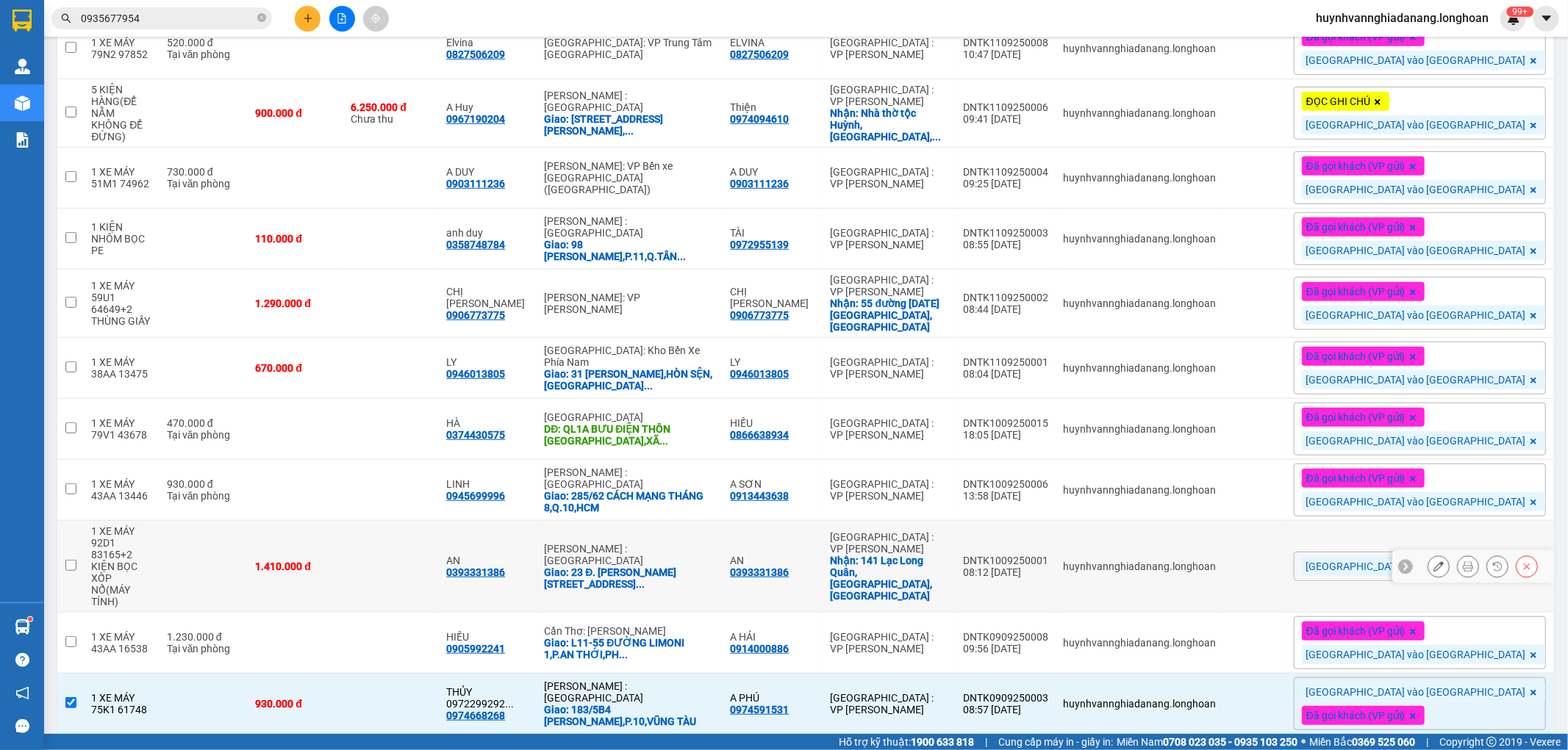
scroll to position [641, 0]
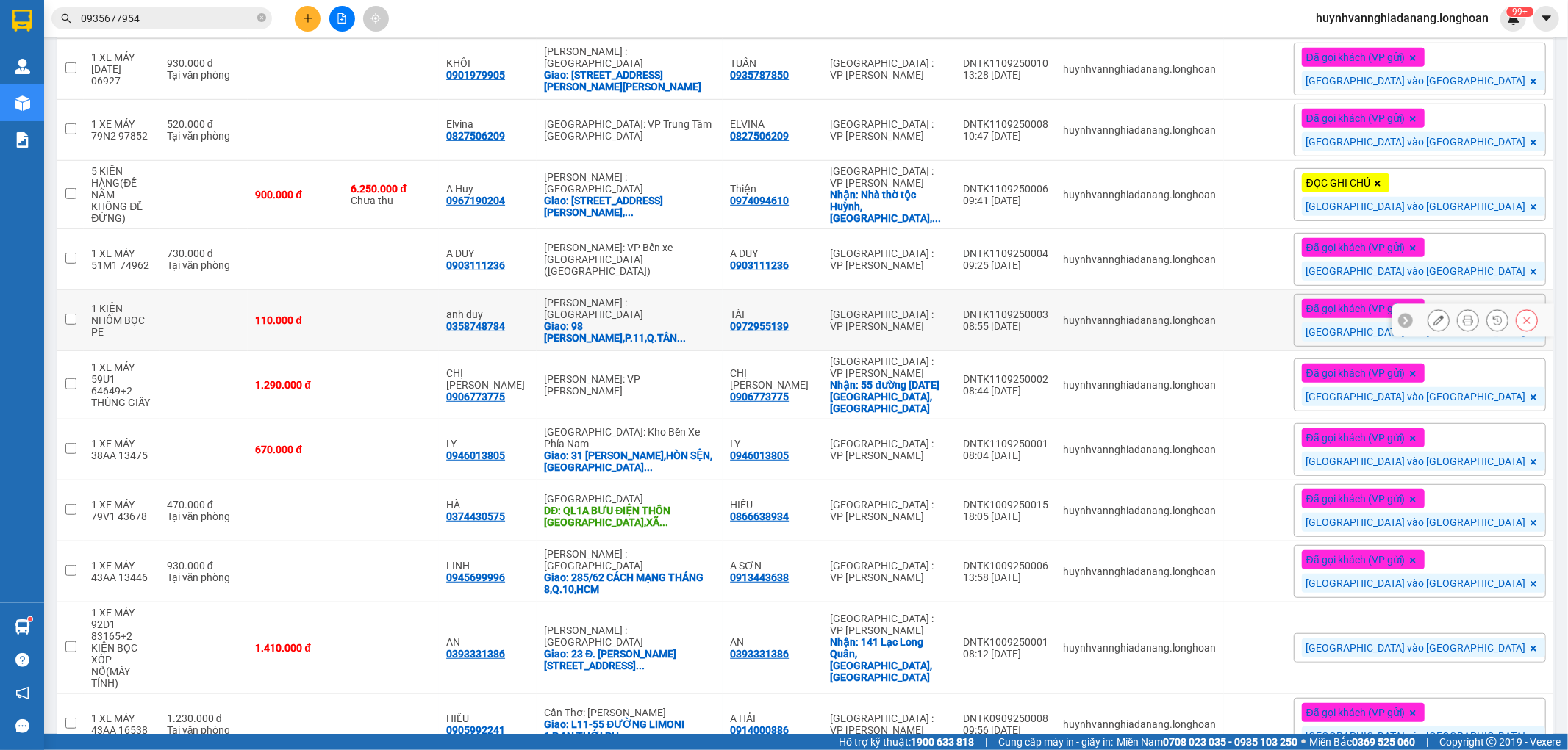
click at [66, 321] on input "checkbox" at bounding box center [70, 319] width 11 height 11
checkbox input "true"
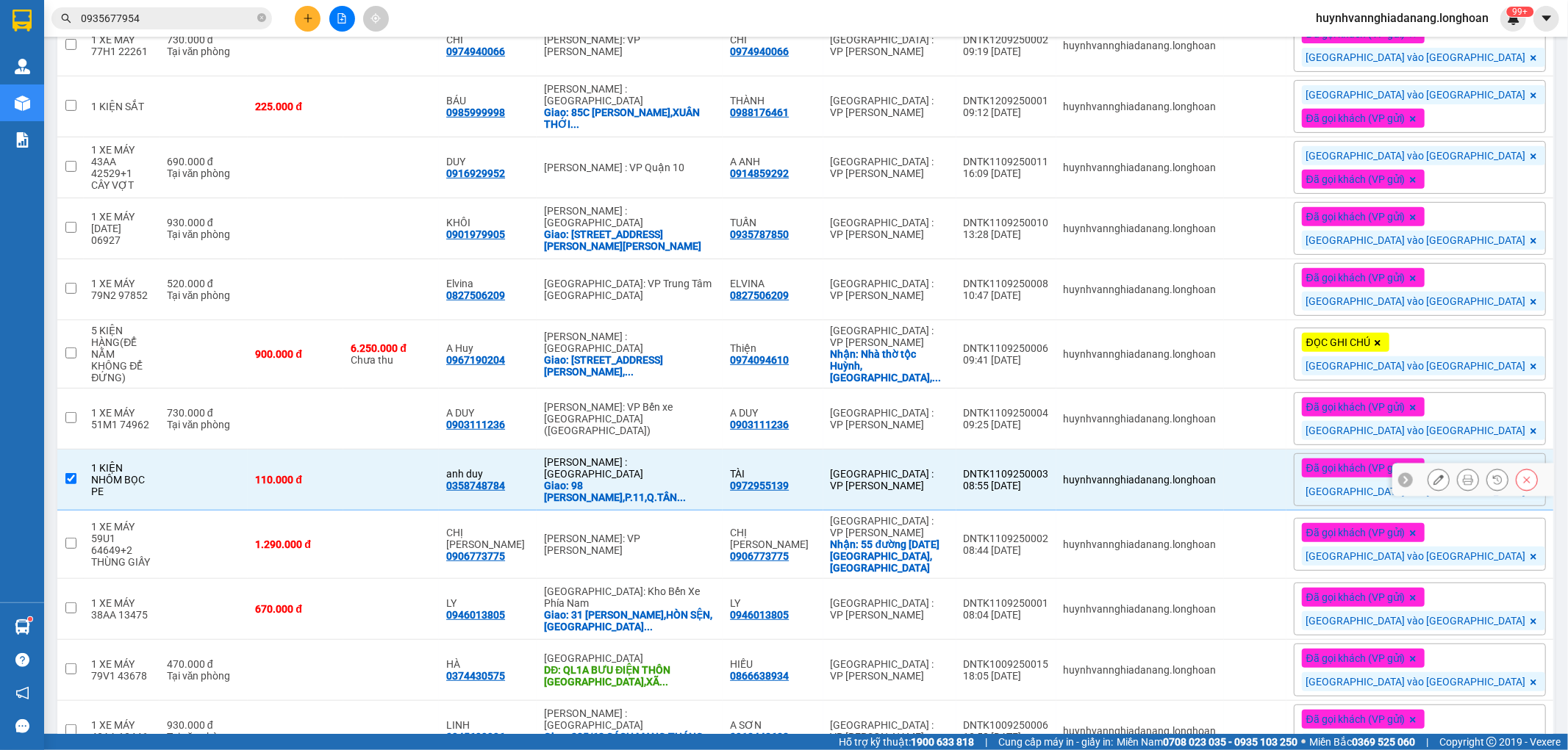
scroll to position [479, 0]
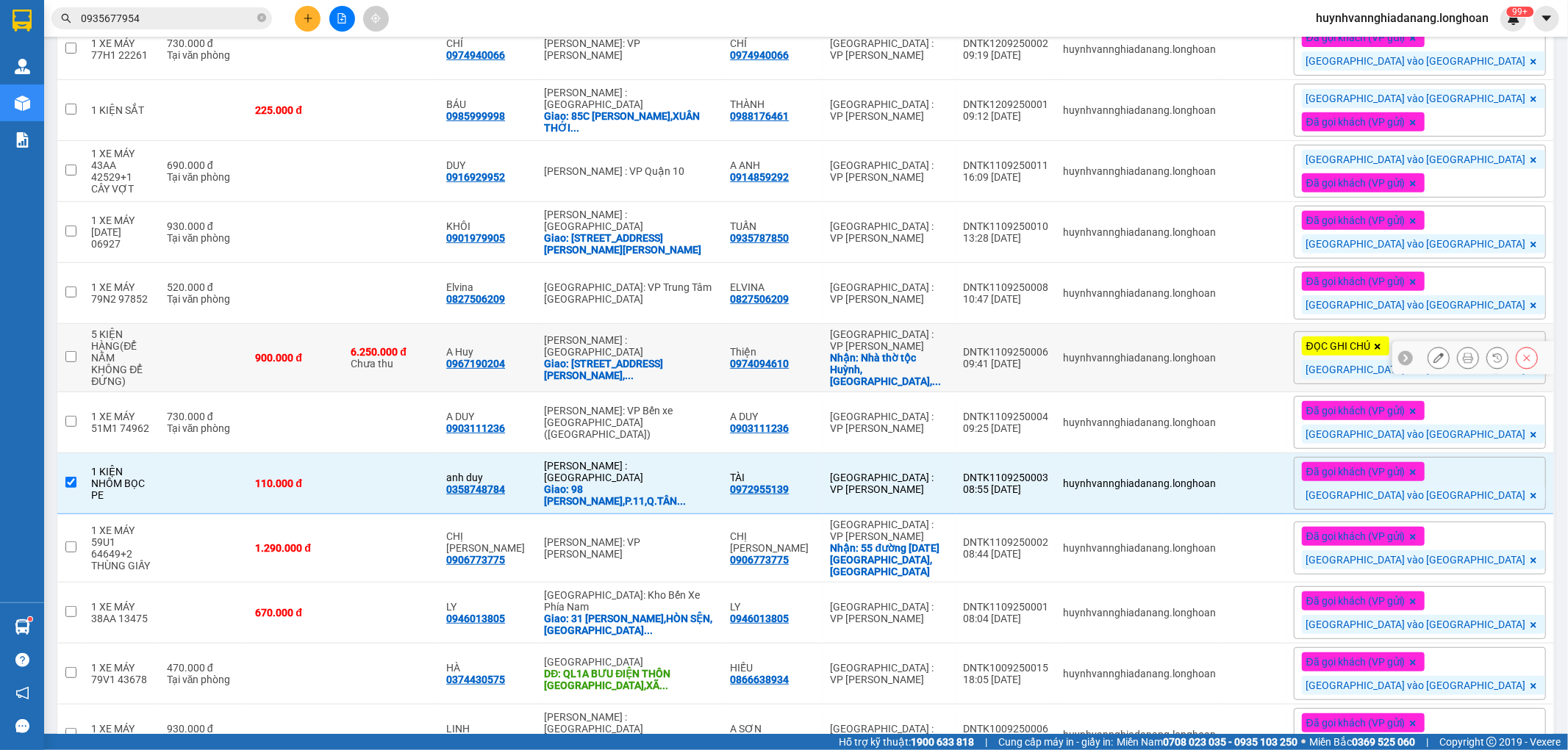
click at [78, 357] on td at bounding box center [70, 358] width 27 height 68
checkbox input "true"
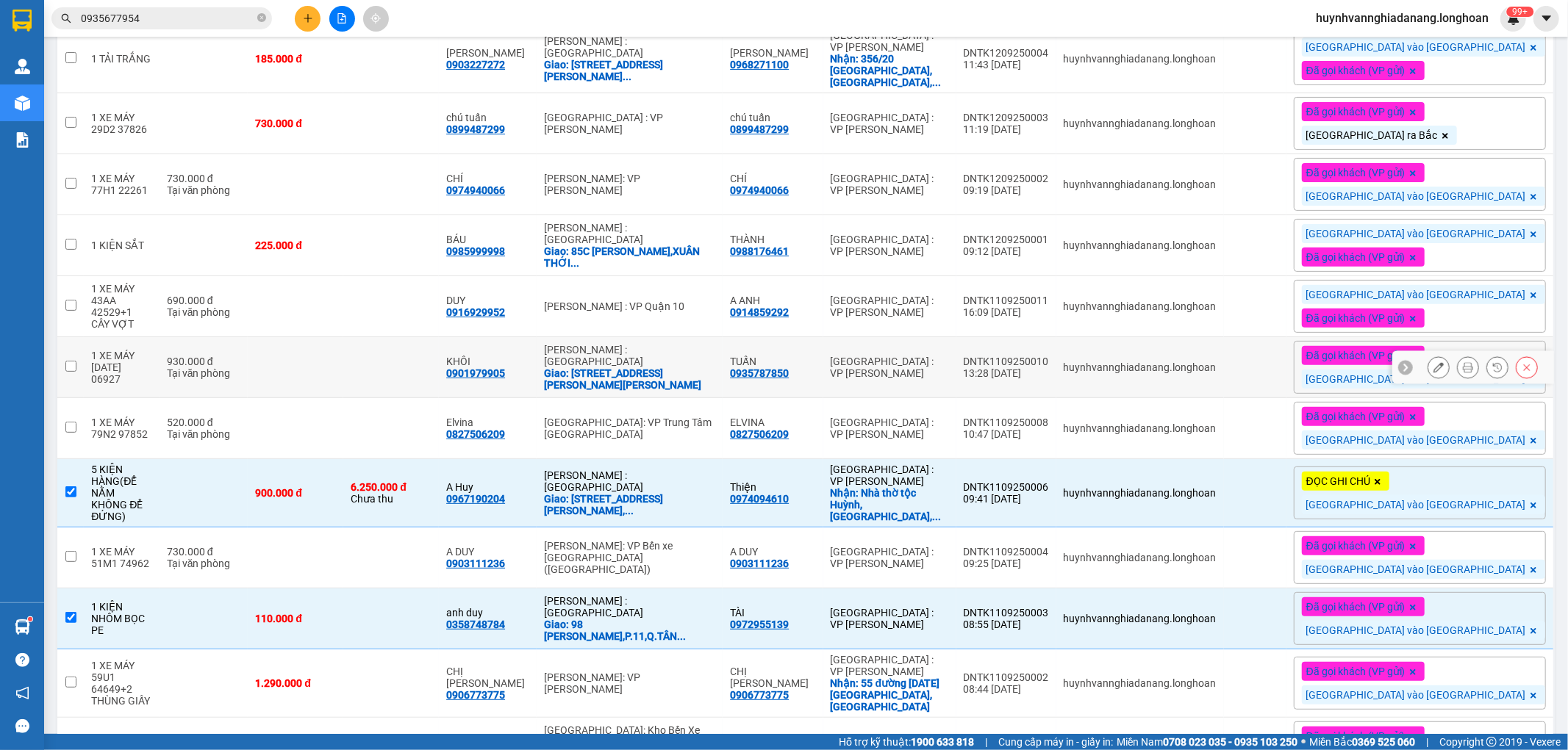
scroll to position [314, 0]
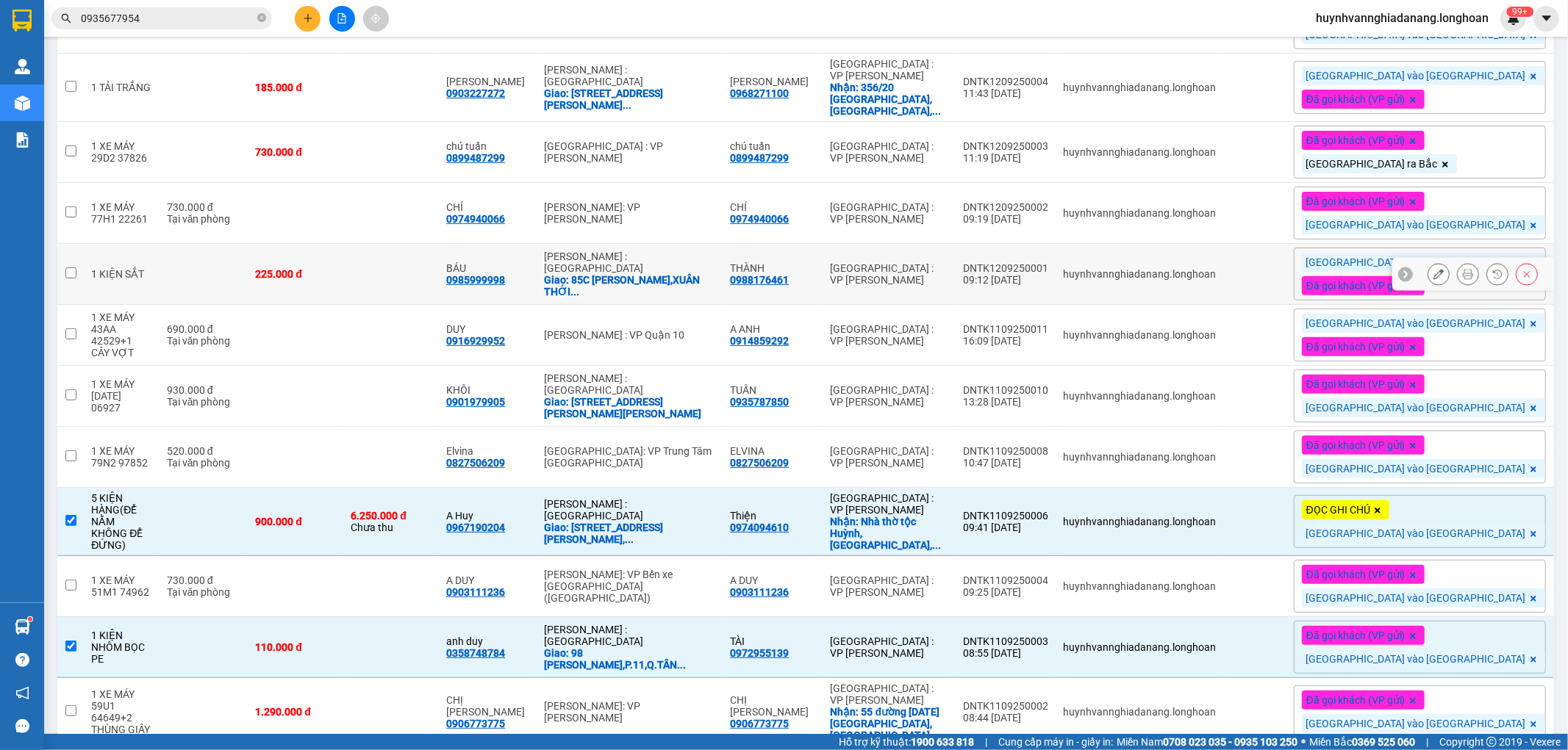
click at [70, 268] on input "checkbox" at bounding box center [70, 273] width 11 height 11
checkbox input "true"
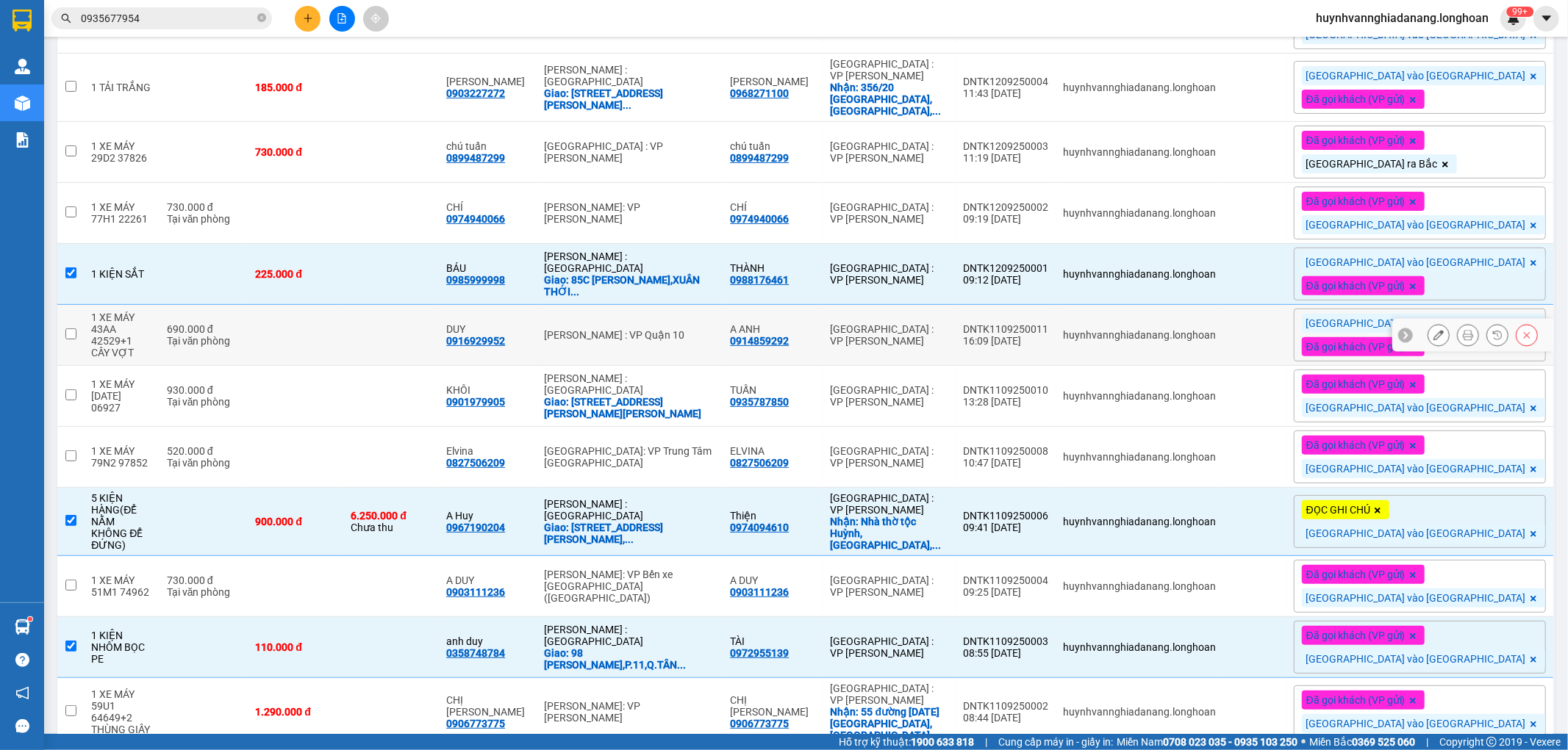
scroll to position [152, 0]
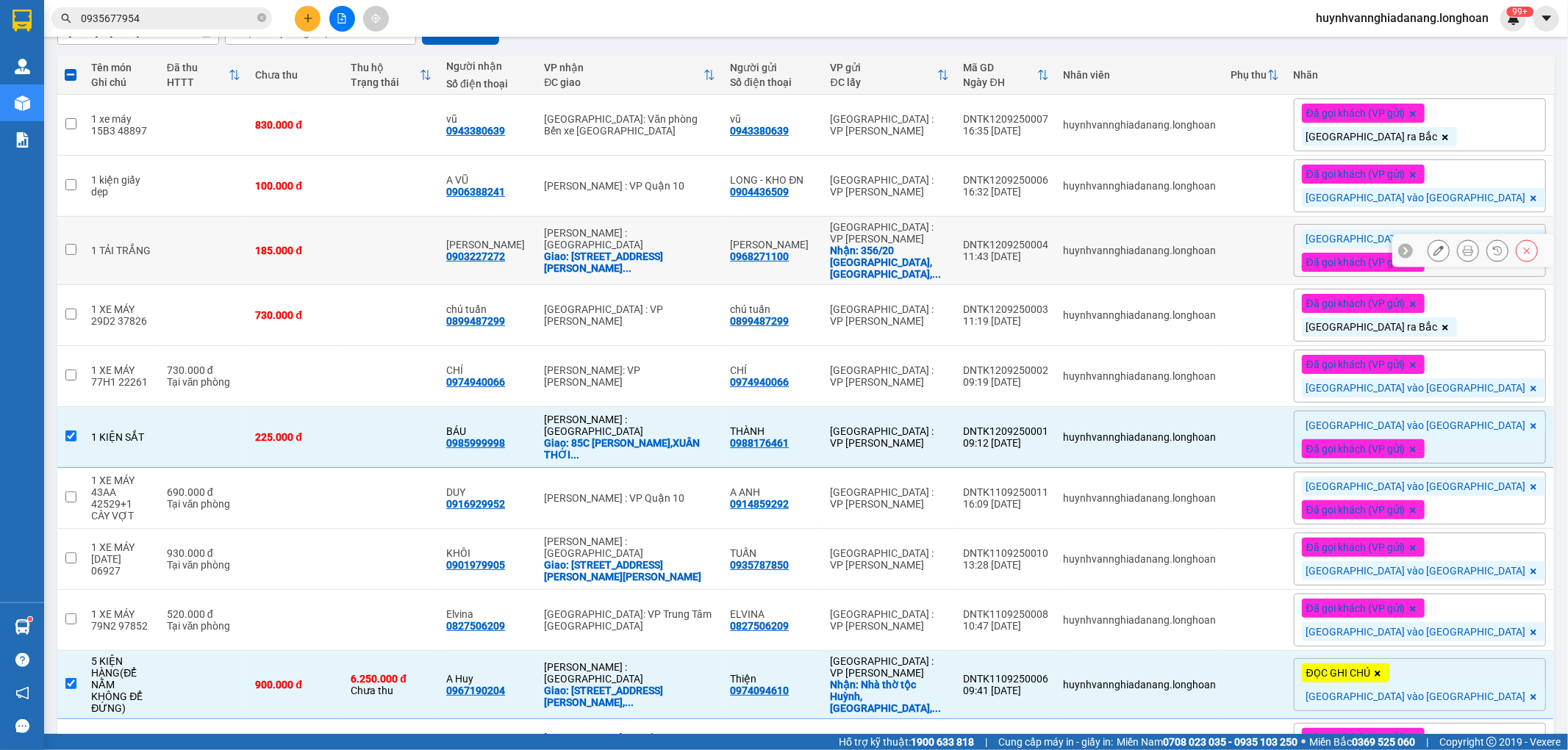
click at [68, 256] on td at bounding box center [70, 251] width 27 height 68
checkbox input "true"
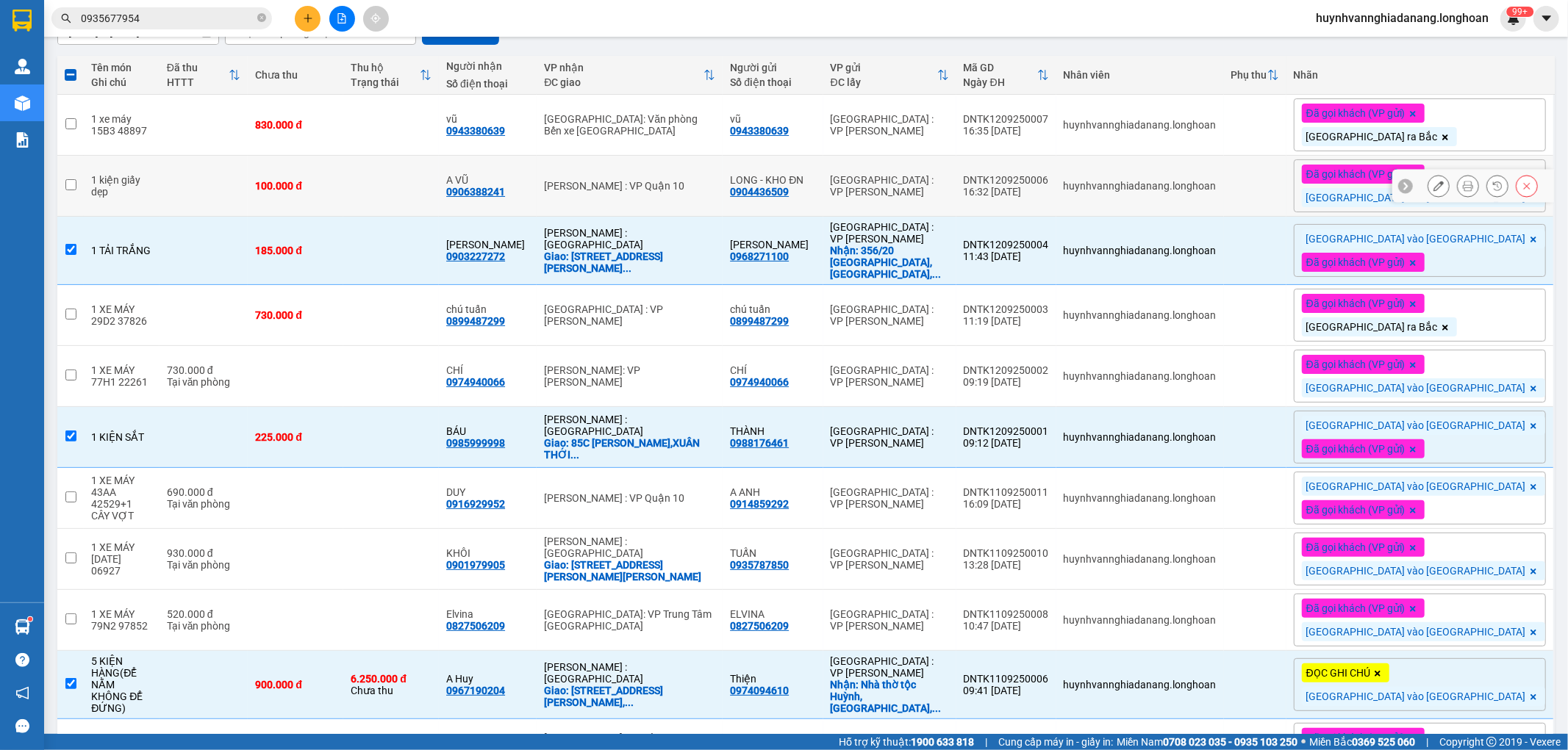
click at [68, 182] on input "checkbox" at bounding box center [70, 184] width 11 height 11
checkbox input "true"
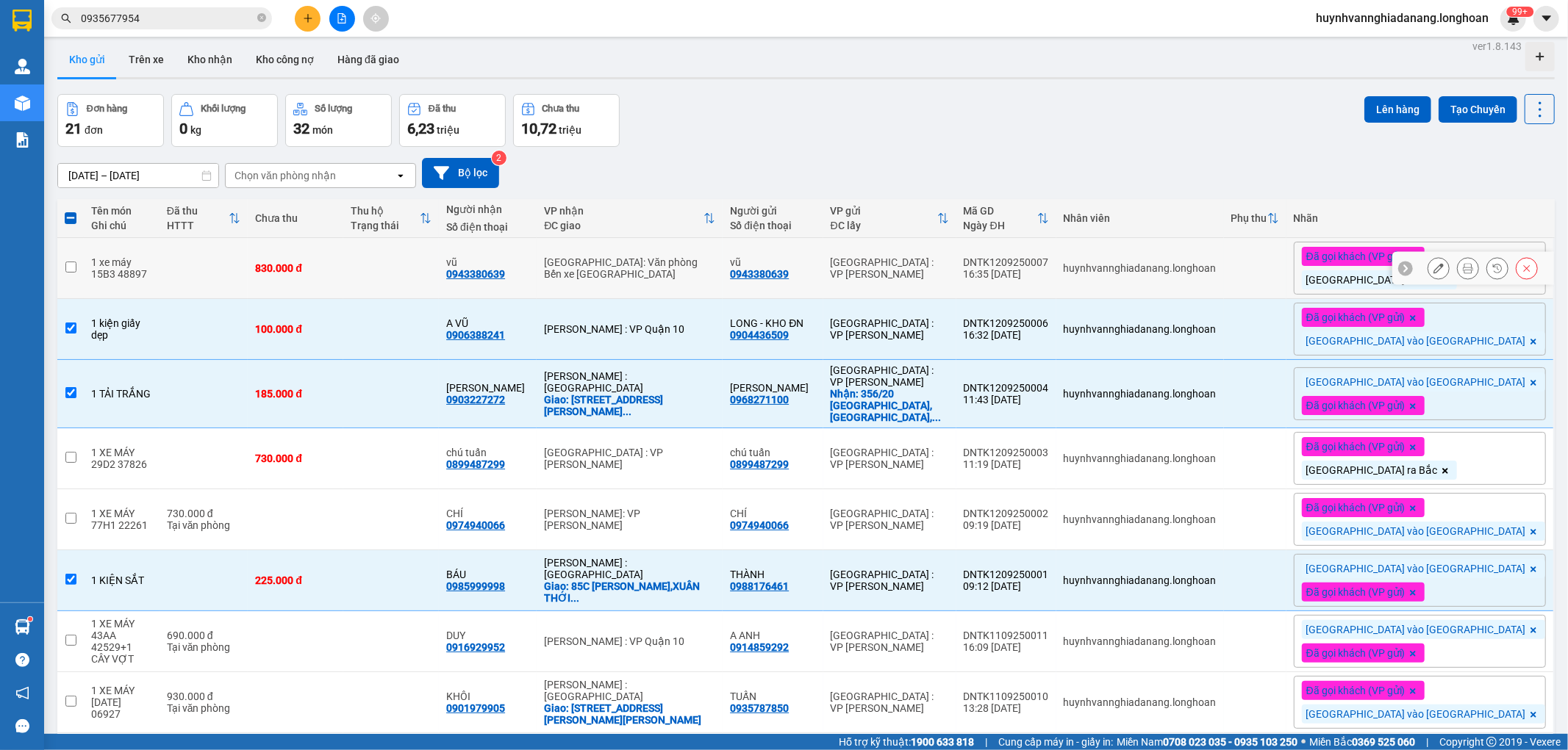
scroll to position [0, 0]
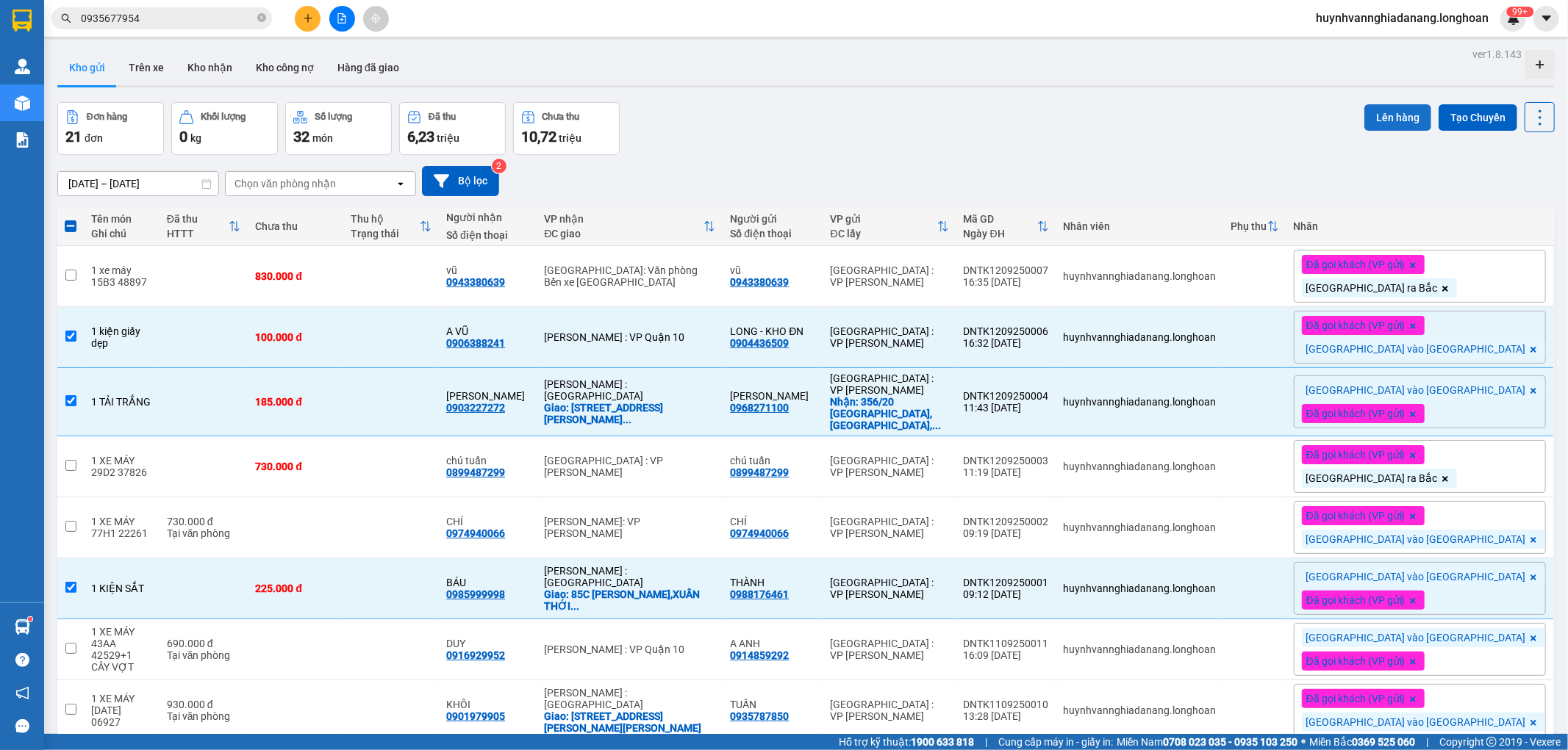
click at [1393, 112] on button "Lên hàng" at bounding box center [1398, 118] width 67 height 27
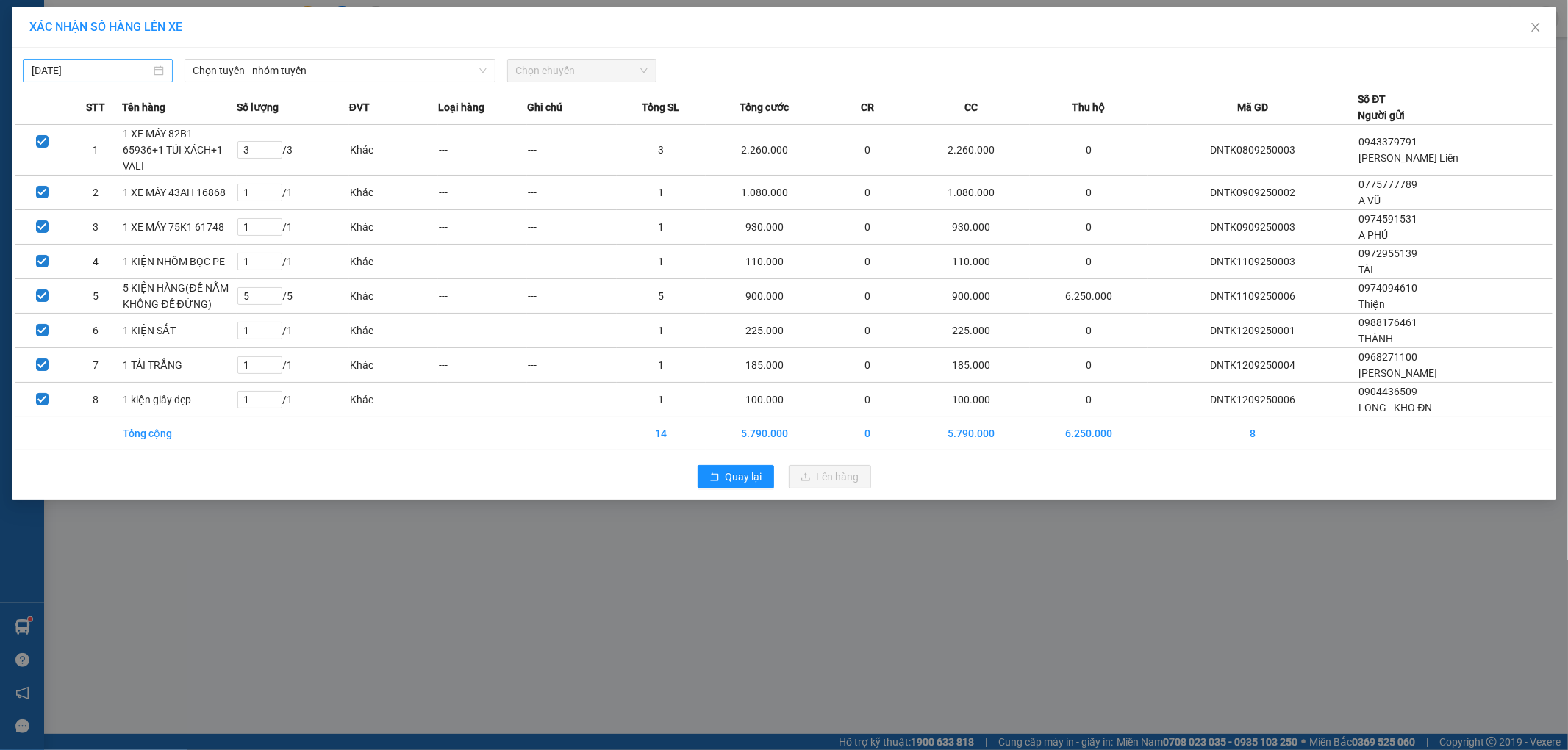
click at [112, 64] on input "[DATE]" at bounding box center [91, 70] width 119 height 16
click at [150, 172] on div "11" at bounding box center [151, 178] width 18 height 18
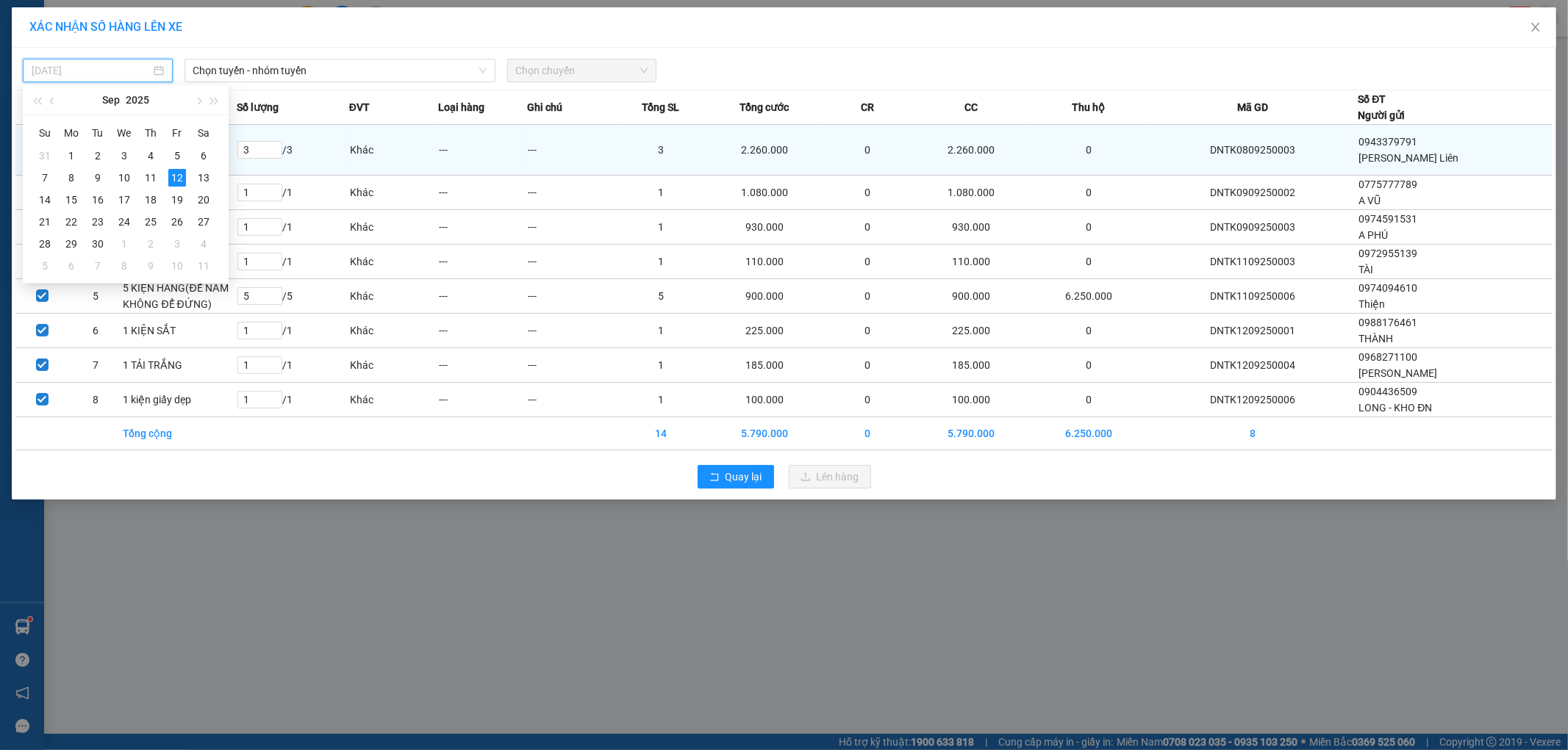
type input "[DATE]"
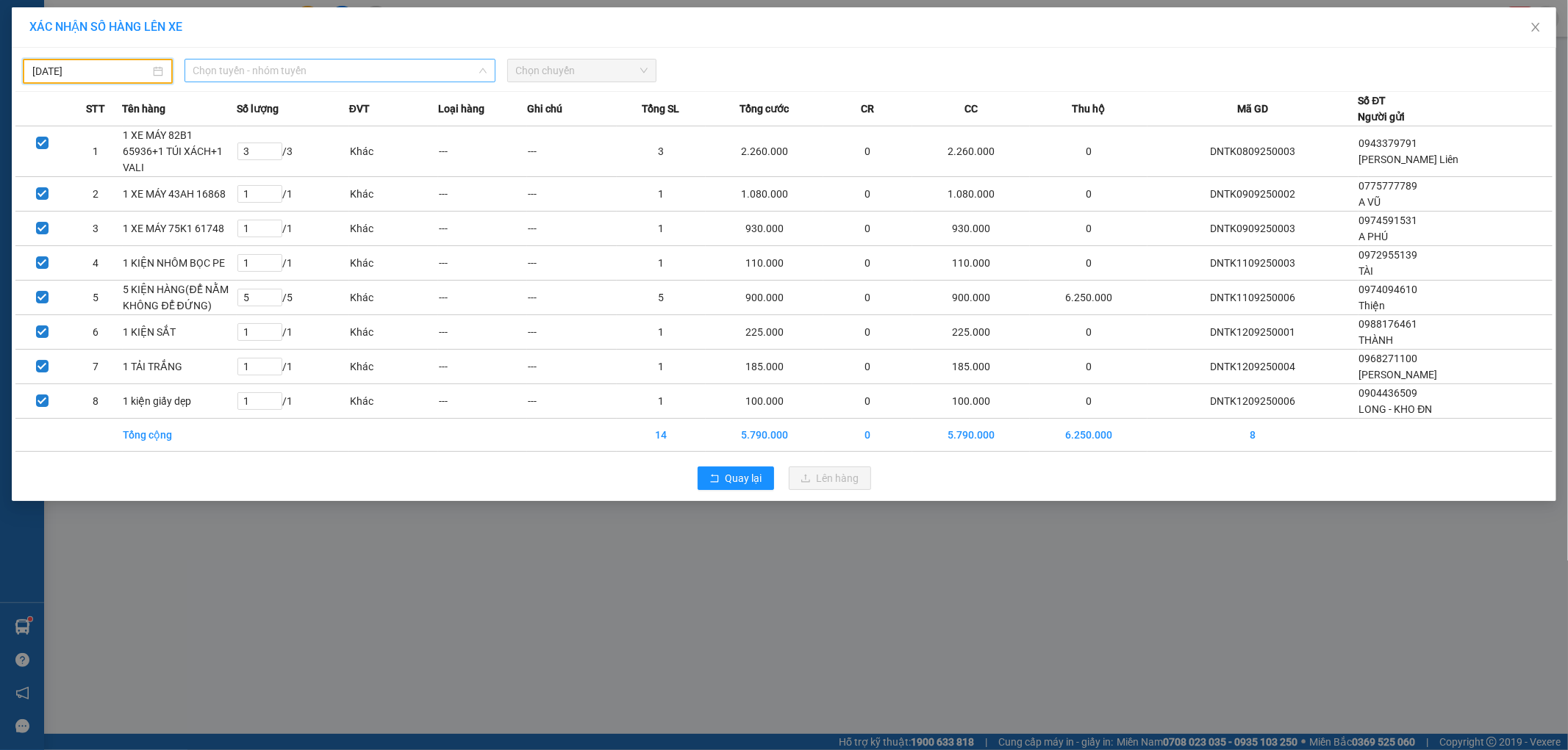
drag, startPoint x: 276, startPoint y: 73, endPoint x: 295, endPoint y: 94, distance: 28.3
click at [277, 73] on span "Chọn tuyến - nhóm tuyến" at bounding box center [340, 70] width 293 height 22
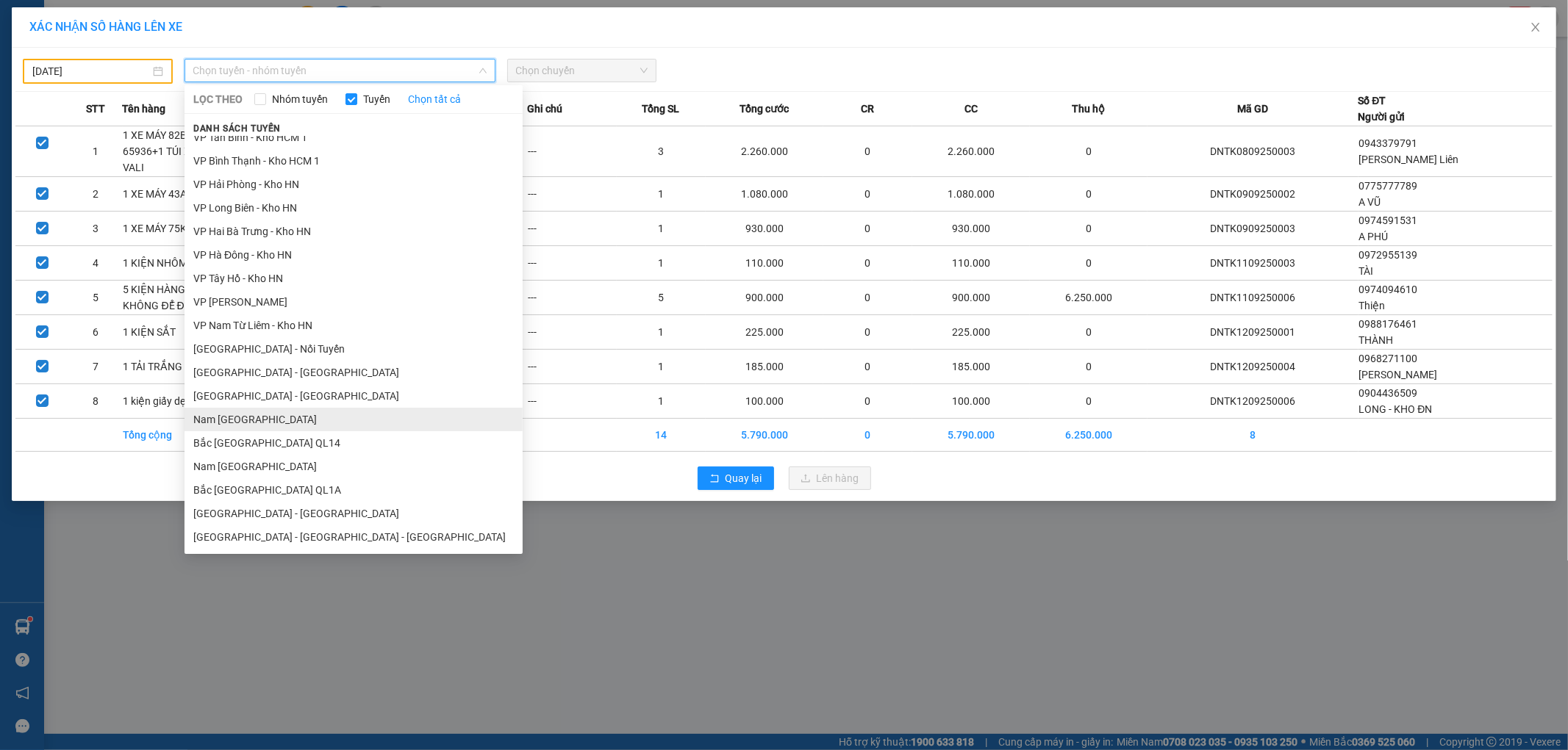
scroll to position [762, 0]
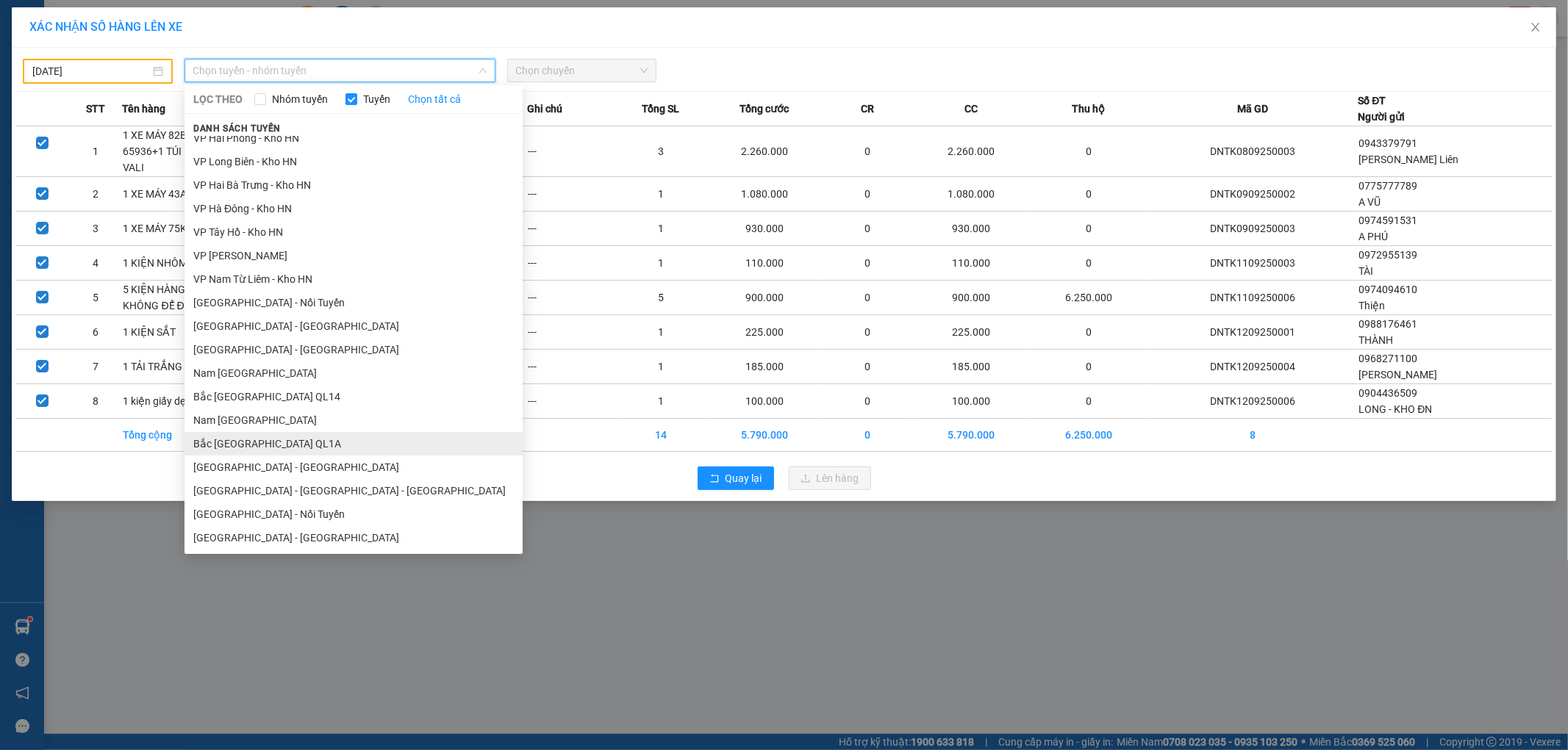
click at [300, 444] on li "Bắc [GEOGRAPHIC_DATA] QL1A" at bounding box center [353, 444] width 338 height 24
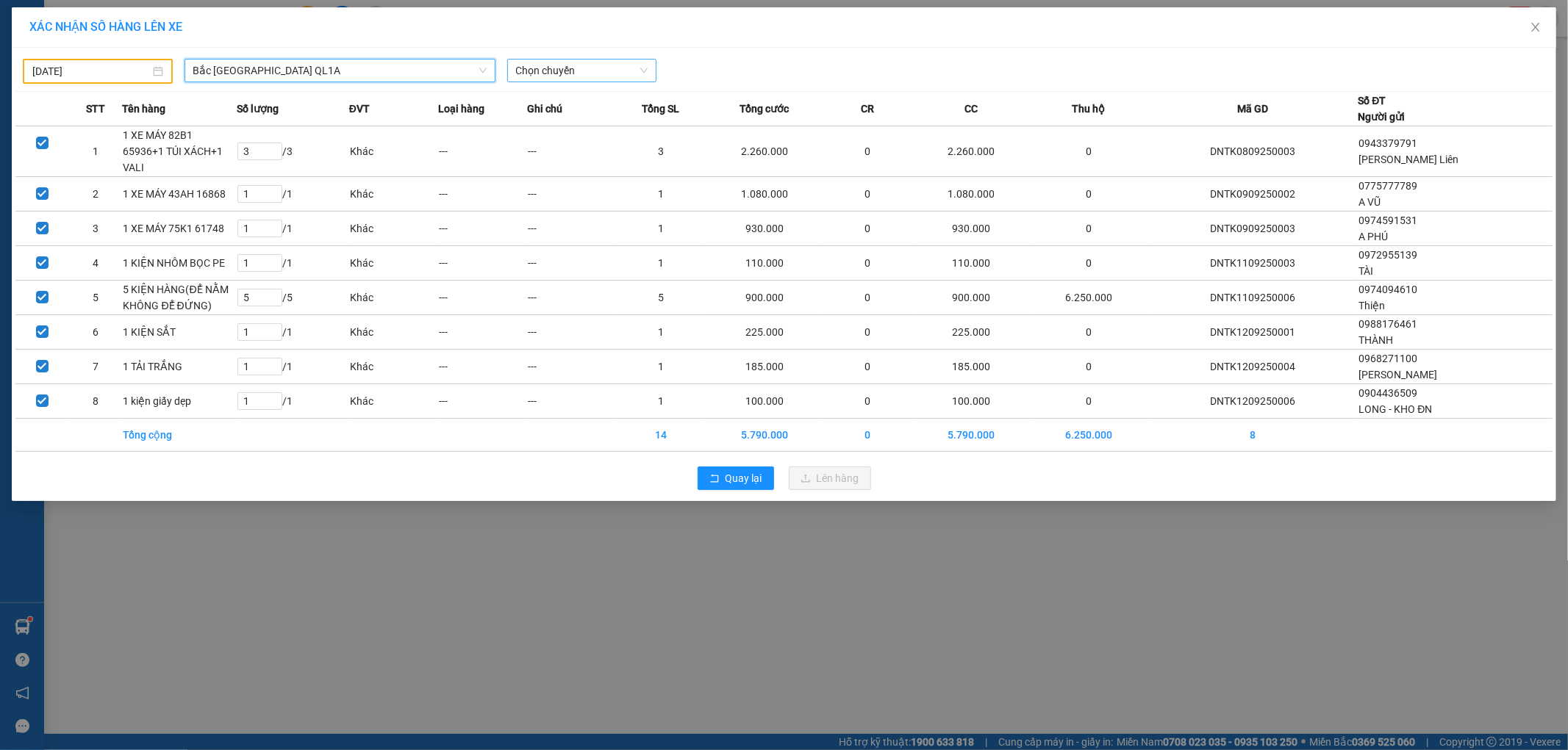
click at [608, 75] on span "Chọn chuyến" at bounding box center [582, 70] width 132 height 22
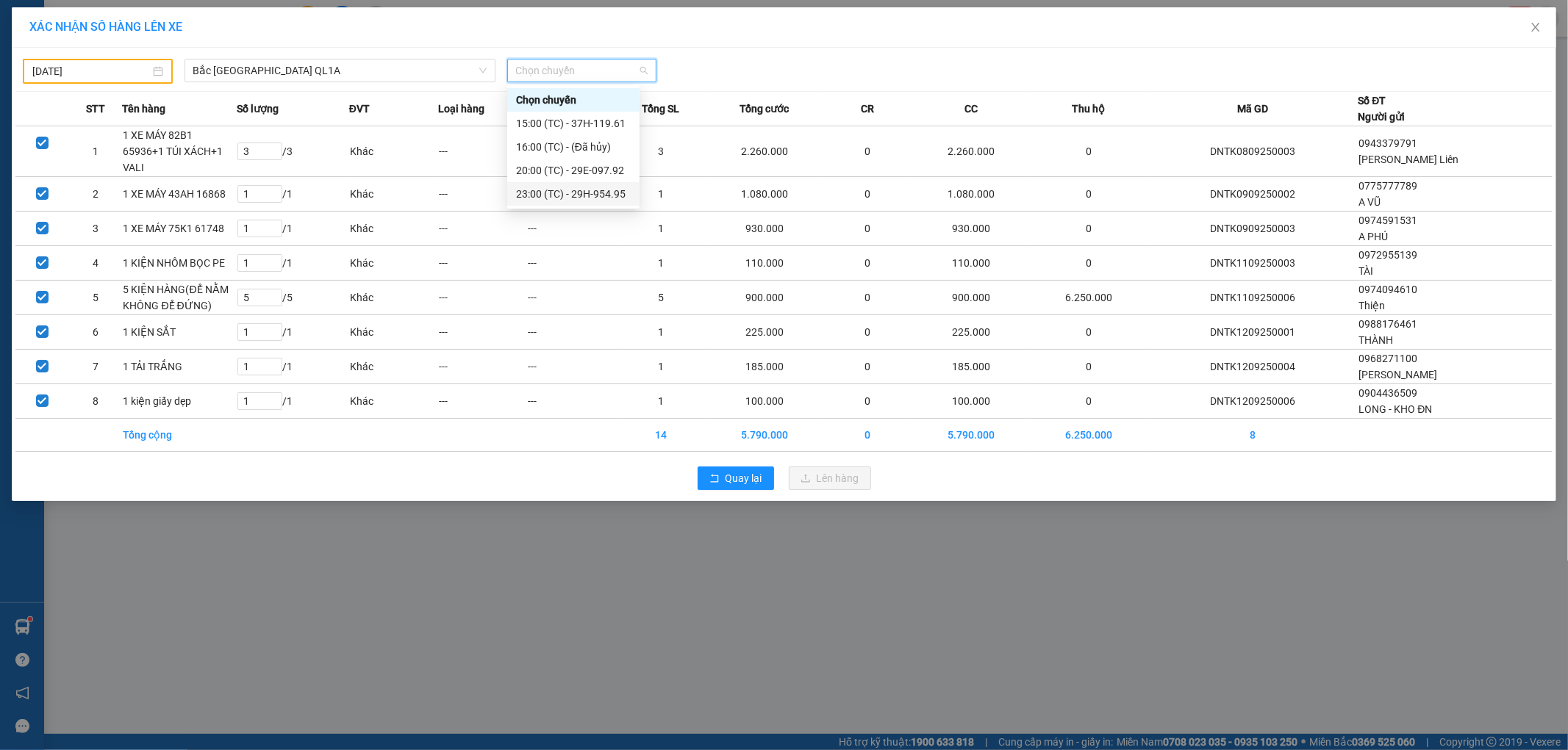
click at [605, 189] on div "23:00 (TC) - 29H-954.95" at bounding box center [573, 194] width 115 height 16
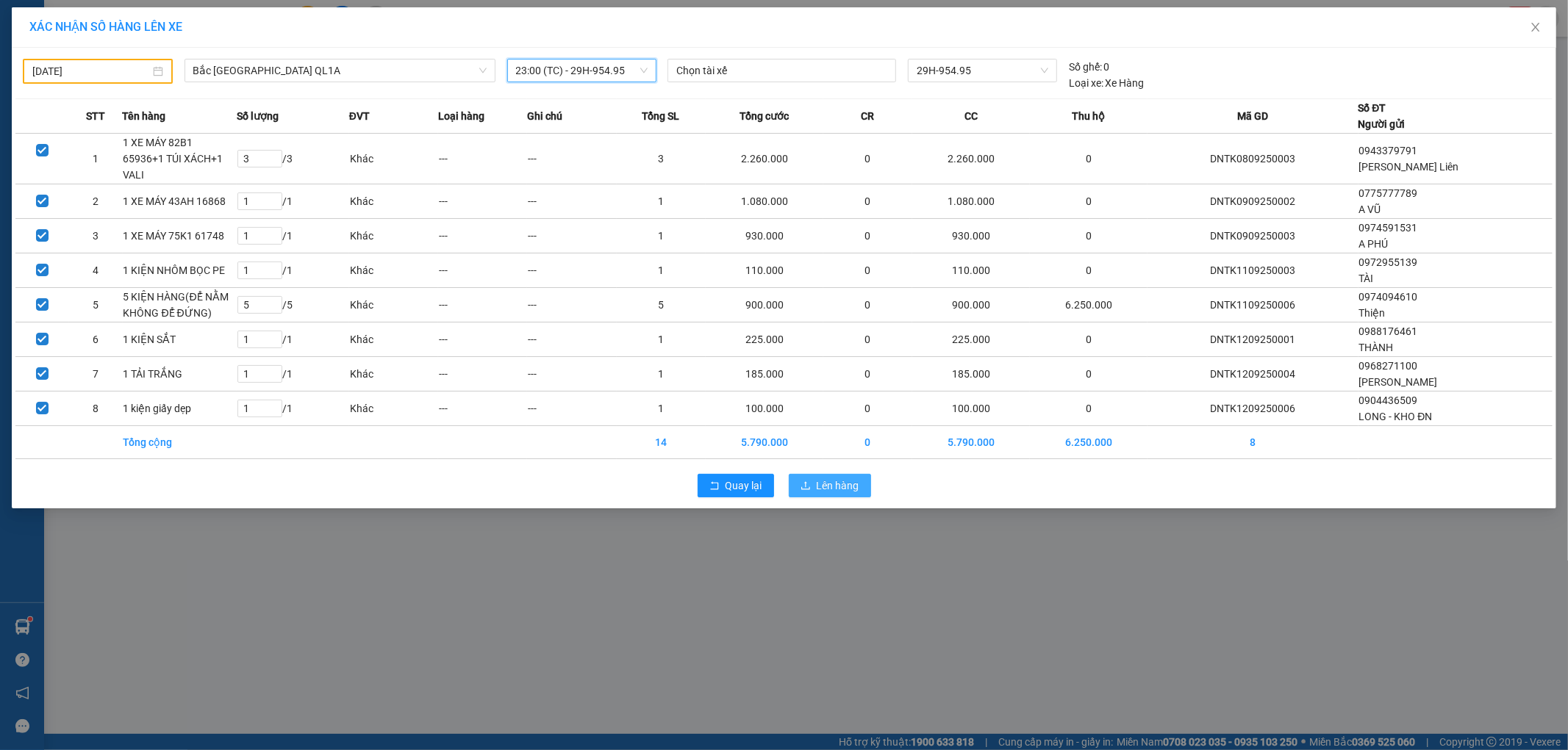
click at [833, 478] on span "Lên hàng" at bounding box center [838, 486] width 43 height 16
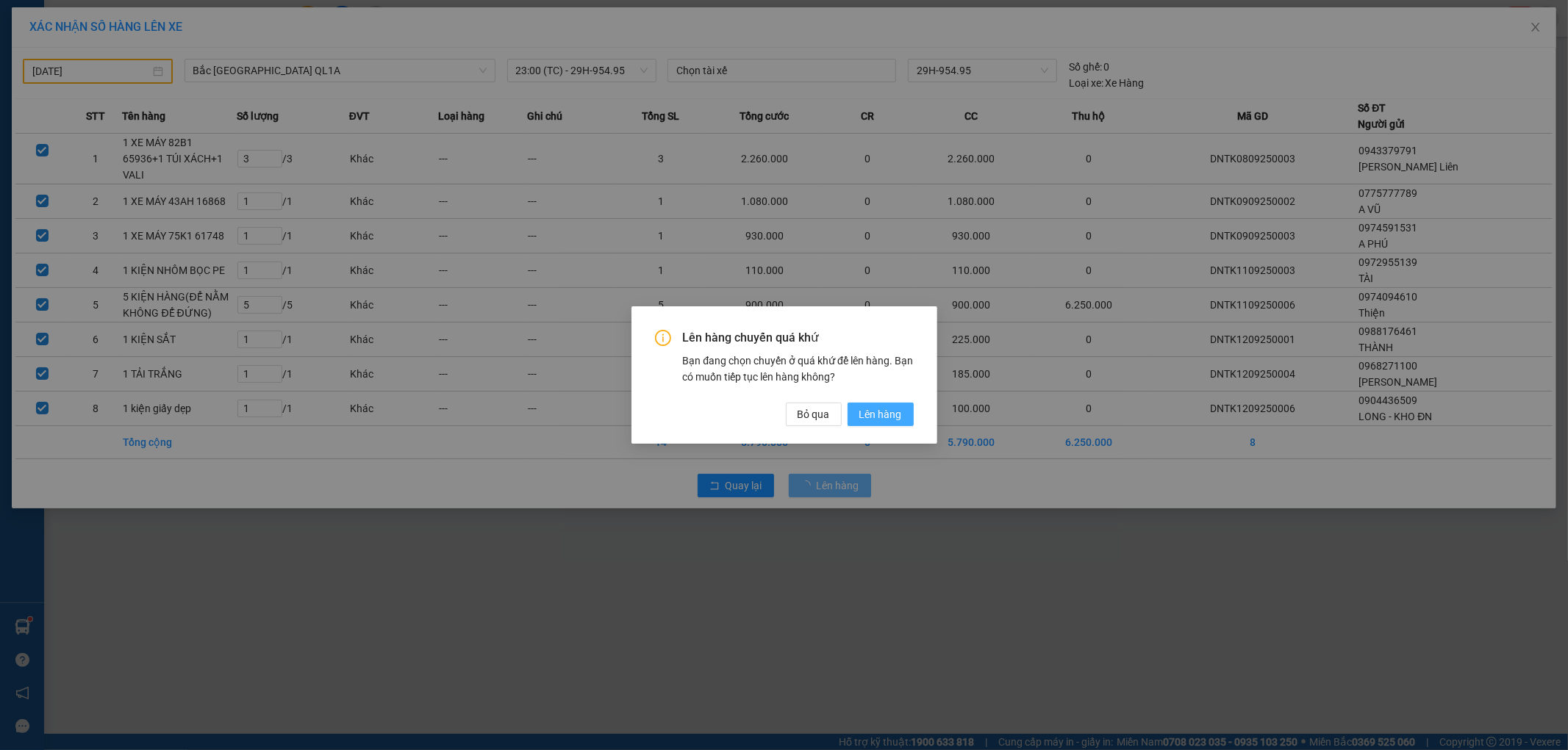
click at [884, 413] on span "Lên hàng" at bounding box center [881, 414] width 43 height 16
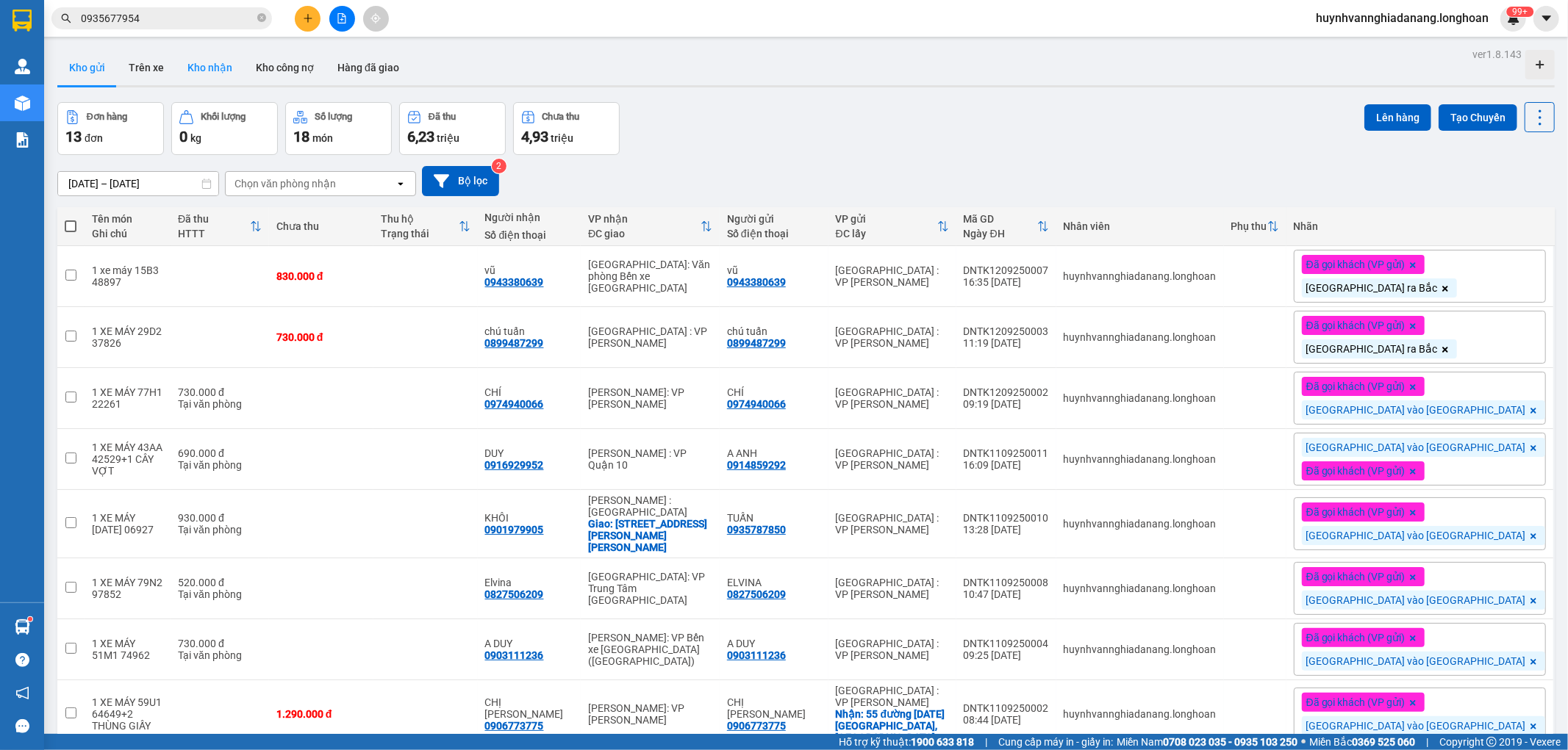
click at [191, 58] on button "Kho nhận" at bounding box center [209, 68] width 68 height 36
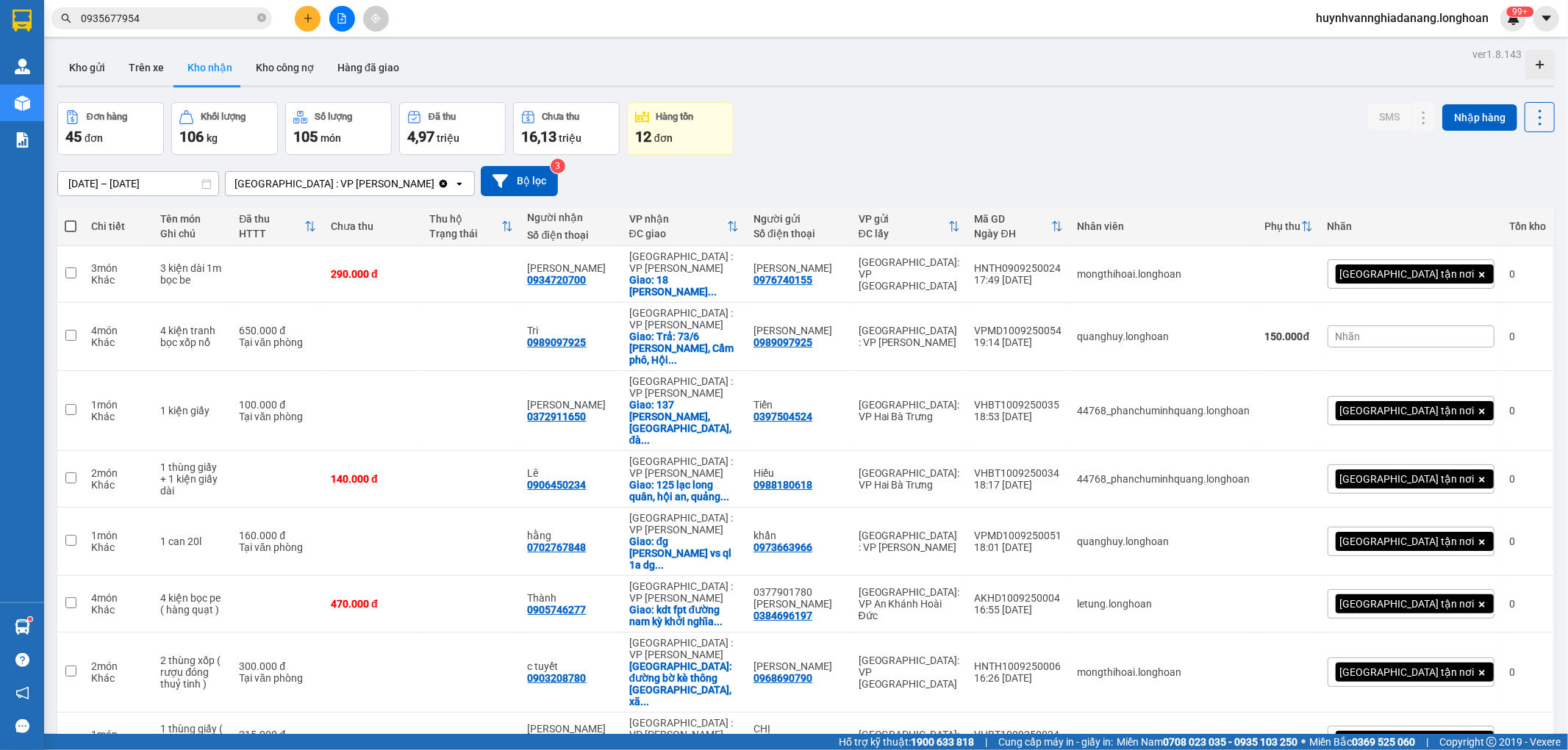
click at [1392, 335] on div "Nhãn" at bounding box center [1411, 337] width 167 height 22
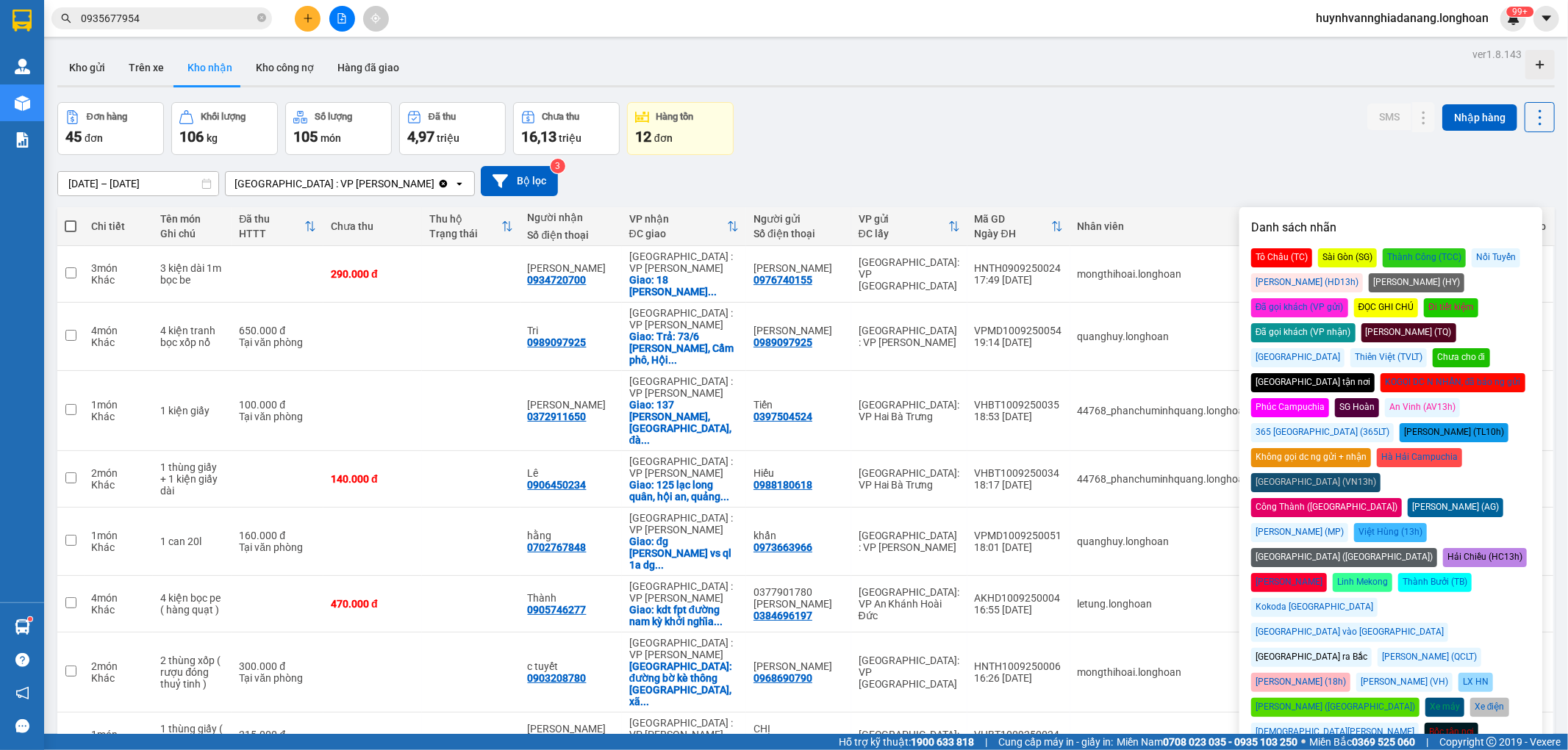
click at [1293, 374] on div "[GEOGRAPHIC_DATA] tận nơi" at bounding box center [1313, 383] width 124 height 19
click at [1155, 163] on div "[DATE] – [DATE] Press the down arrow key to interact with the calendar and sele…" at bounding box center [806, 181] width 1498 height 53
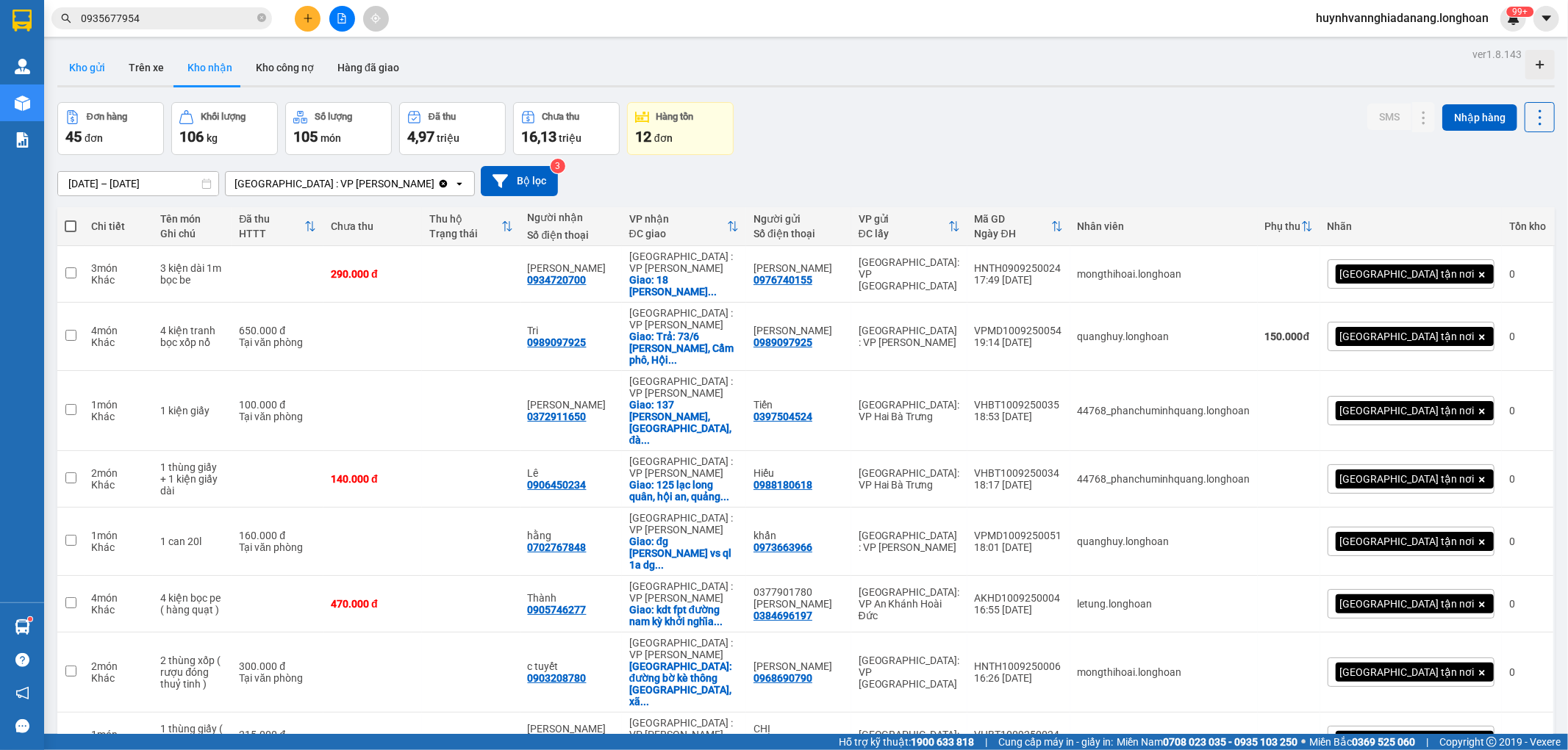
click at [92, 72] on button "Kho gửi" at bounding box center [87, 68] width 59 height 36
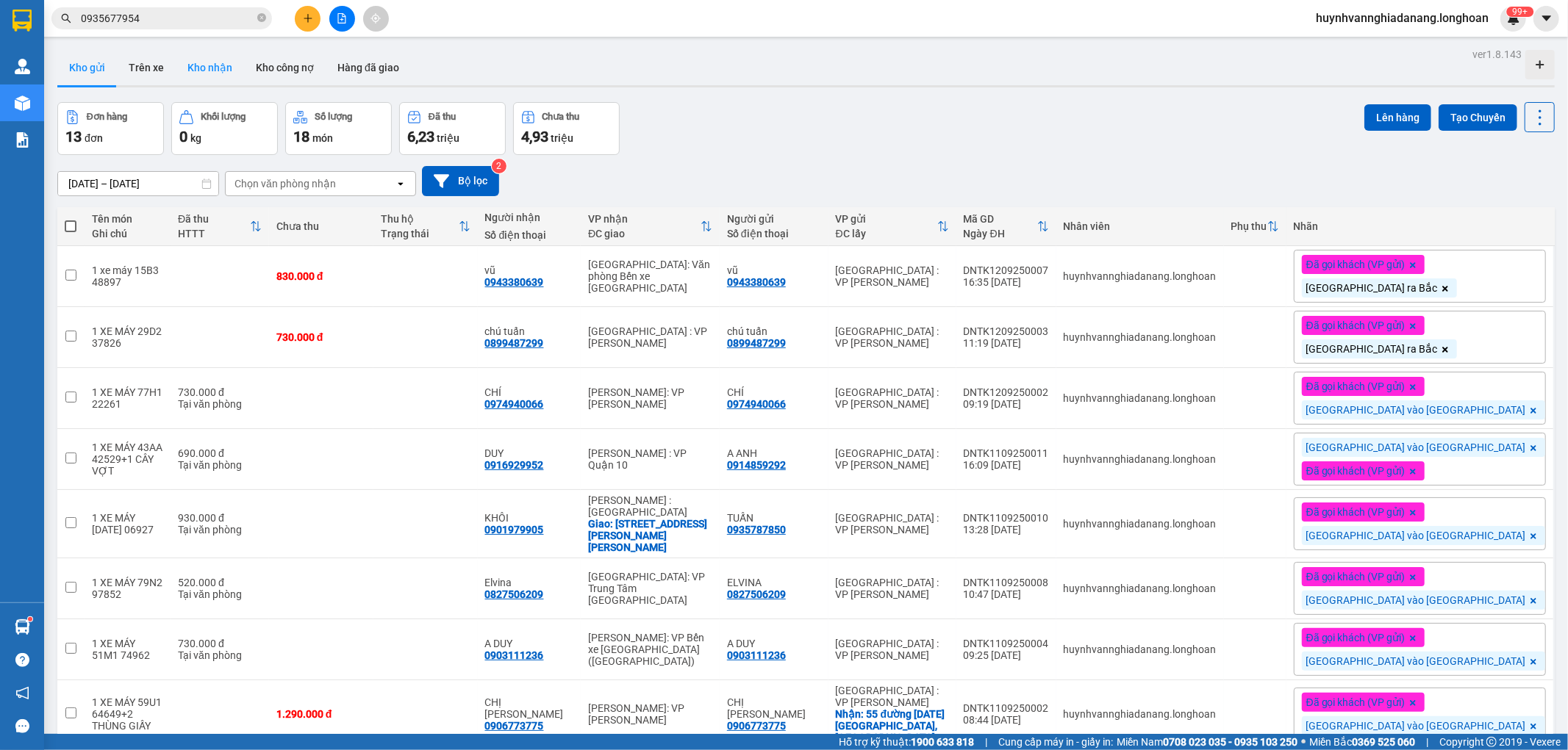
click at [212, 64] on button "Kho nhận" at bounding box center [209, 68] width 68 height 36
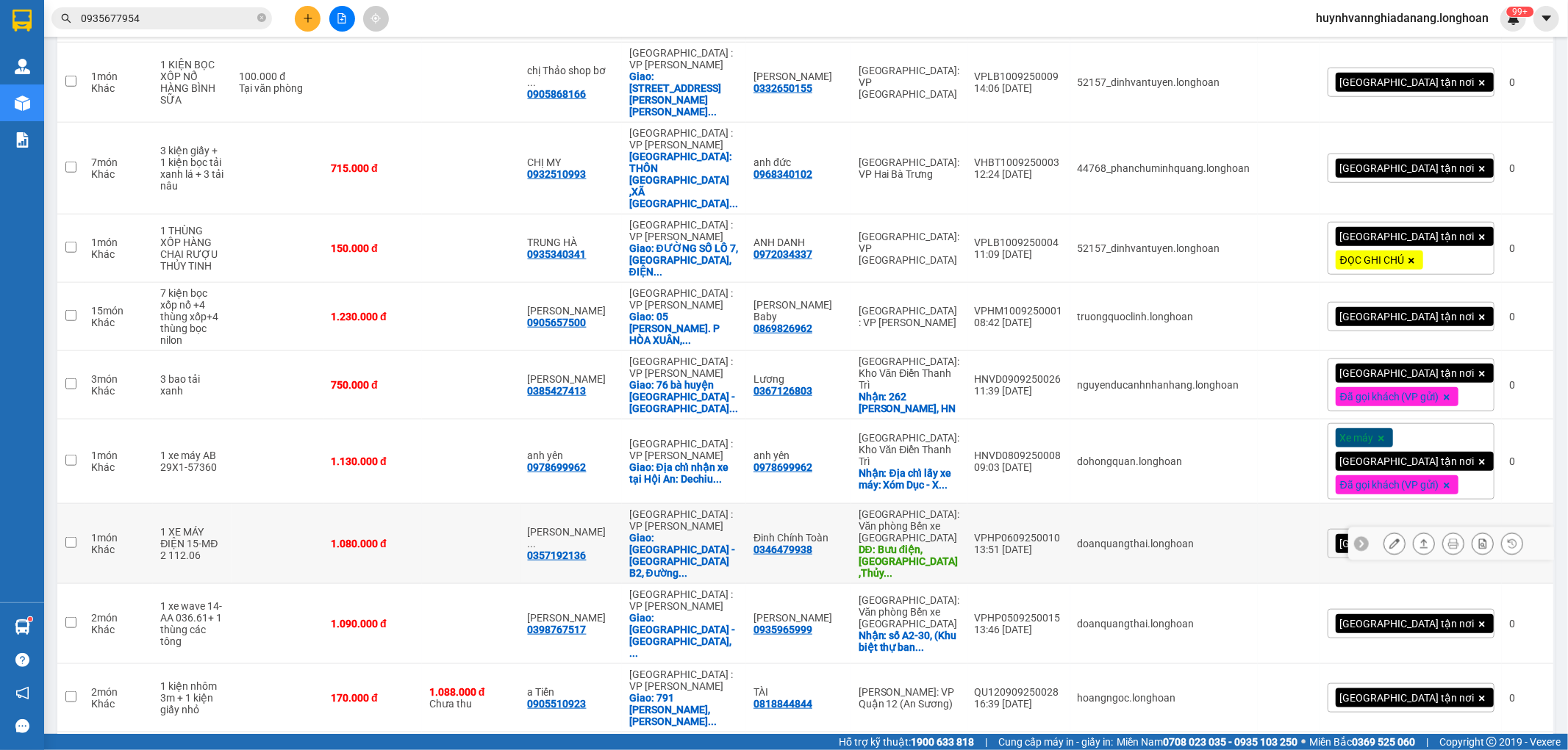
scroll to position [1054, 0]
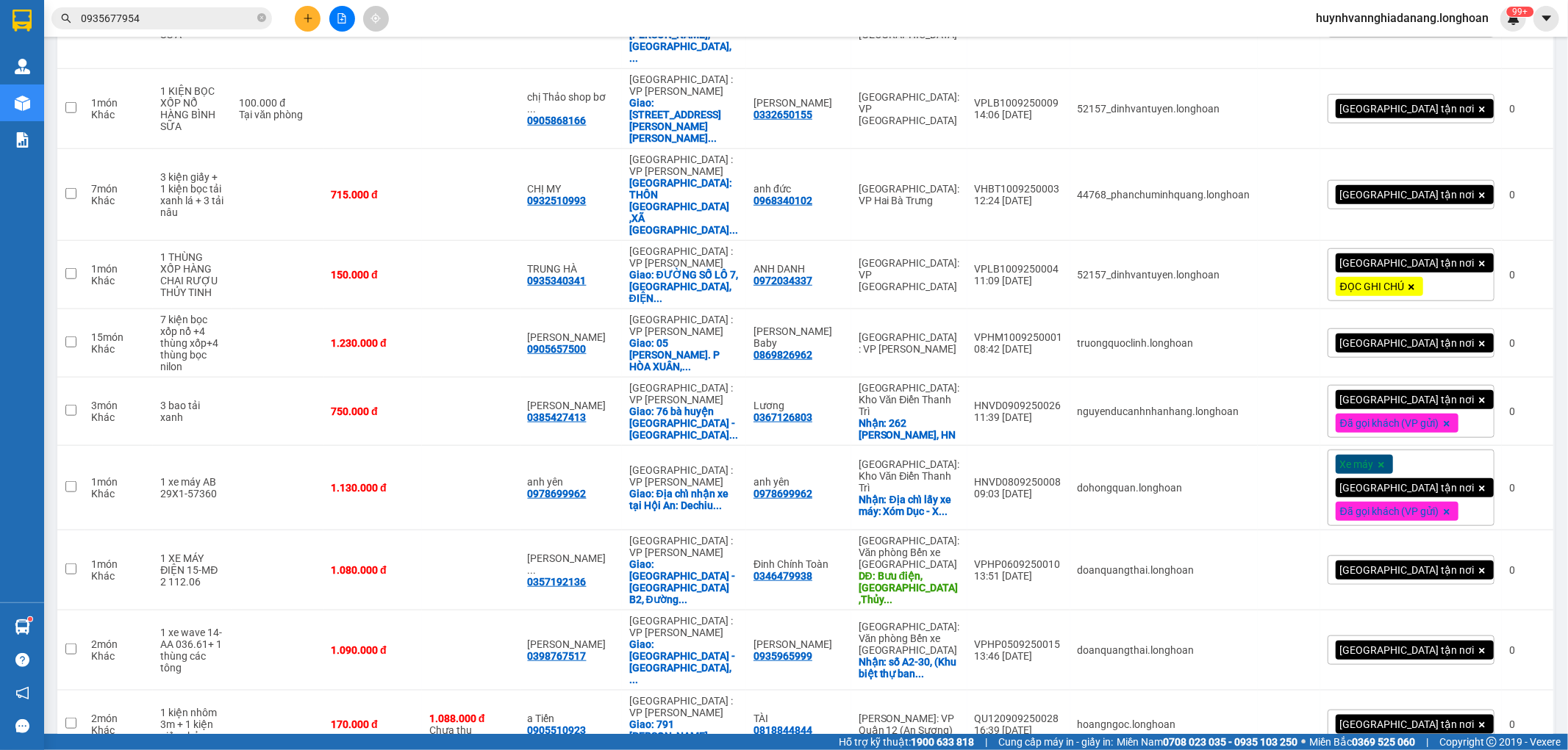
click at [169, 18] on input "0935677954" at bounding box center [167, 18] width 173 height 16
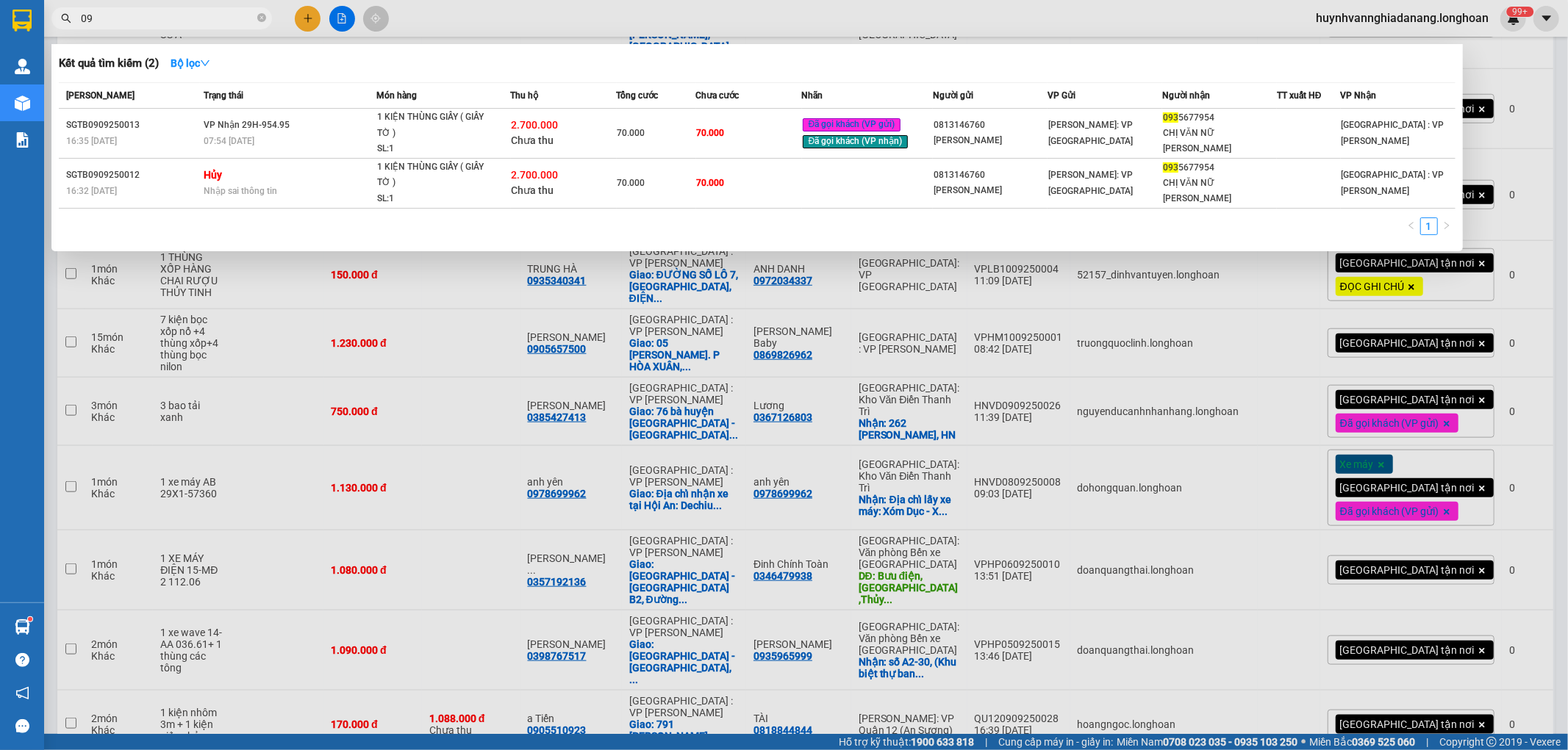
type input "0"
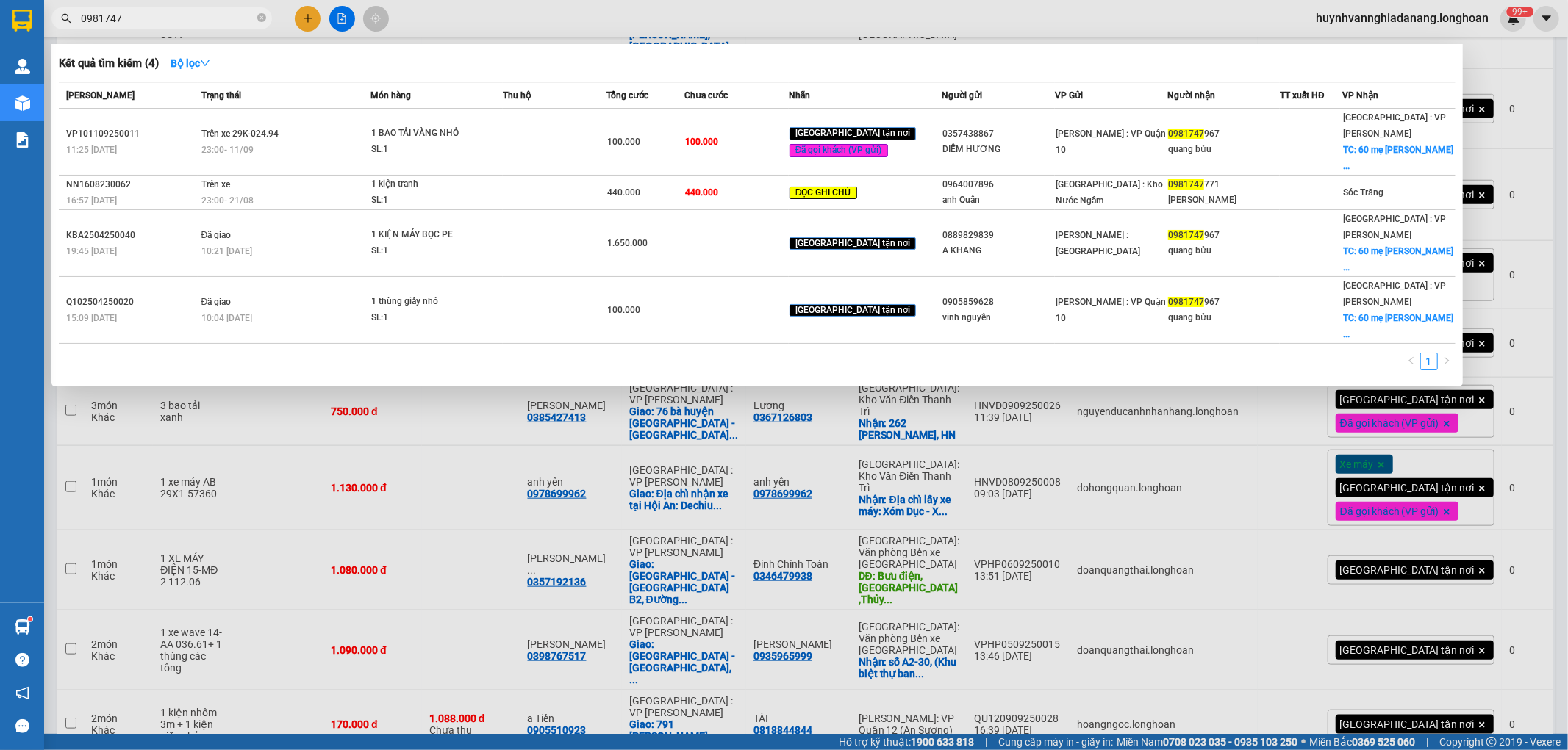
click at [182, 19] on input "0981747" at bounding box center [167, 18] width 173 height 16
type input "0"
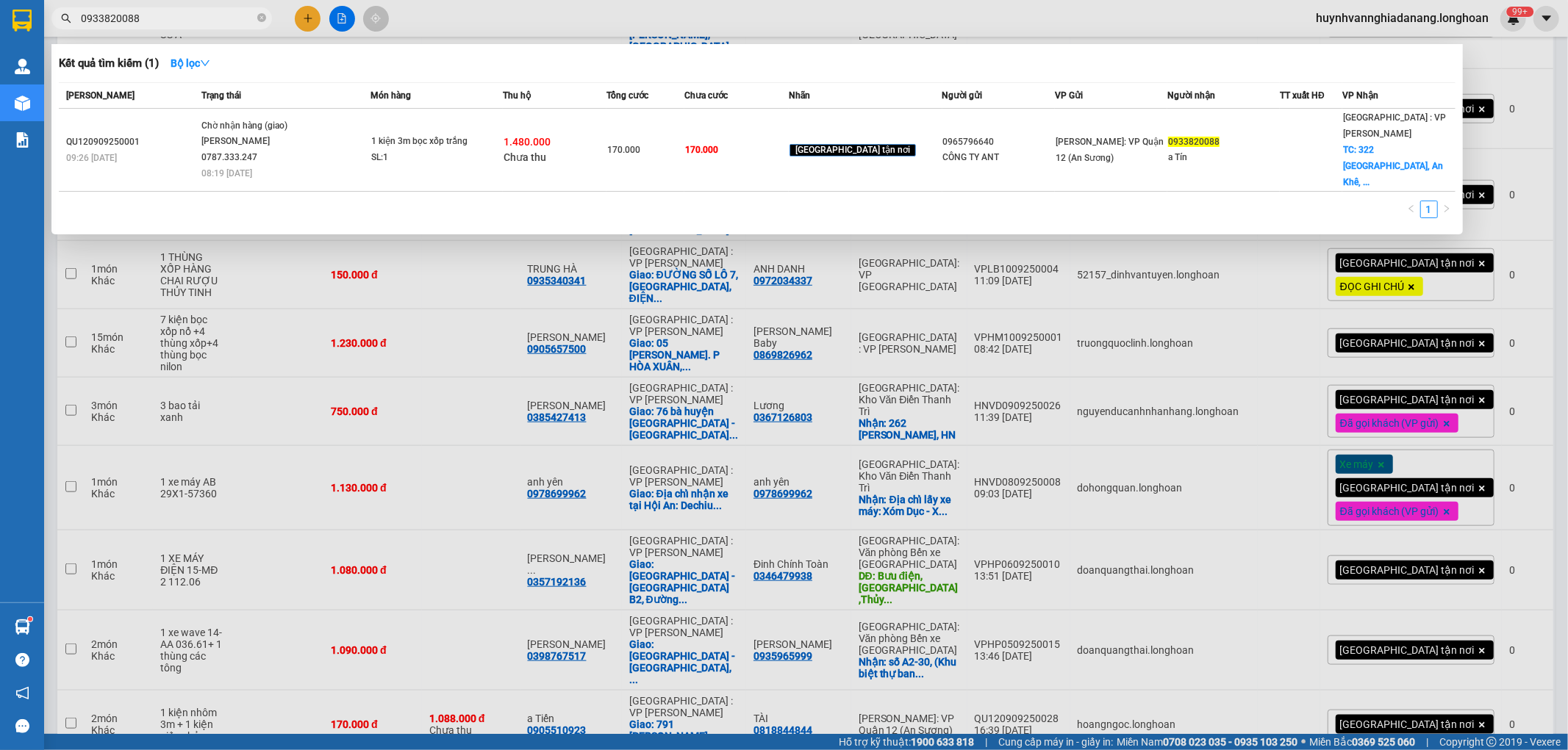
type input "0933820088"
click at [1555, 142] on div at bounding box center [784, 375] width 1568 height 750
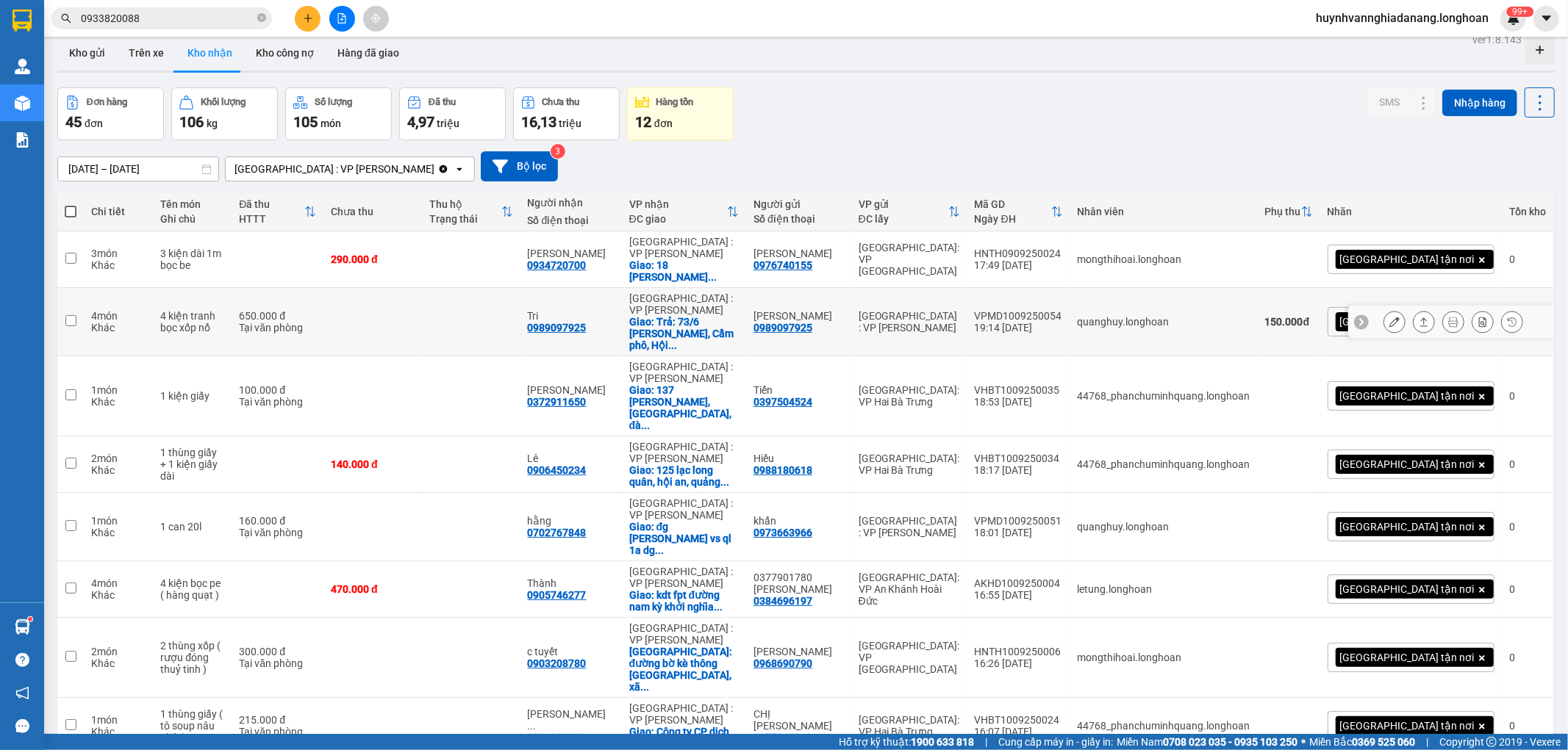
scroll to position [0, 0]
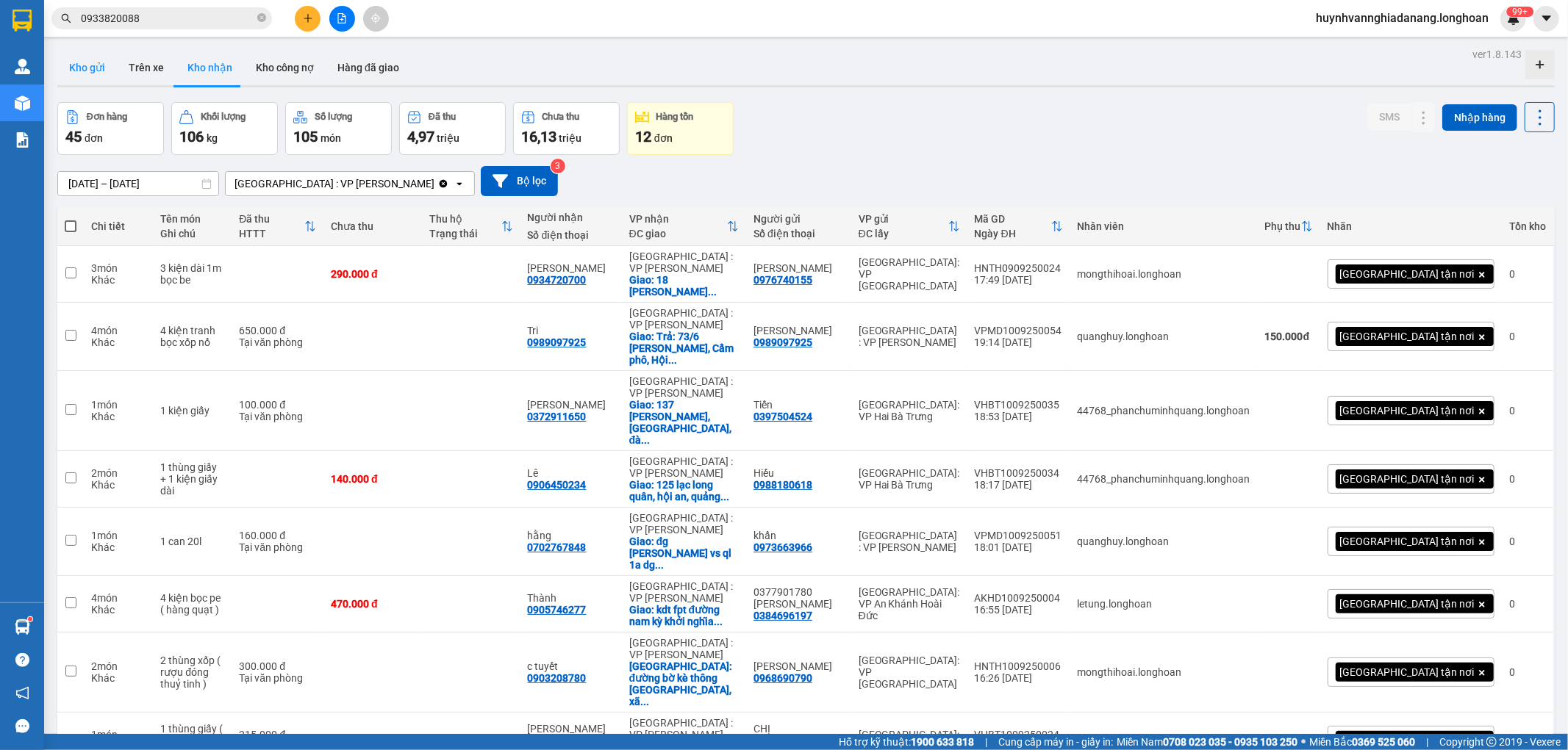
click at [92, 67] on button "Kho gửi" at bounding box center [87, 68] width 59 height 36
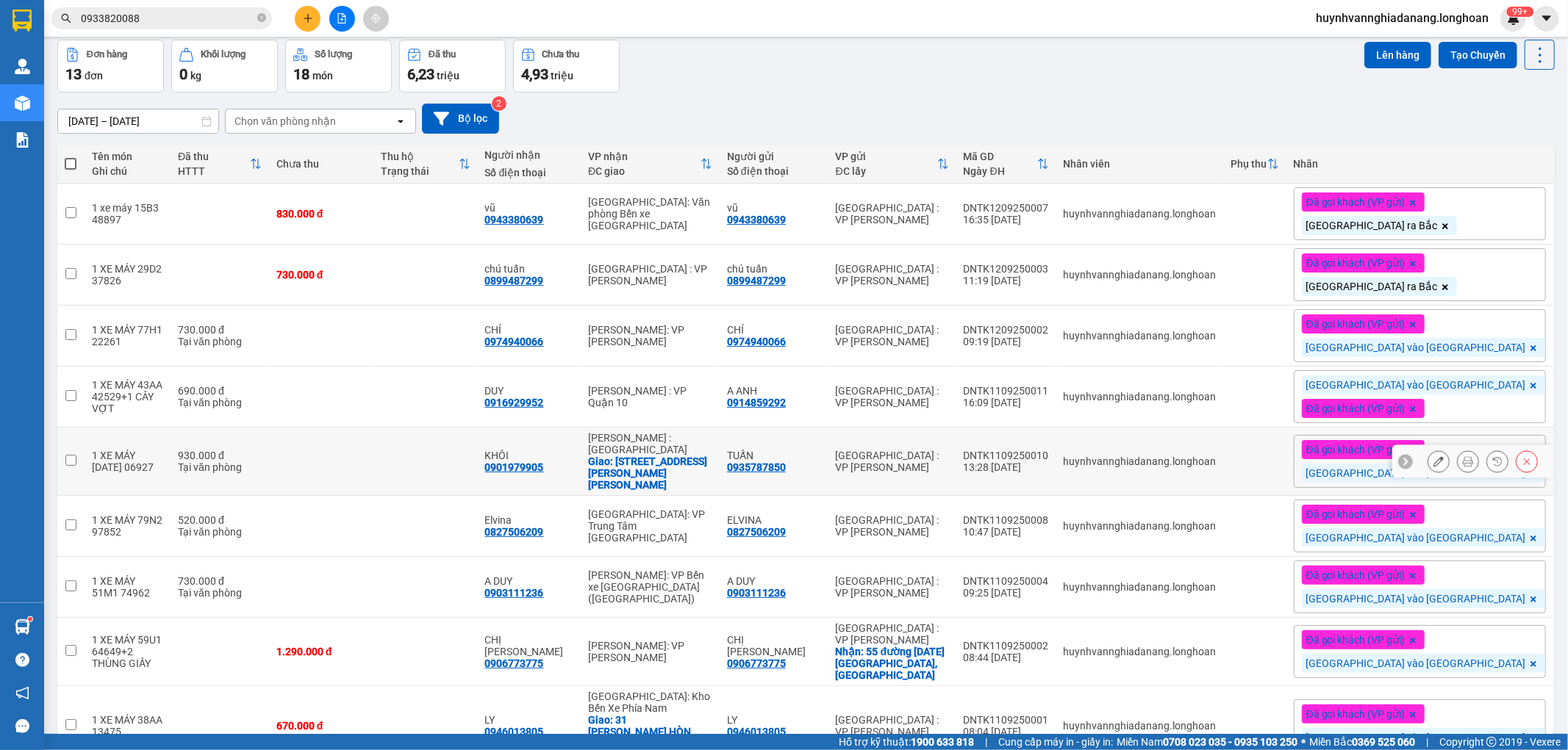
scroll to position [56, 0]
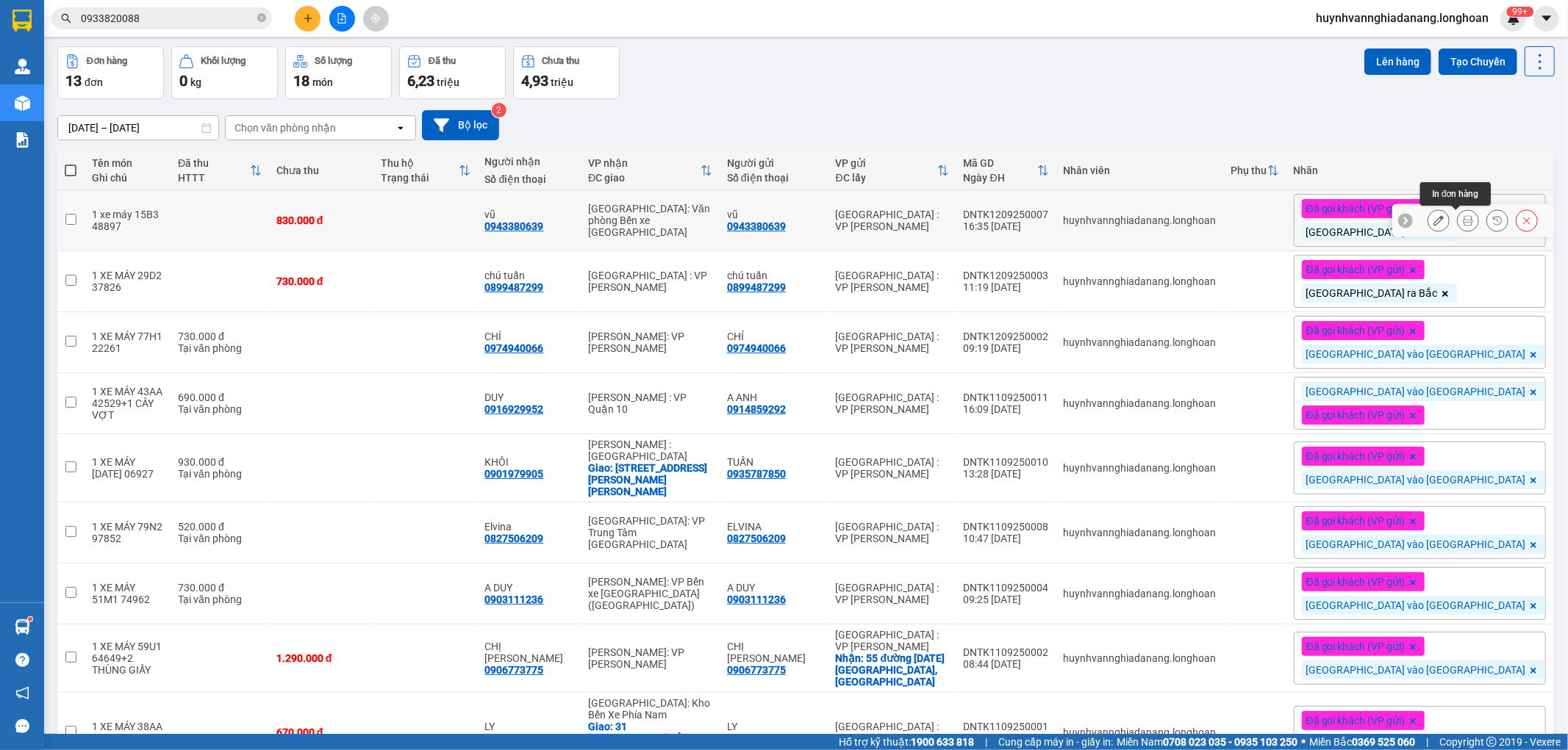
click at [1463, 216] on icon at bounding box center [1468, 220] width 10 height 10
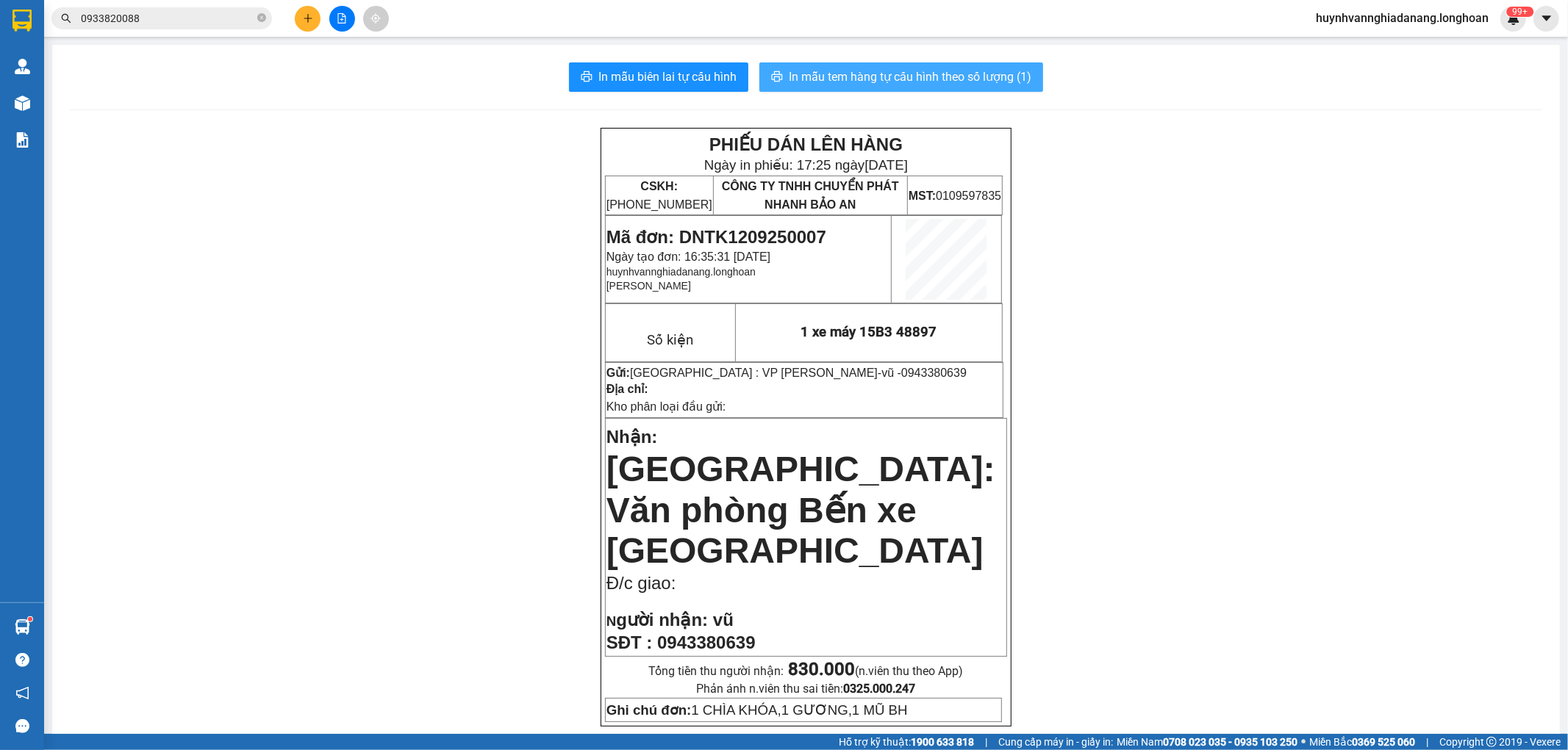
click at [898, 84] on span "In mẫu tem hàng tự cấu hình theo số lượng (1)" at bounding box center [910, 76] width 243 height 18
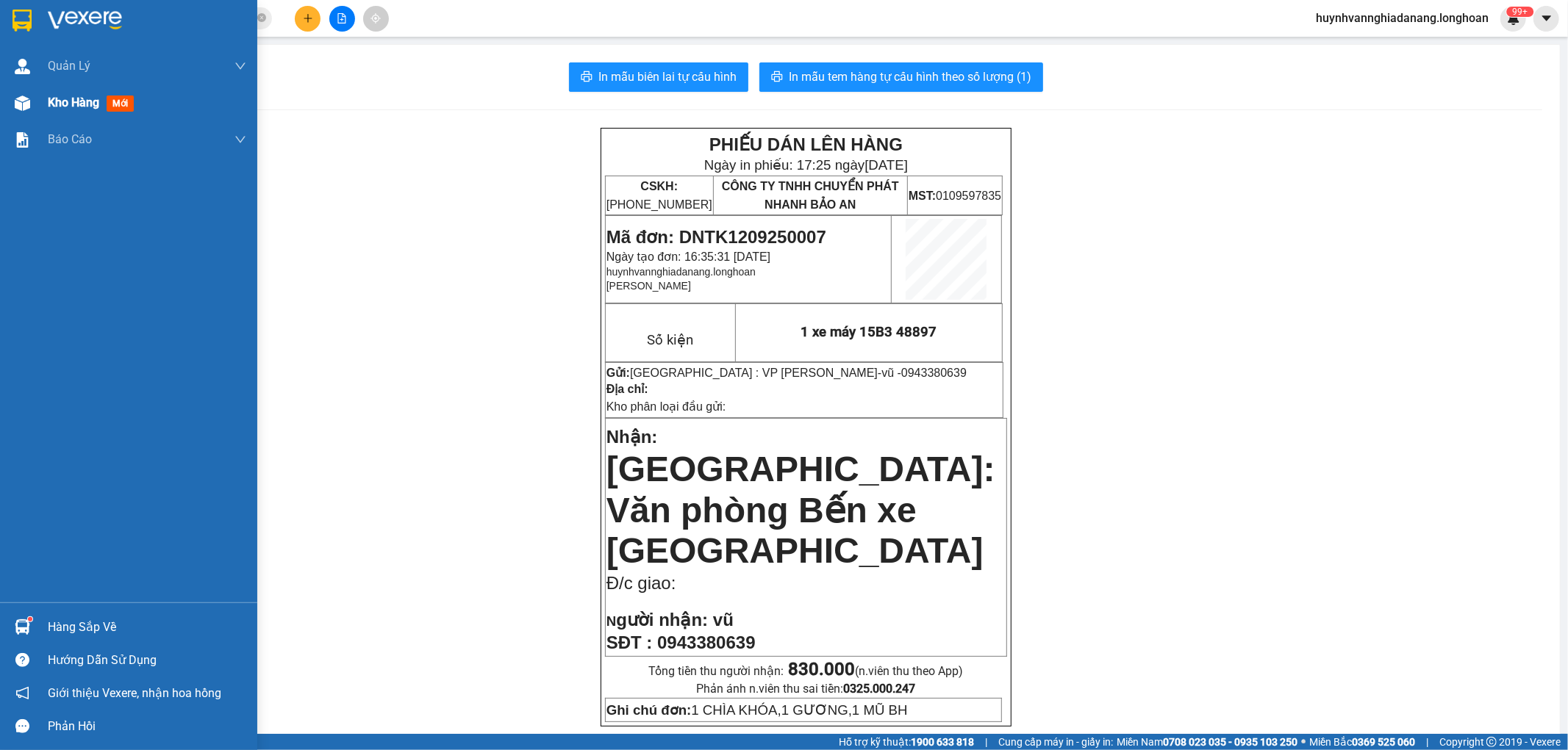
click at [68, 98] on span "Kho hàng" at bounding box center [74, 102] width 52 height 14
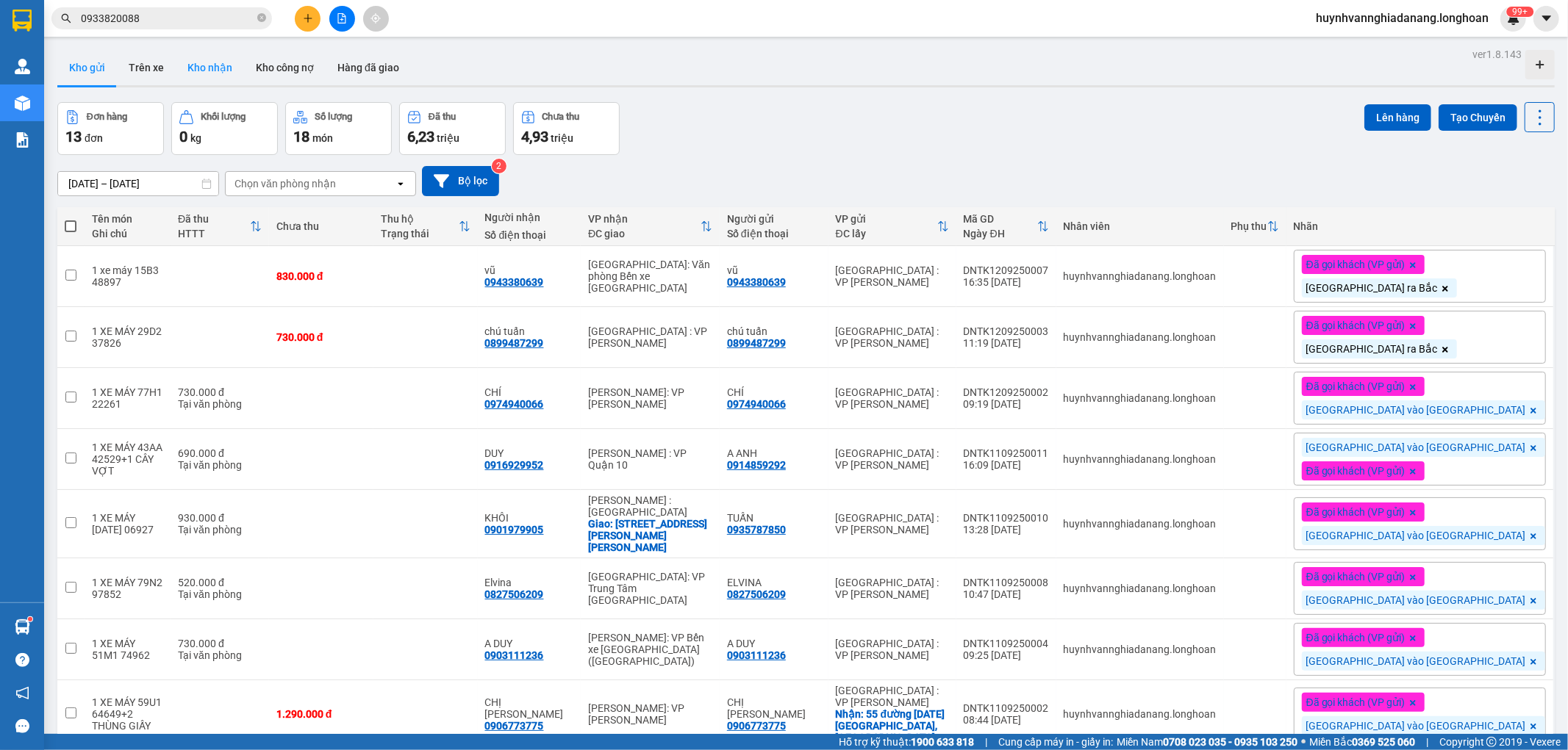
click at [208, 75] on button "Kho nhận" at bounding box center [209, 68] width 68 height 36
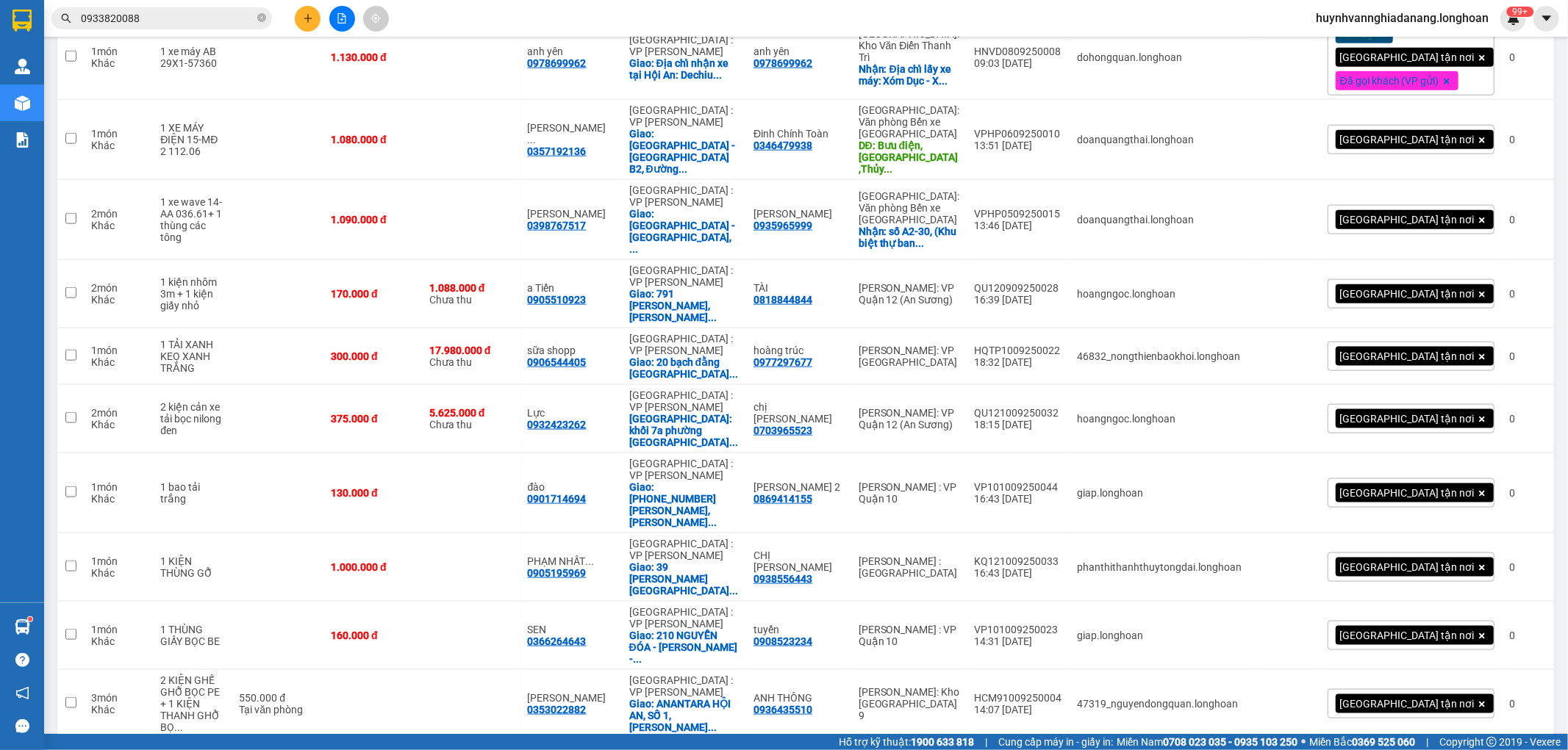
scroll to position [1243, 0]
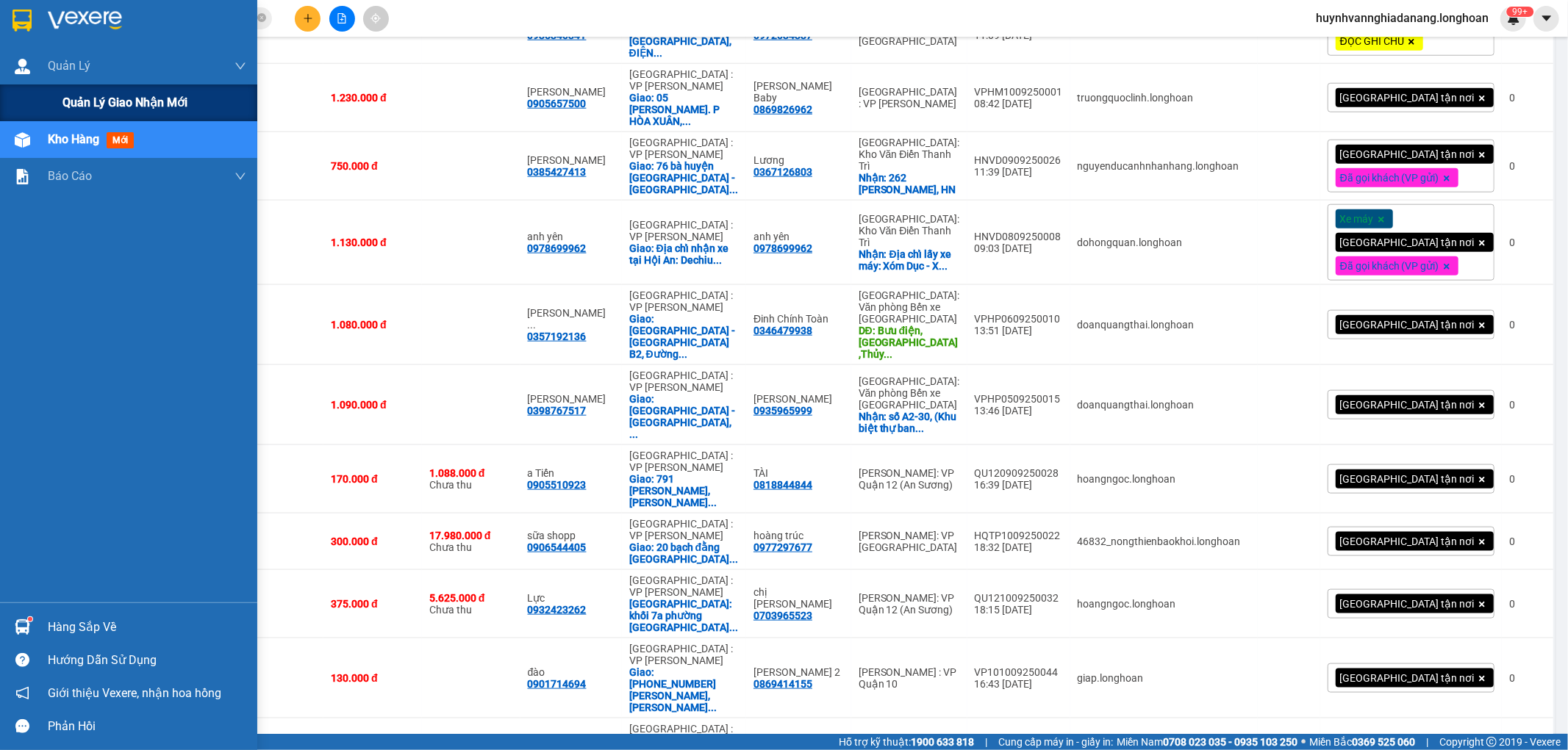
drag, startPoint x: 172, startPoint y: 99, endPoint x: 182, endPoint y: 99, distance: 10.0
click at [174, 99] on span "Quản lý giao nhận mới" at bounding box center [124, 102] width 125 height 18
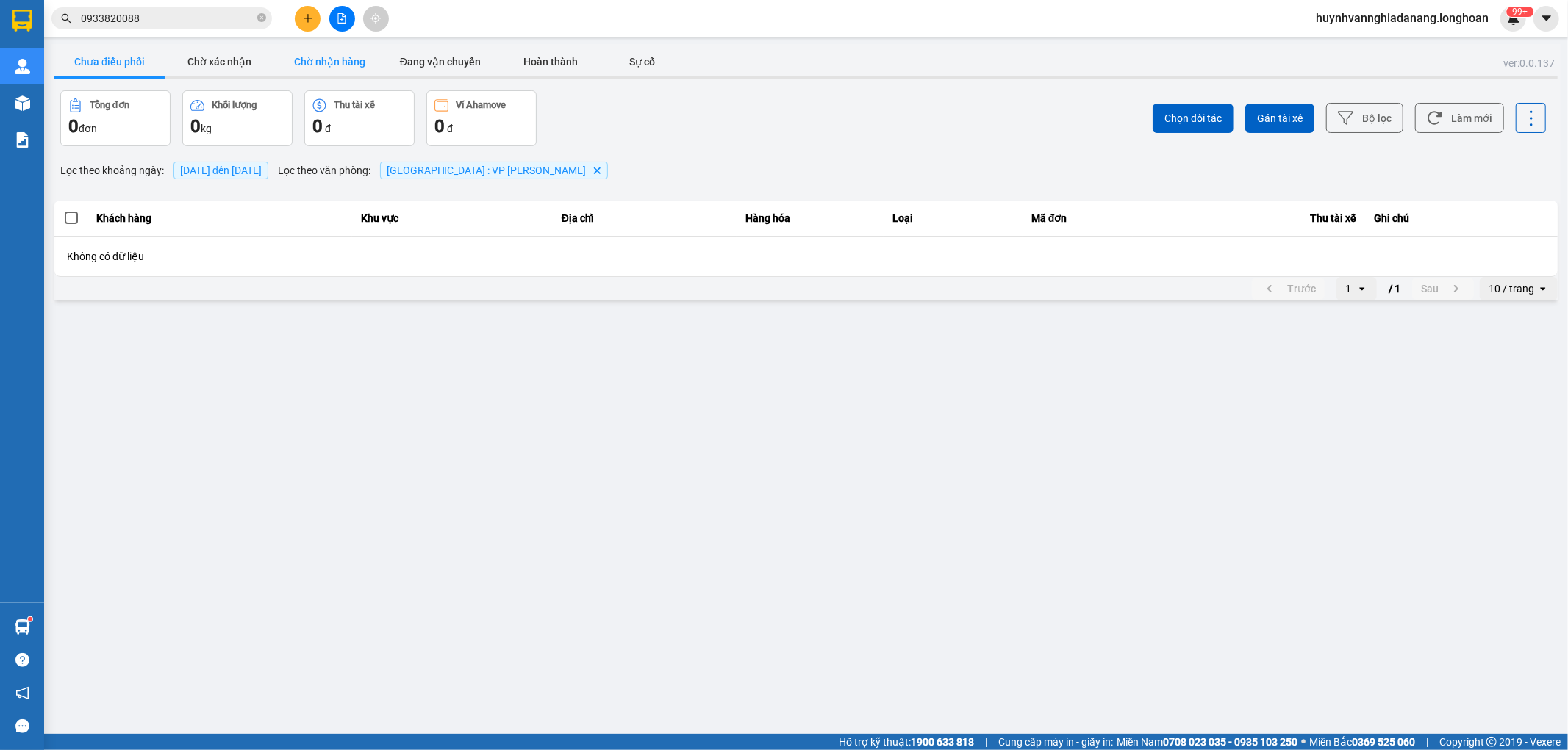
click at [355, 59] on button "Chờ nhận hàng" at bounding box center [330, 62] width 110 height 30
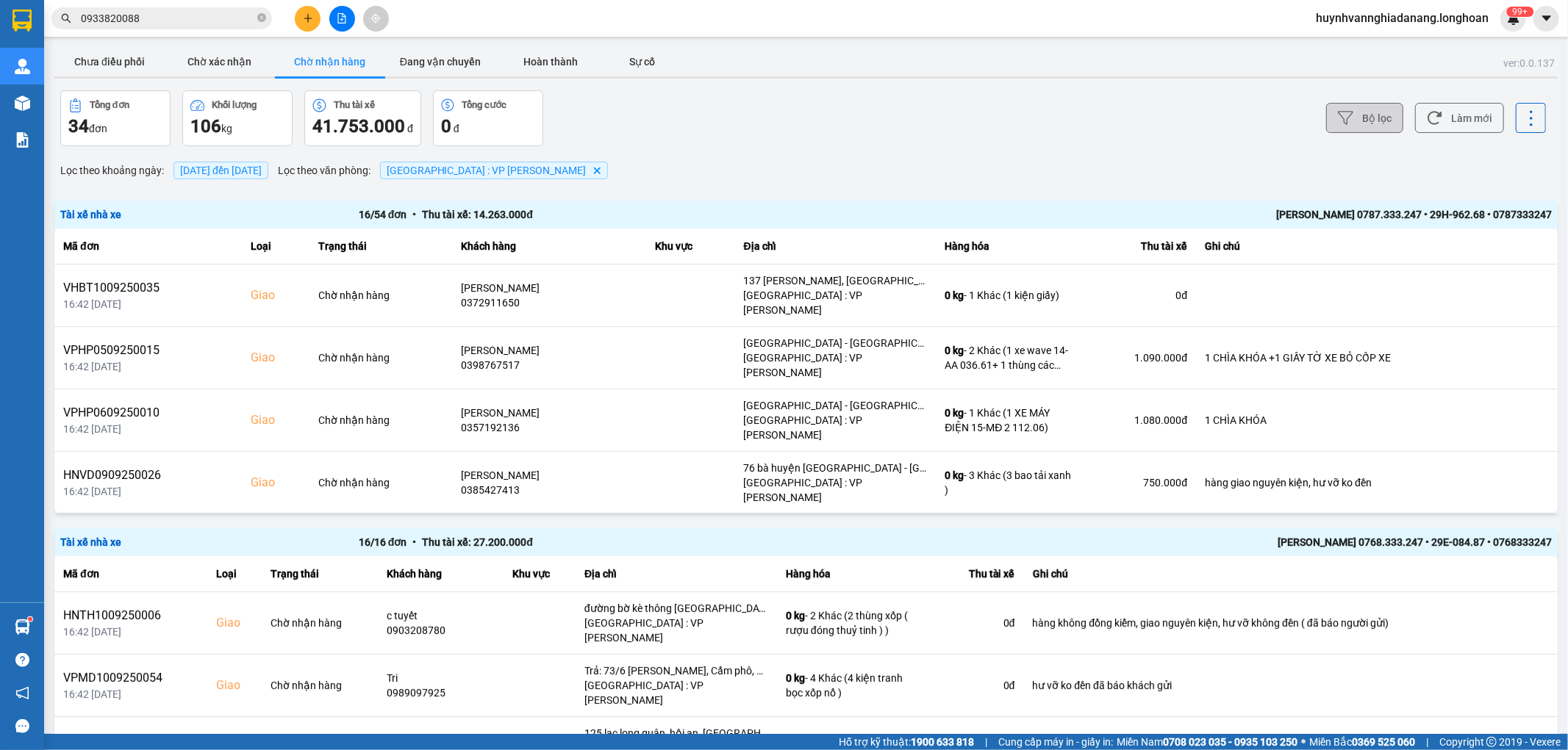
click at [1370, 118] on button "Bộ lọc" at bounding box center [1365, 118] width 77 height 30
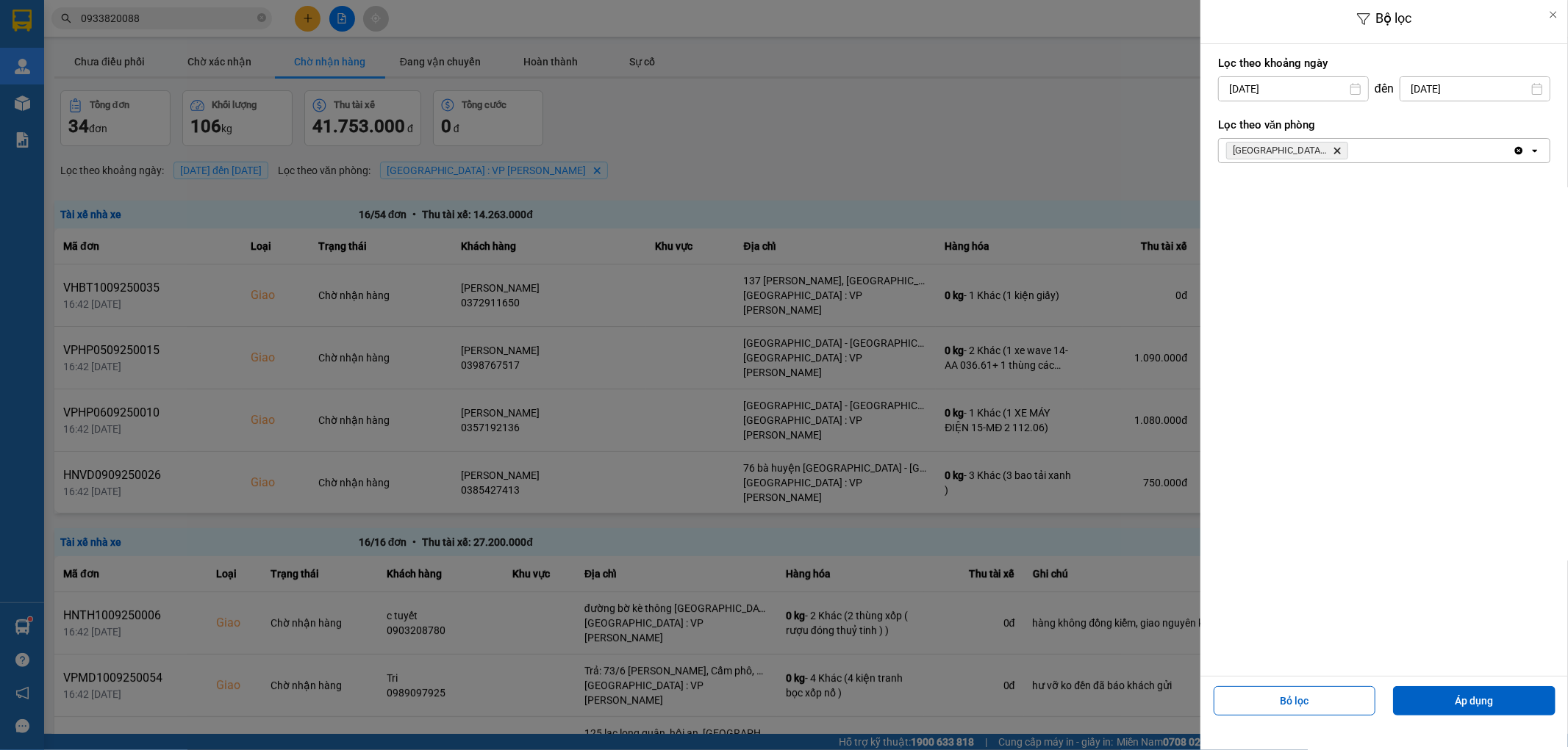
click at [1321, 87] on input "[DATE]" at bounding box center [1293, 89] width 149 height 24
click at [1226, 191] on div "1" at bounding box center [1227, 196] width 21 height 18
type input "[DATE]"
click at [1478, 702] on button "Áp dụng" at bounding box center [1475, 701] width 163 height 30
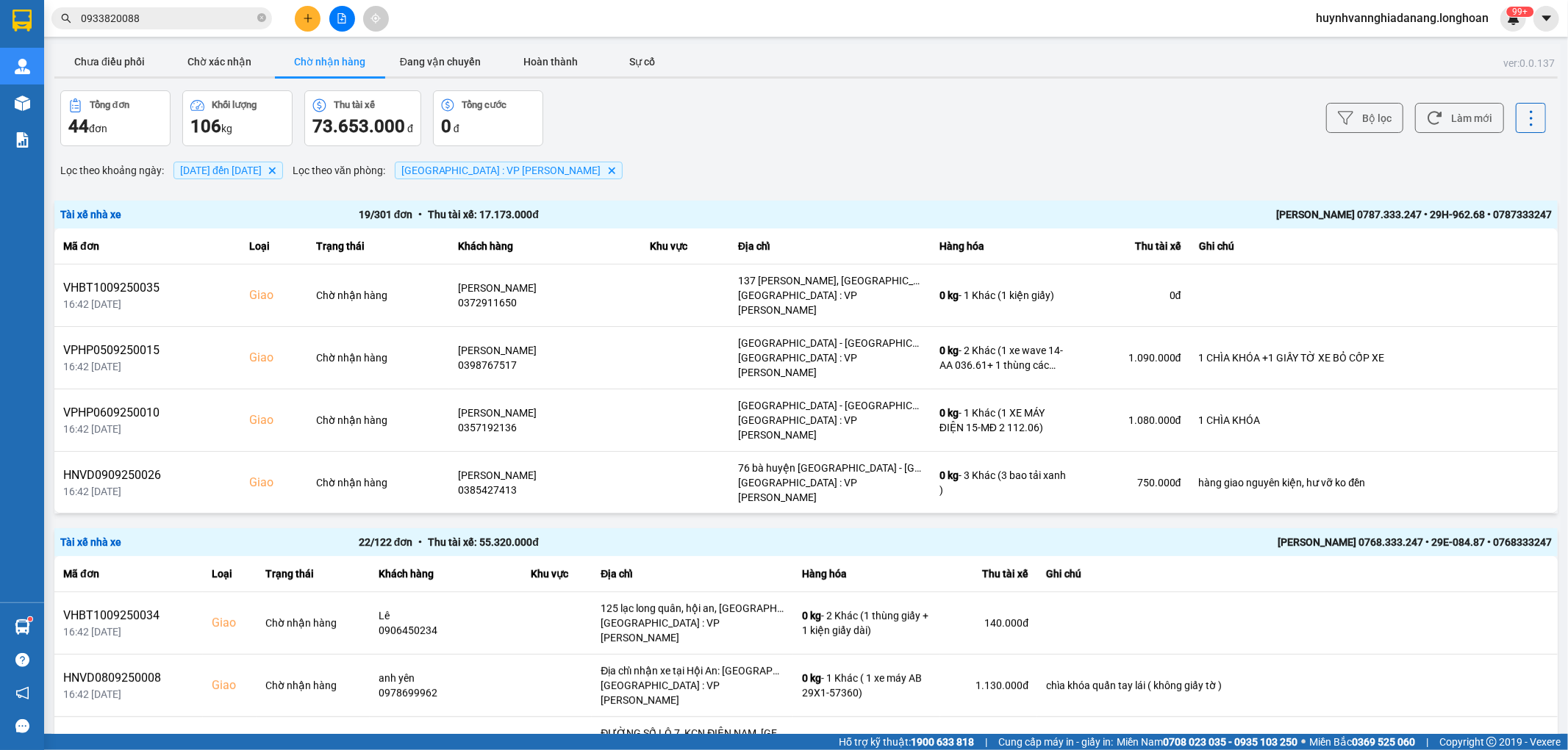
scroll to position [393, 0]
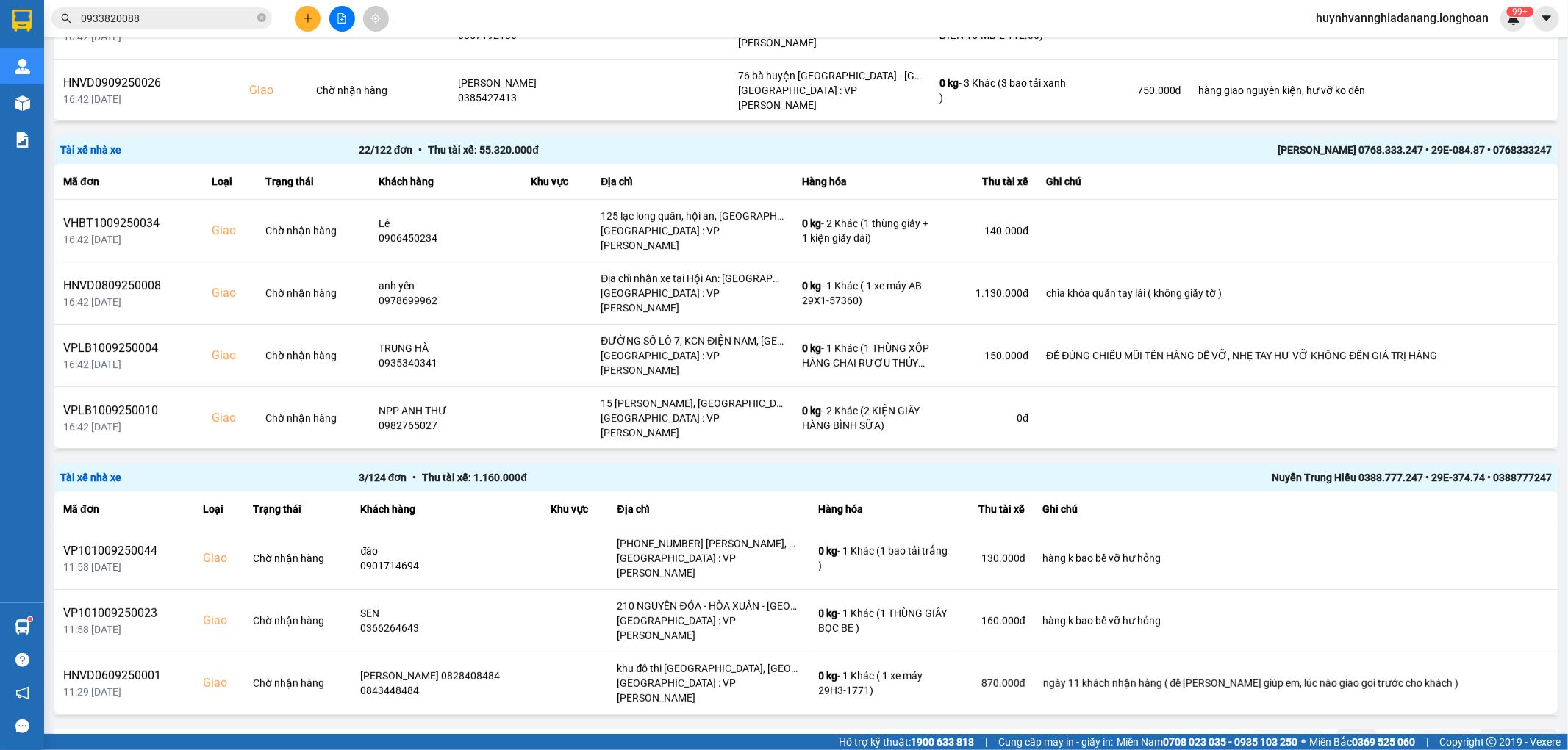
click at [1504, 734] on div "10 / trang" at bounding box center [1512, 742] width 46 height 15
click at [1519, 670] on div "100 / trang" at bounding box center [1507, 675] width 54 height 15
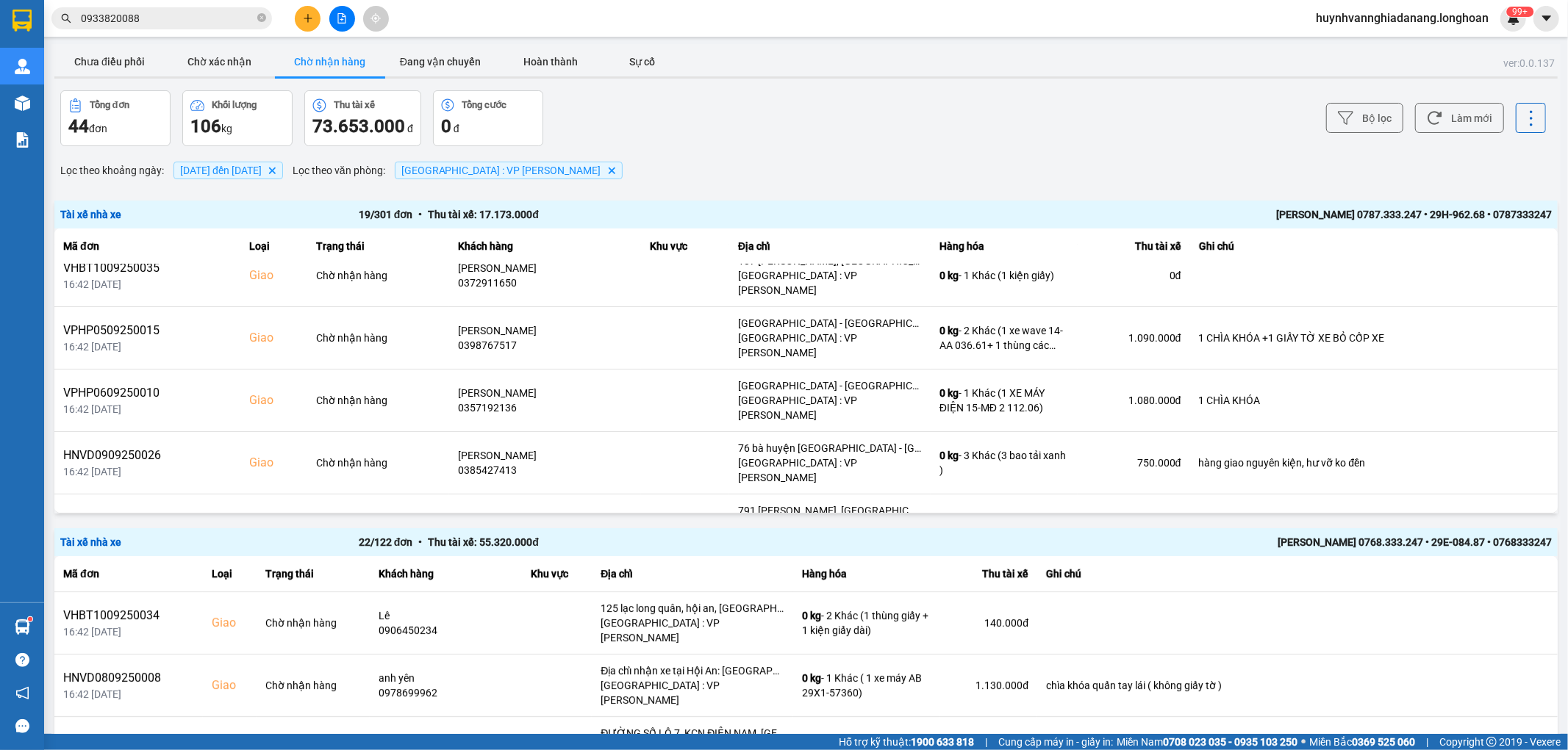
scroll to position [0, 0]
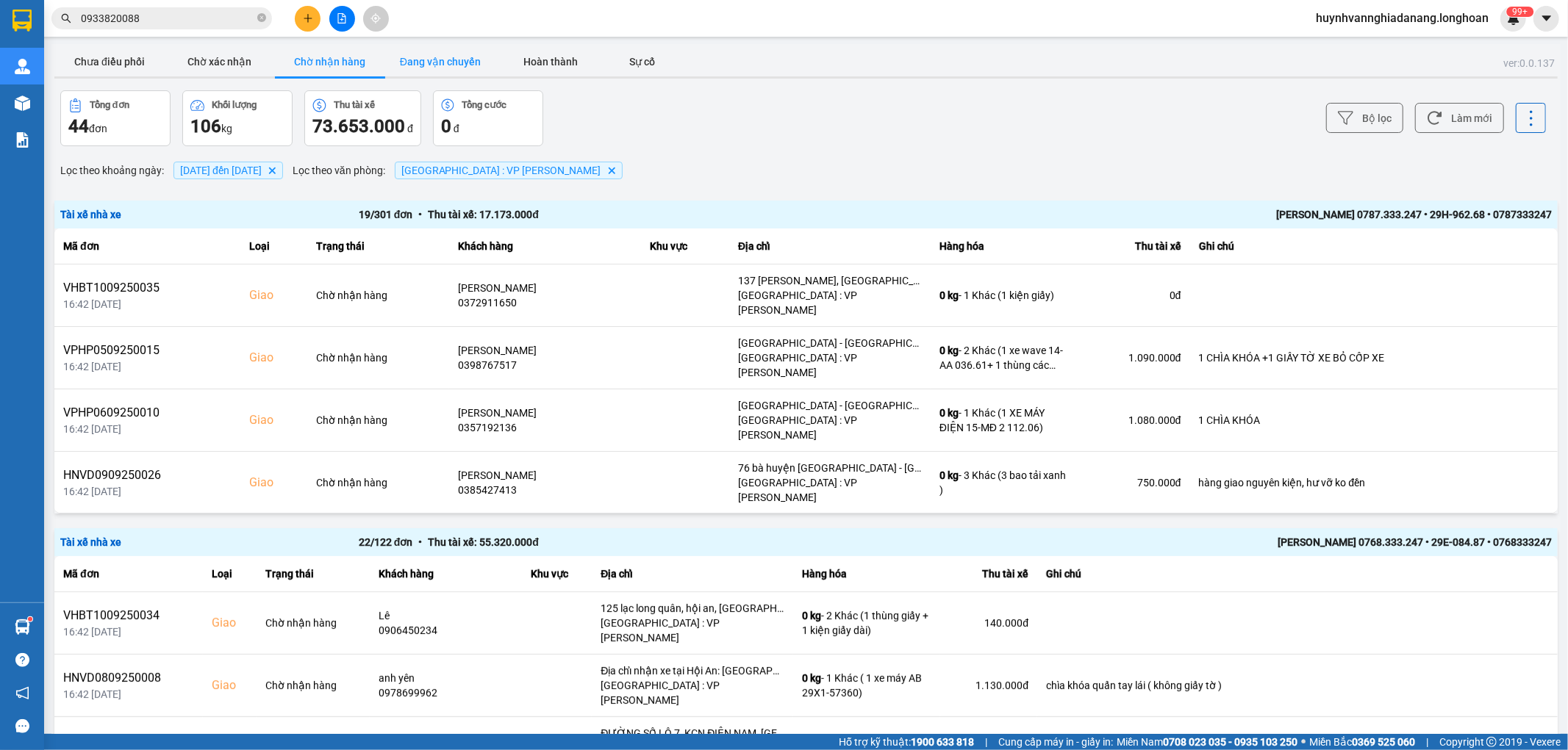
click at [431, 58] on button "Đang vận chuyển" at bounding box center [440, 62] width 110 height 30
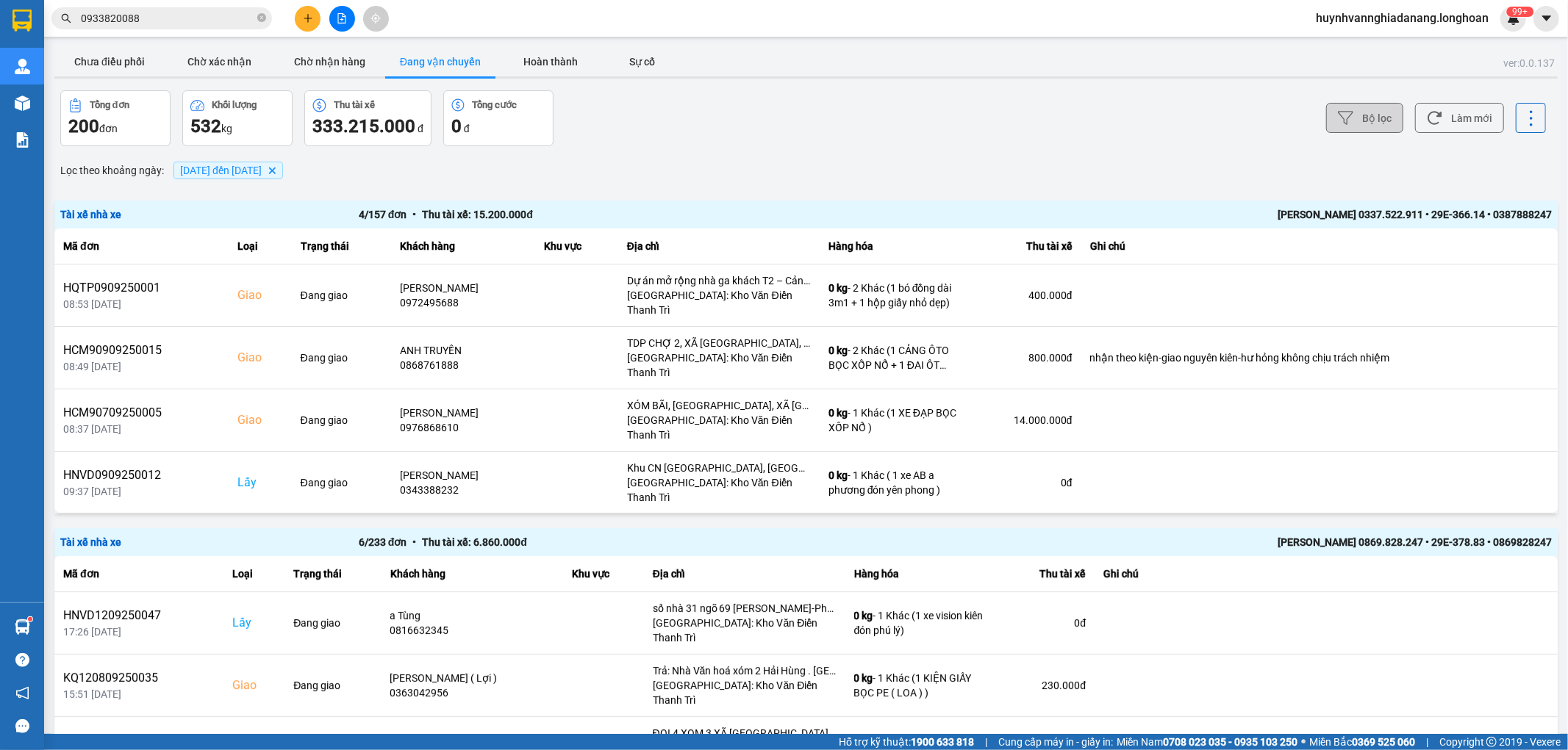
click at [1358, 110] on button "Bộ lọc" at bounding box center [1365, 118] width 77 height 30
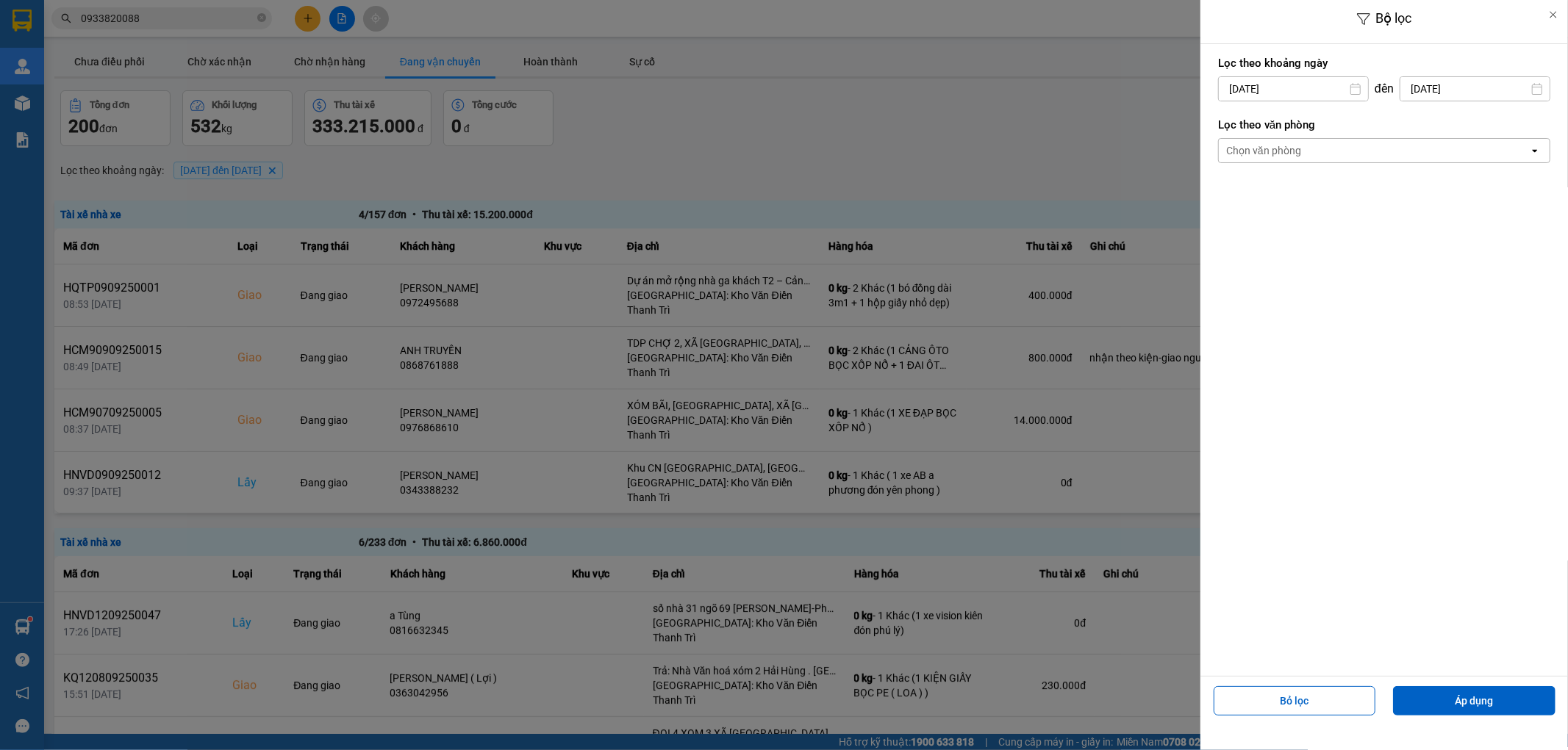
click at [1338, 150] on div "Chọn văn phòng" at bounding box center [1373, 151] width 310 height 24
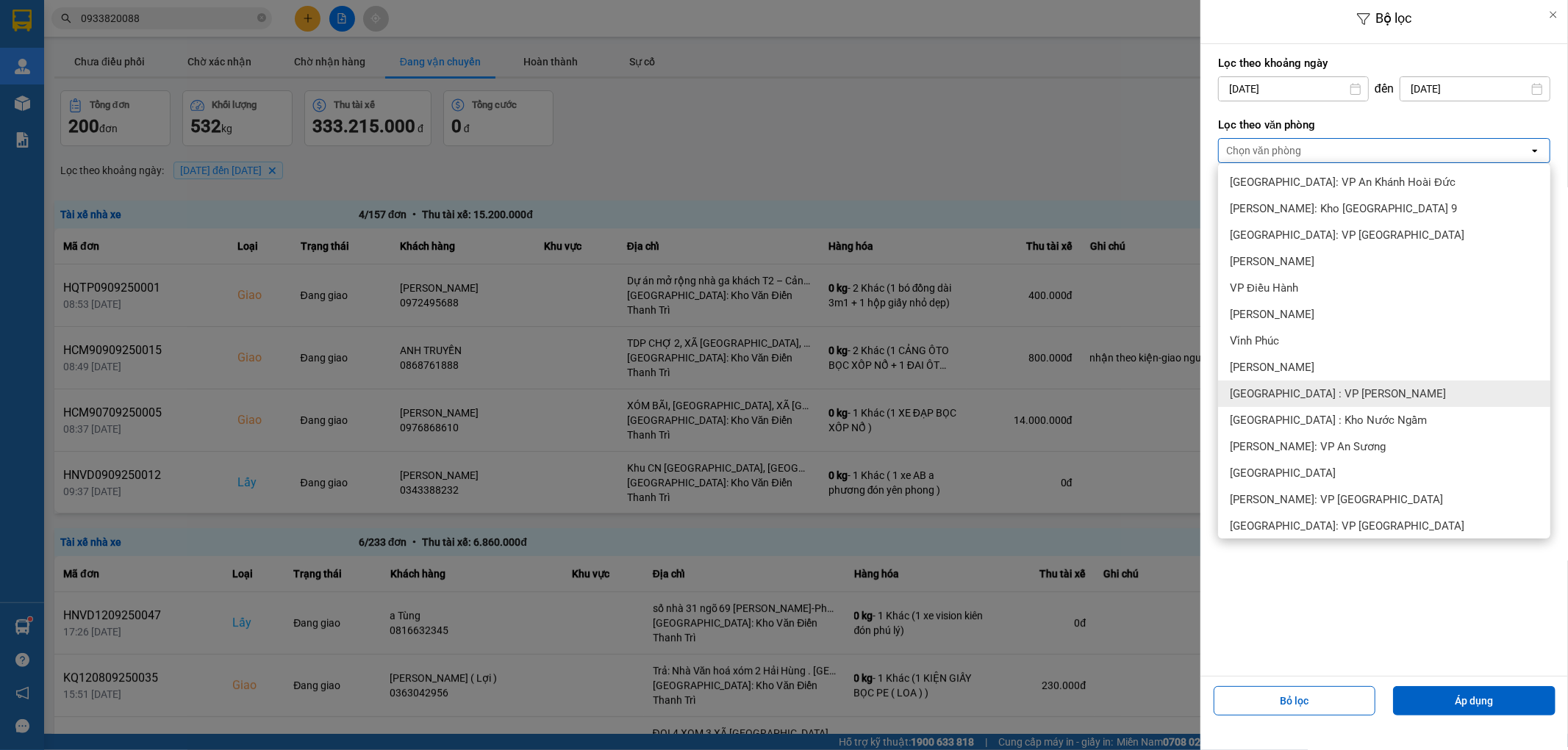
drag, startPoint x: 1317, startPoint y: 385, endPoint x: 1322, endPoint y: 392, distance: 8.6
click at [1319, 387] on div "[GEOGRAPHIC_DATA] : VP [PERSON_NAME]" at bounding box center [1384, 394] width 332 height 27
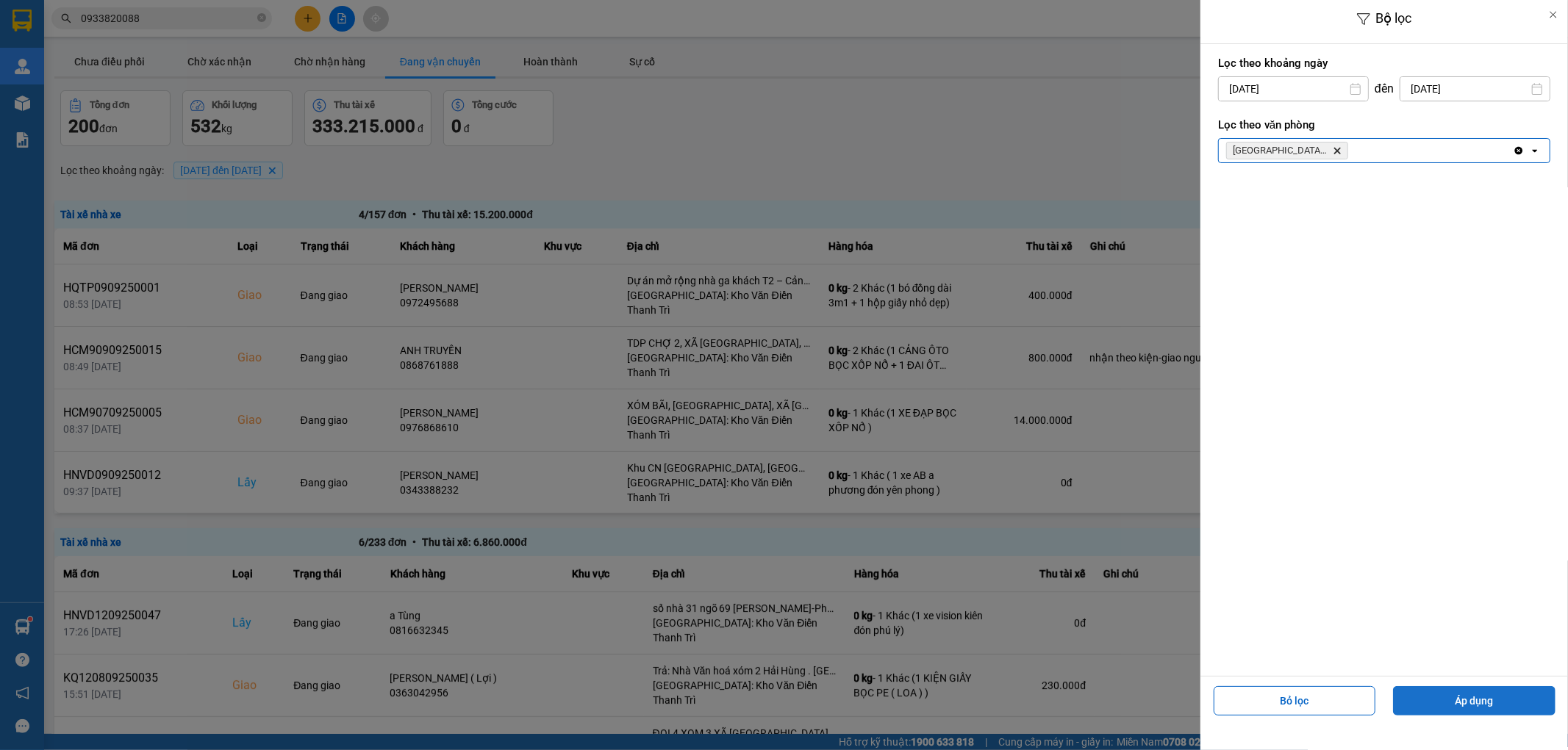
click at [1453, 692] on button "Áp dụng" at bounding box center [1475, 701] width 163 height 30
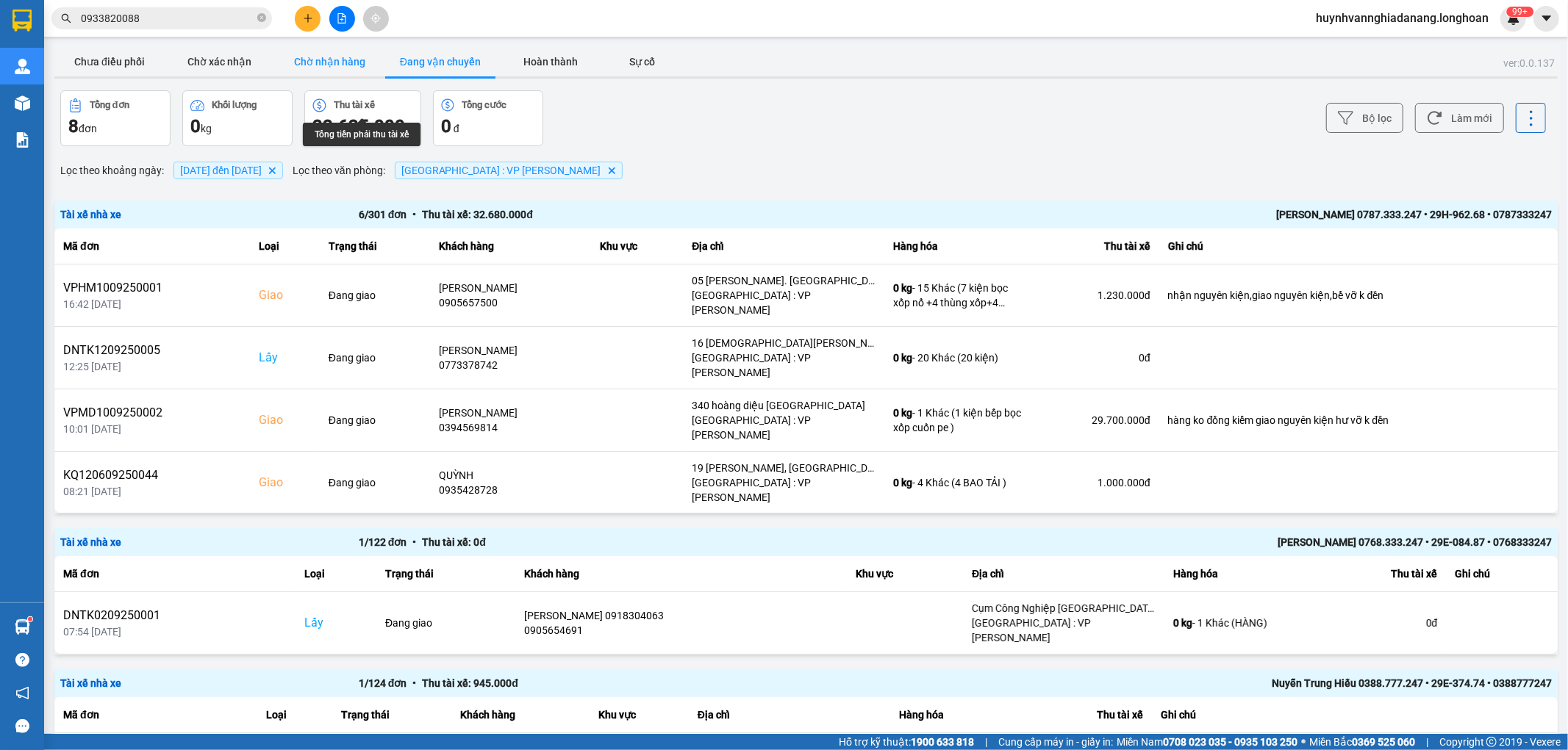
click at [348, 63] on button "Chờ nhận hàng" at bounding box center [330, 62] width 110 height 30
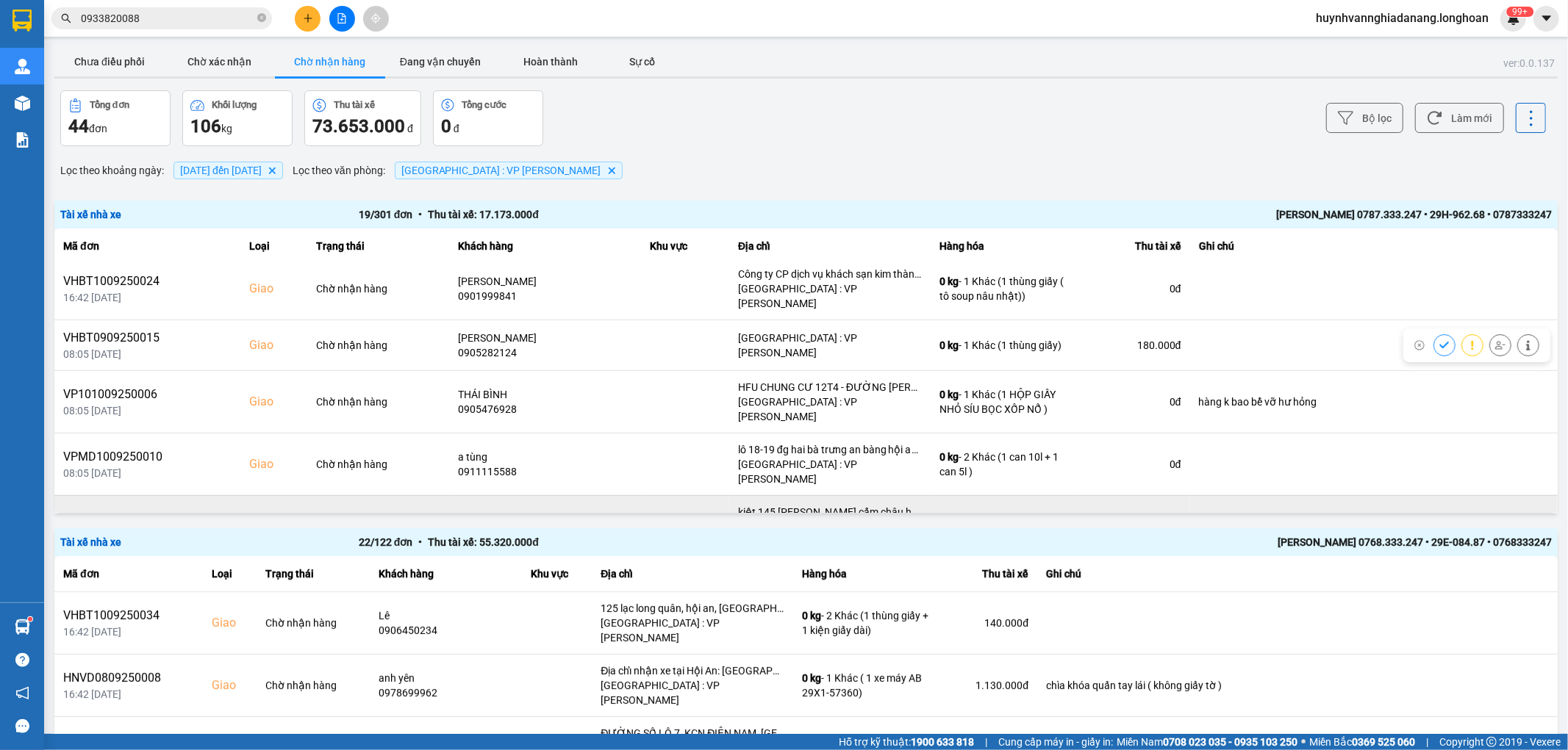
scroll to position [716, 0]
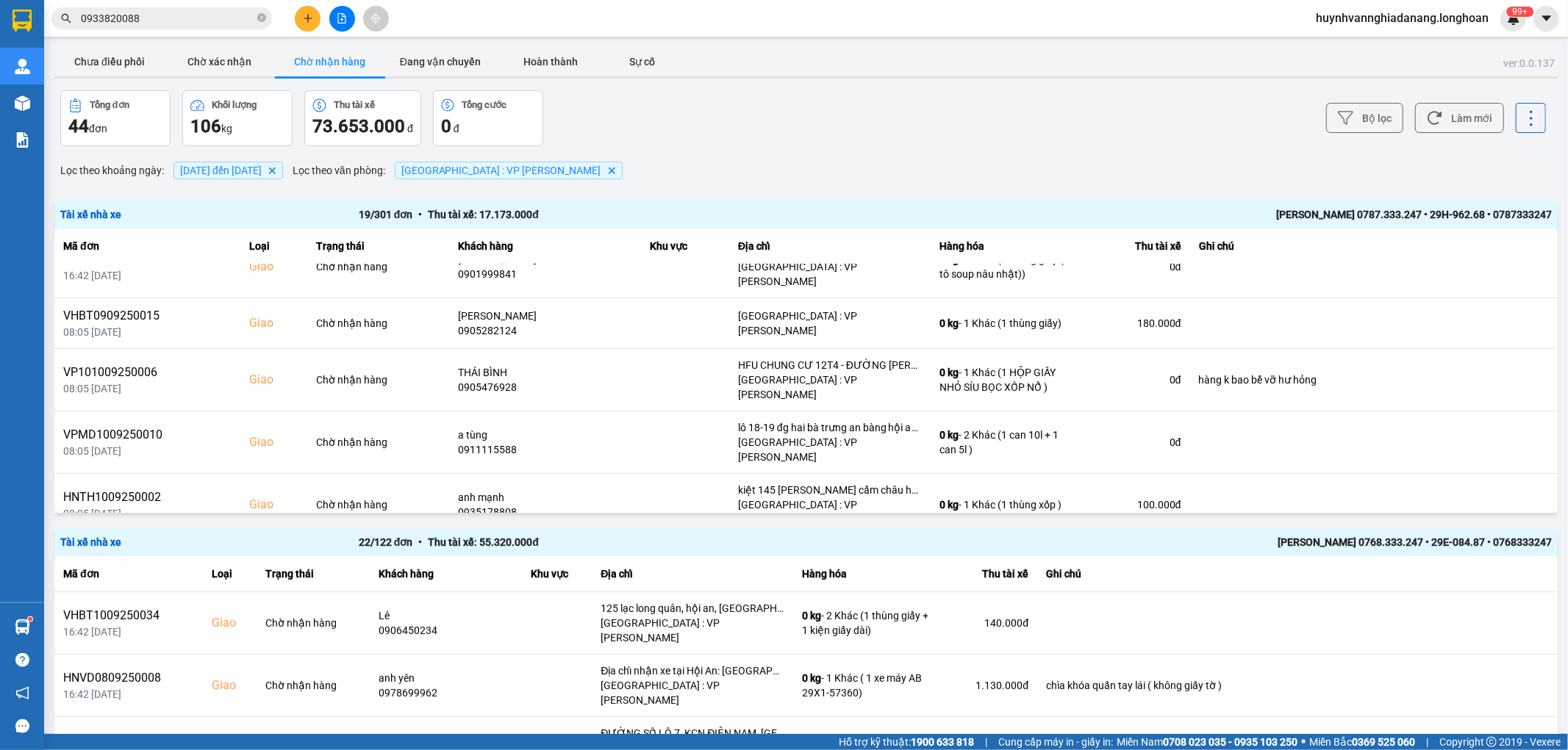
click at [1495, 563] on icon at bounding box center [1501, 567] width 10 height 8
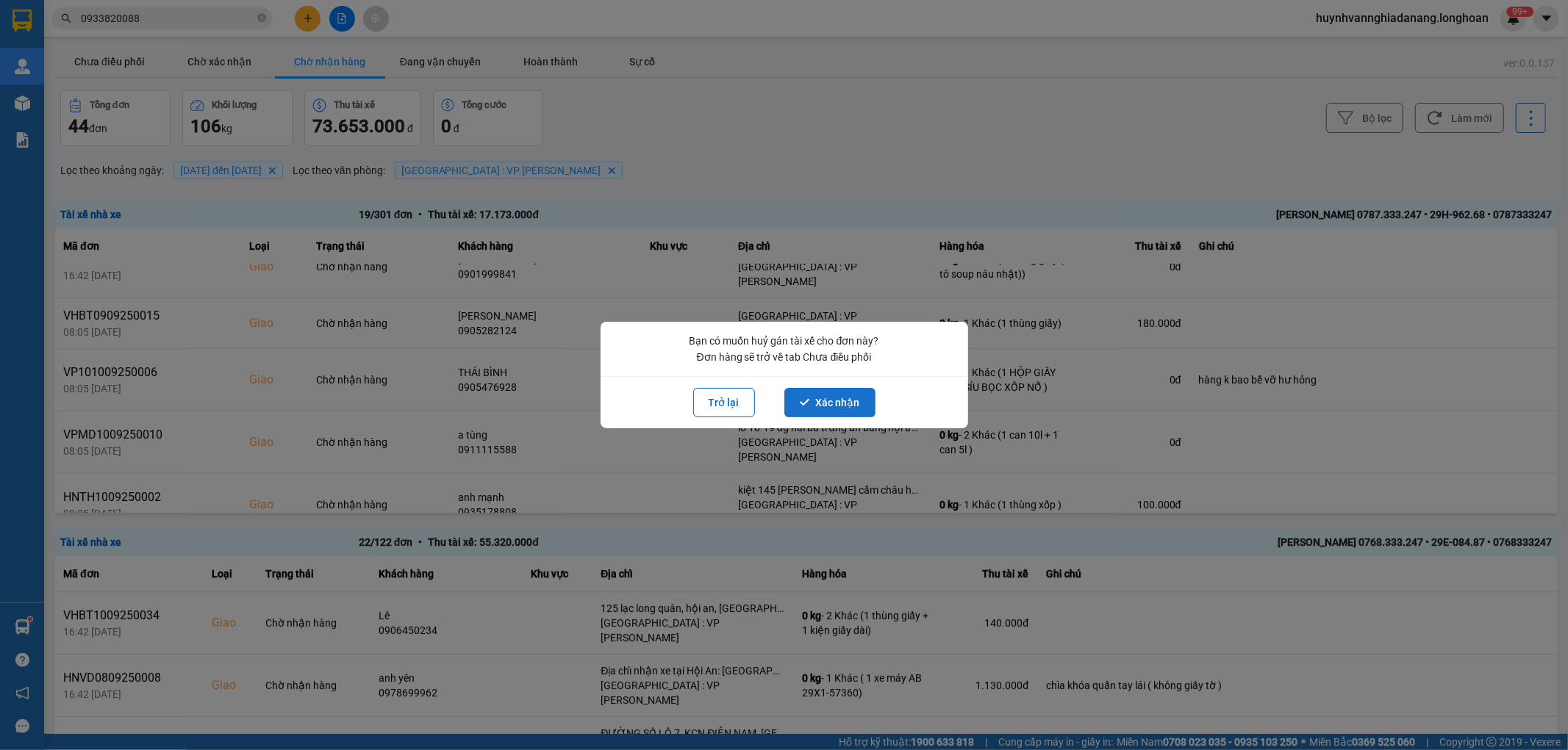
click at [837, 399] on button "Xác nhận" at bounding box center [830, 403] width 91 height 30
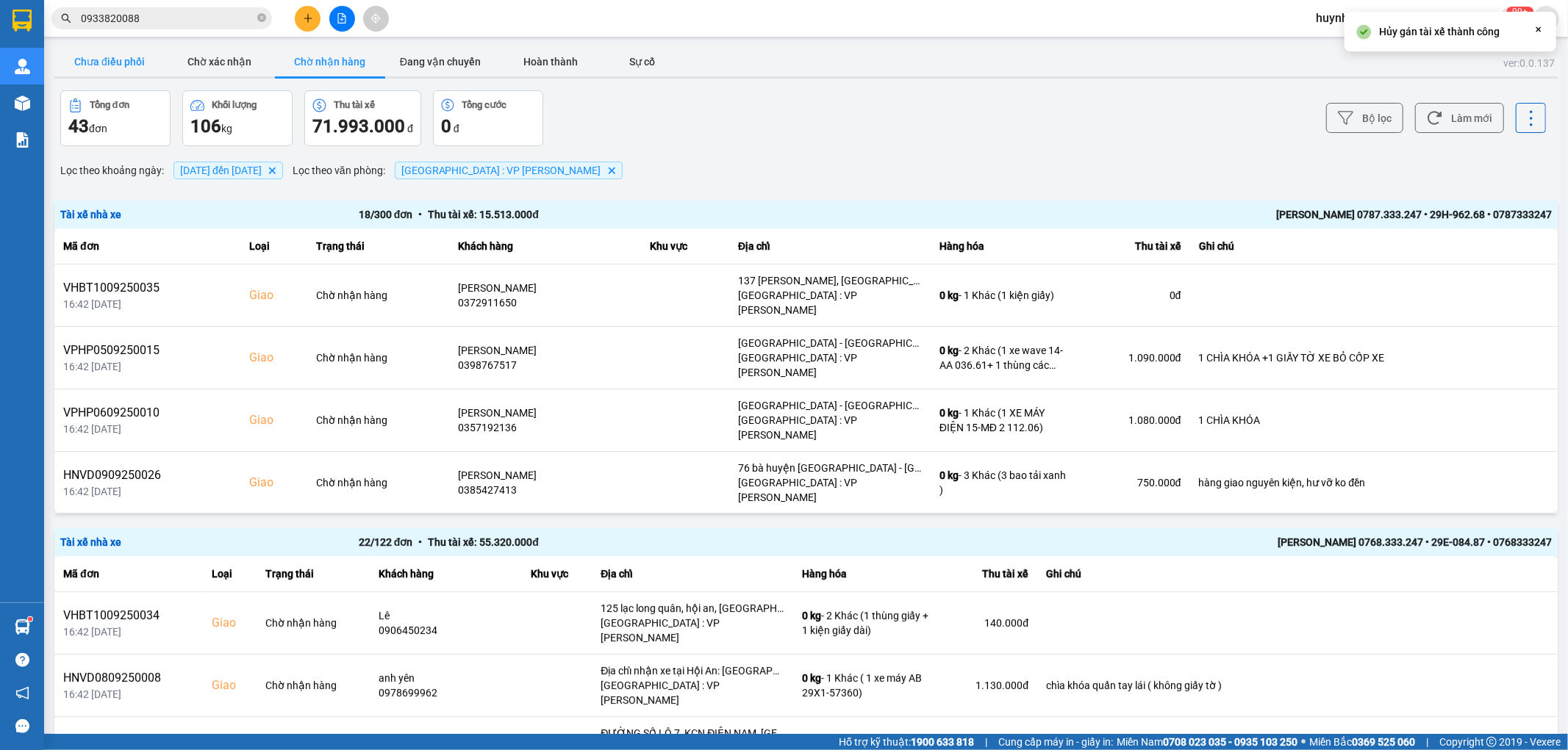
drag, startPoint x: 141, startPoint y: 57, endPoint x: 148, endPoint y: 56, distance: 7.1
click at [141, 56] on button "Chưa điều phối" at bounding box center [110, 62] width 110 height 30
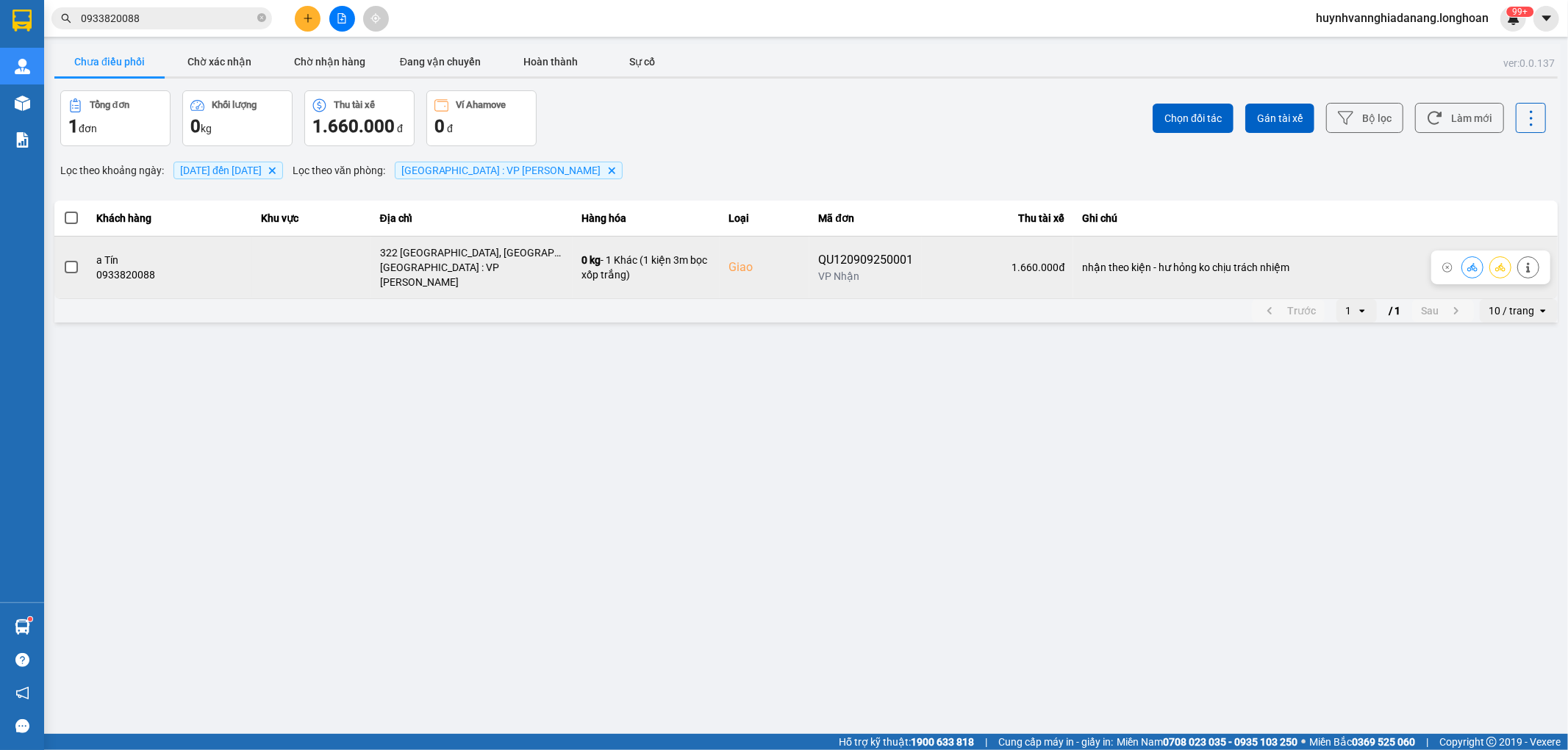
click at [64, 261] on span at bounding box center [71, 268] width 13 height 13
click at [63, 260] on input "checkbox" at bounding box center [63, 260] width 0 height 0
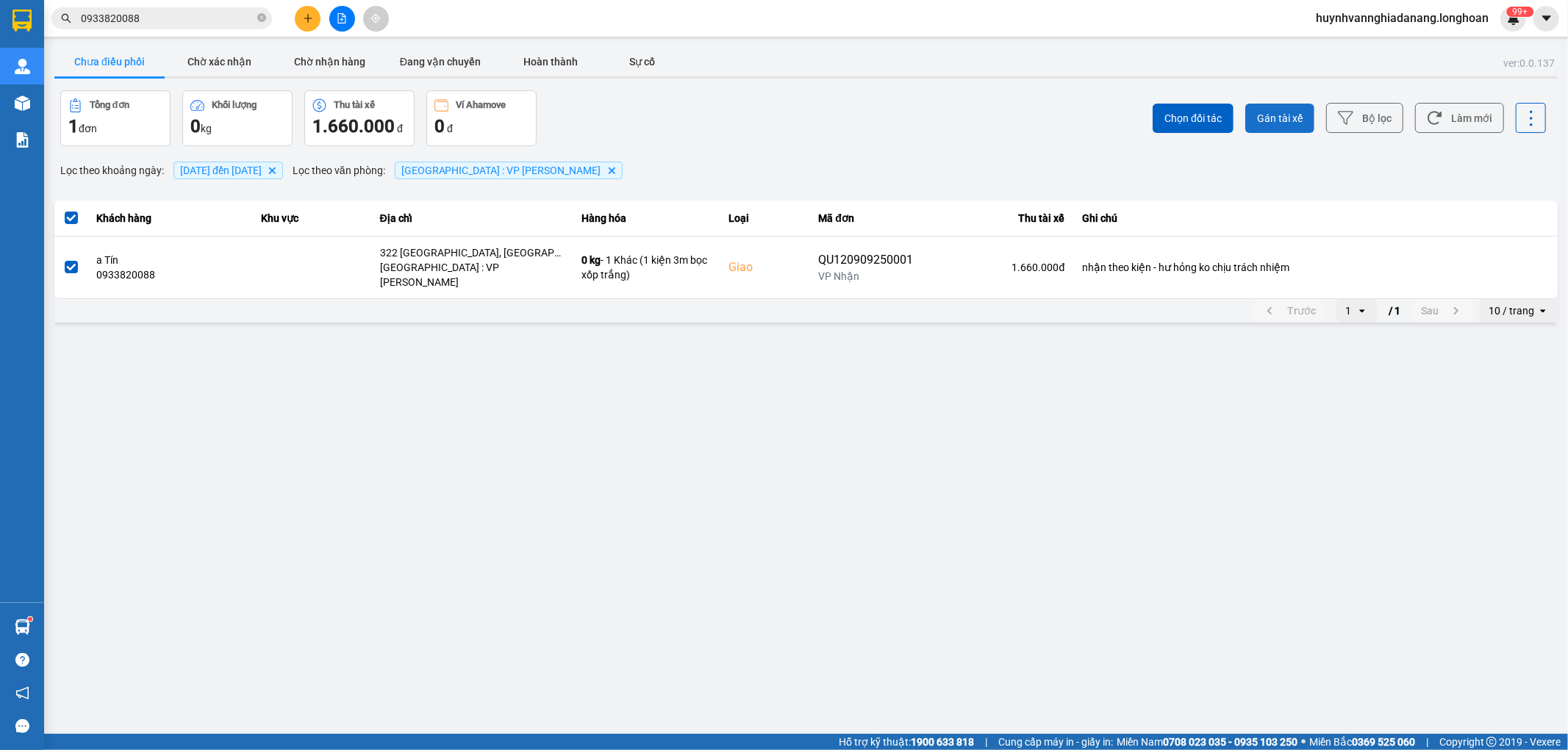
click at [1273, 123] on span "Gán tài xế" at bounding box center [1280, 118] width 46 height 15
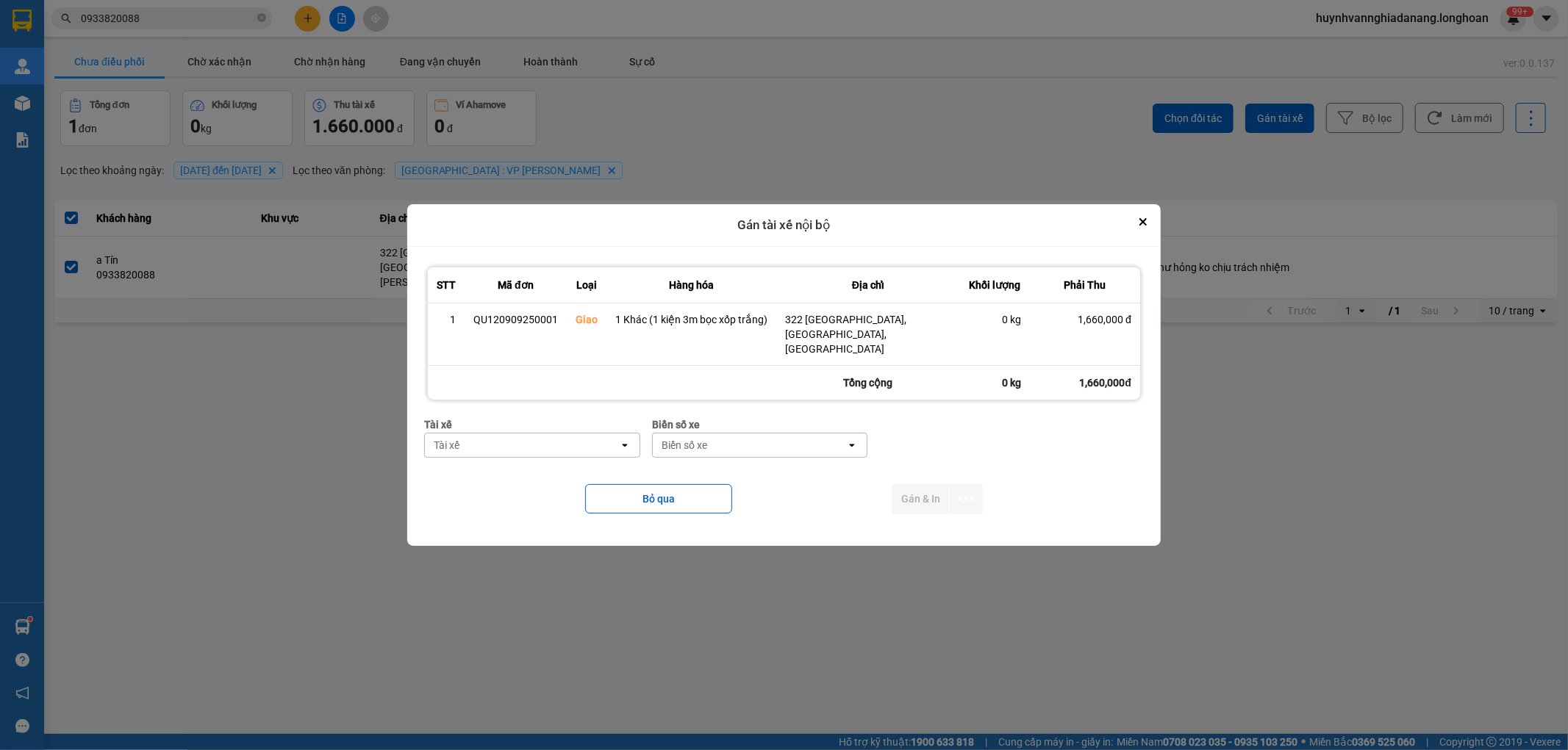
click at [545, 434] on div "Tài xế" at bounding box center [522, 445] width 194 height 24
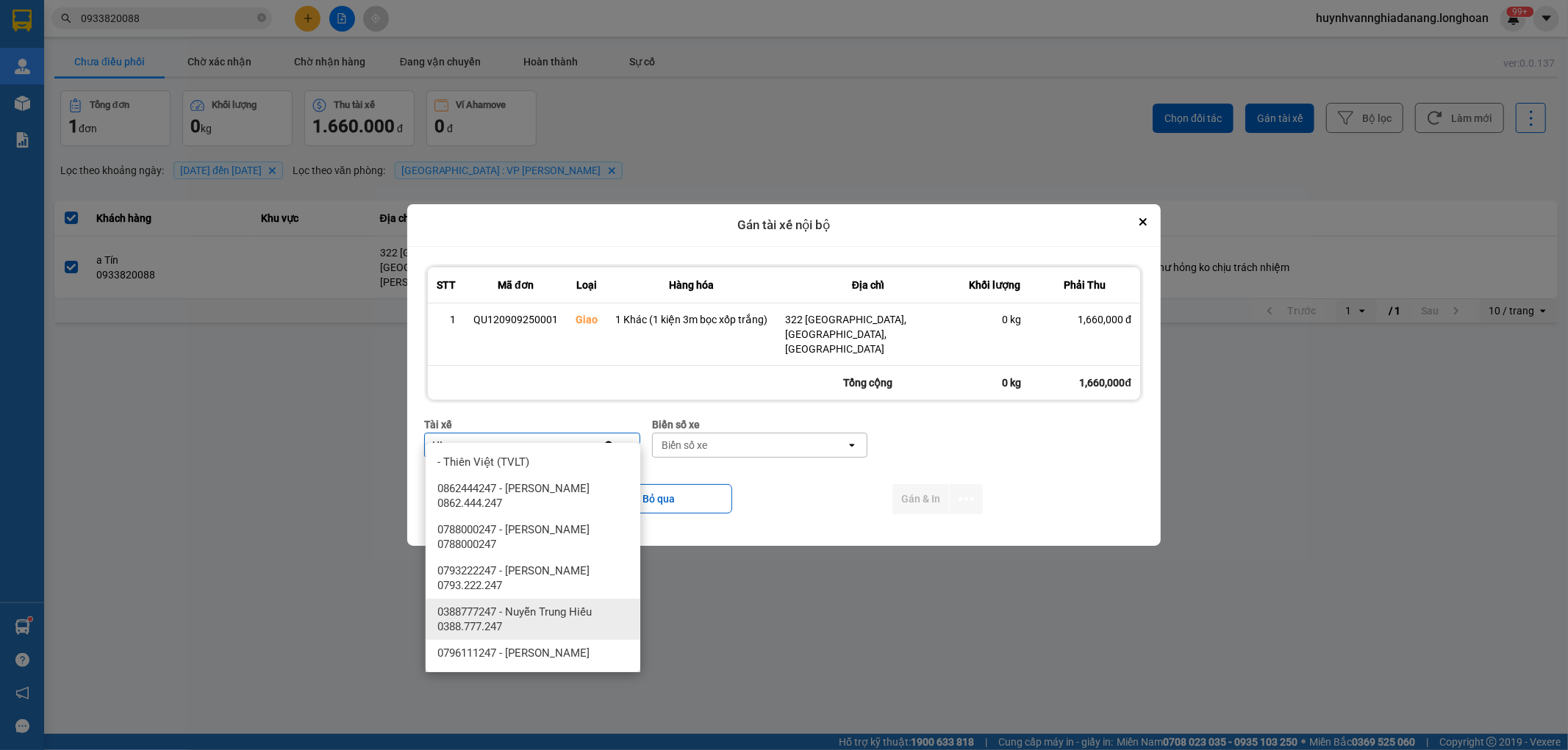
type input "HI"
click at [569, 607] on span "0388777247 - Nuyễn Trung Hiếu 0388.777.247" at bounding box center [536, 620] width 197 height 30
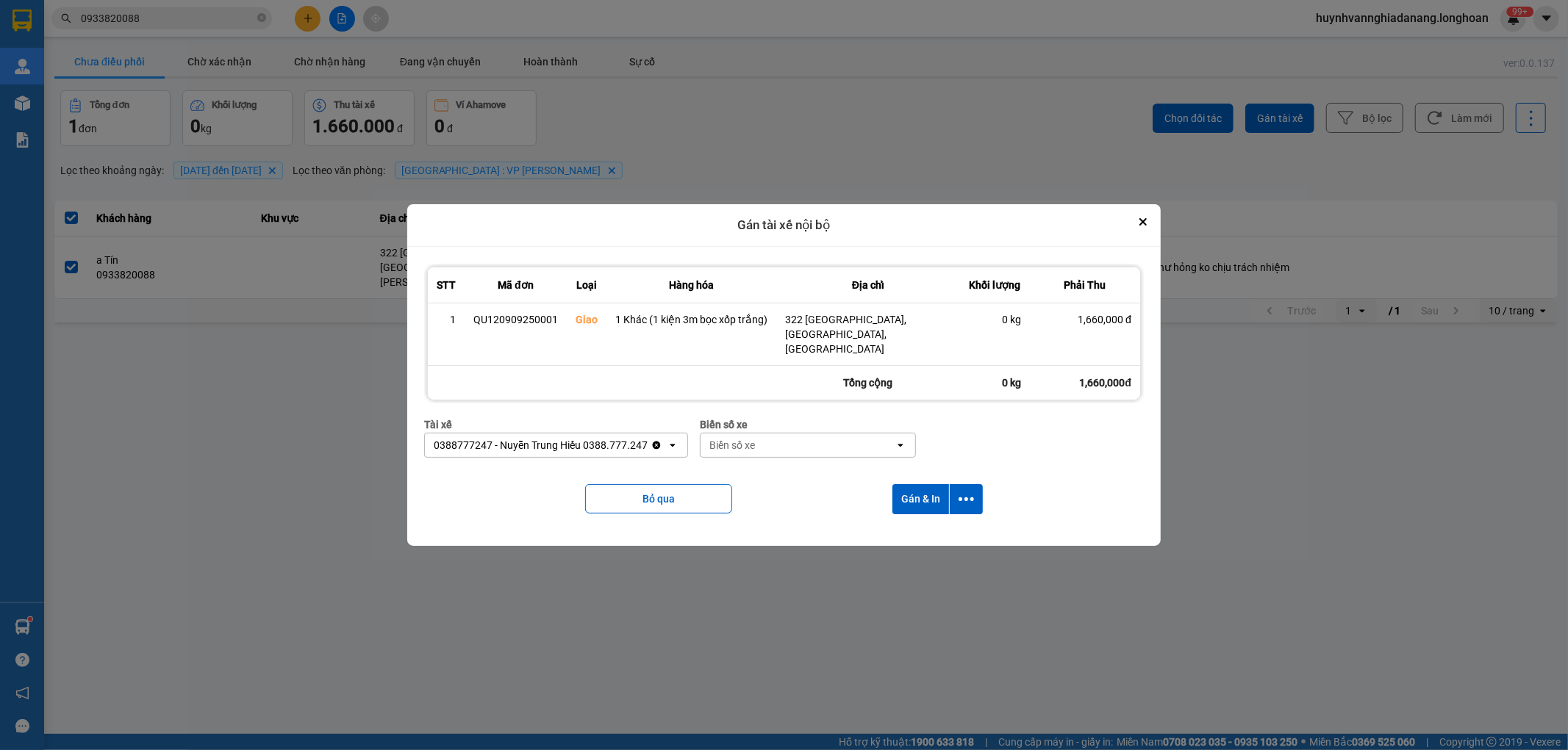
drag, startPoint x: 795, startPoint y: 414, endPoint x: 795, endPoint y: 425, distance: 11.0
click at [795, 416] on div "Biển số xe" at bounding box center [808, 425] width 216 height 16
click at [791, 433] on div "Biển số xe" at bounding box center [798, 445] width 194 height 24
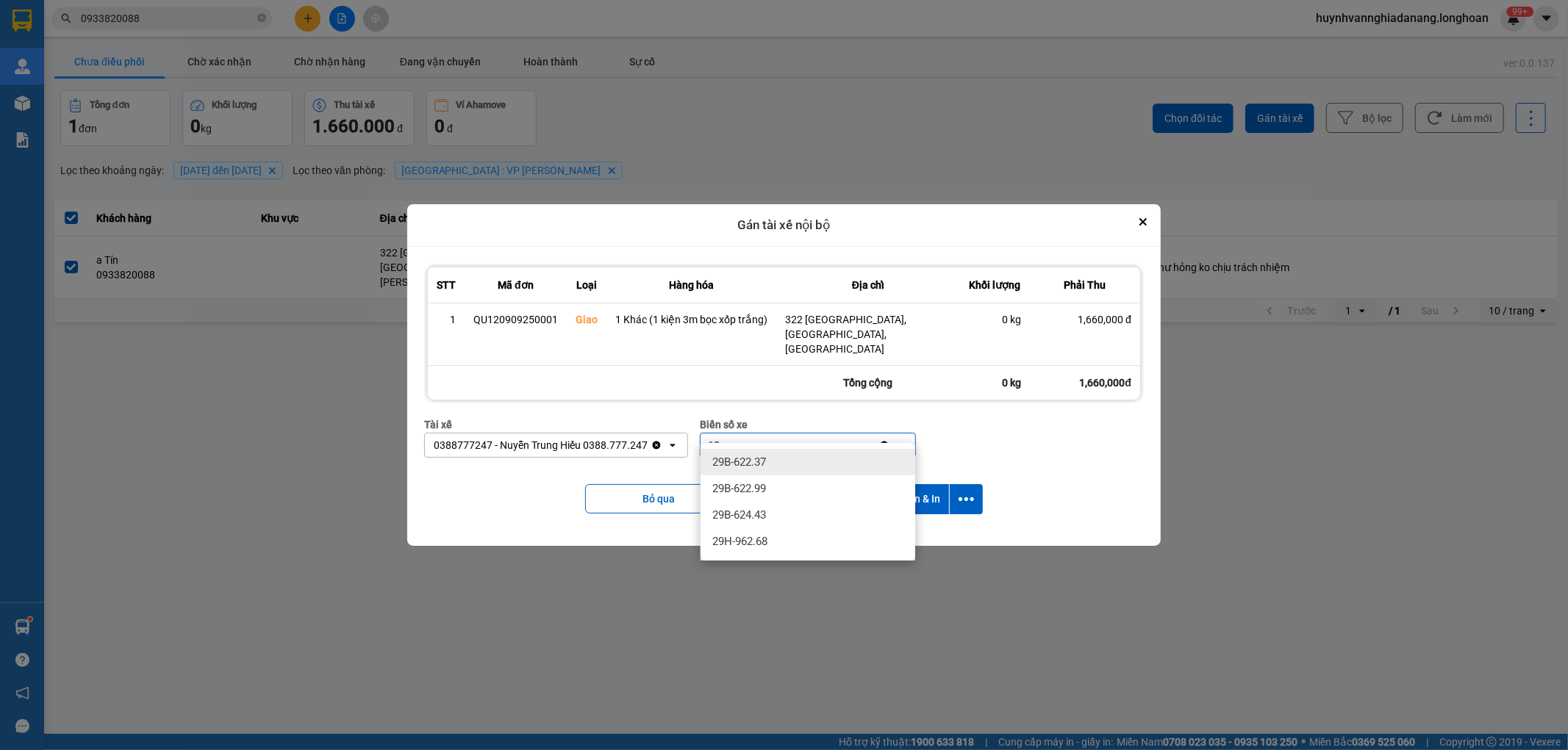
type input "6"
type input "74"
drag, startPoint x: 768, startPoint y: 465, endPoint x: 780, endPoint y: 465, distance: 12.0
click at [770, 465] on div "29E-374.74" at bounding box center [808, 462] width 215 height 27
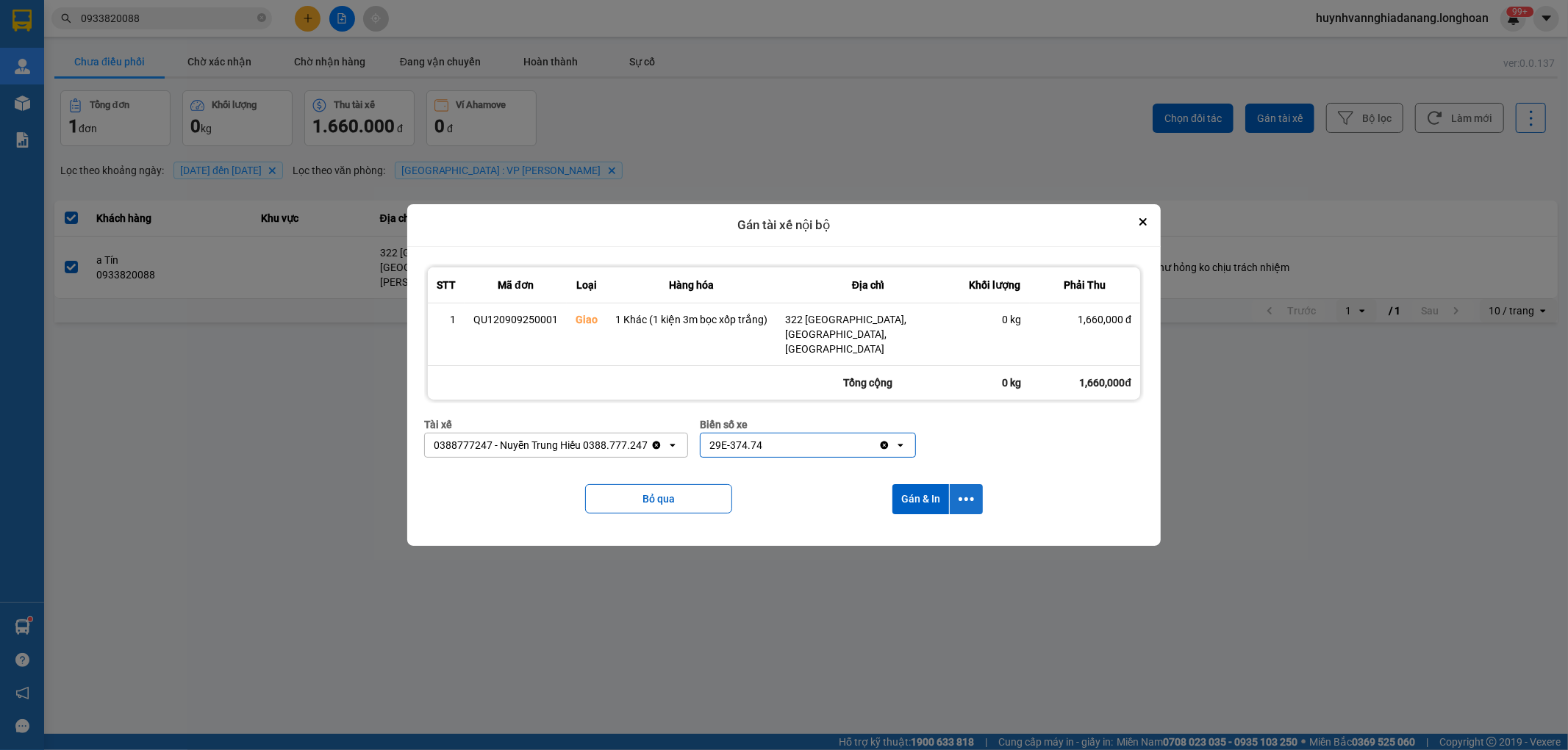
click at [963, 492] on icon "dialog" at bounding box center [966, 499] width 16 height 16
click at [927, 523] on span "Chỉ gán tài" at bounding box center [908, 524] width 49 height 15
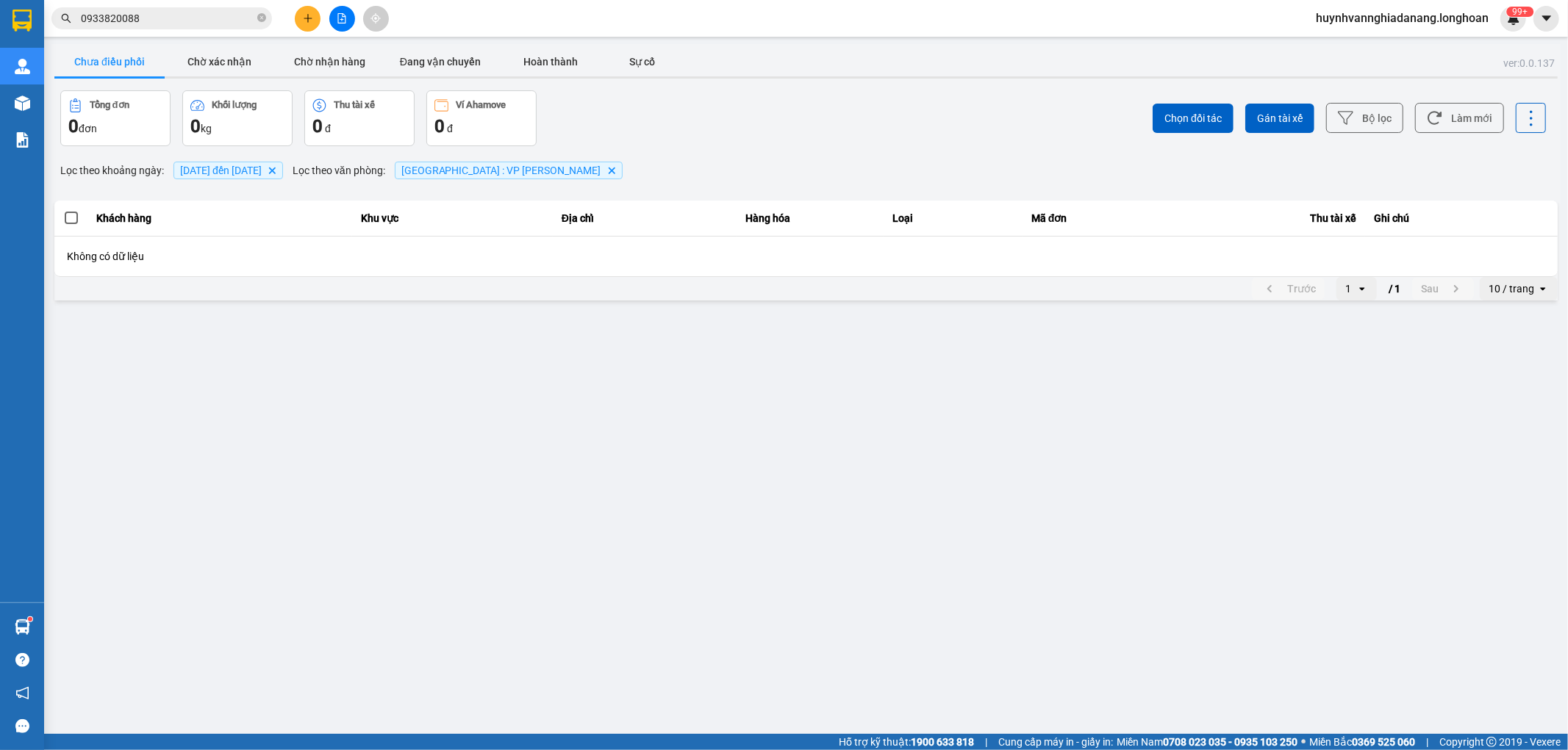
click at [162, 23] on input "0933820088" at bounding box center [167, 18] width 173 height 16
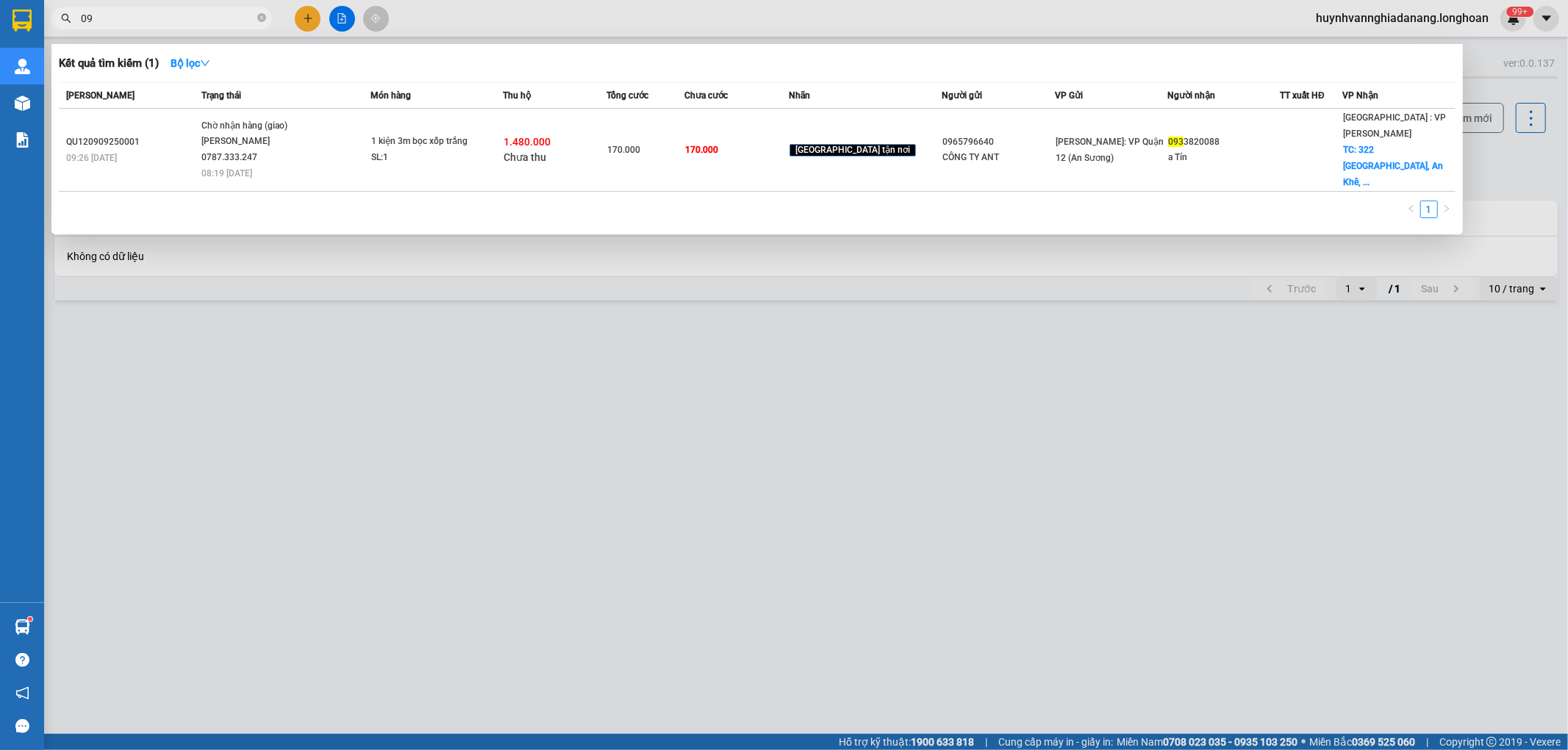
type input "0"
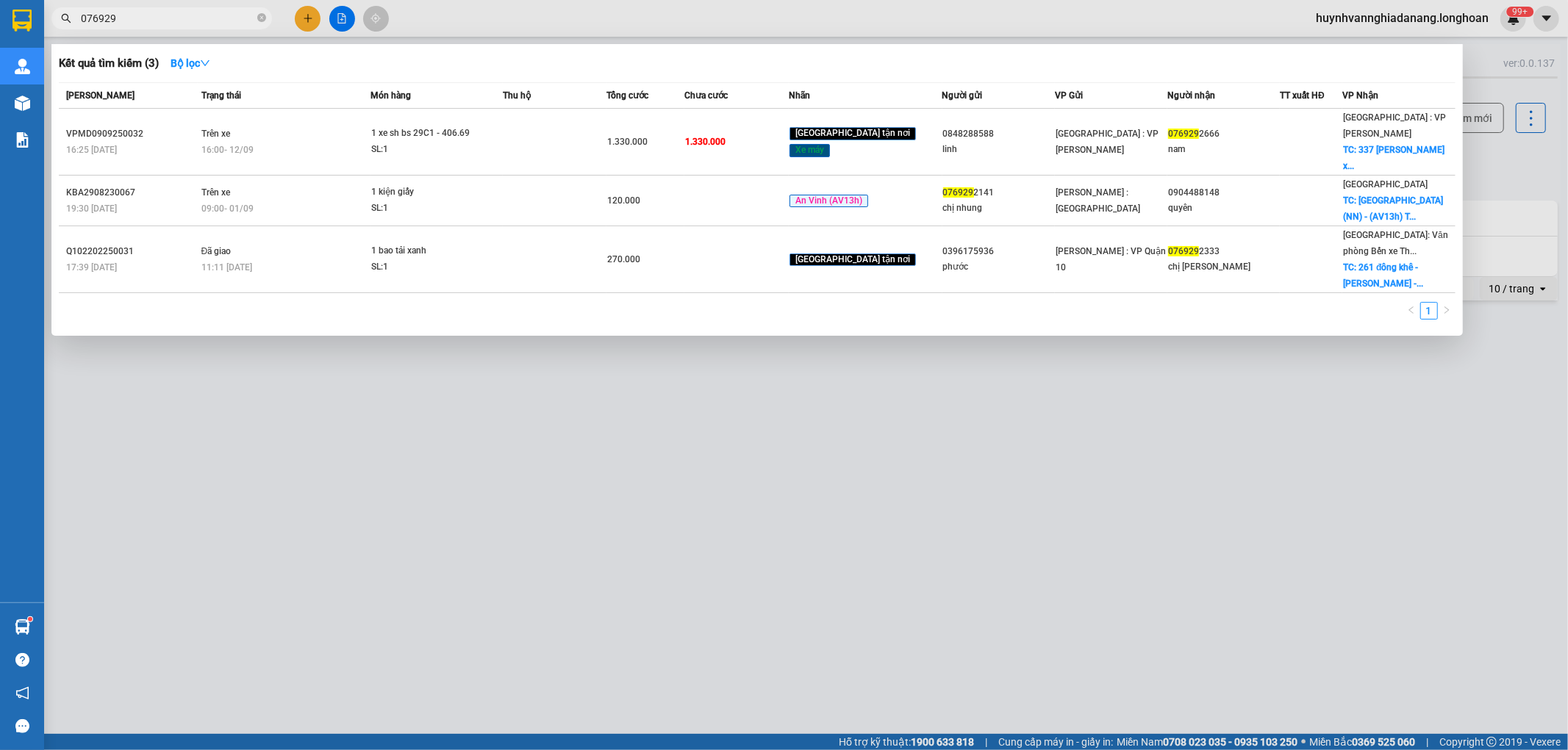
click at [138, 21] on input "076929" at bounding box center [167, 18] width 173 height 16
type input "0"
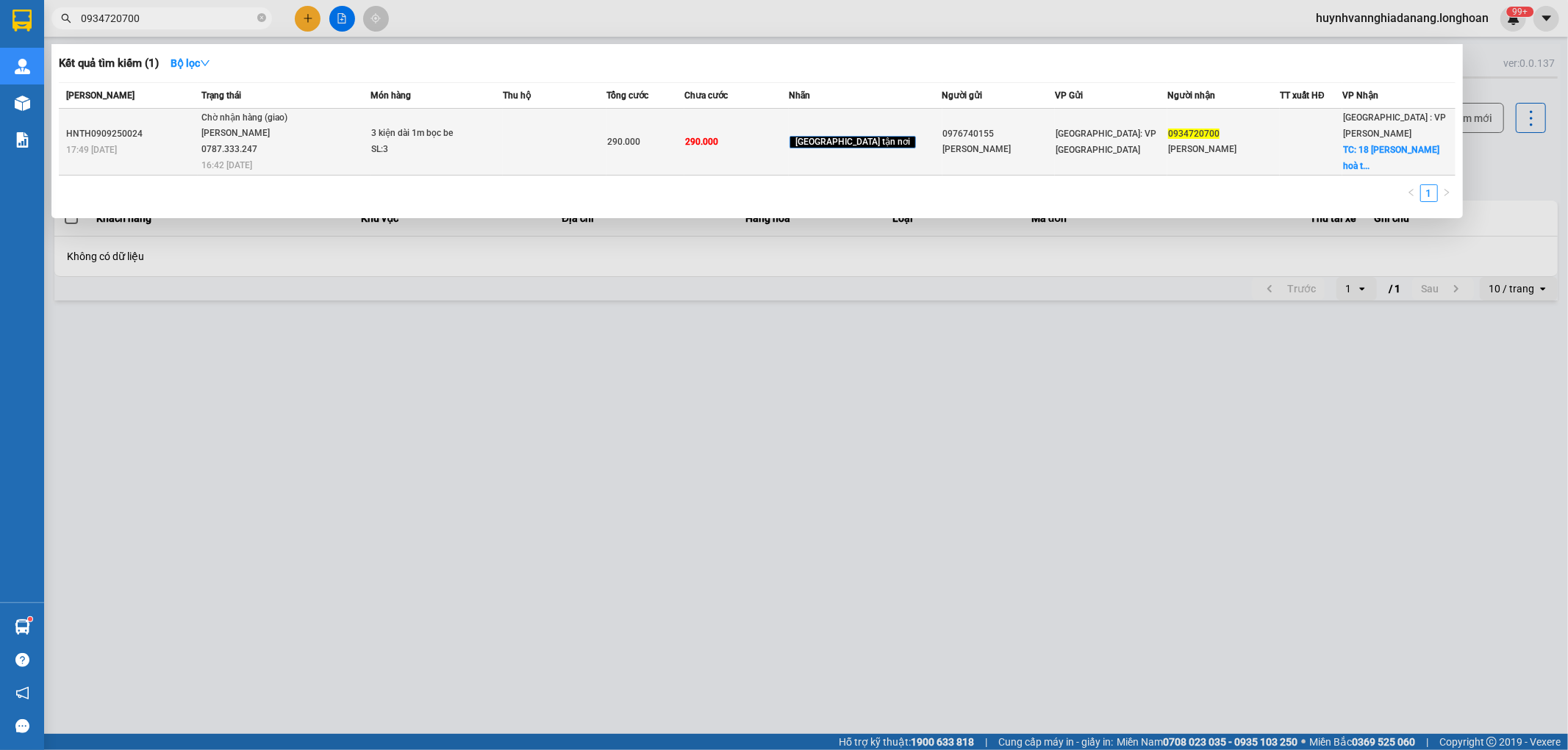
type input "0934720700"
click at [502, 158] on td "3 kiện dài 1m bọc be SL: 3" at bounding box center [437, 142] width 132 height 67
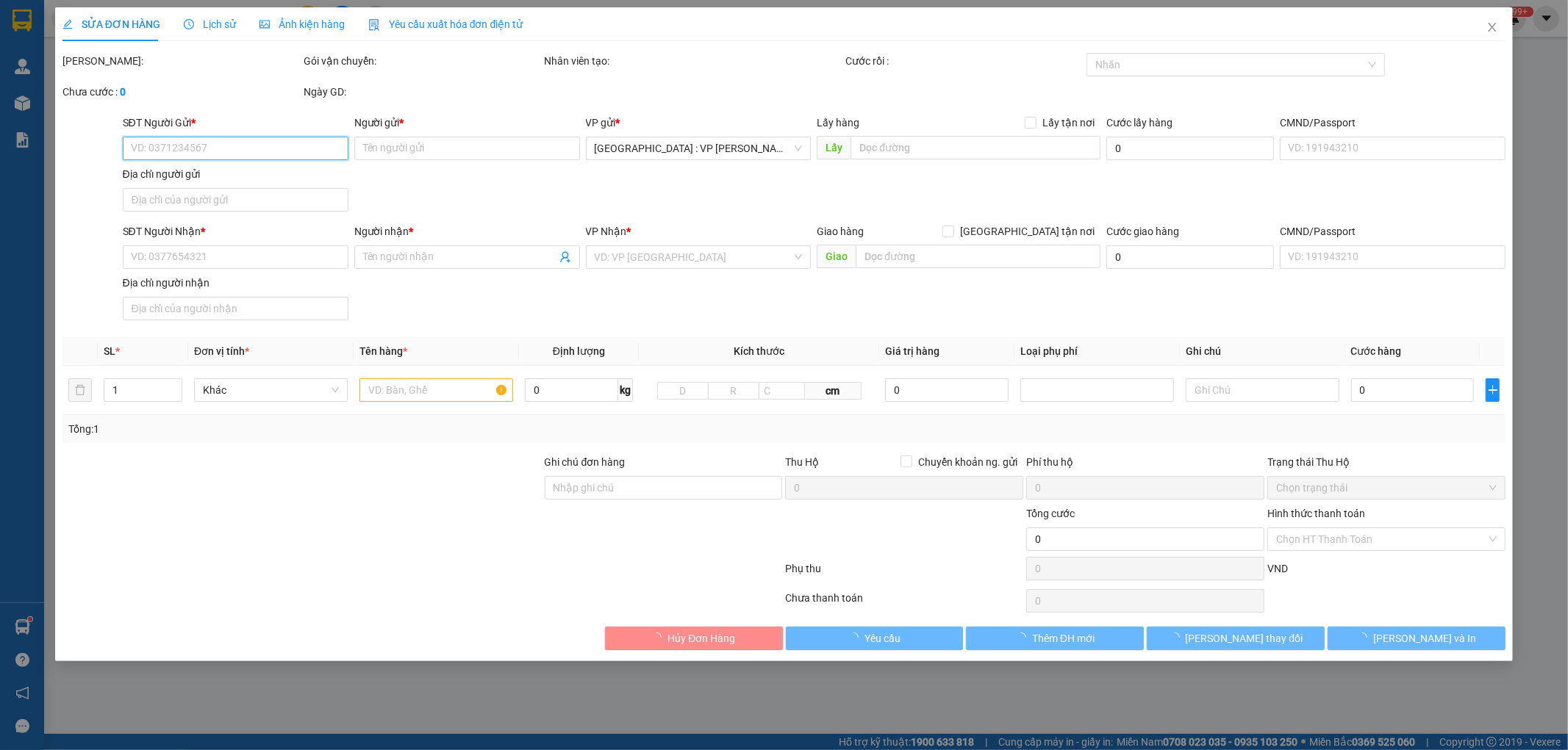
type input "0976740155"
type input "[PERSON_NAME]"
type input "0934720700"
type input "[PERSON_NAME]"
checkbox input "true"
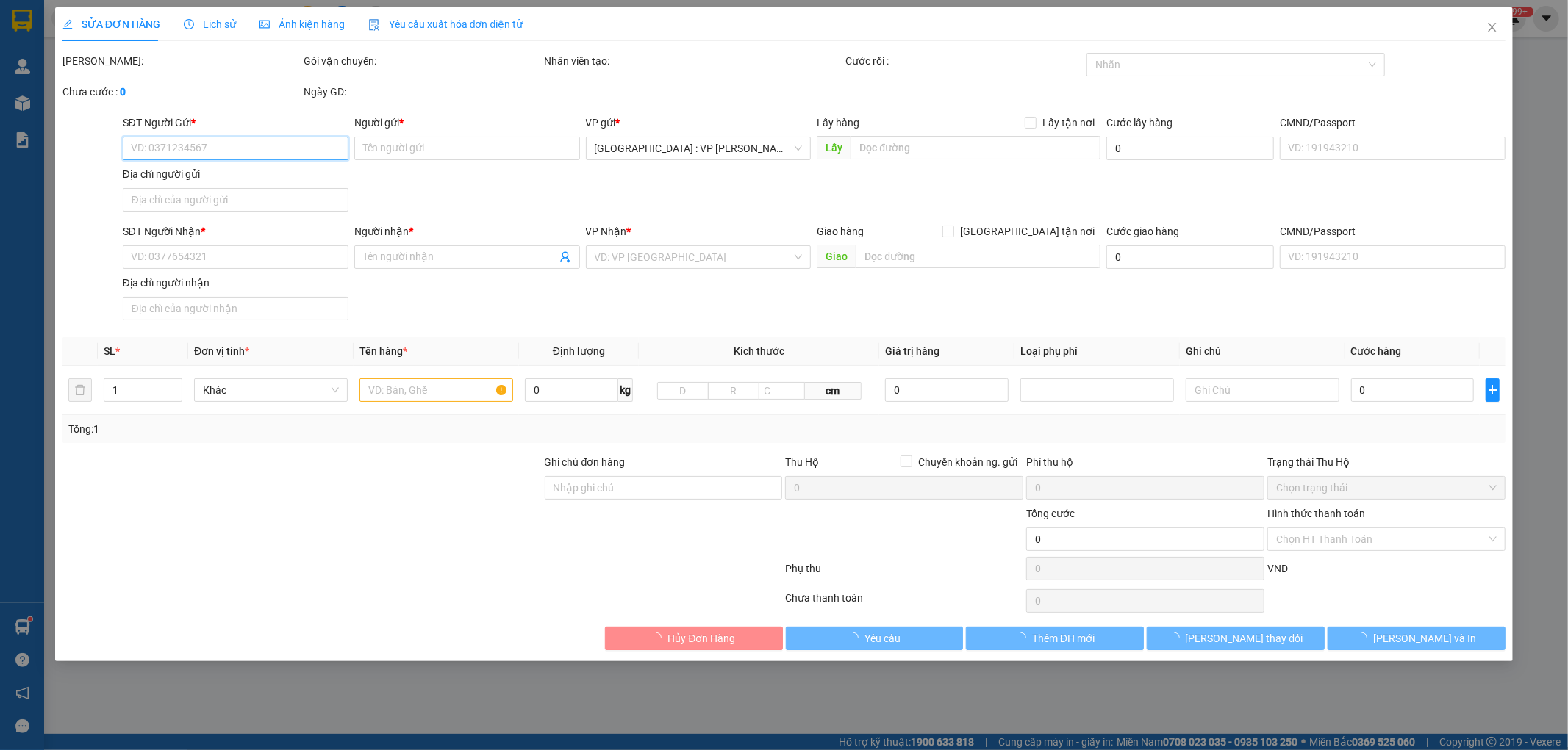
type input "18 [PERSON_NAME] nẵng"
type input "290.000"
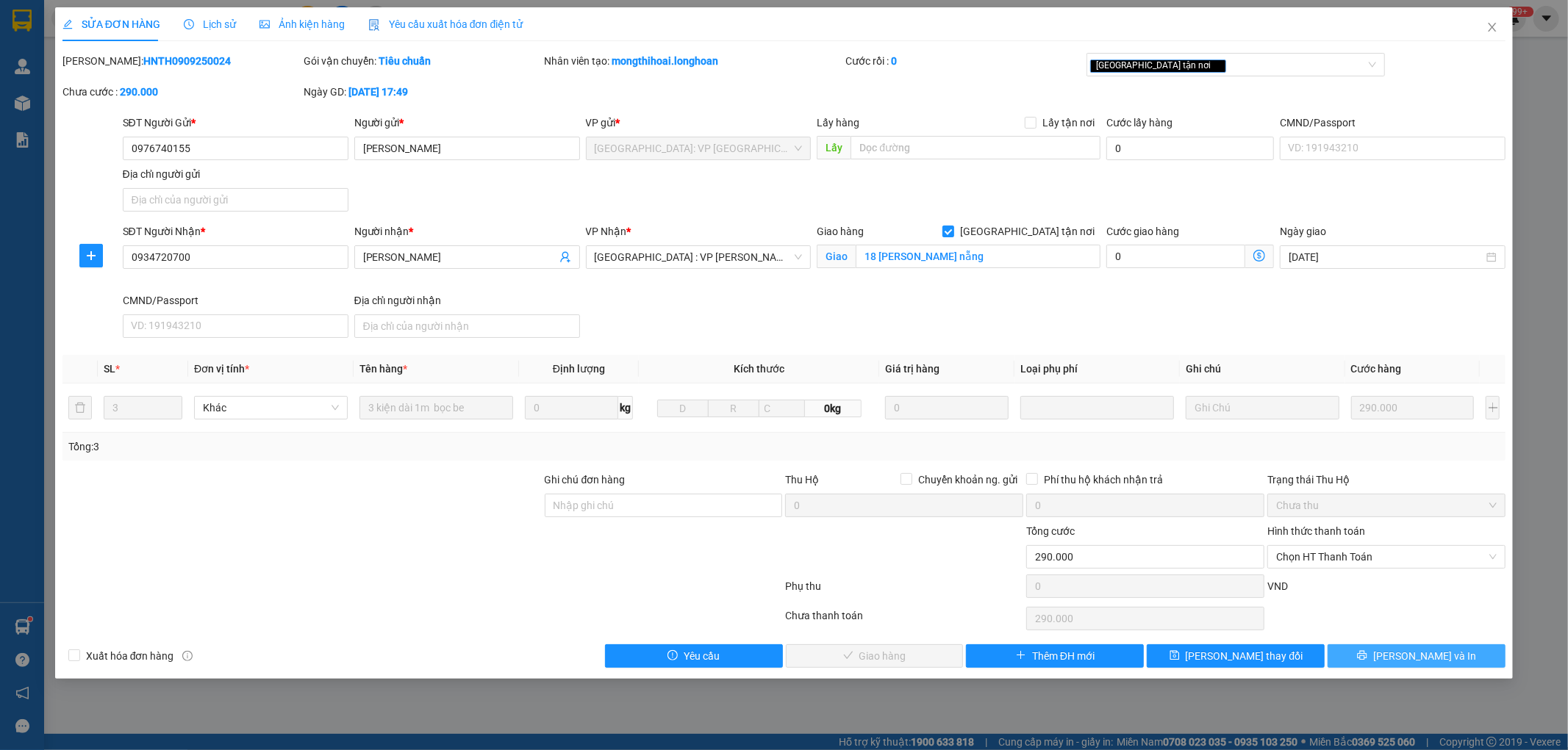
click at [1416, 655] on span "[PERSON_NAME] và In" at bounding box center [1424, 656] width 103 height 16
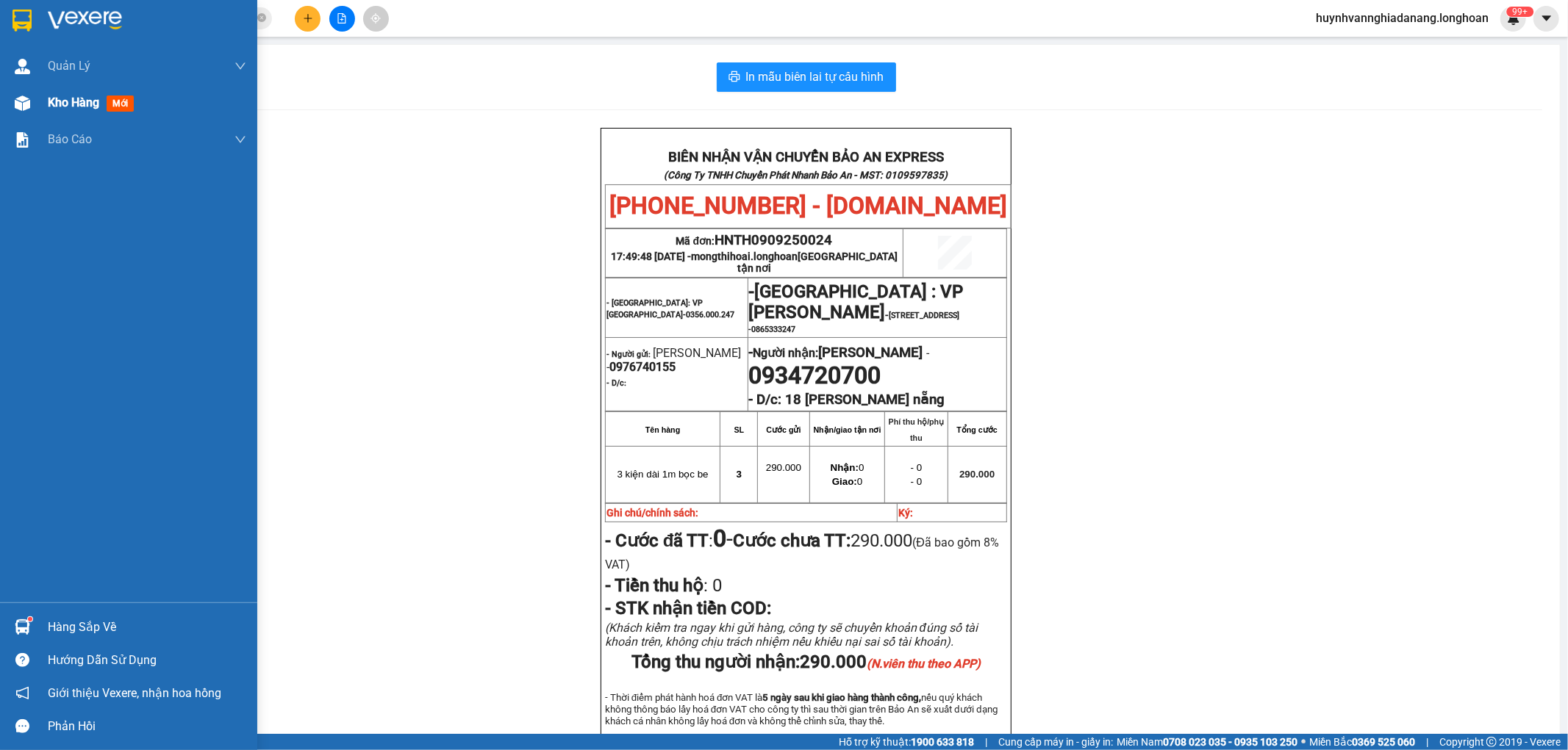
click at [81, 100] on span "Kho hàng" at bounding box center [74, 102] width 52 height 14
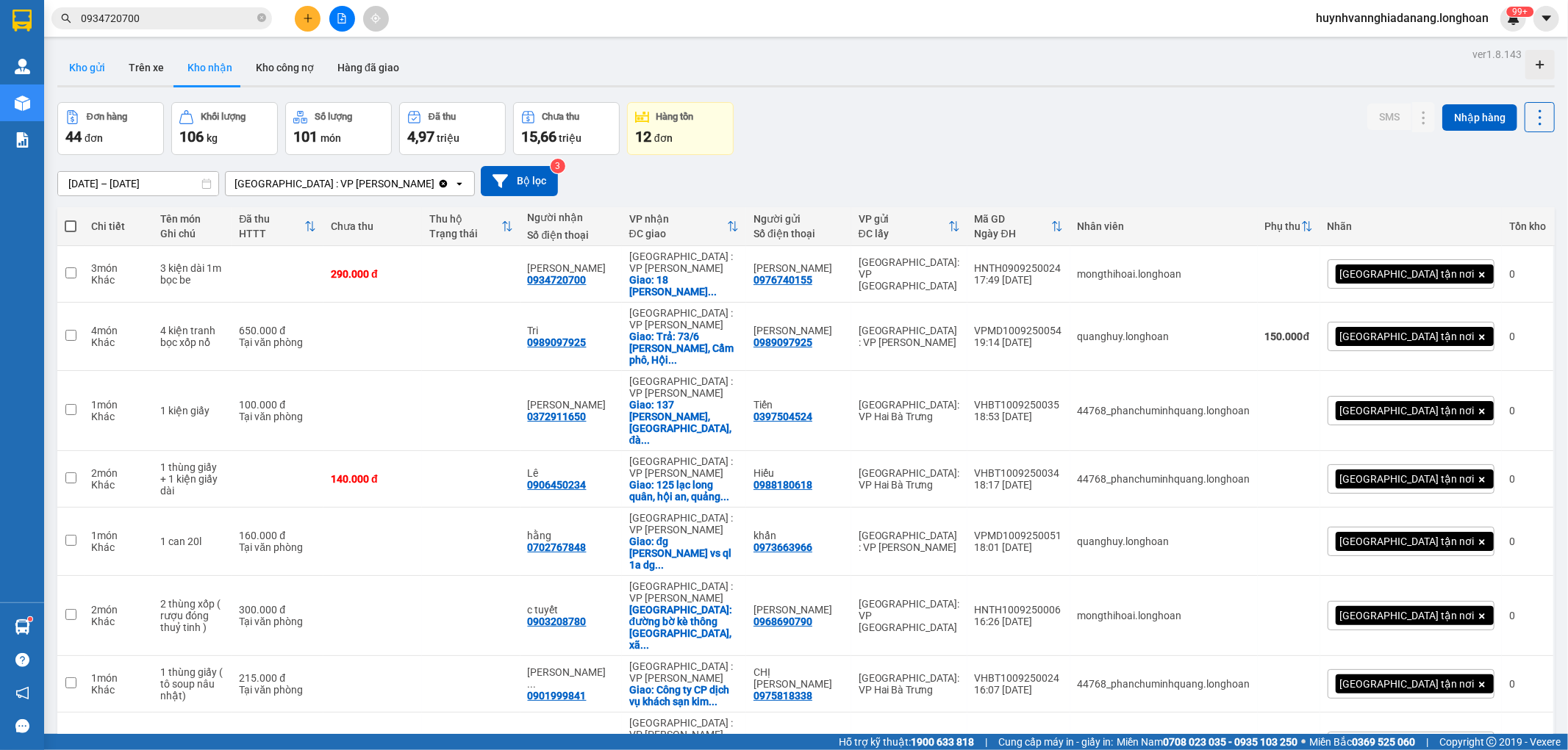
click at [78, 72] on button "Kho gửi" at bounding box center [87, 68] width 59 height 36
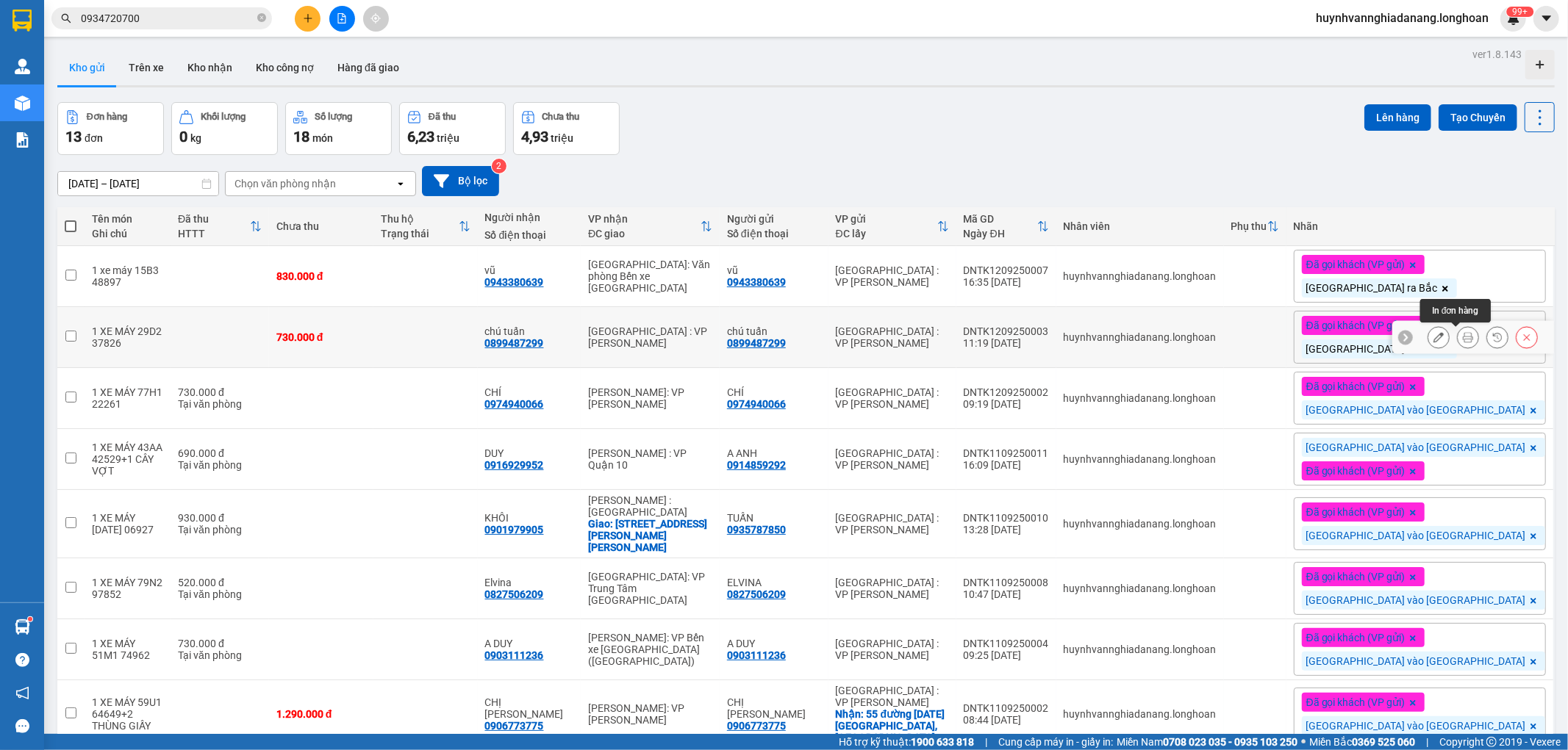
click at [1458, 334] on button at bounding box center [1468, 337] width 21 height 26
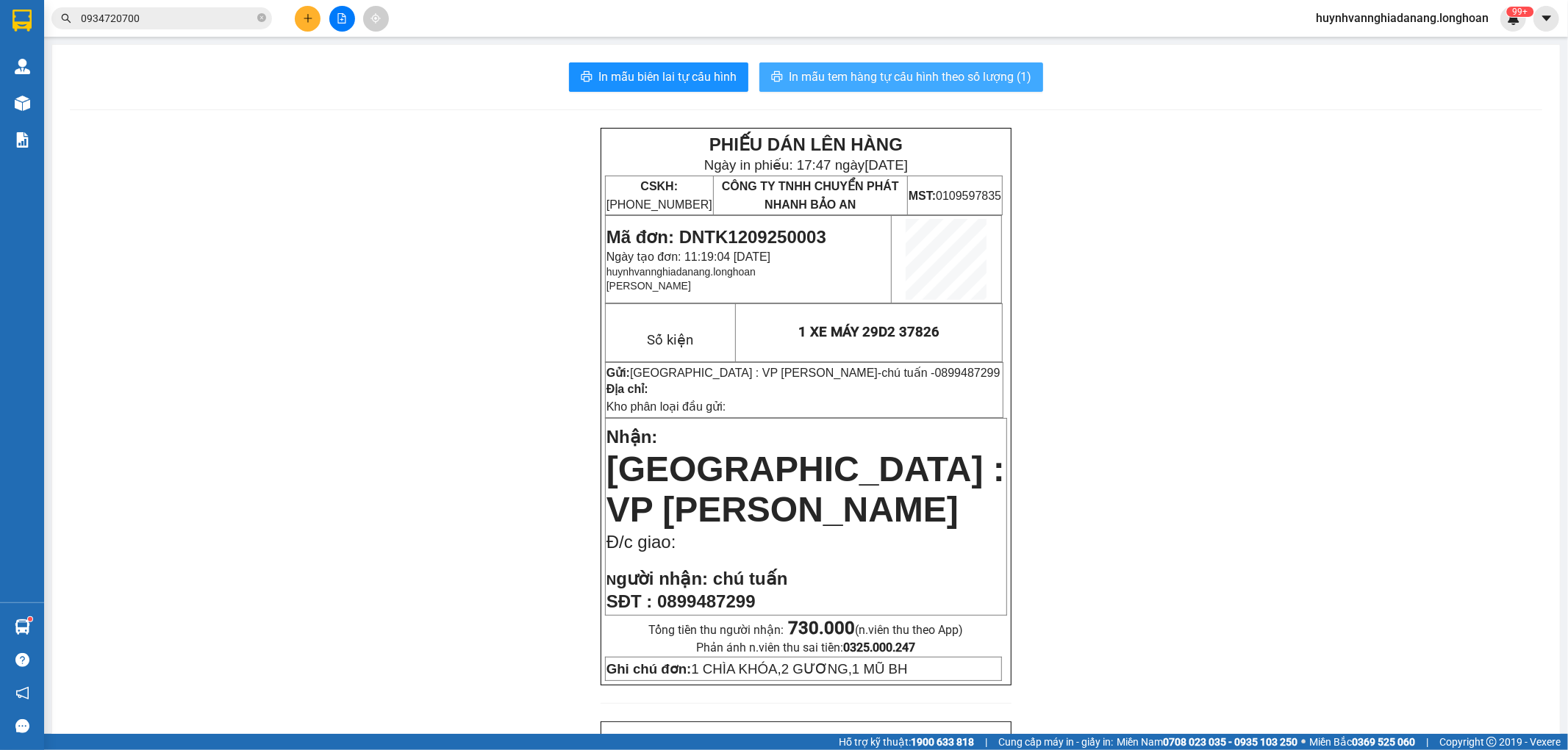
click at [947, 79] on span "In mẫu tem hàng tự cấu hình theo số lượng (1)" at bounding box center [910, 76] width 243 height 18
click at [309, 18] on icon "plus" at bounding box center [307, 18] width 8 height 1
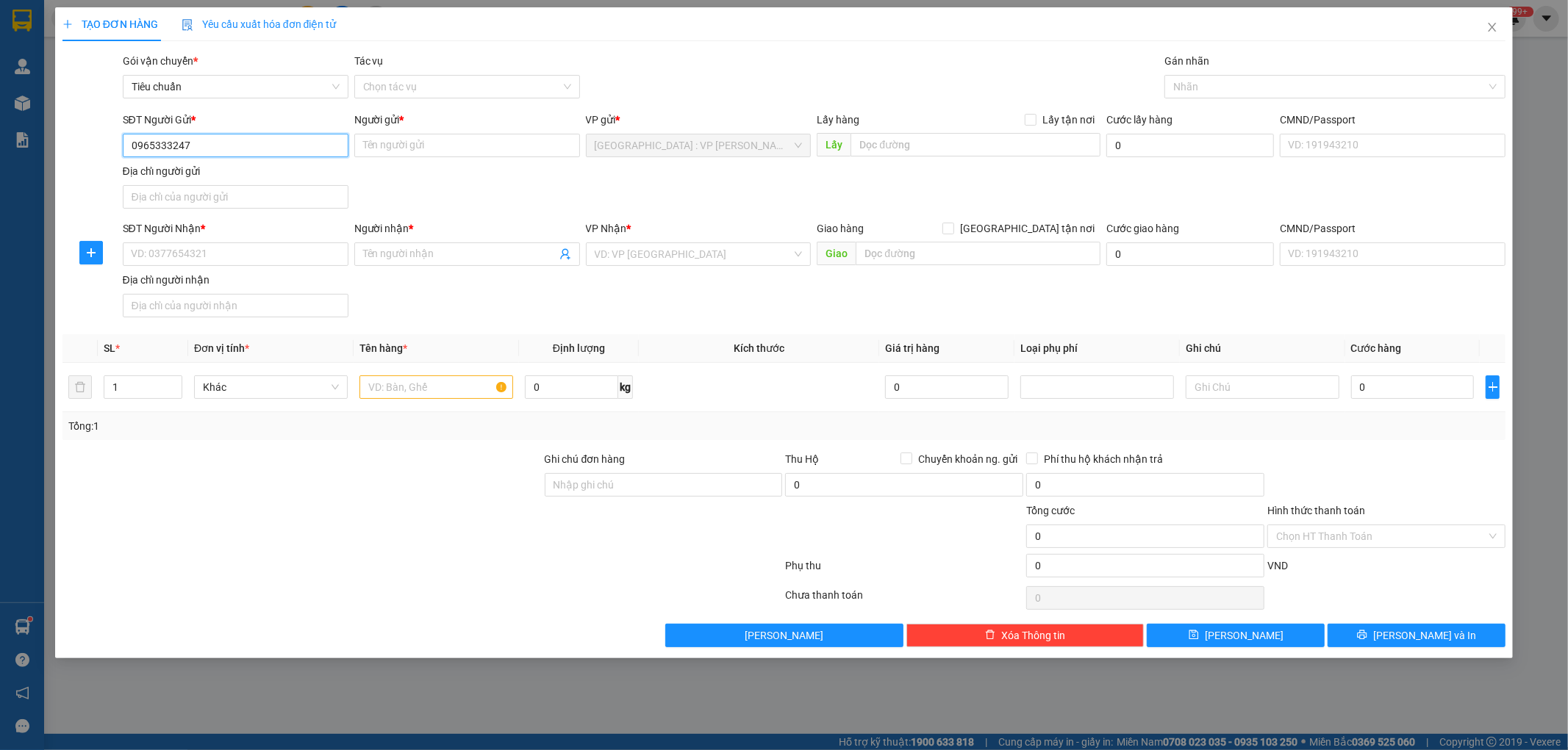
click at [260, 148] on input "0965333247" at bounding box center [235, 146] width 226 height 24
click at [144, 150] on input "0965333247" at bounding box center [235, 146] width 226 height 24
type input "0865333247"
click at [233, 150] on input "0865333247" at bounding box center [235, 146] width 226 height 24
click at [243, 172] on div "0865333247 - VP Đà Nẵng" at bounding box center [235, 175] width 208 height 16
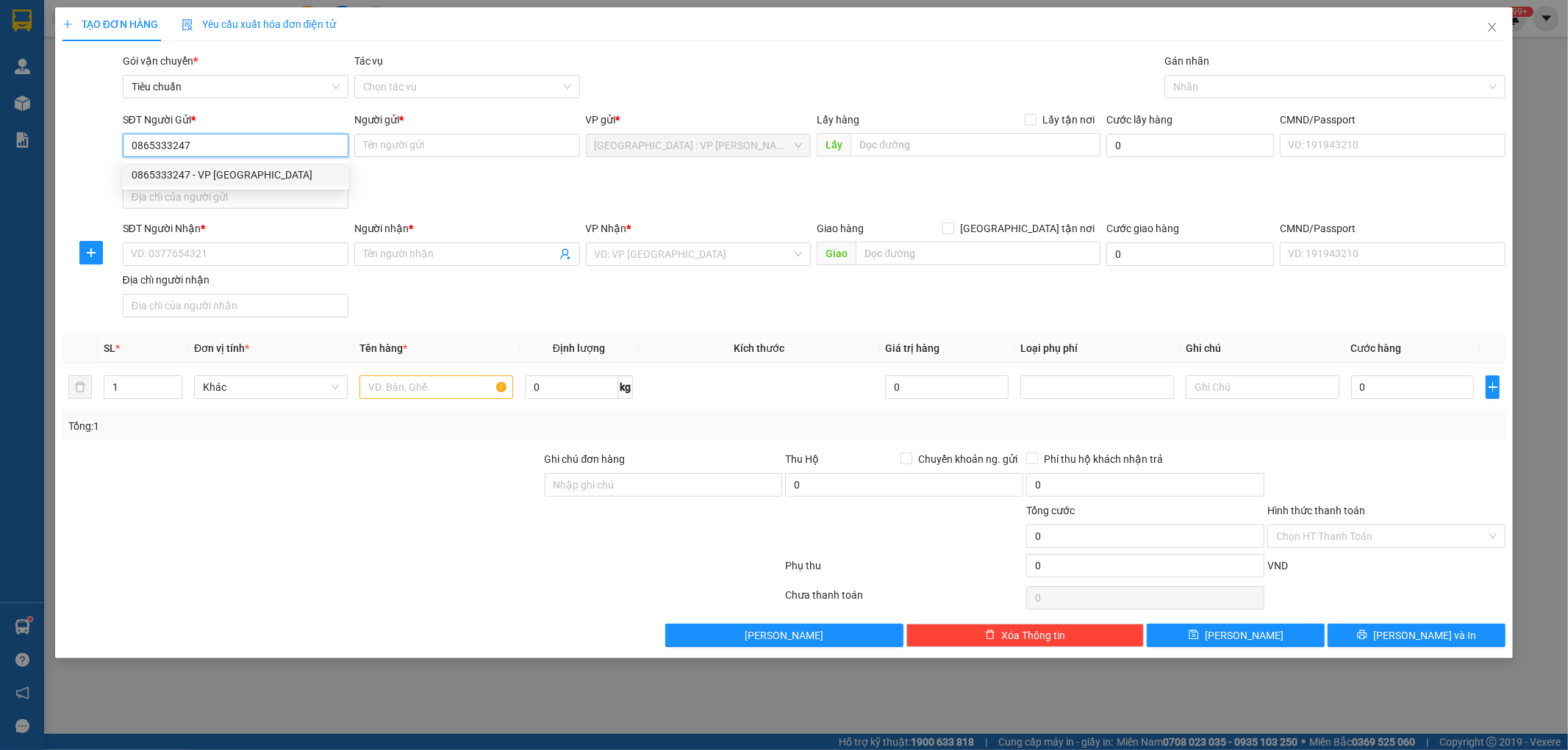
type input "VP Đà Nẵng"
type input "0865333247"
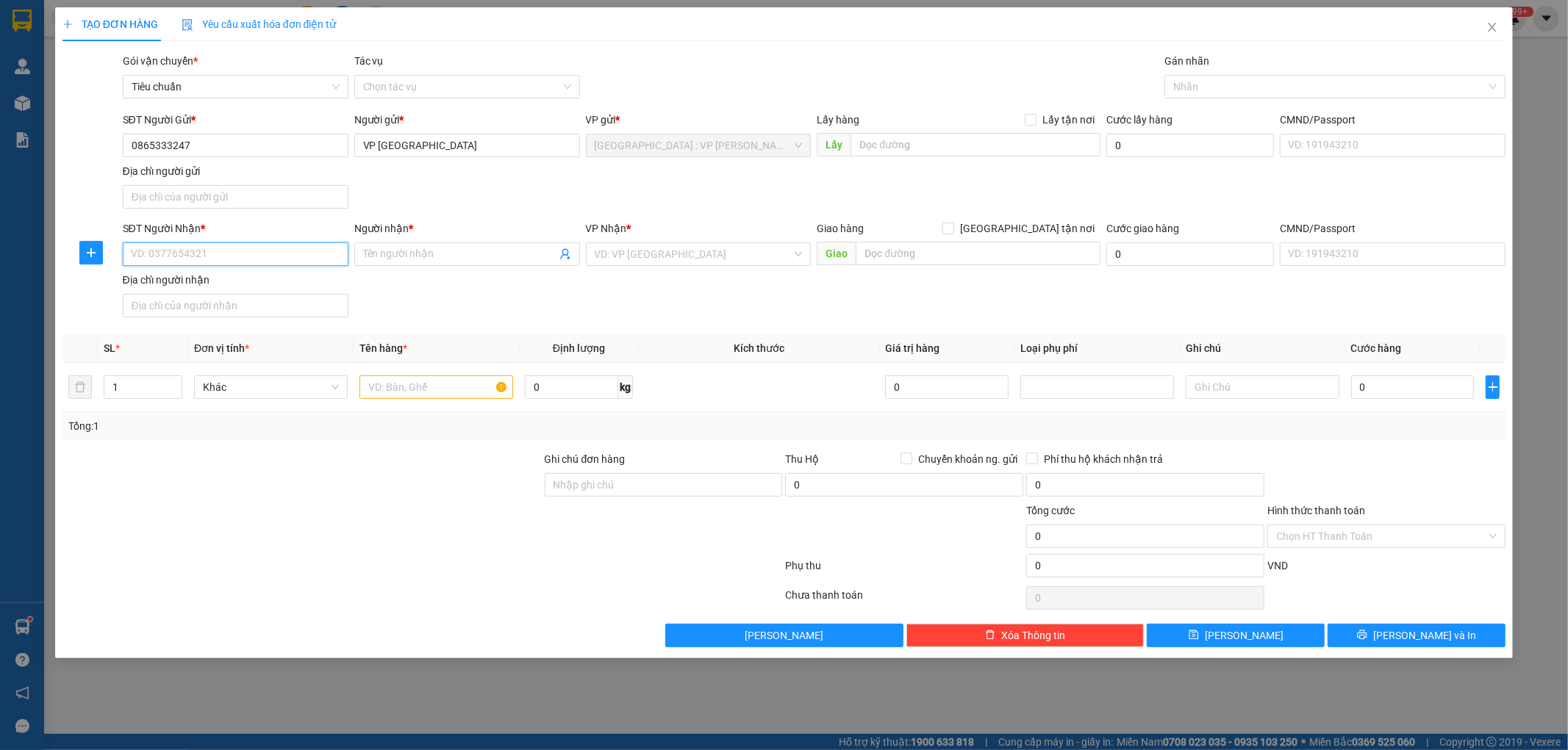
click at [243, 255] on input "SĐT Người Nhận *" at bounding box center [235, 254] width 226 height 24
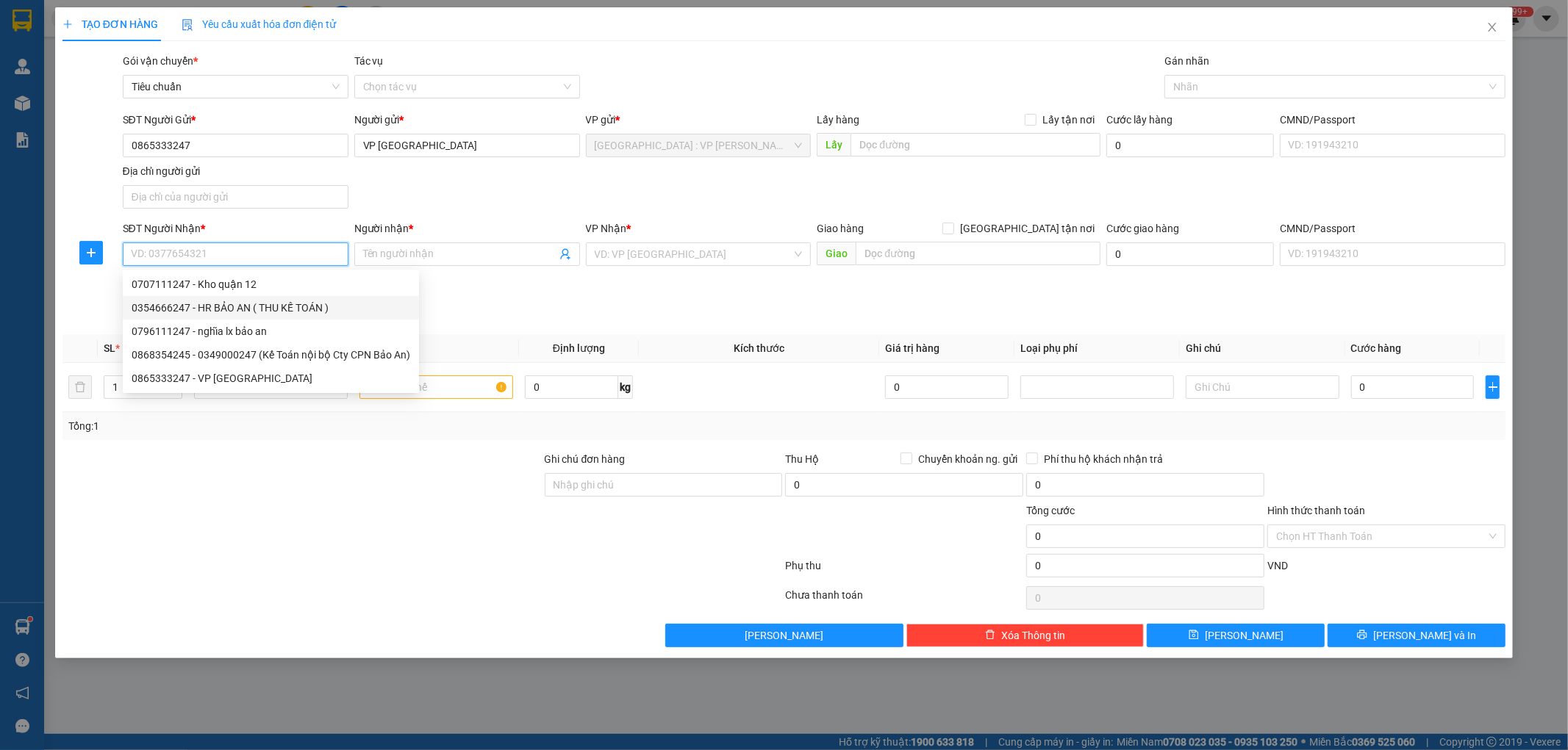
click at [289, 307] on div "0354666247 - HR BẢO AN ( THU KẾ TOÁN )" at bounding box center [271, 308] width 279 height 16
type input "0354666247"
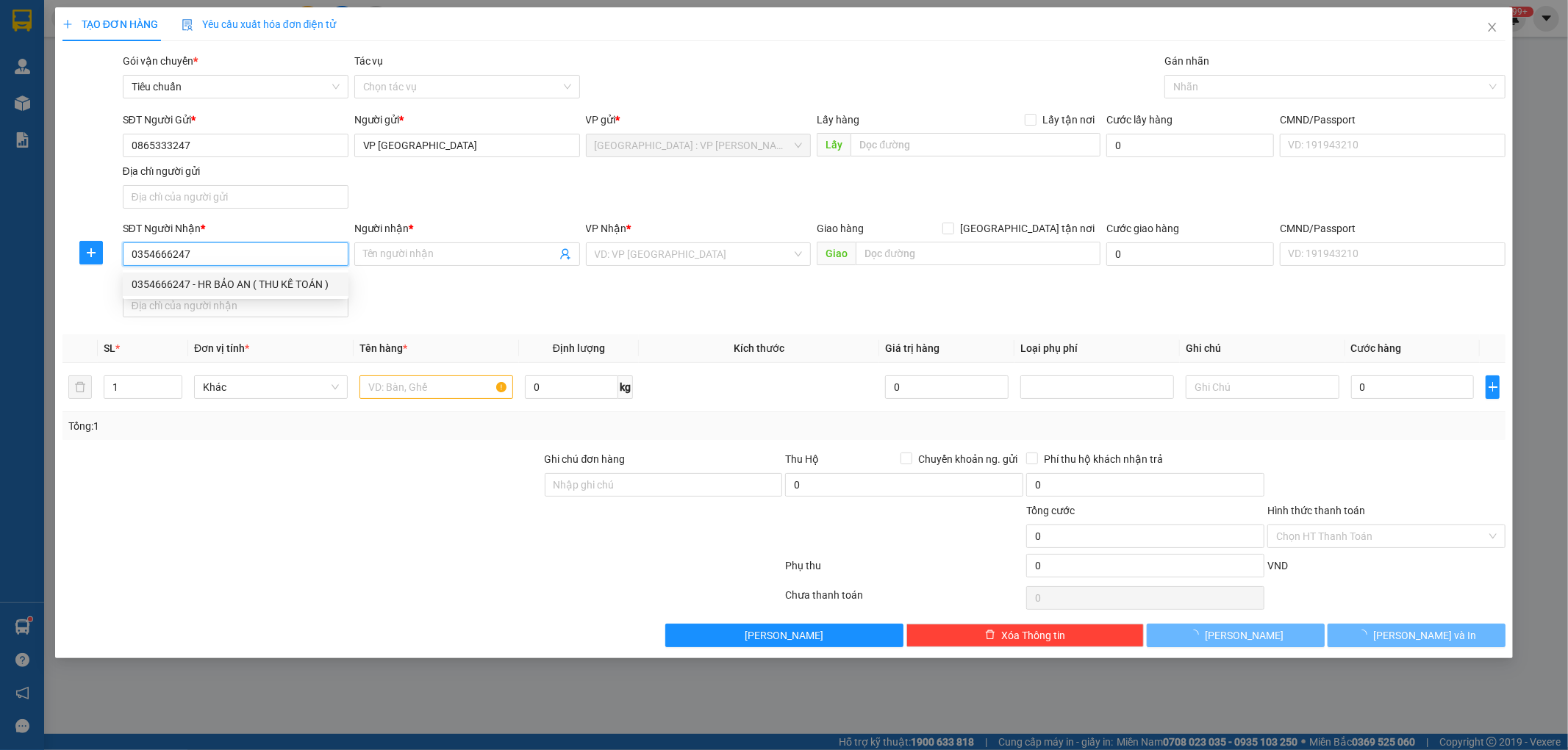
type input "HR BẢO AN ( THU KẾ TOÁN )"
checkbox input "true"
type input "Số 5 lô a 11 kđt geleximco, nam an khánh, HÀ NỘI"
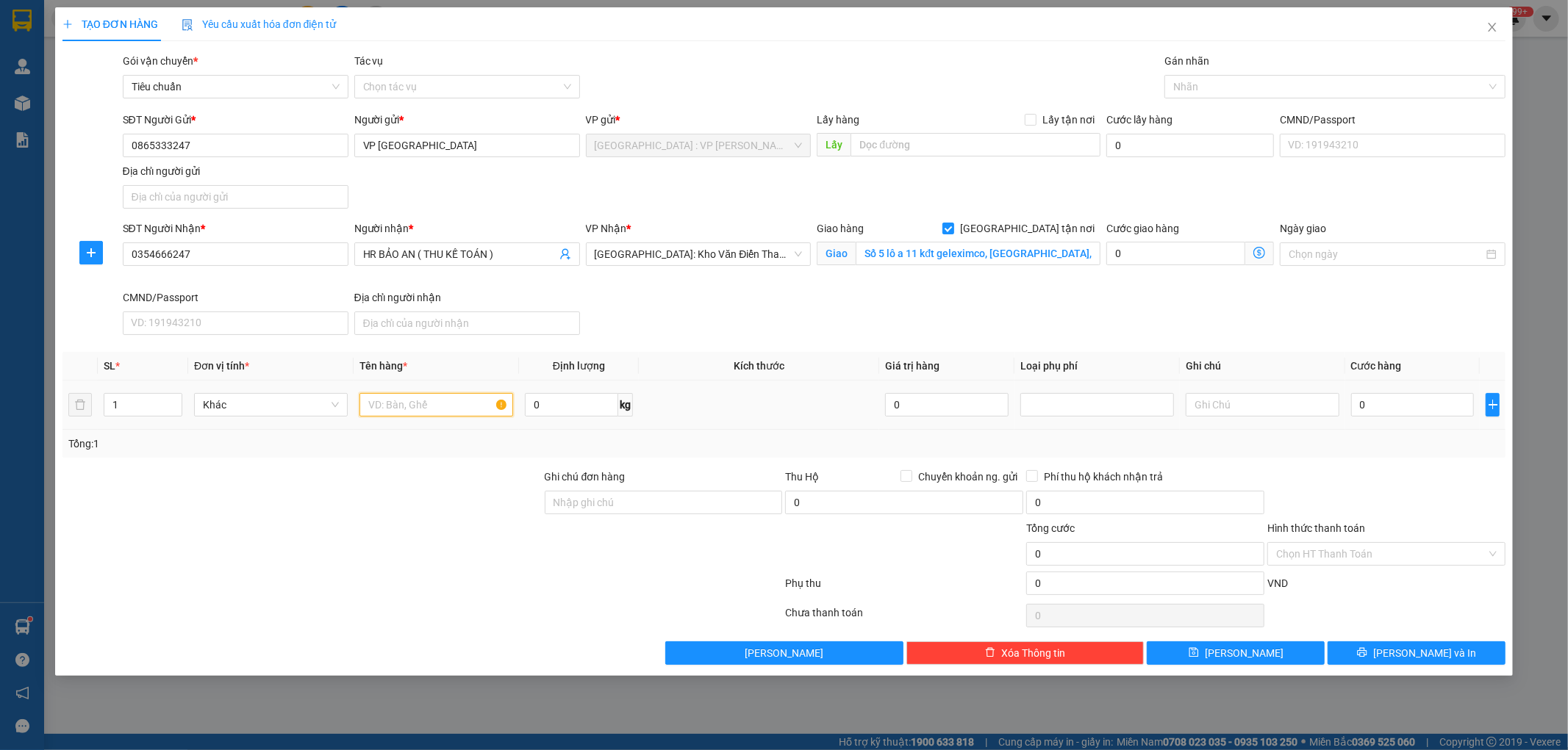
click at [408, 410] on input "text" at bounding box center [437, 405] width 154 height 24
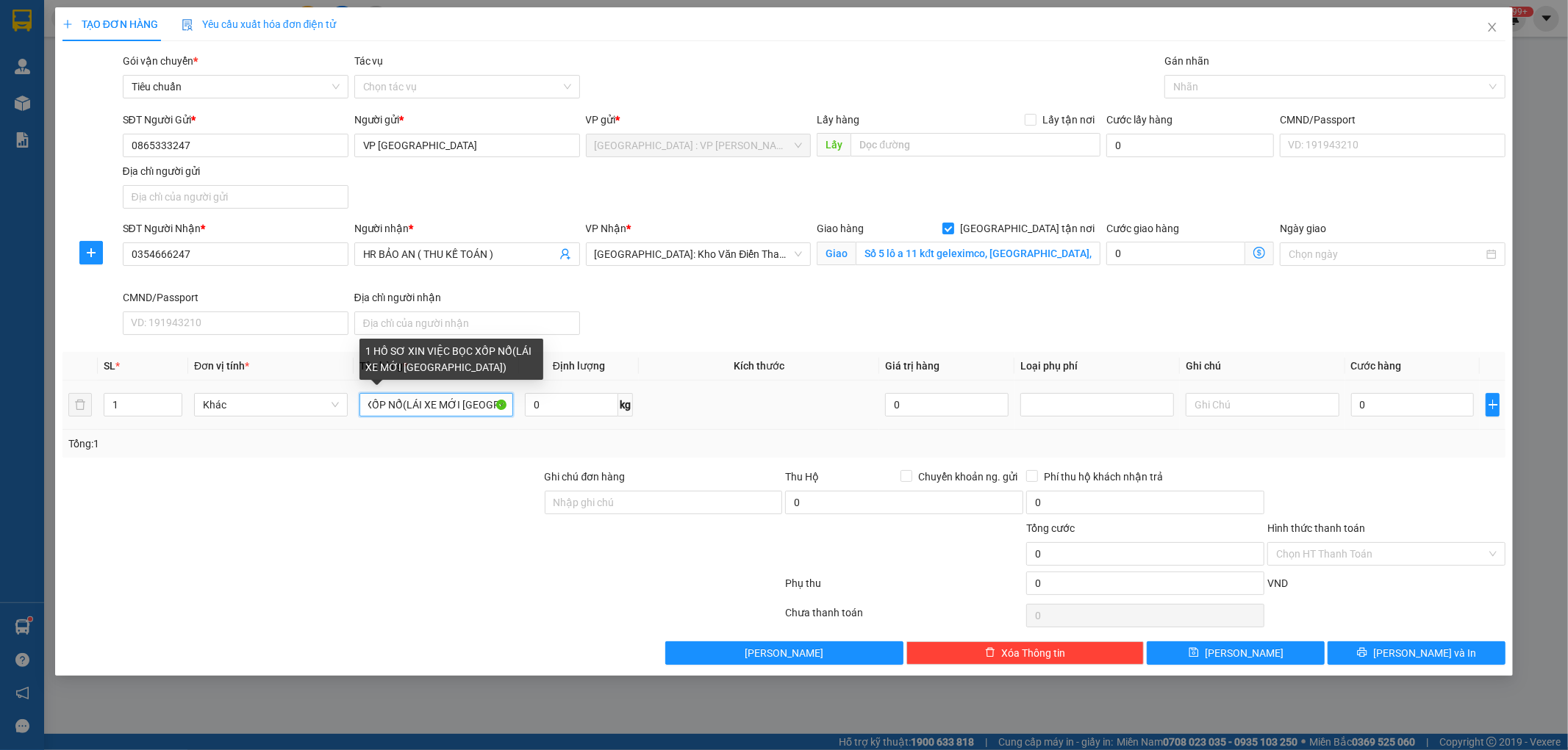
scroll to position [0, 115]
type input "1 HỒ SƠ XIN VIỆC BỌC XỐP NỔ(LÁI XE MỚI ĐÀ NẴNG)"
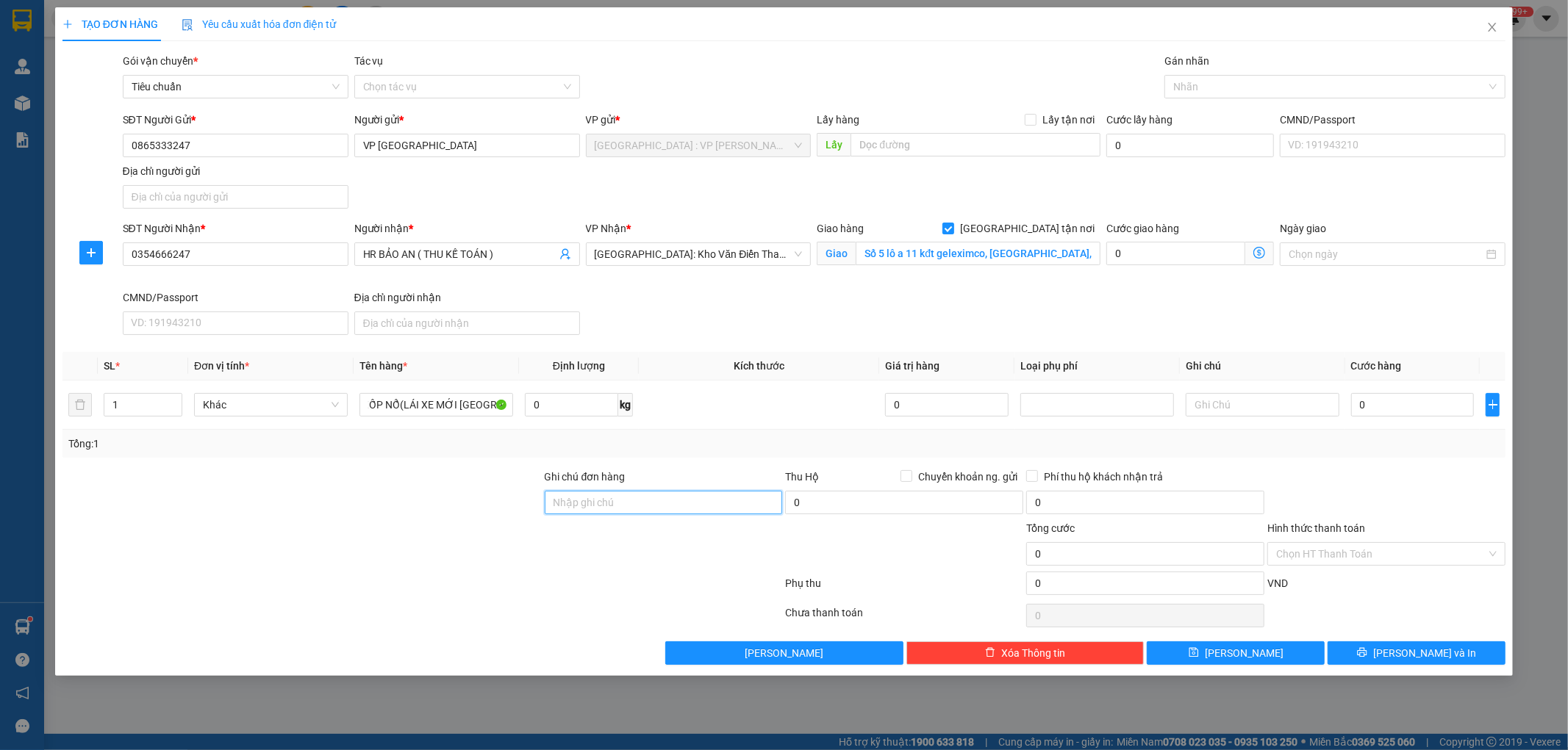
click at [601, 501] on input "Ghi chú đơn hàng" at bounding box center [664, 503] width 238 height 24
type input "LÁI XE MỚI ĐÀ NẴNG"
click at [1392, 402] on input "0" at bounding box center [1413, 405] width 124 height 24
type input "1"
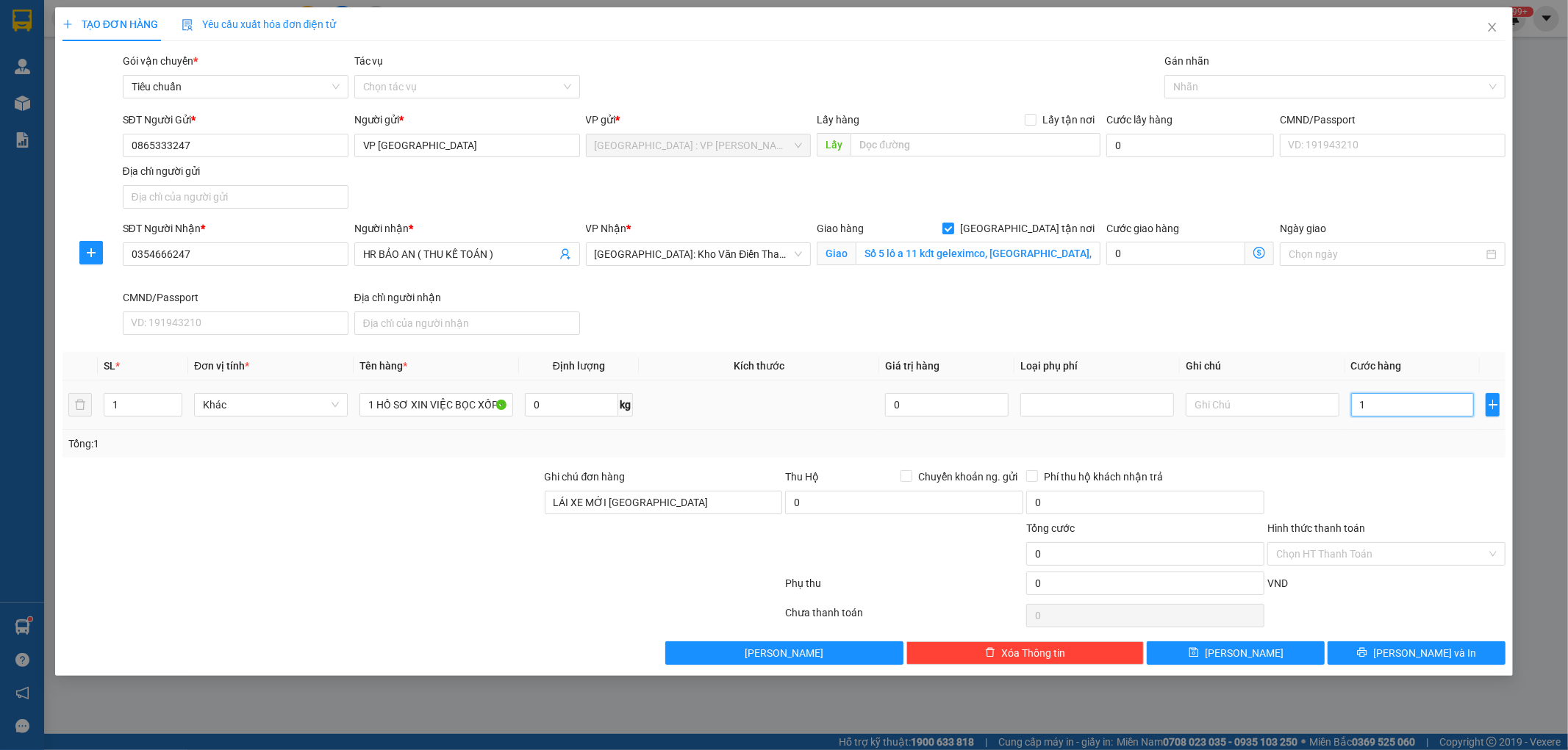
type input "1"
click at [1378, 561] on input "Hình thức thanh toán" at bounding box center [1382, 554] width 210 height 22
type input "1.000"
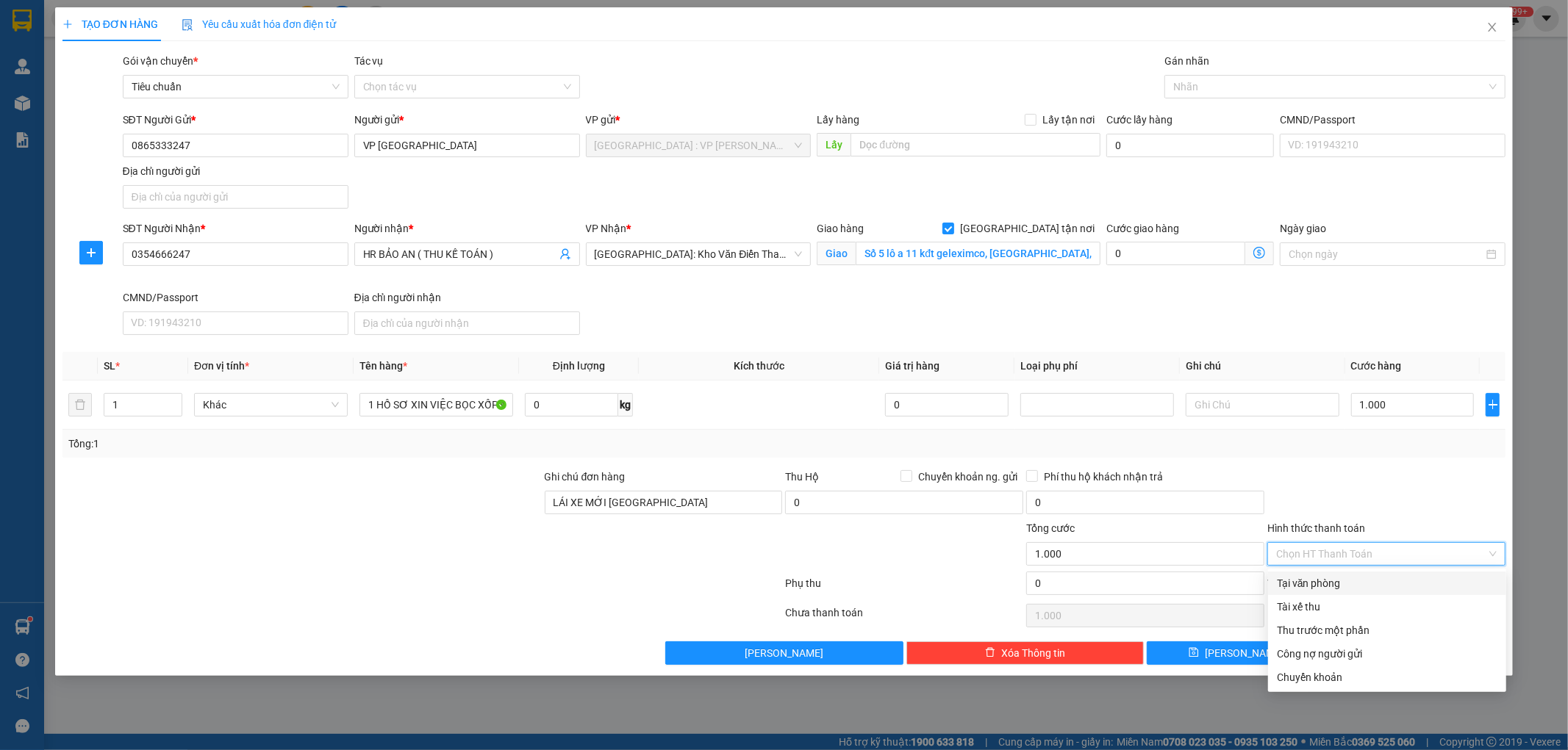
click at [1377, 577] on div "Tại văn phòng" at bounding box center [1387, 584] width 221 height 16
type input "0"
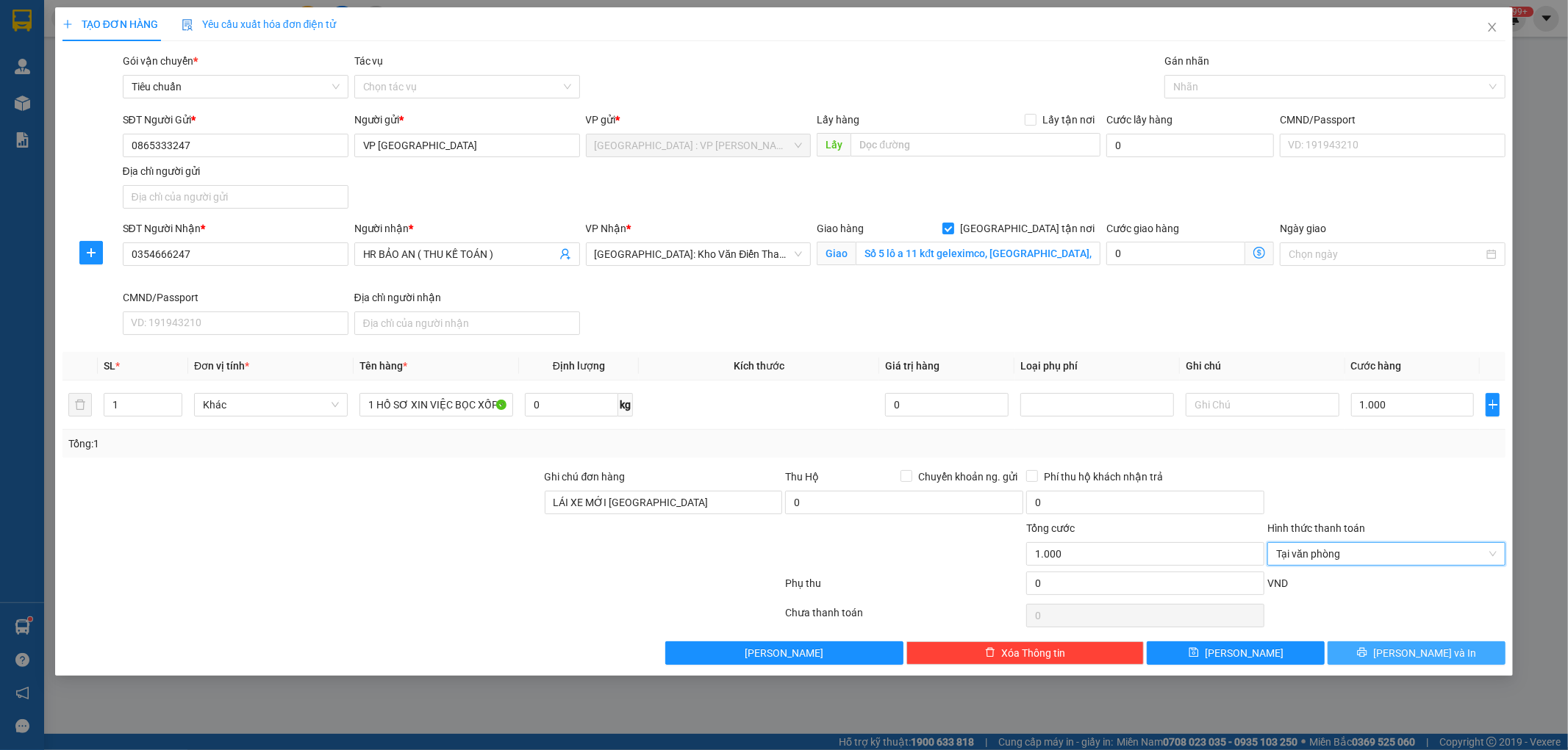
click at [1382, 654] on button "[PERSON_NAME] và In" at bounding box center [1416, 653] width 178 height 24
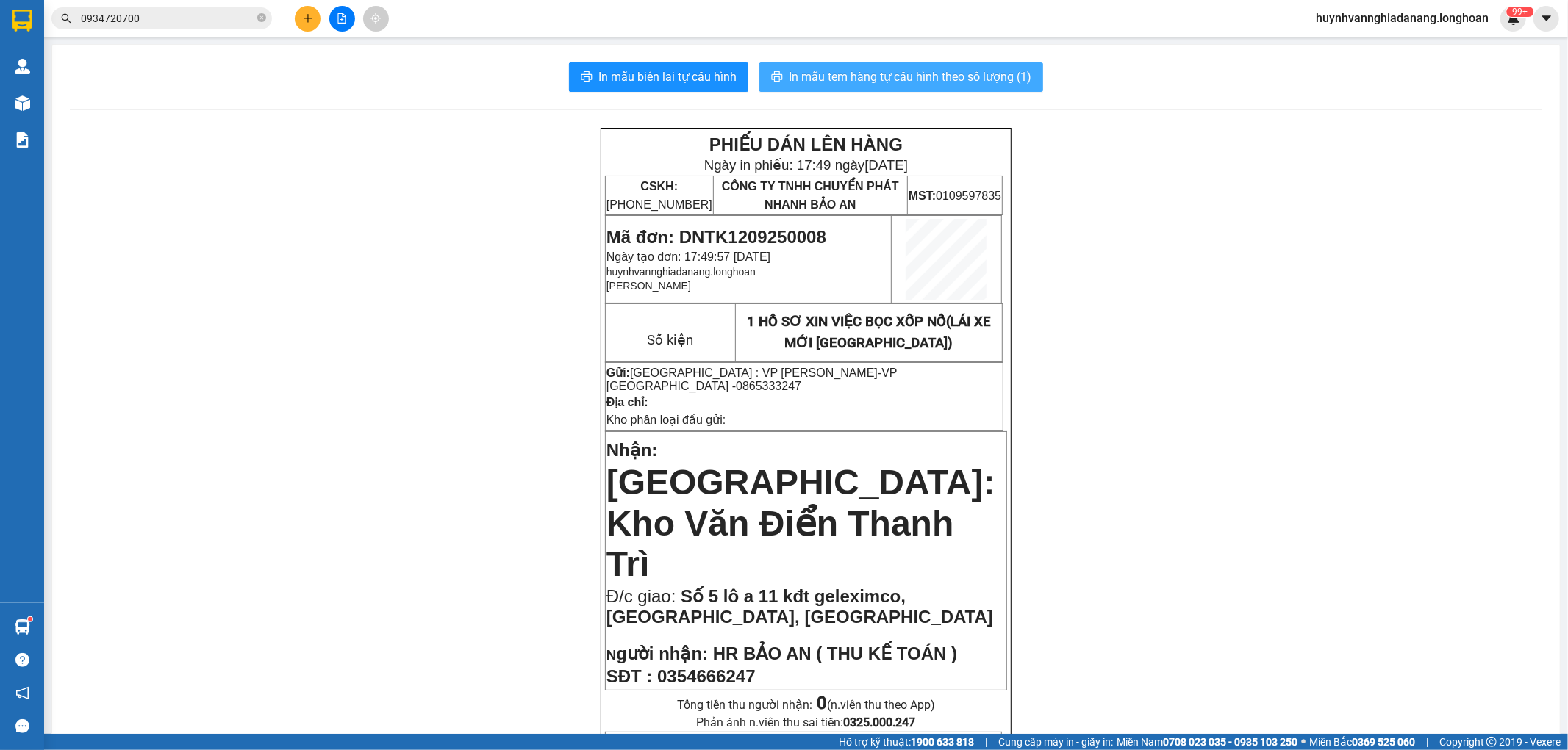
drag, startPoint x: 811, startPoint y: 71, endPoint x: 878, endPoint y: 93, distance: 70.5
click at [812, 70] on span "In mẫu tem hàng tự cấu hình theo số lượng (1)" at bounding box center [910, 76] width 243 height 18
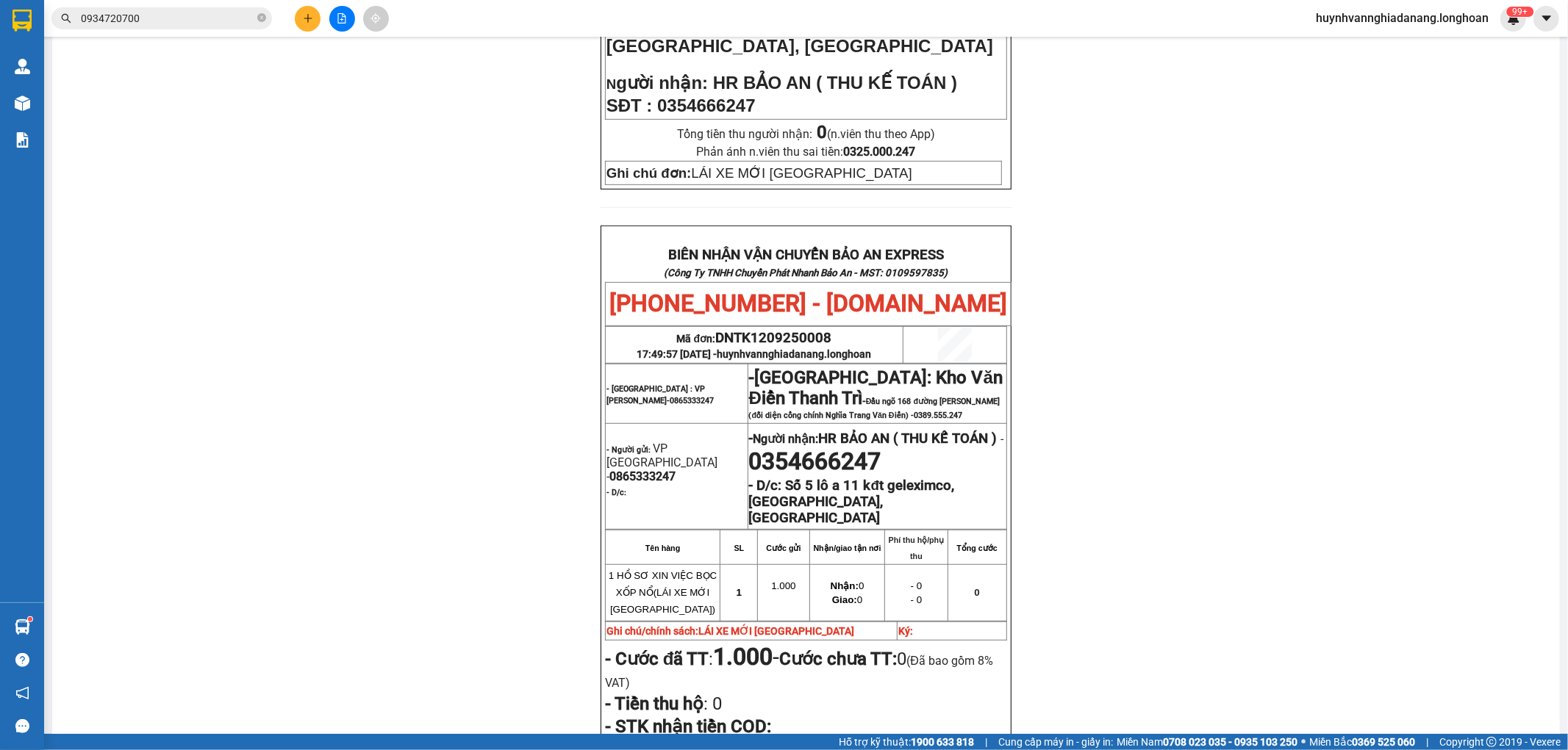
scroll to position [652, 0]
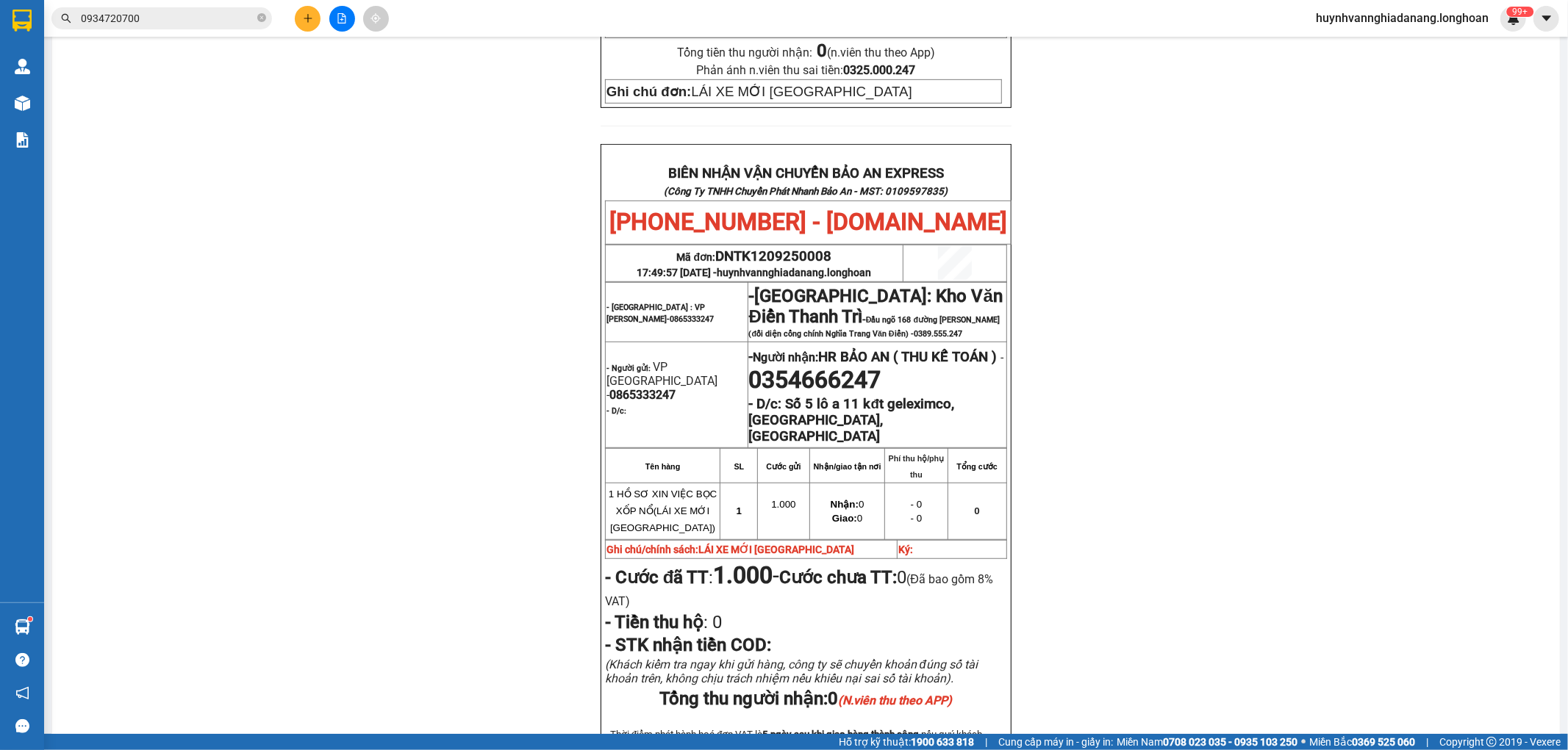
click at [209, 16] on input "0934720700" at bounding box center [167, 18] width 173 height 16
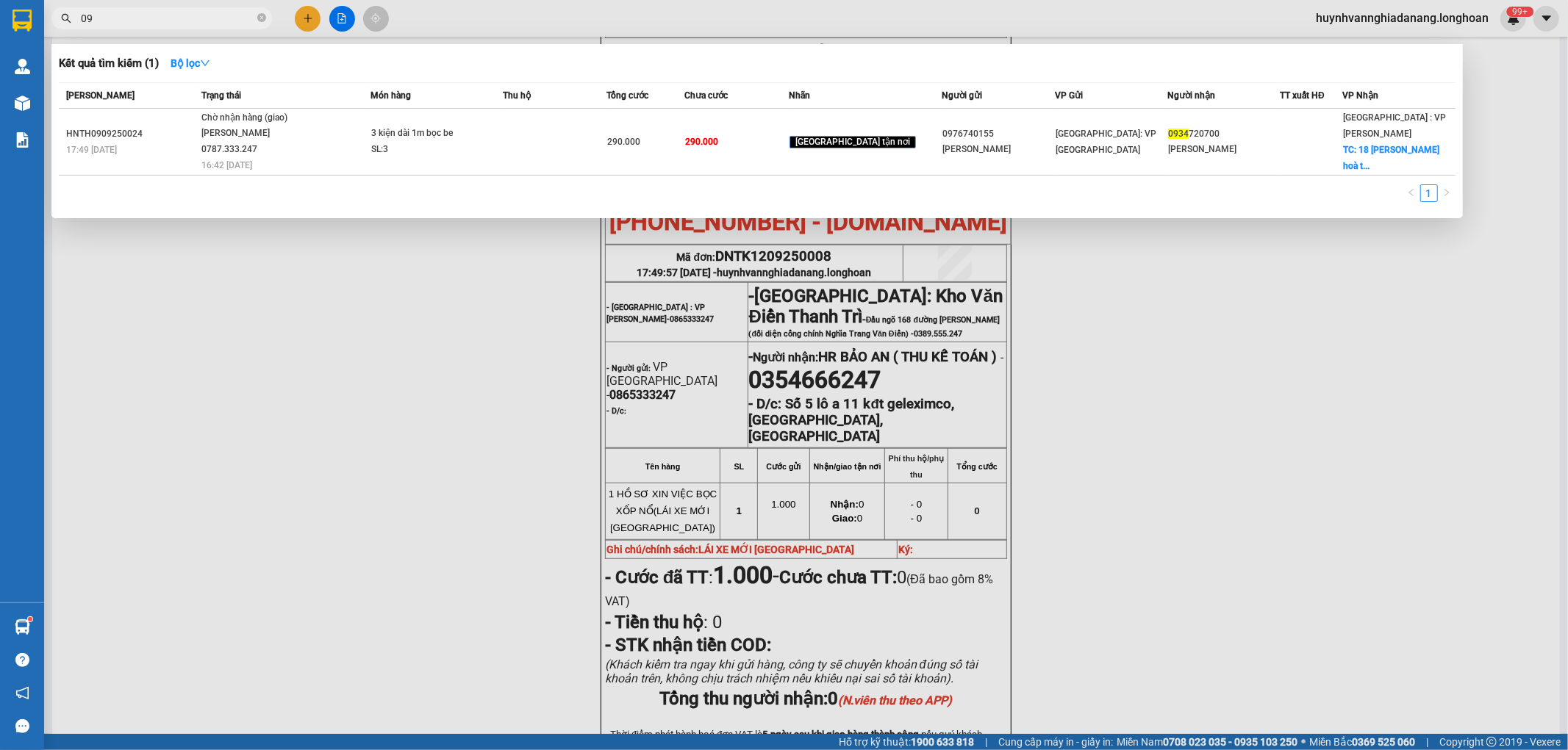
type input "0"
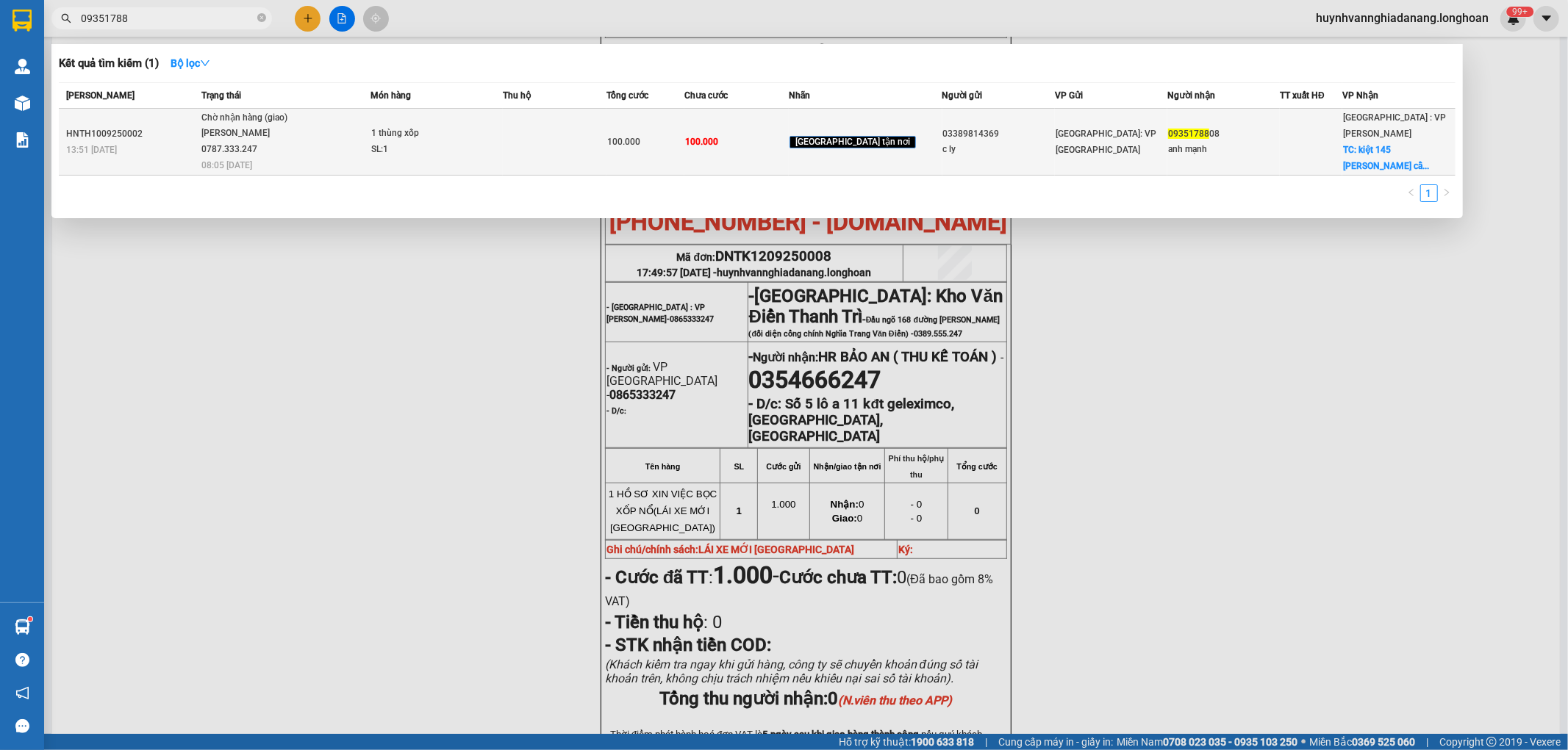
type input "09351788"
click at [565, 129] on td at bounding box center [555, 142] width 104 height 67
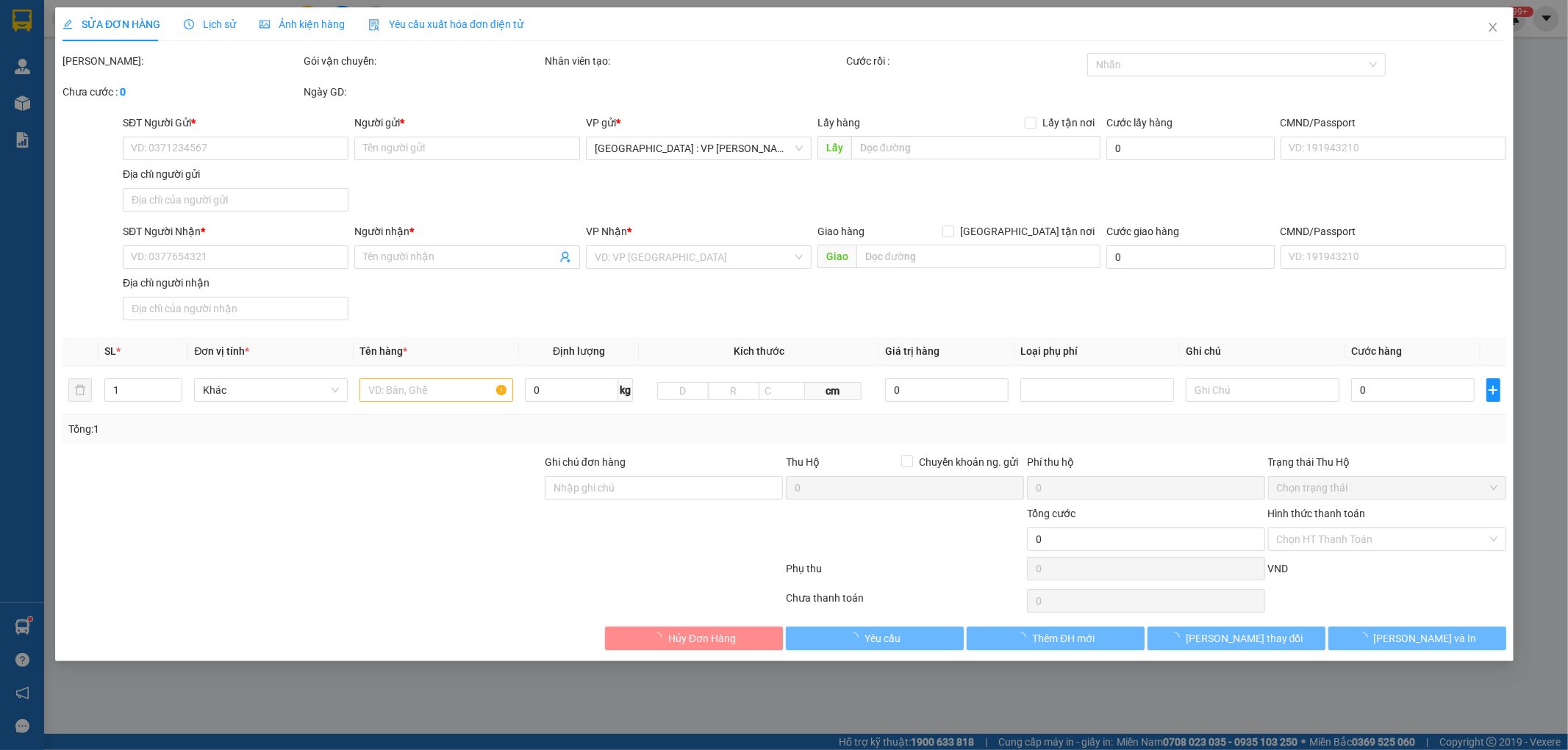
type input "03389814369"
type input "c ly"
type input "0935178808"
type input "anh mạnh"
checkbox input "true"
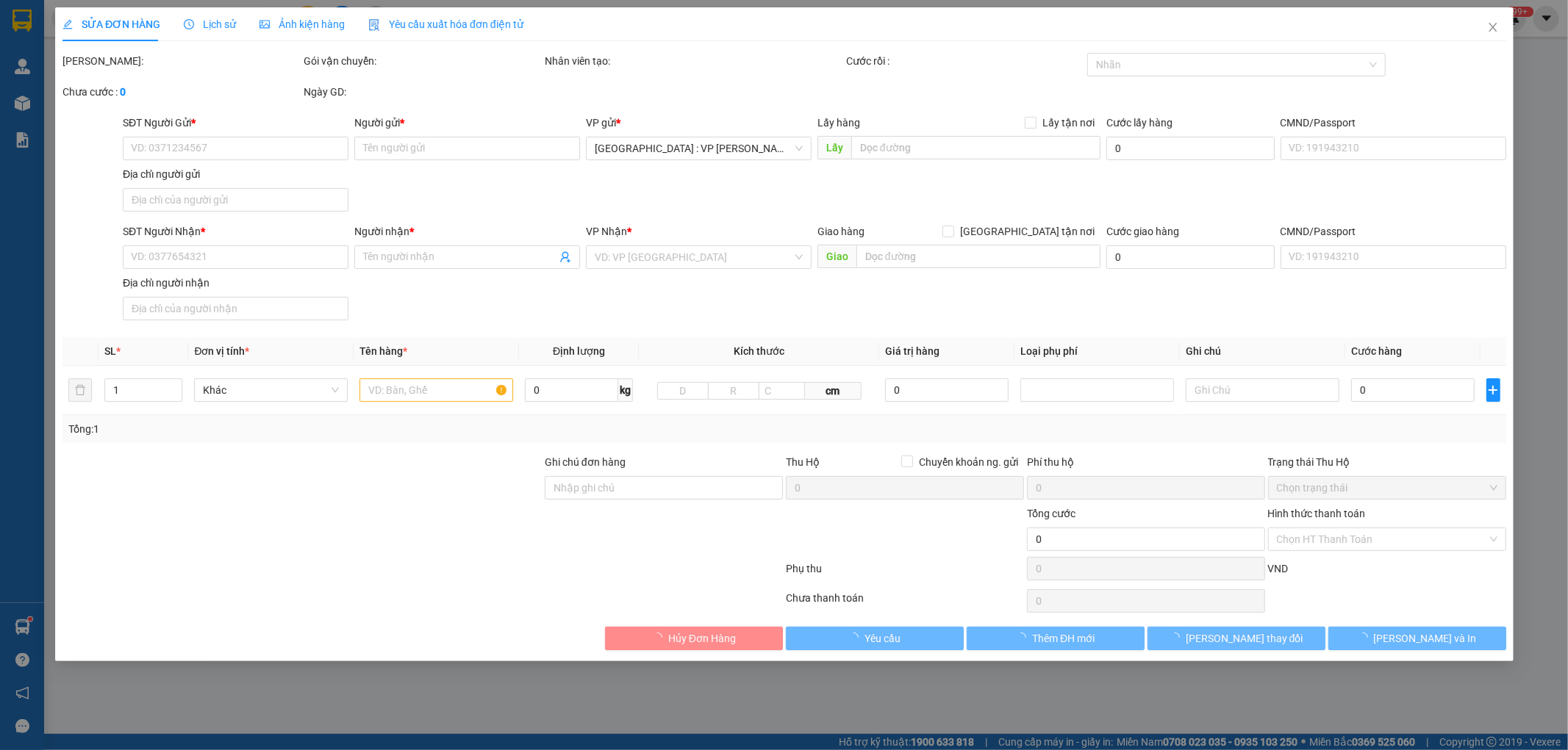
type input "kiệt 145 [PERSON_NAME] cẩm châu hội an [GEOGRAPHIC_DATA]"
type input "100.000"
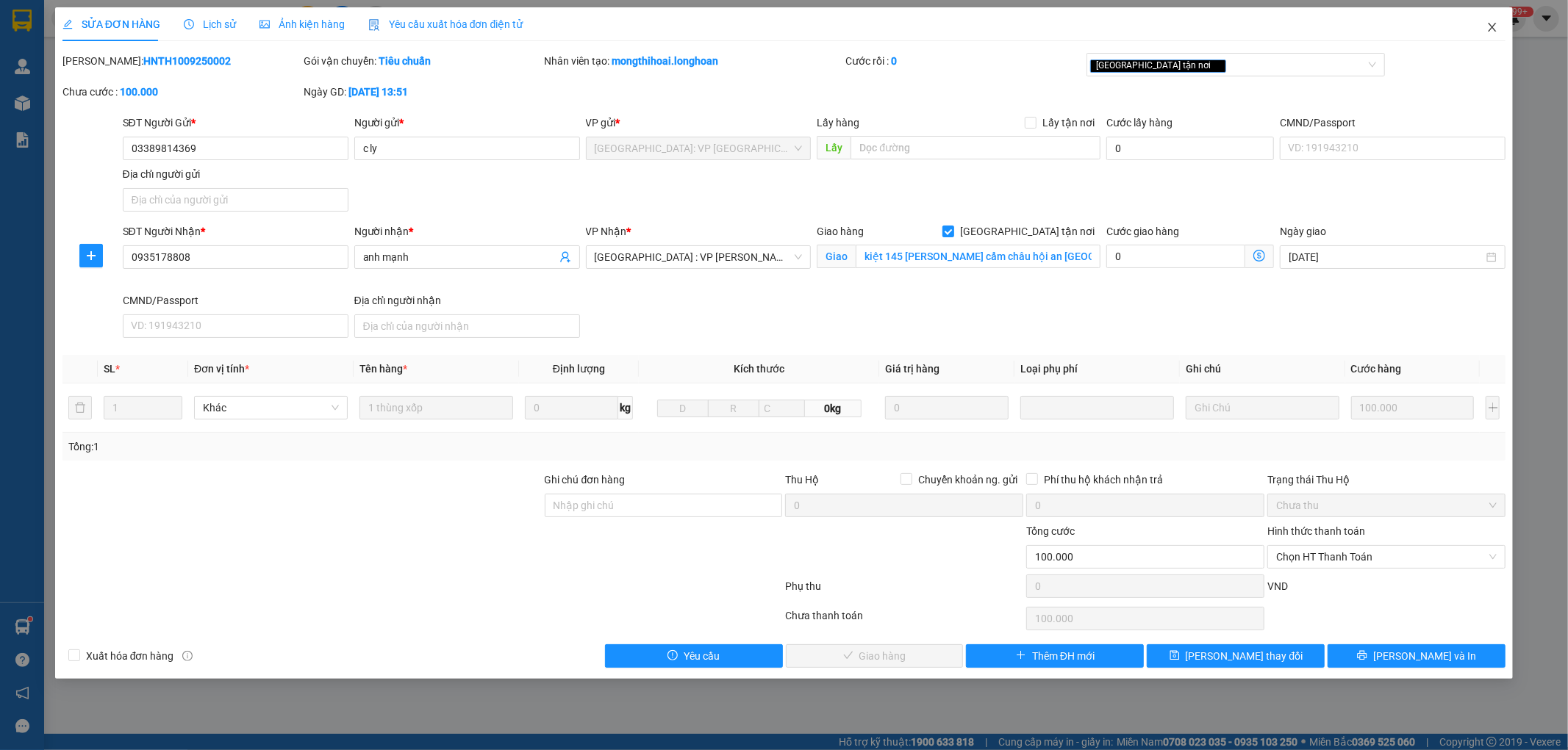
click at [1490, 24] on icon "close" at bounding box center [1493, 27] width 12 height 12
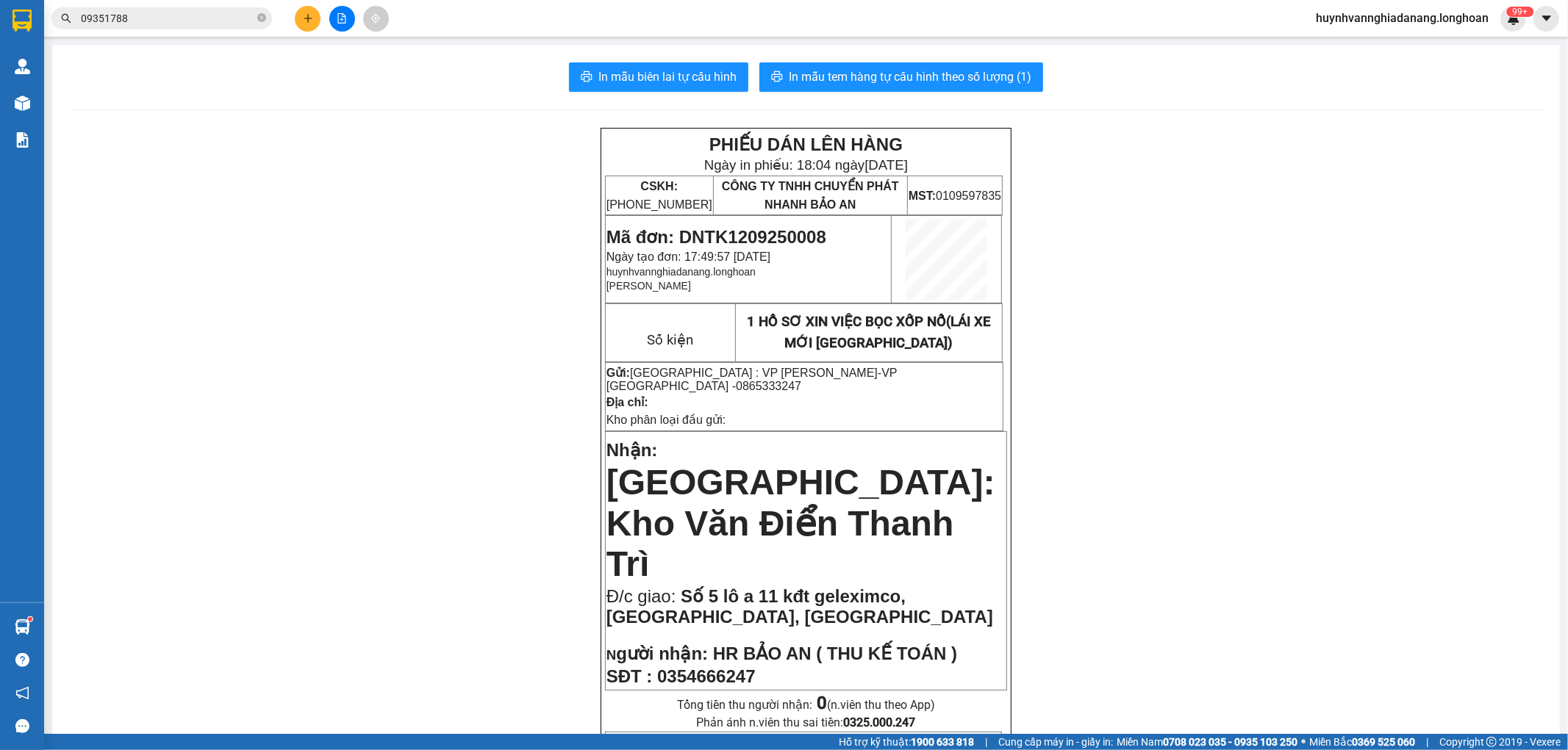
click at [191, 16] on input "09351788" at bounding box center [167, 18] width 173 height 16
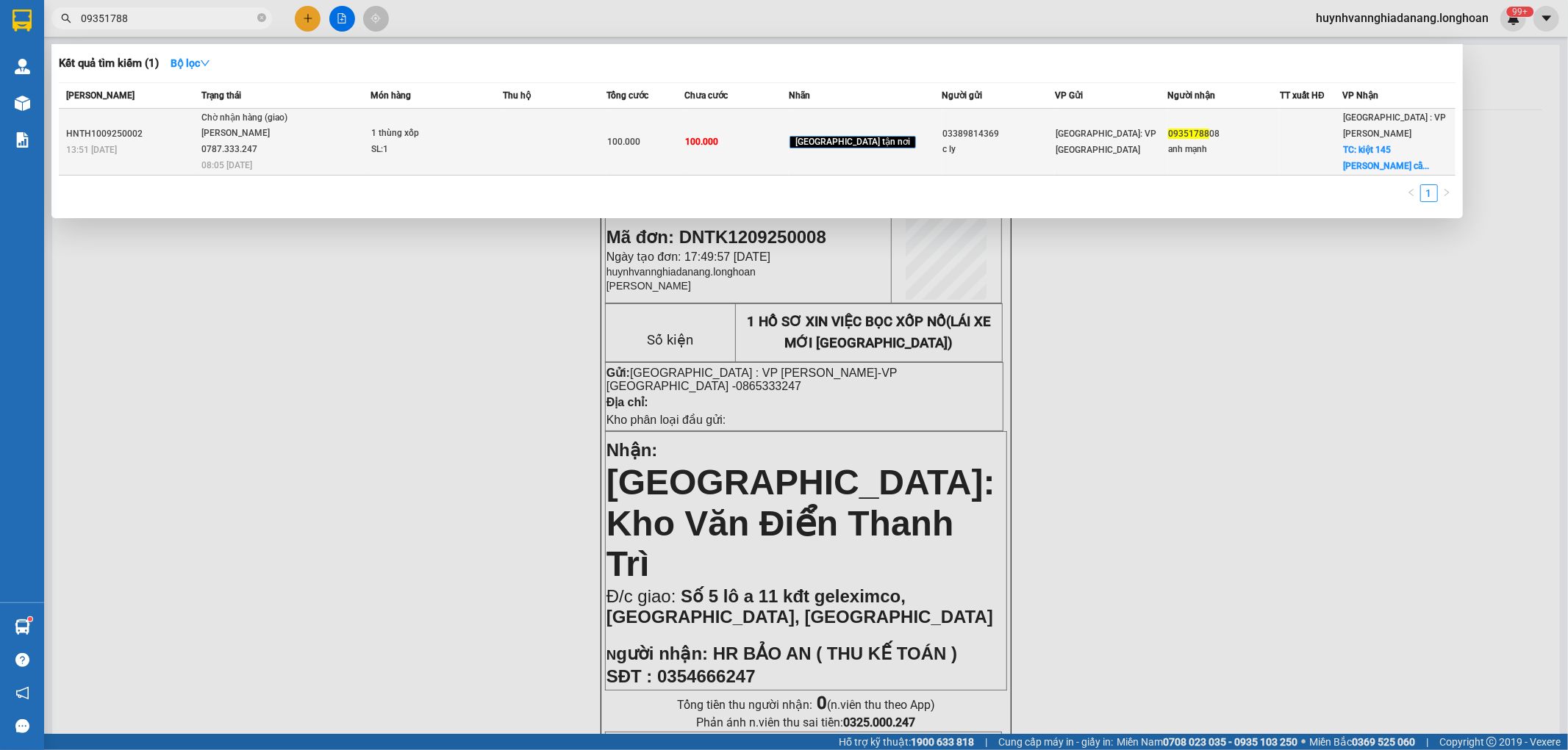
click at [289, 138] on div "[PERSON_NAME] 0787.333.247" at bounding box center [256, 141] width 110 height 32
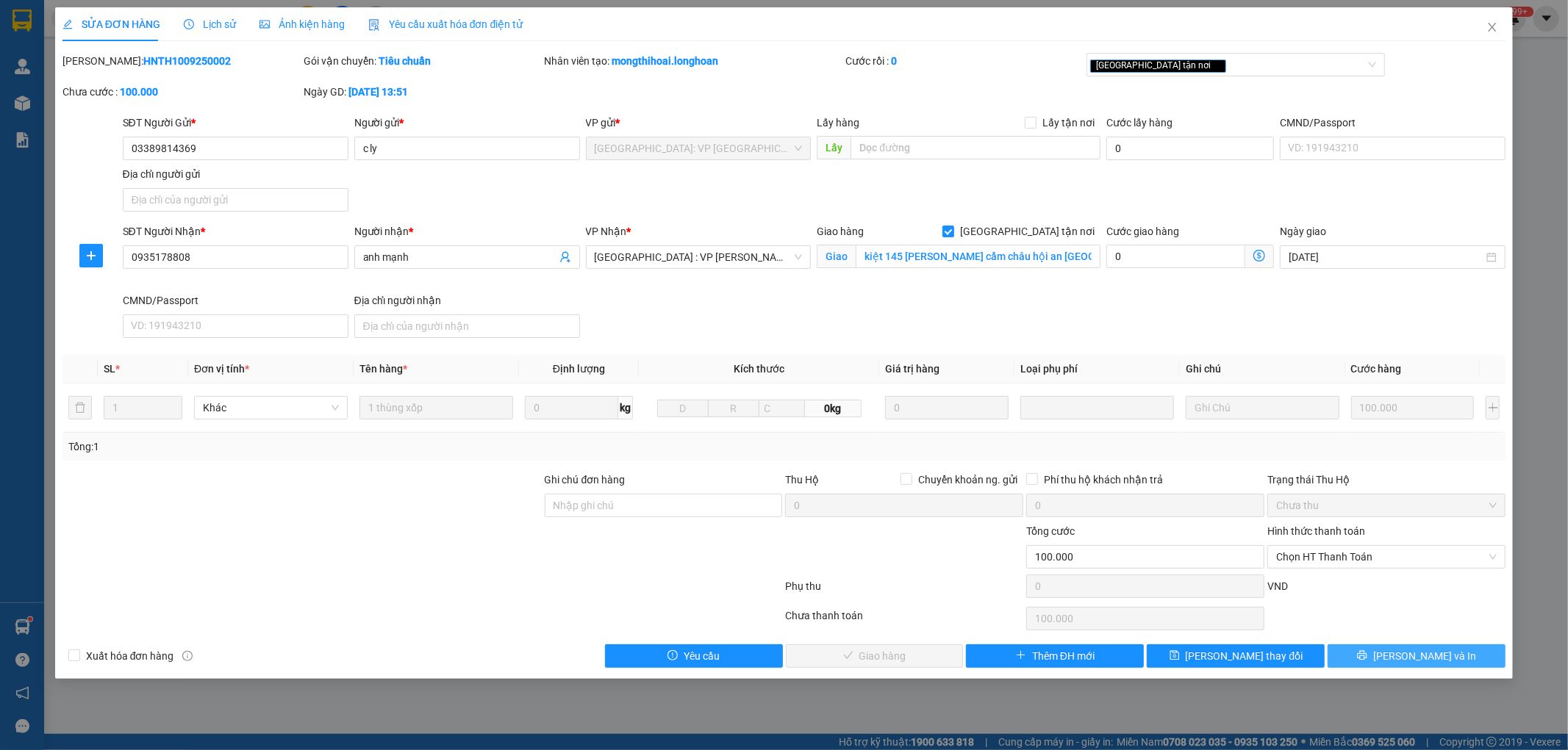
click at [1407, 649] on span "[PERSON_NAME] và In" at bounding box center [1424, 656] width 103 height 16
